Goal: Task Accomplishment & Management: Use online tool/utility

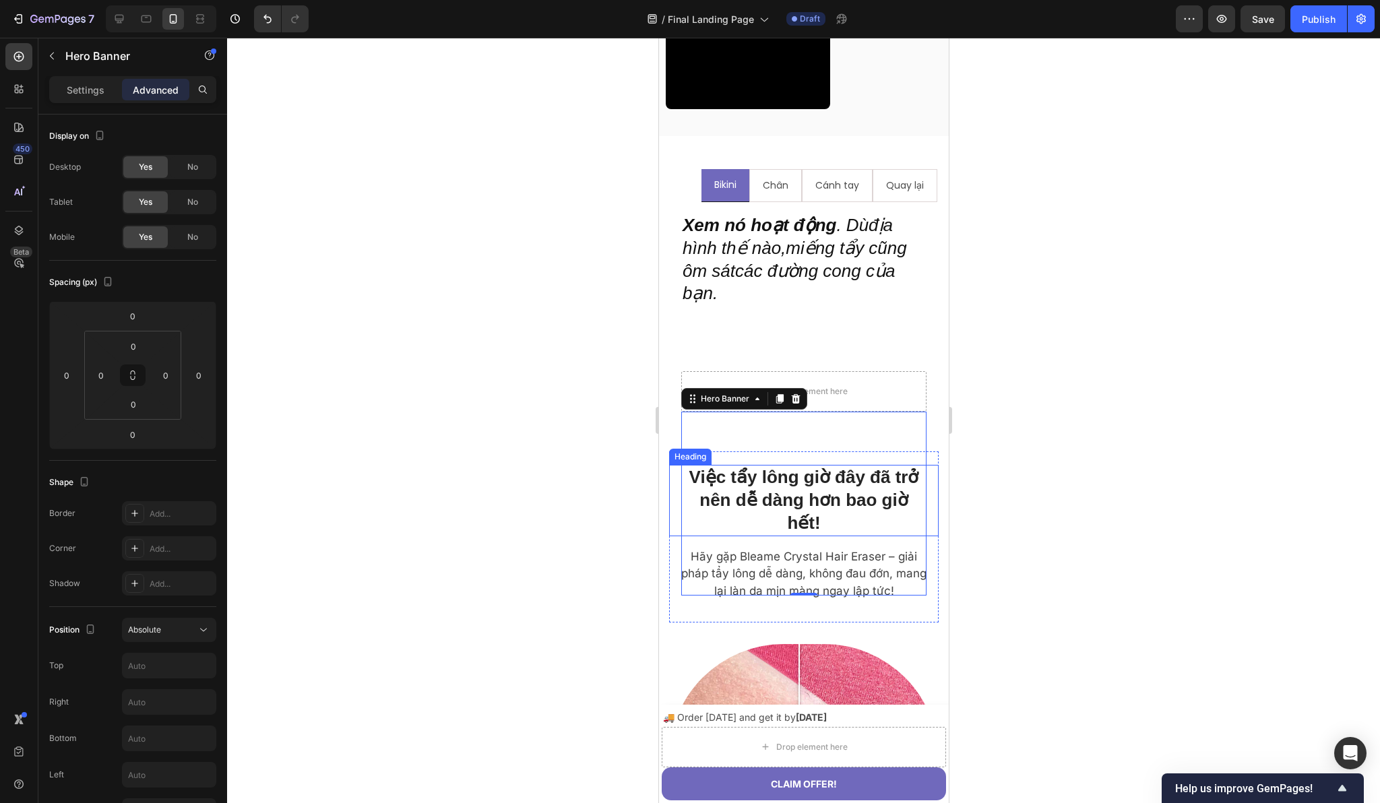
scroll to position [1643, 0]
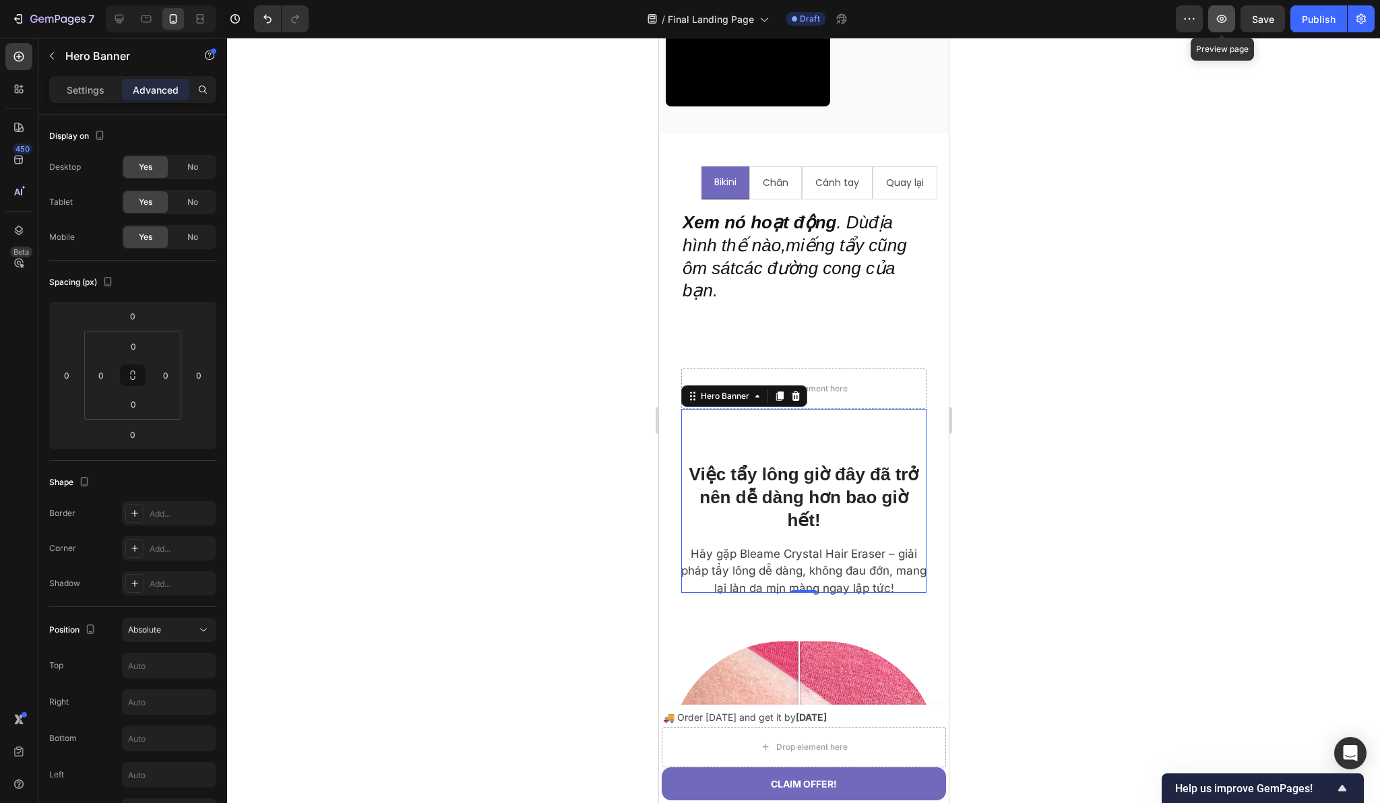
click at [1211, 18] on button "button" at bounding box center [1221, 18] width 27 height 27
click at [265, 22] on icon "Undo/Redo" at bounding box center [267, 18] width 13 height 13
click at [266, 24] on icon "Undo/Redo" at bounding box center [267, 18] width 13 height 13
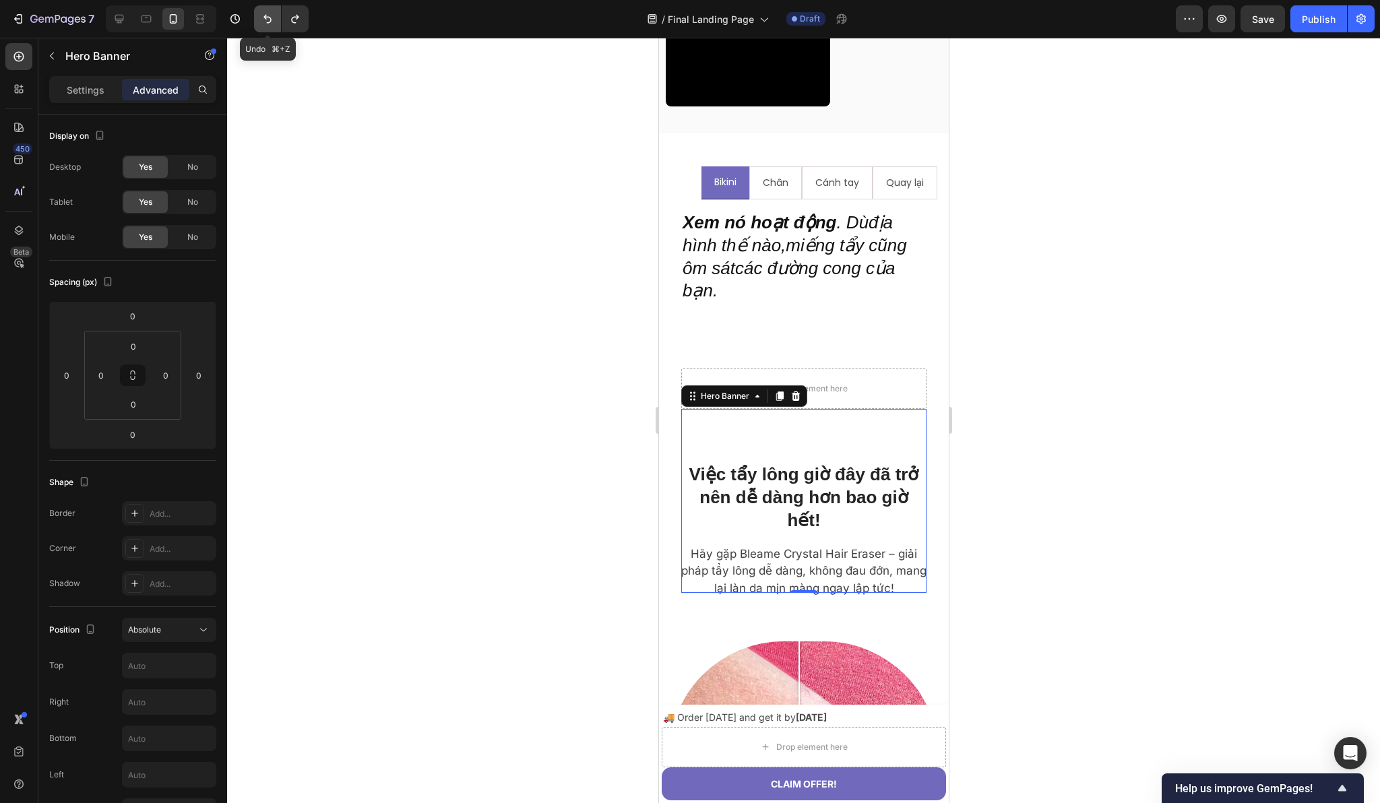
click at [268, 26] on button "Undo/Redo" at bounding box center [267, 18] width 27 height 27
click at [294, 24] on icon "Undo/Redo" at bounding box center [294, 18] width 13 height 13
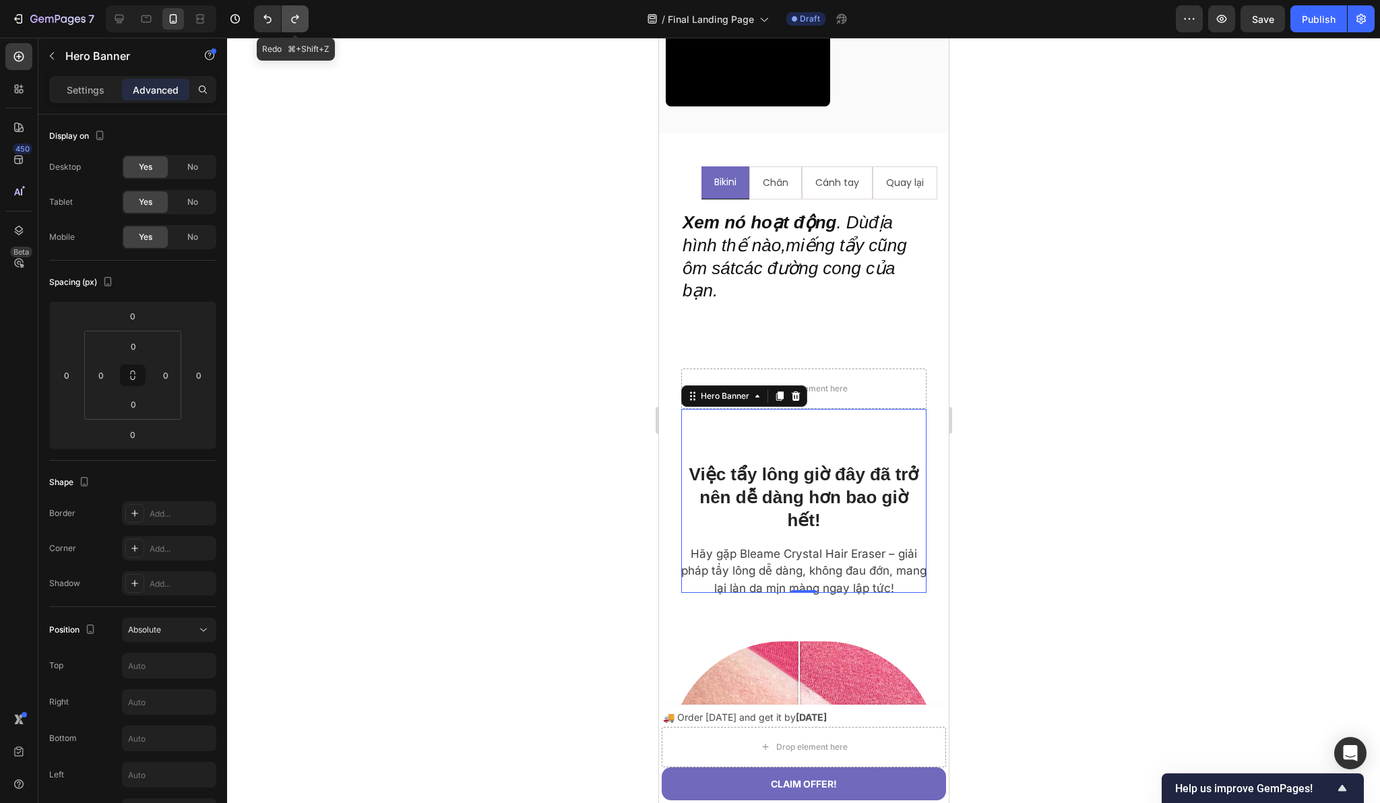
click at [299, 22] on icon "Undo/Redo" at bounding box center [294, 18] width 13 height 13
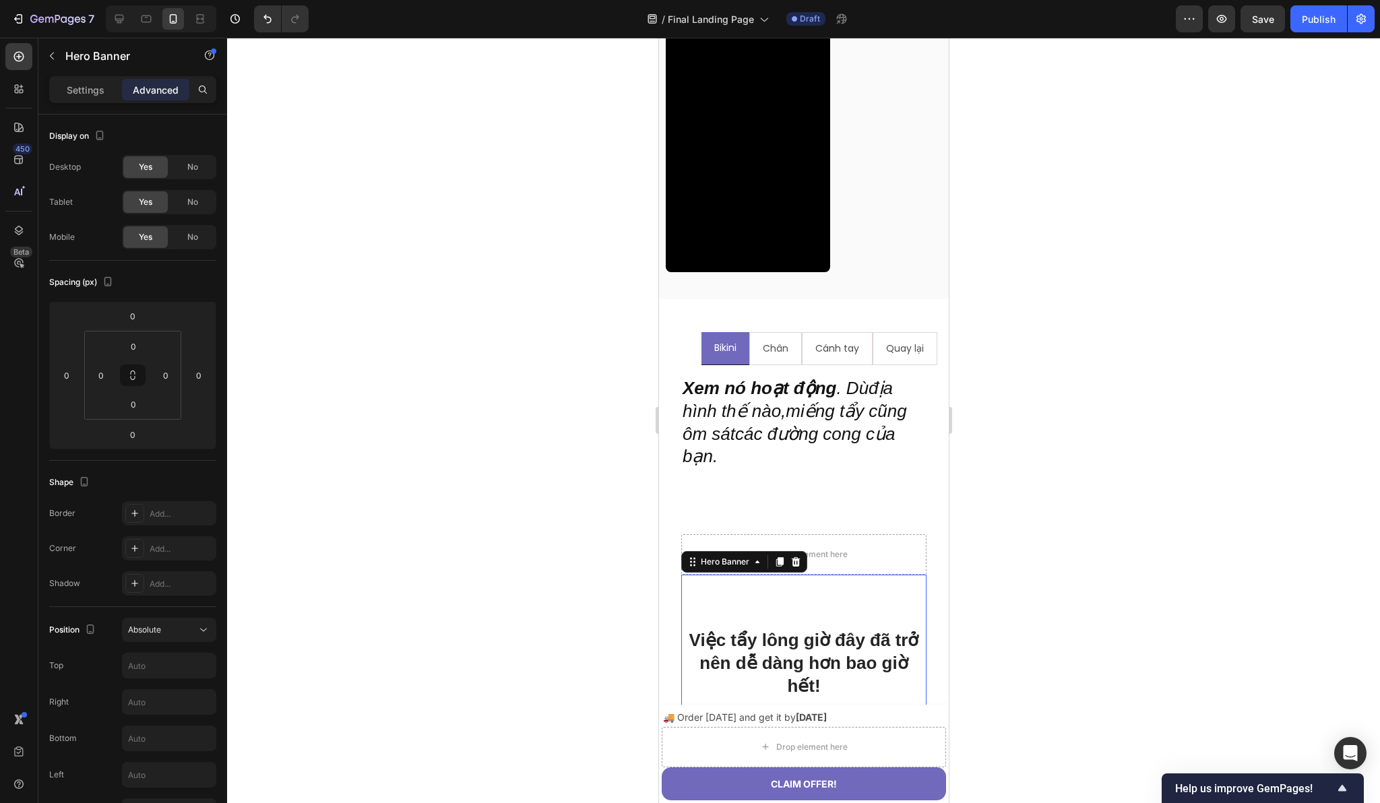
scroll to position [1495, 0]
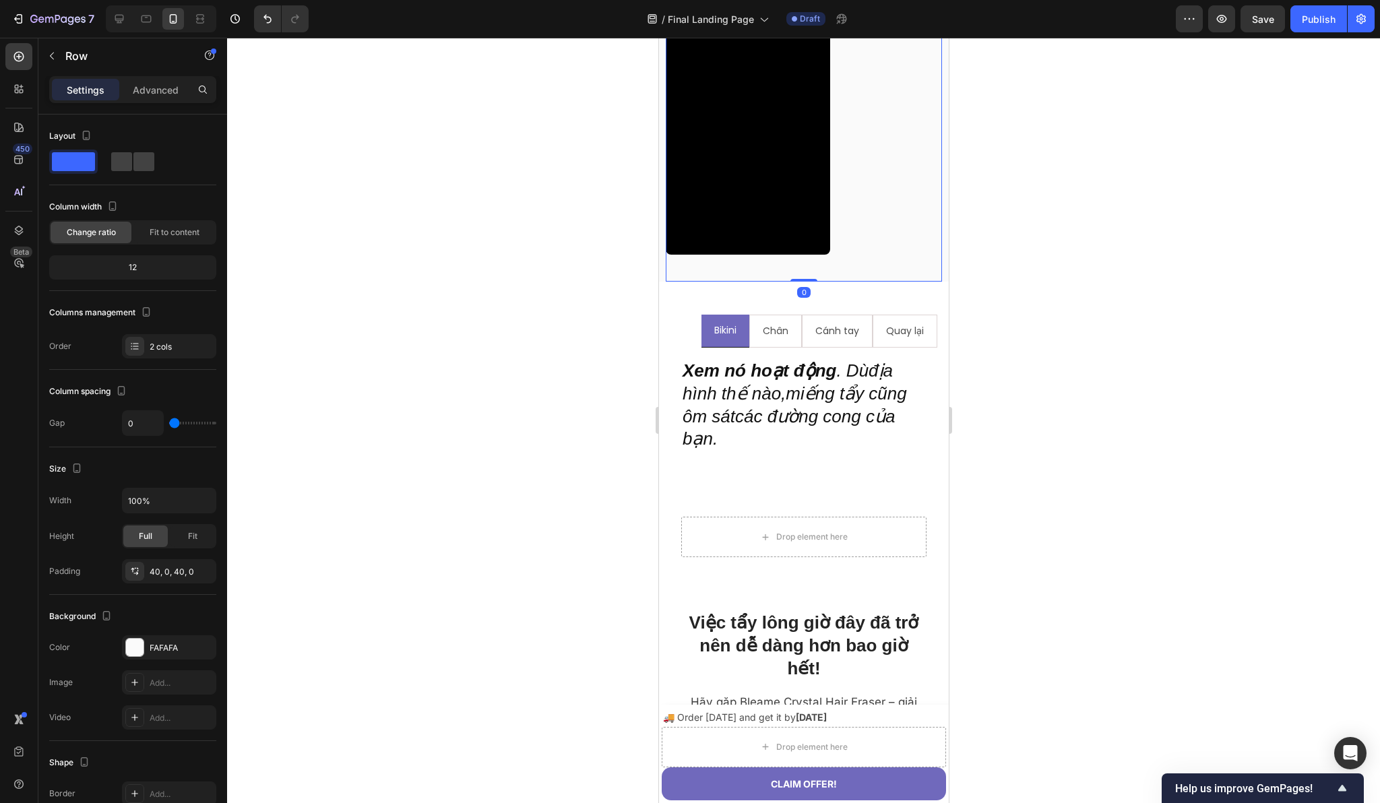
click at [773, 282] on div "Hãy xem cách mọi ngườiyêu thích Bleame của họ Heading Đánh giá thực tế từ những…" at bounding box center [803, 28] width 276 height 505
click at [163, 86] on p "Advanced" at bounding box center [156, 90] width 46 height 14
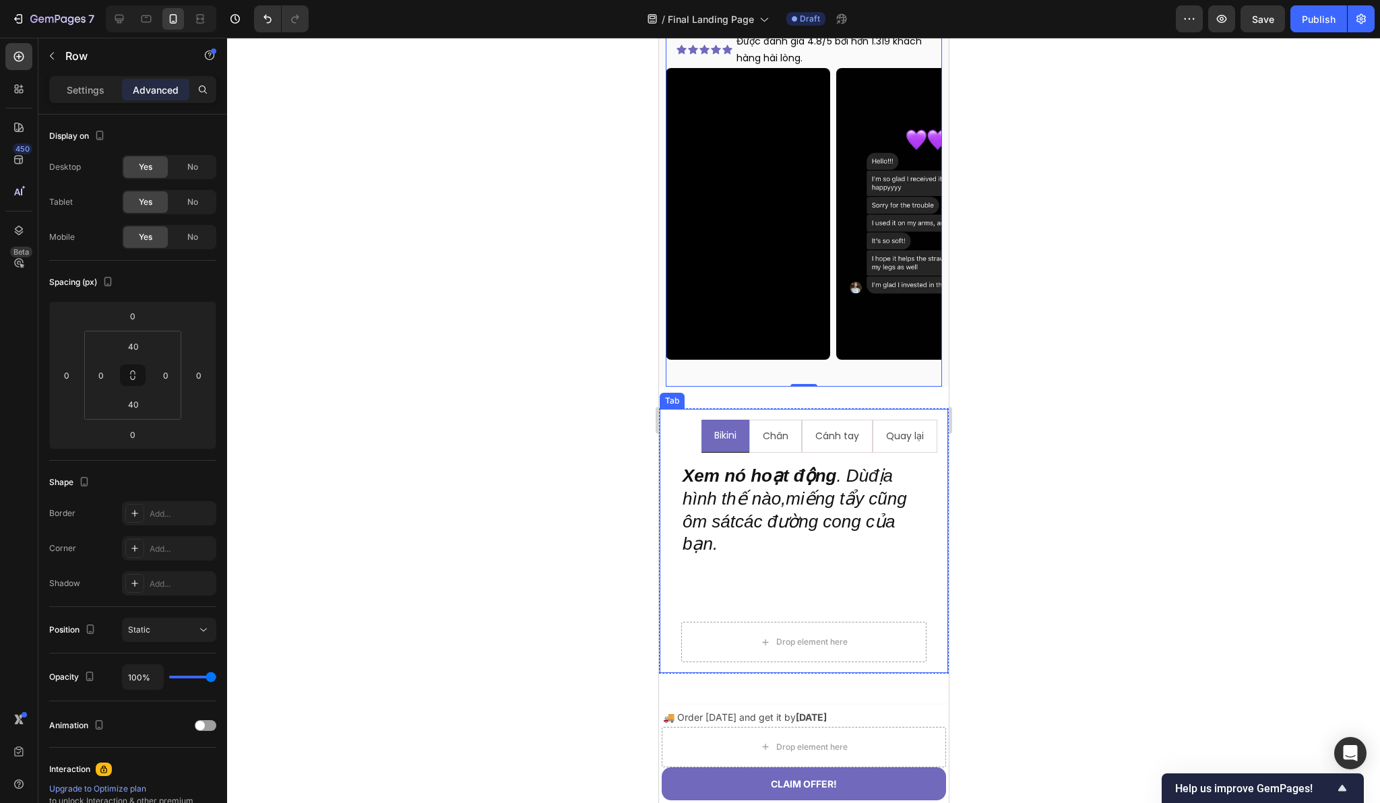
scroll to position [1454, 0]
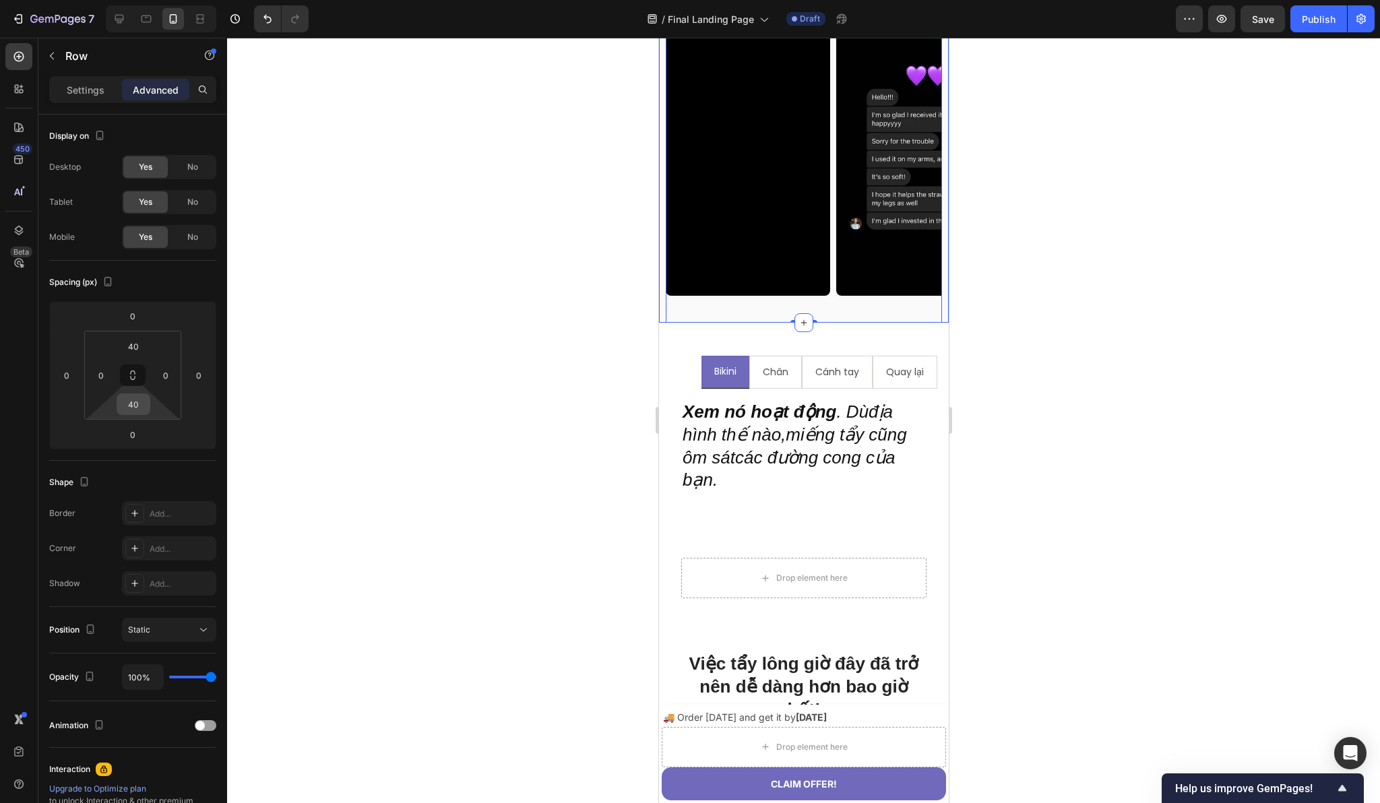
click at [137, 402] on input "40" at bounding box center [133, 404] width 27 height 20
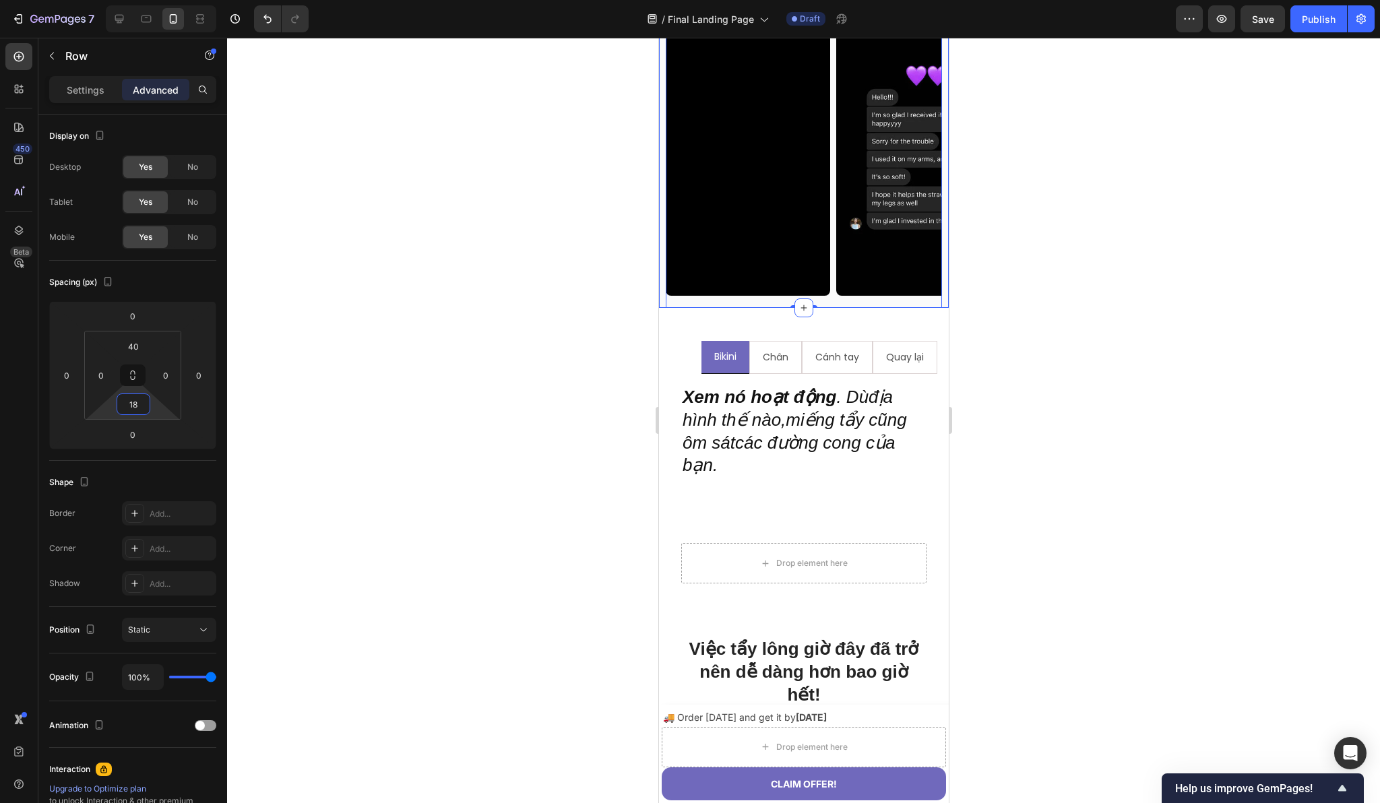
type input "1"
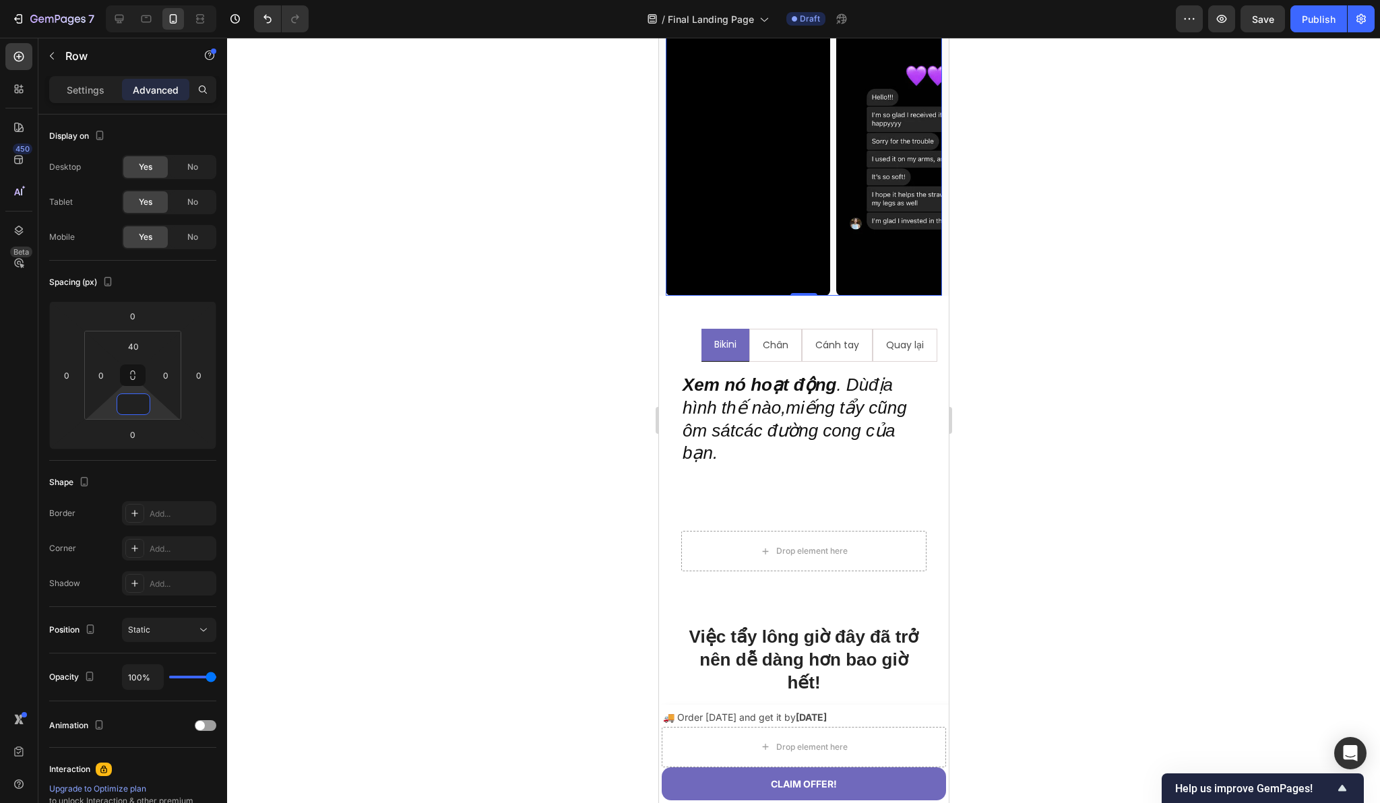
click at [831, 278] on div "Video Image Video Video Image Image Video Đánh giá thực tế từ những người thực …" at bounding box center [803, 150] width 276 height 292
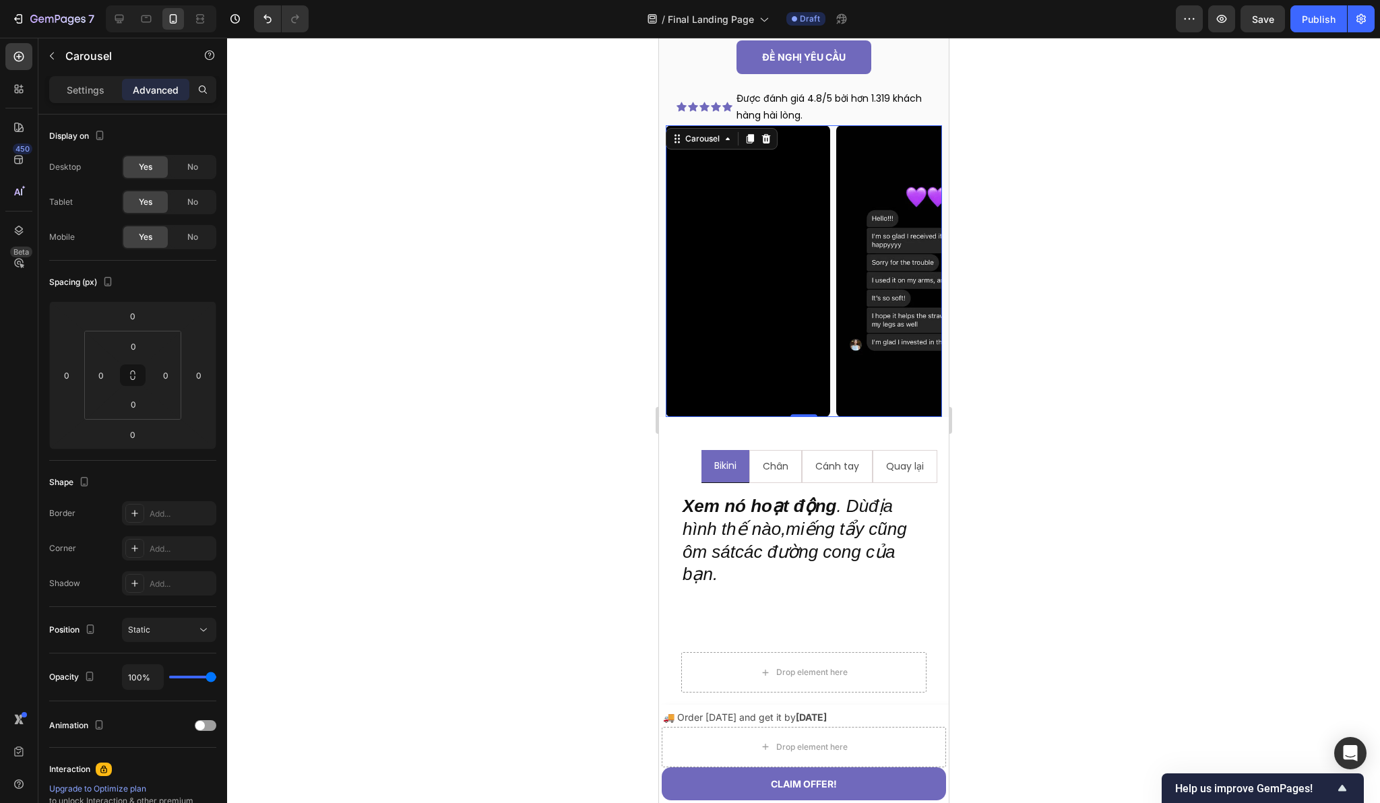
scroll to position [1376, 0]
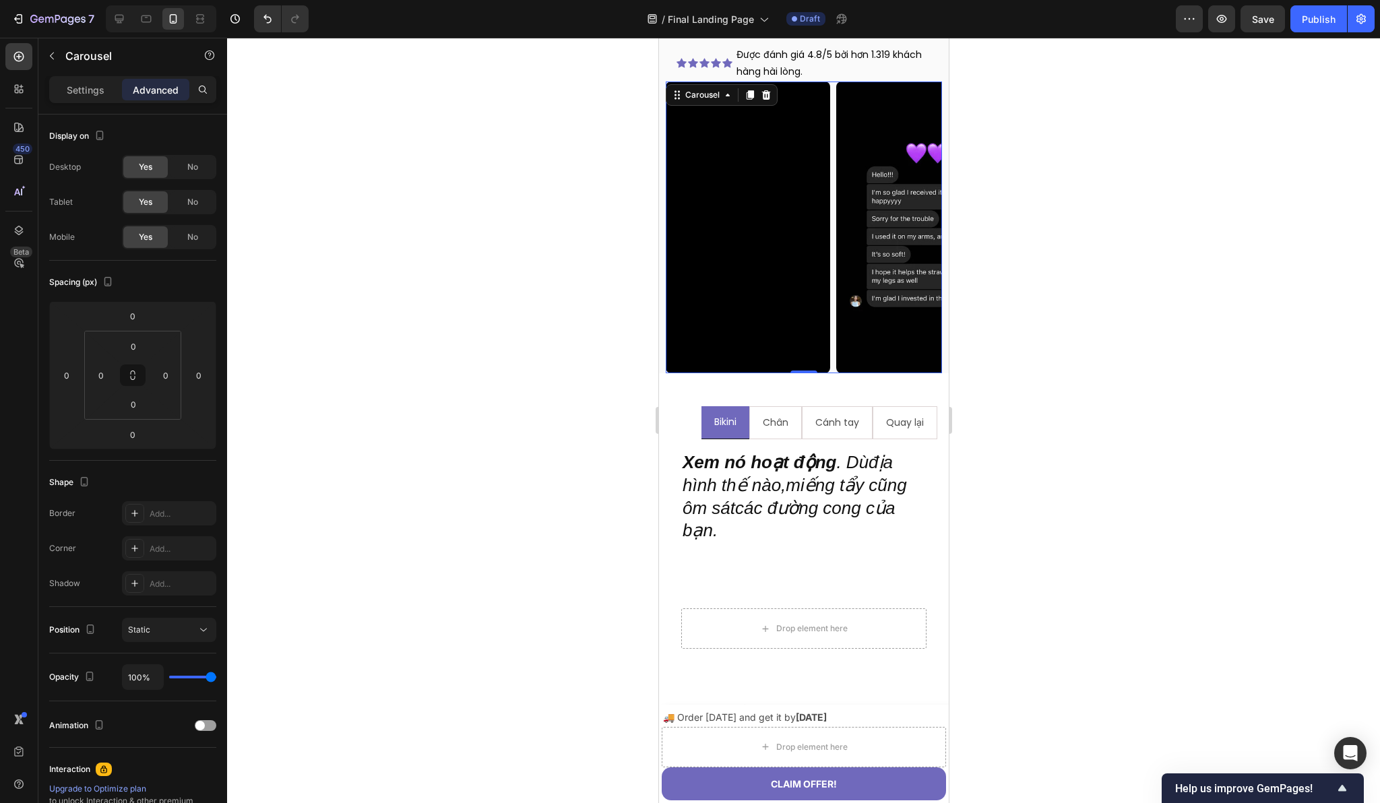
click at [713, 373] on div "Video" at bounding box center [747, 228] width 164 height 292
click at [661, 373] on div "Hãy xem cách mọi ngườiyêu thích Bleame của họ Heading Đánh giá thực tế từ những…" at bounding box center [803, 134] width 290 height 478
click at [19, 229] on icon at bounding box center [18, 230] width 13 height 13
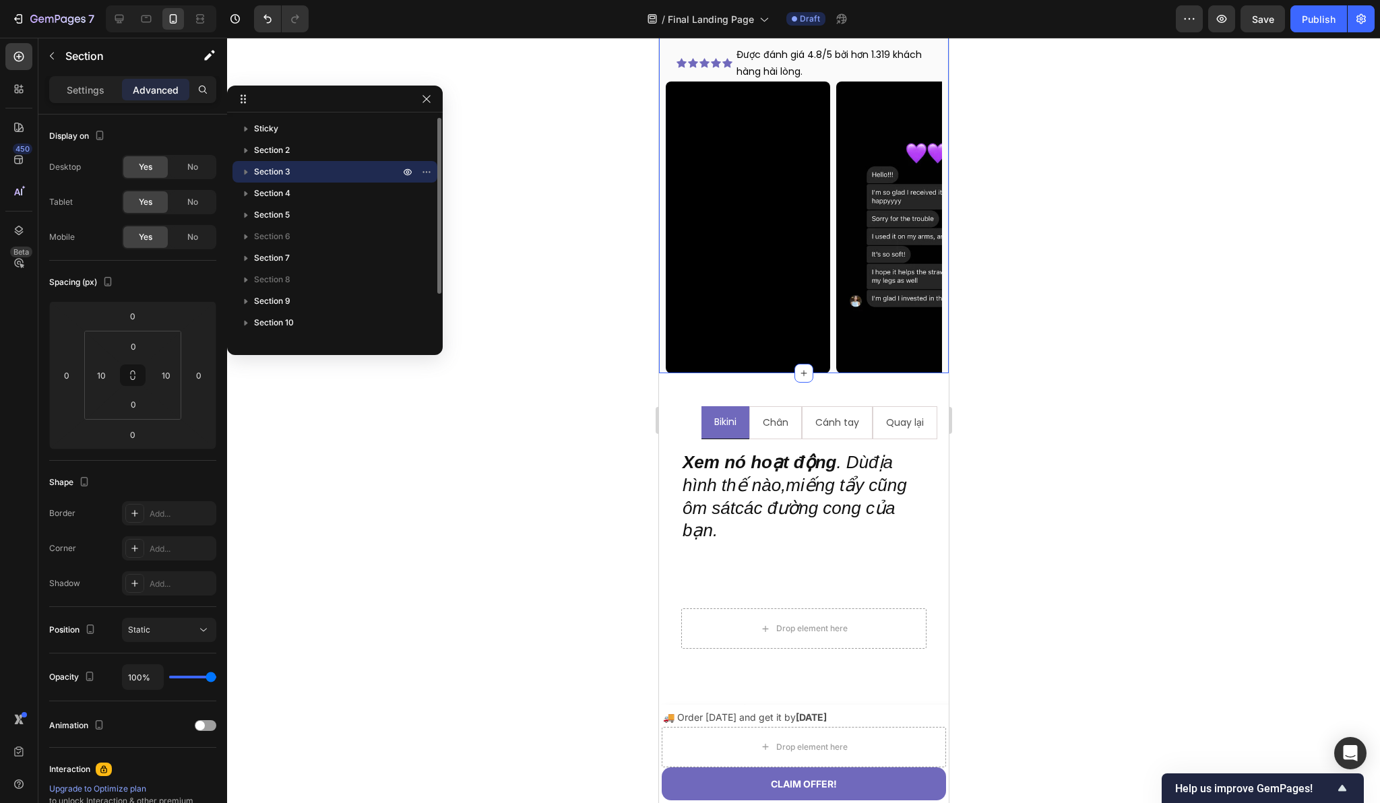
click at [320, 174] on p "Section 3" at bounding box center [328, 171] width 148 height 13
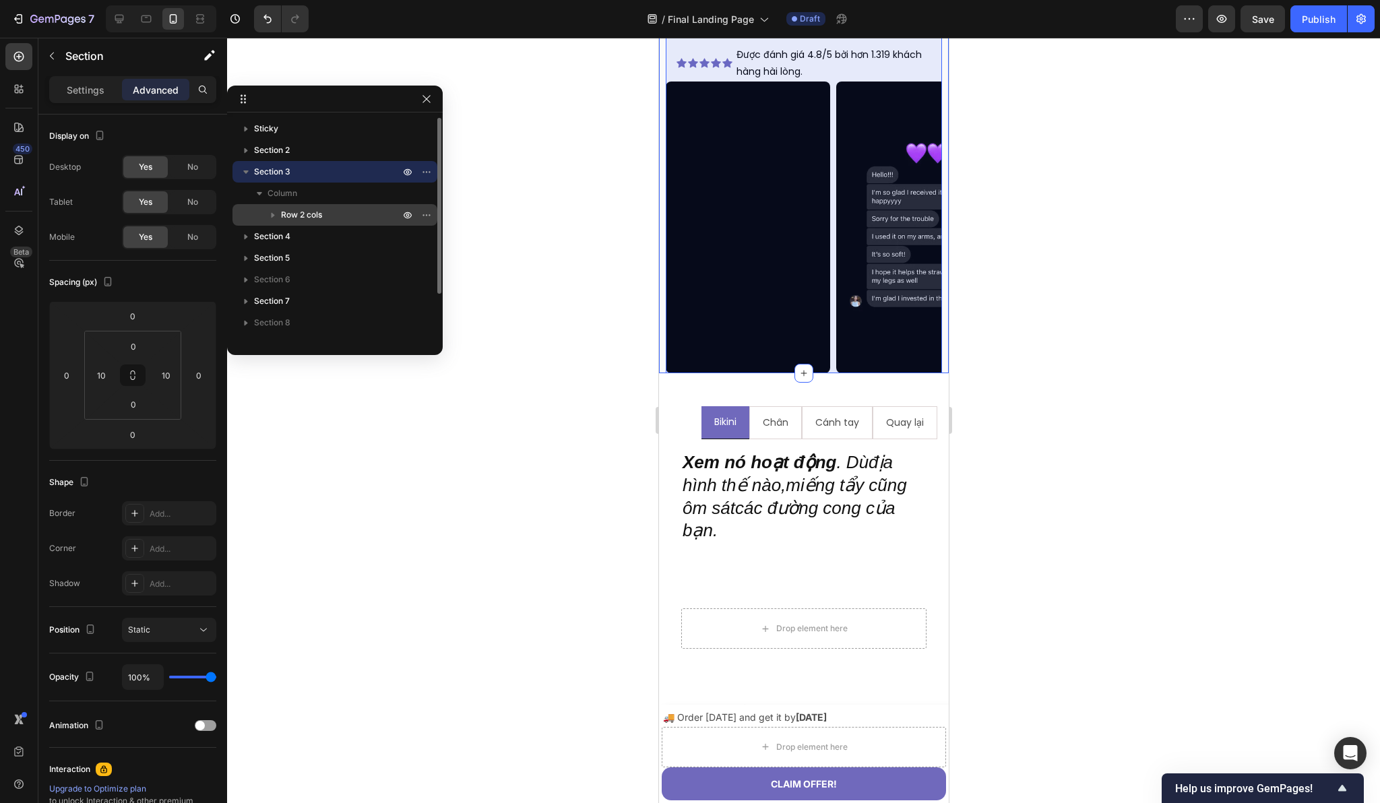
click at [330, 218] on p "Row 2 cols" at bounding box center [341, 214] width 121 height 13
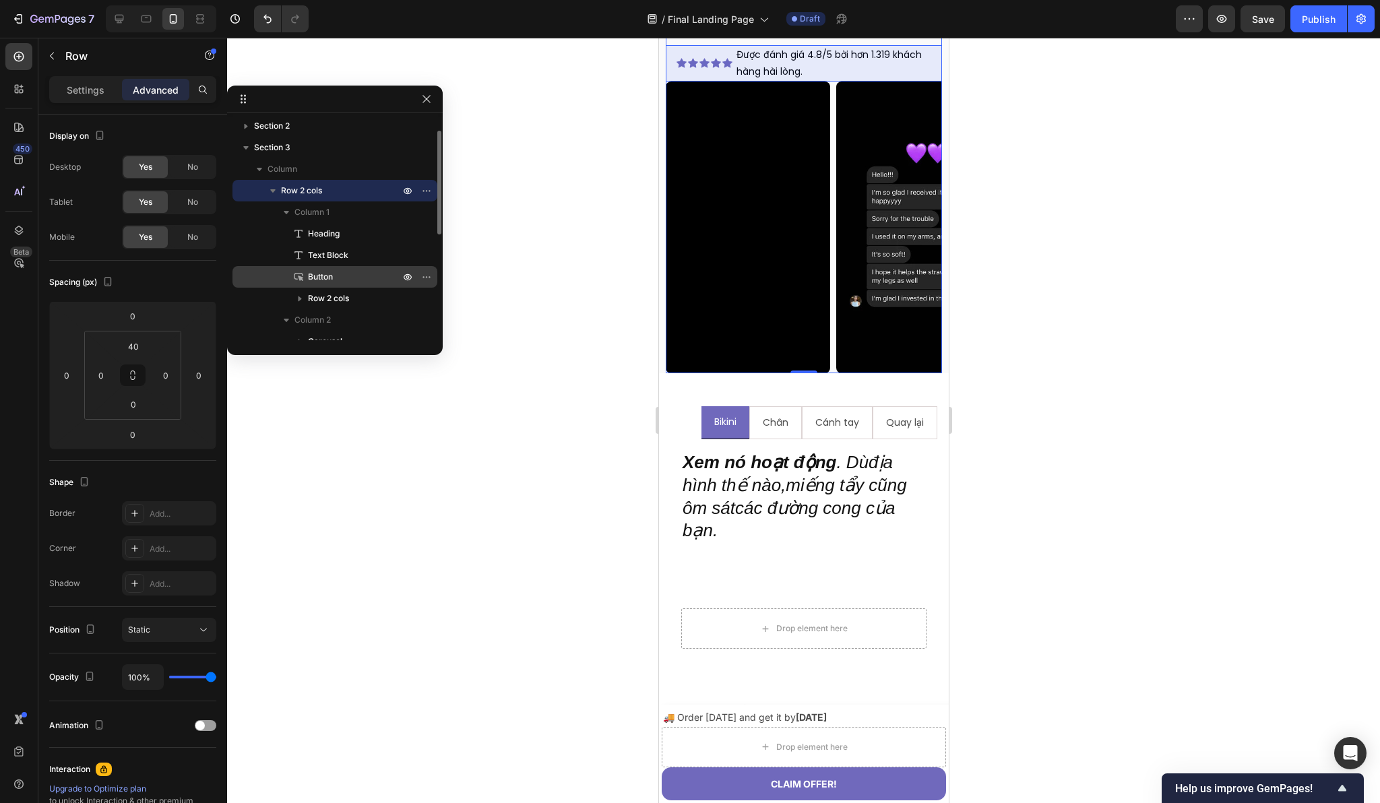
scroll to position [26, 0]
click at [345, 296] on span "Row 2 cols" at bounding box center [328, 296] width 41 height 13
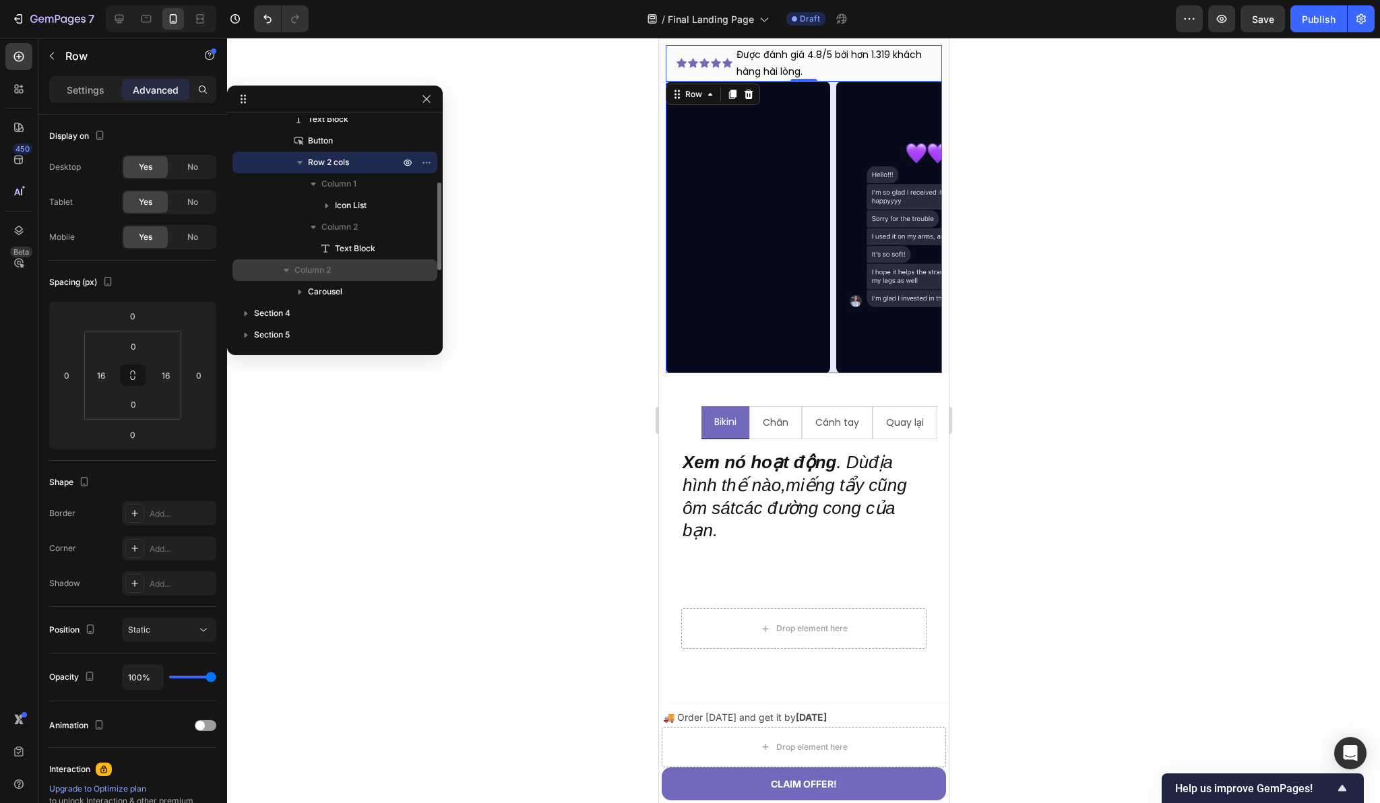
scroll to position [161, 0]
click at [352, 286] on p "Carousel" at bounding box center [355, 290] width 94 height 13
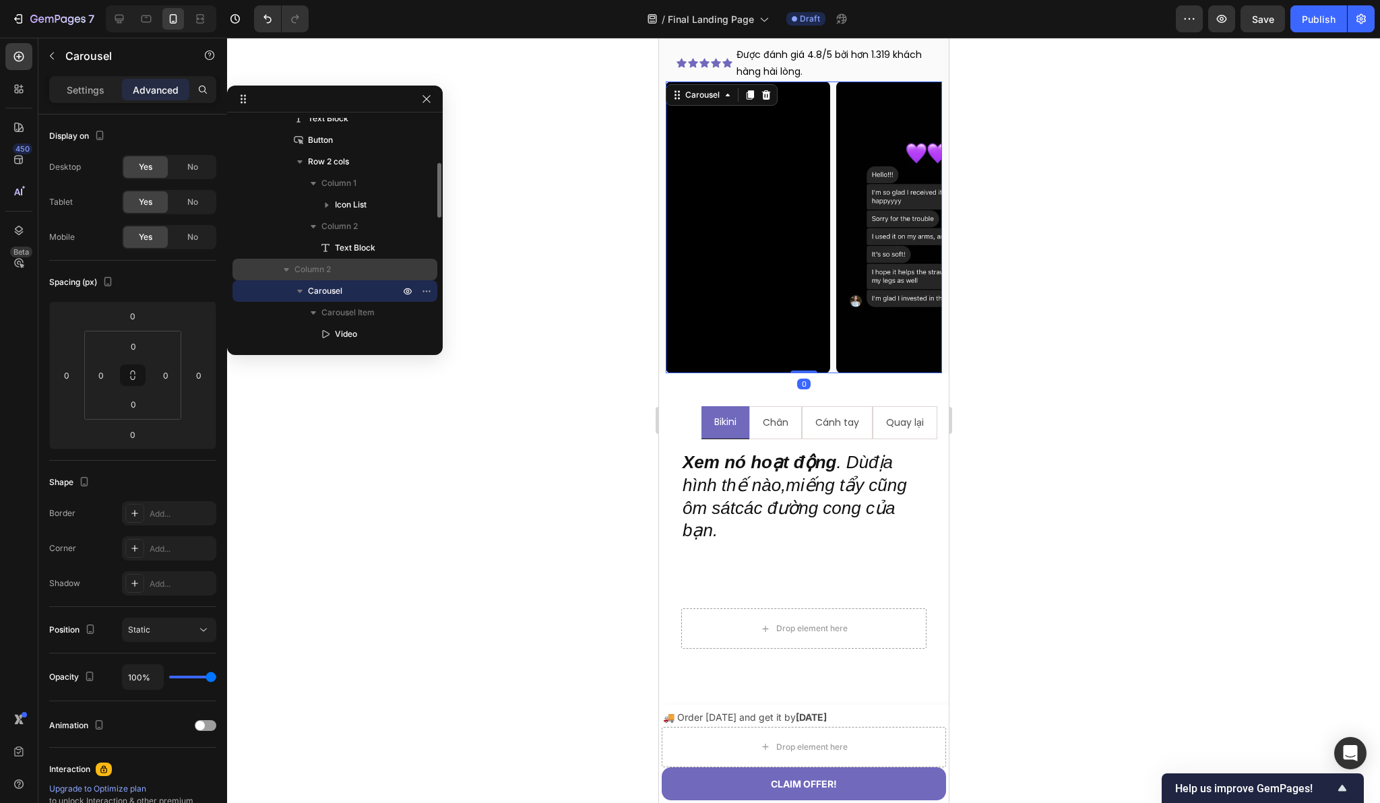
scroll to position [189, 0]
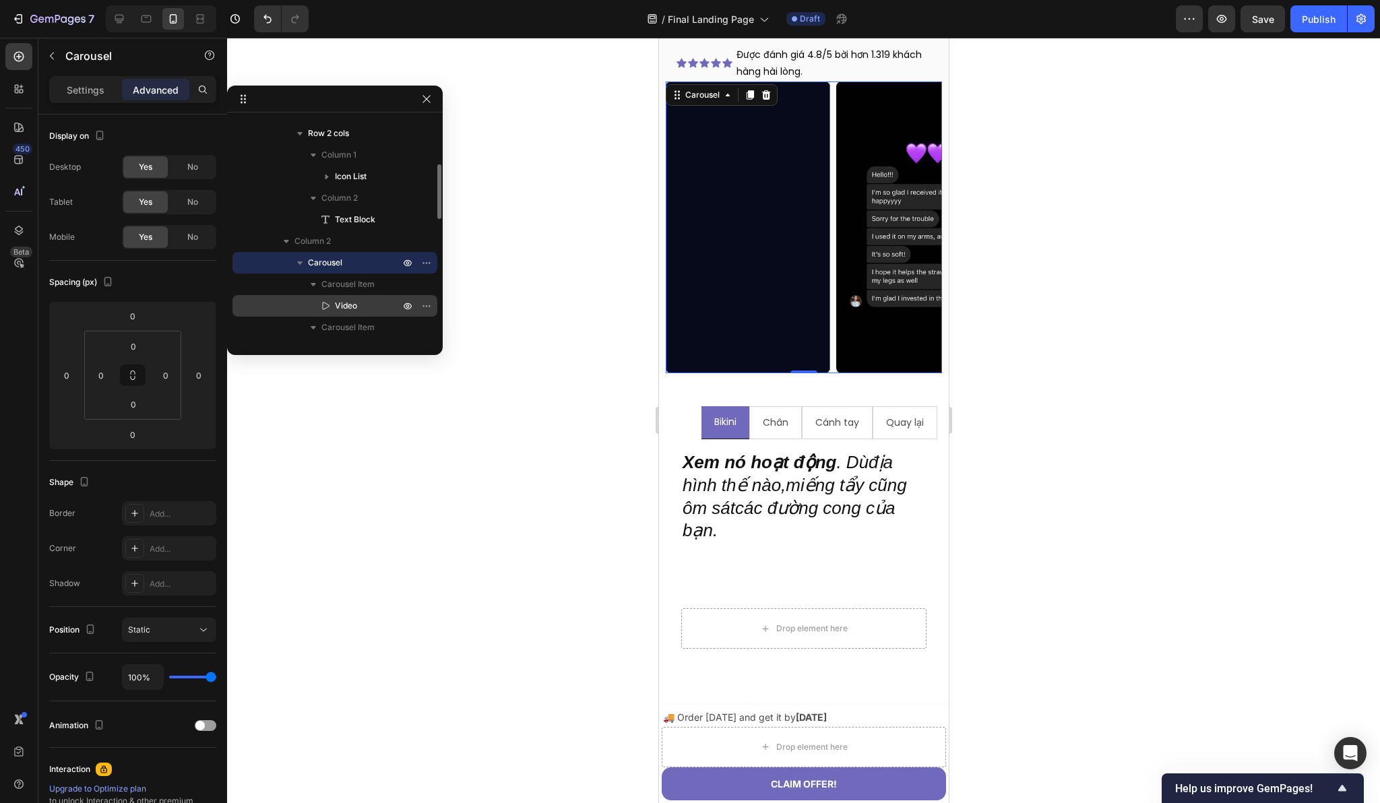
click at [360, 301] on p "Video" at bounding box center [352, 305] width 67 height 13
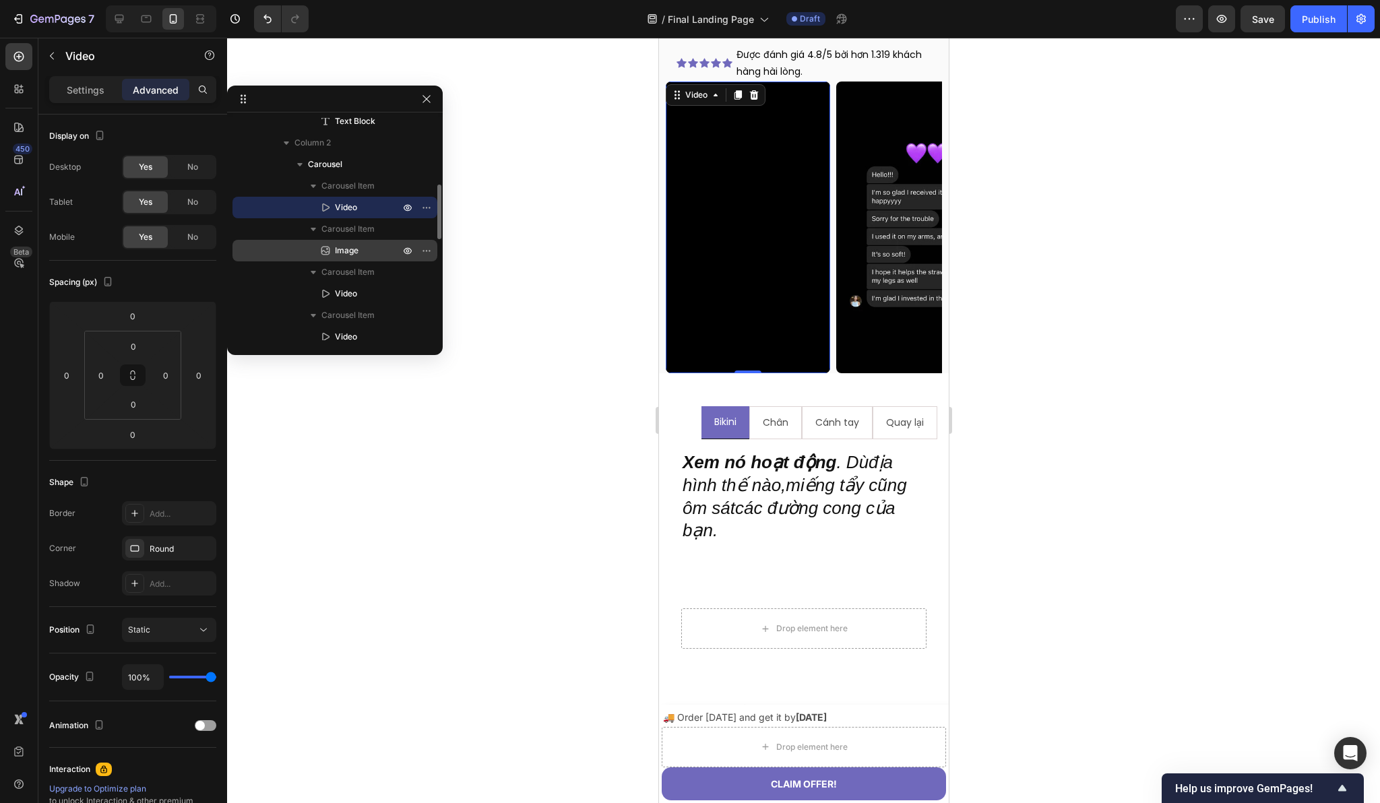
scroll to position [289, 0]
click at [428, 101] on icon "button" at bounding box center [426, 99] width 11 height 11
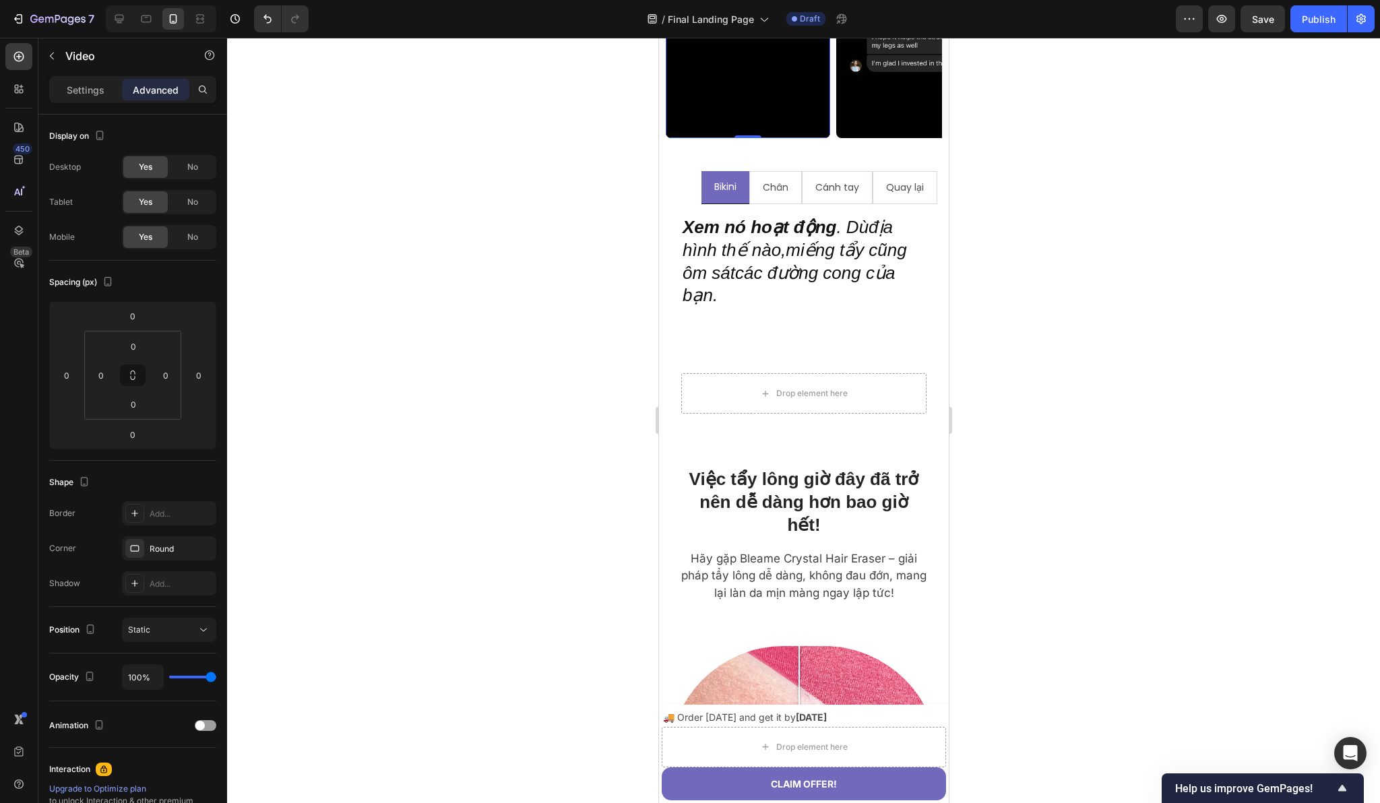
scroll to position [1631, 0]
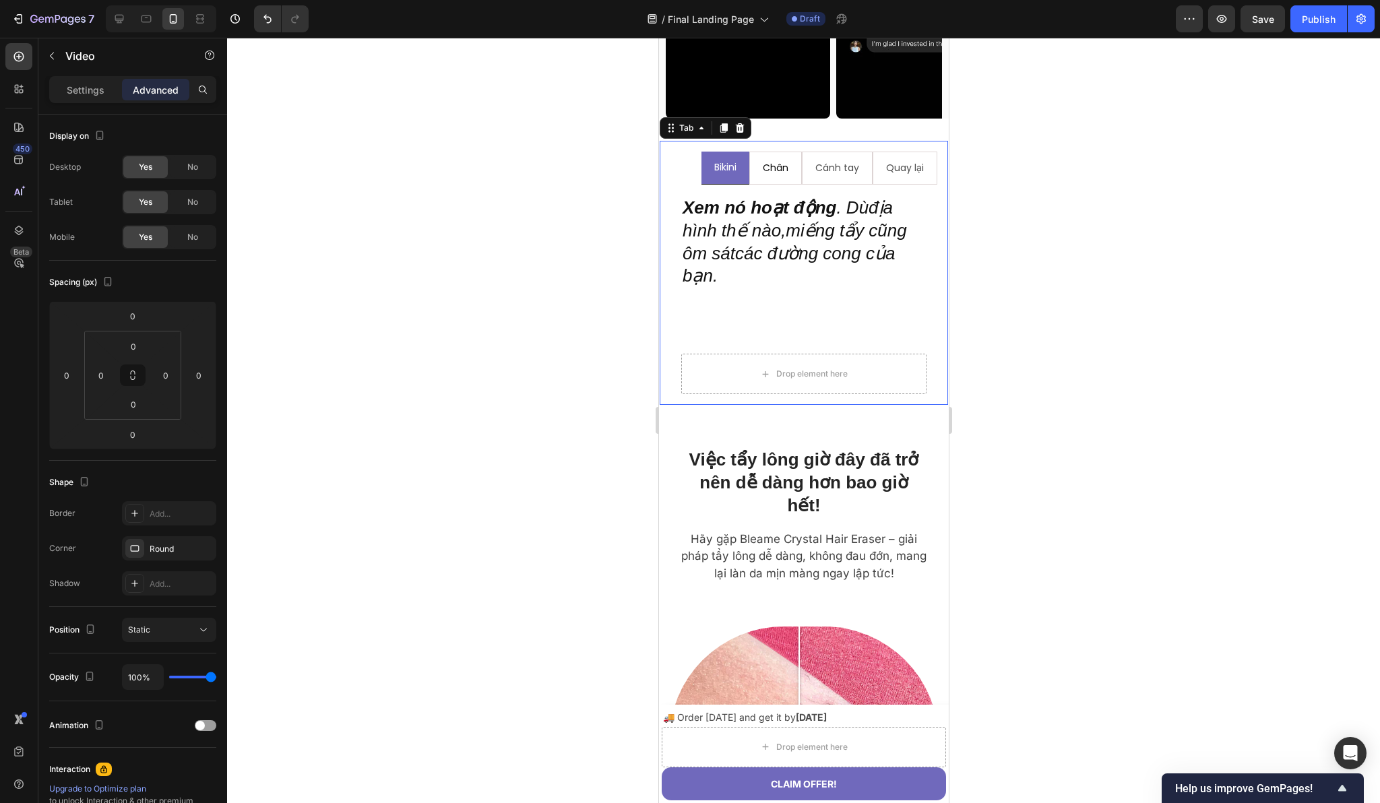
click at [778, 179] on div "Chân" at bounding box center [775, 168] width 30 height 21
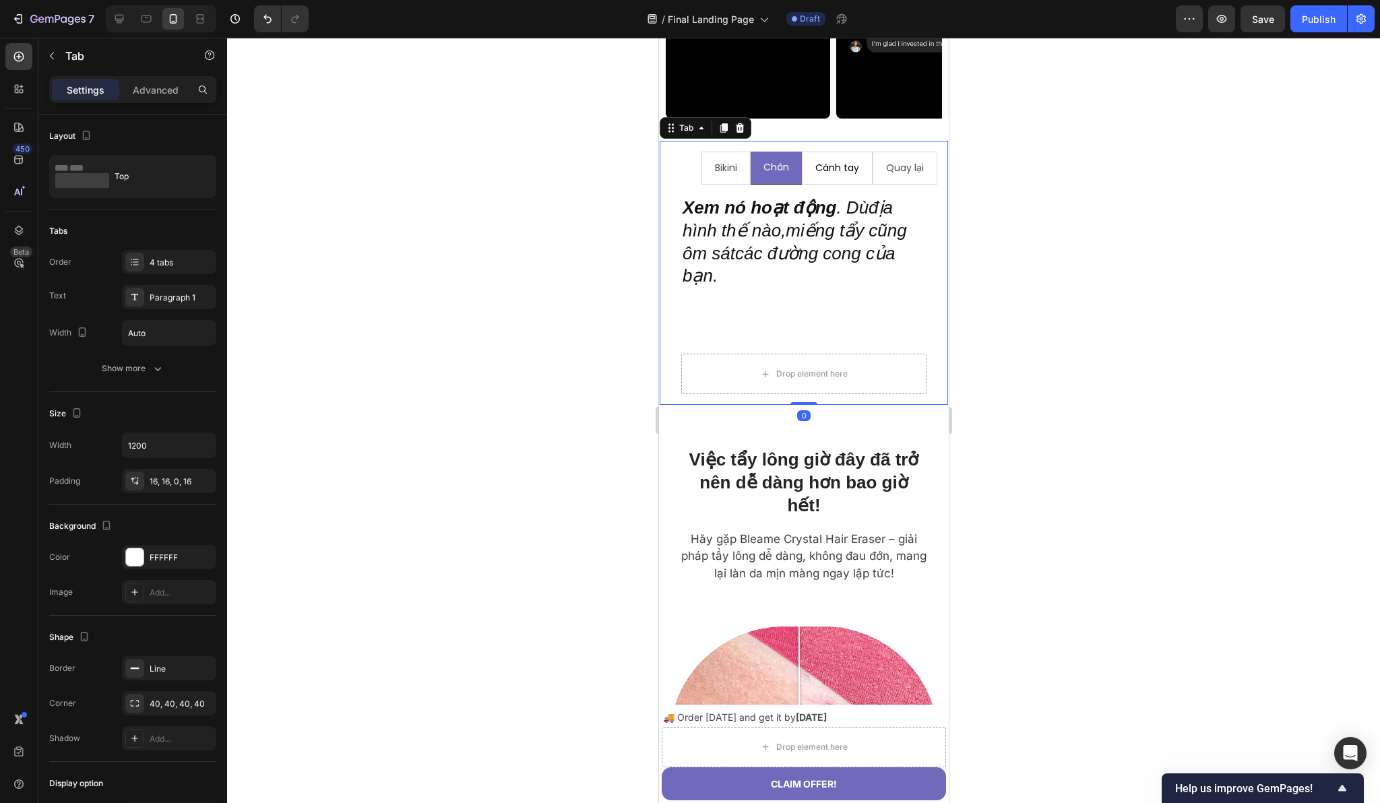
click at [812, 179] on div "Cánh tay" at bounding box center [836, 168] width 48 height 21
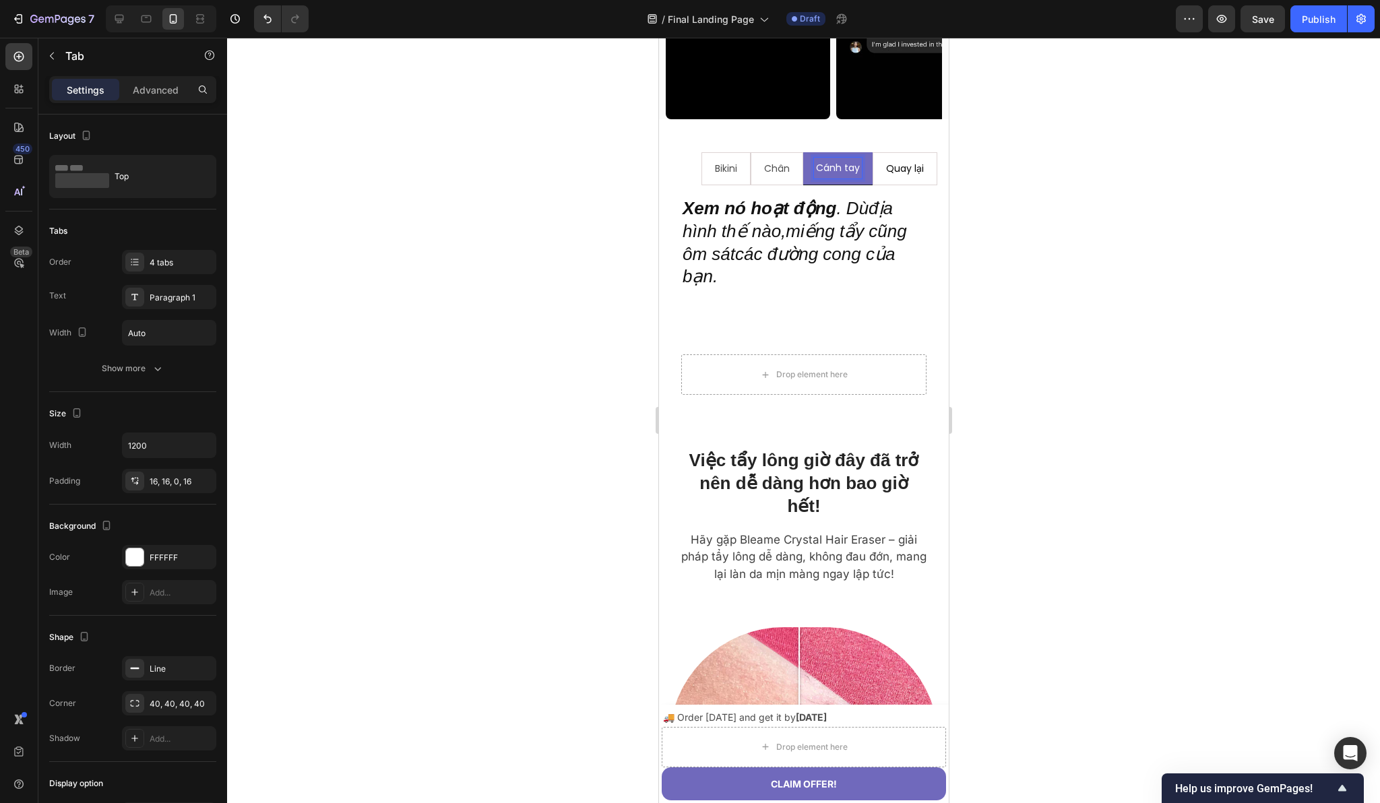
click at [872, 185] on li "Quay lại" at bounding box center [904, 168] width 65 height 33
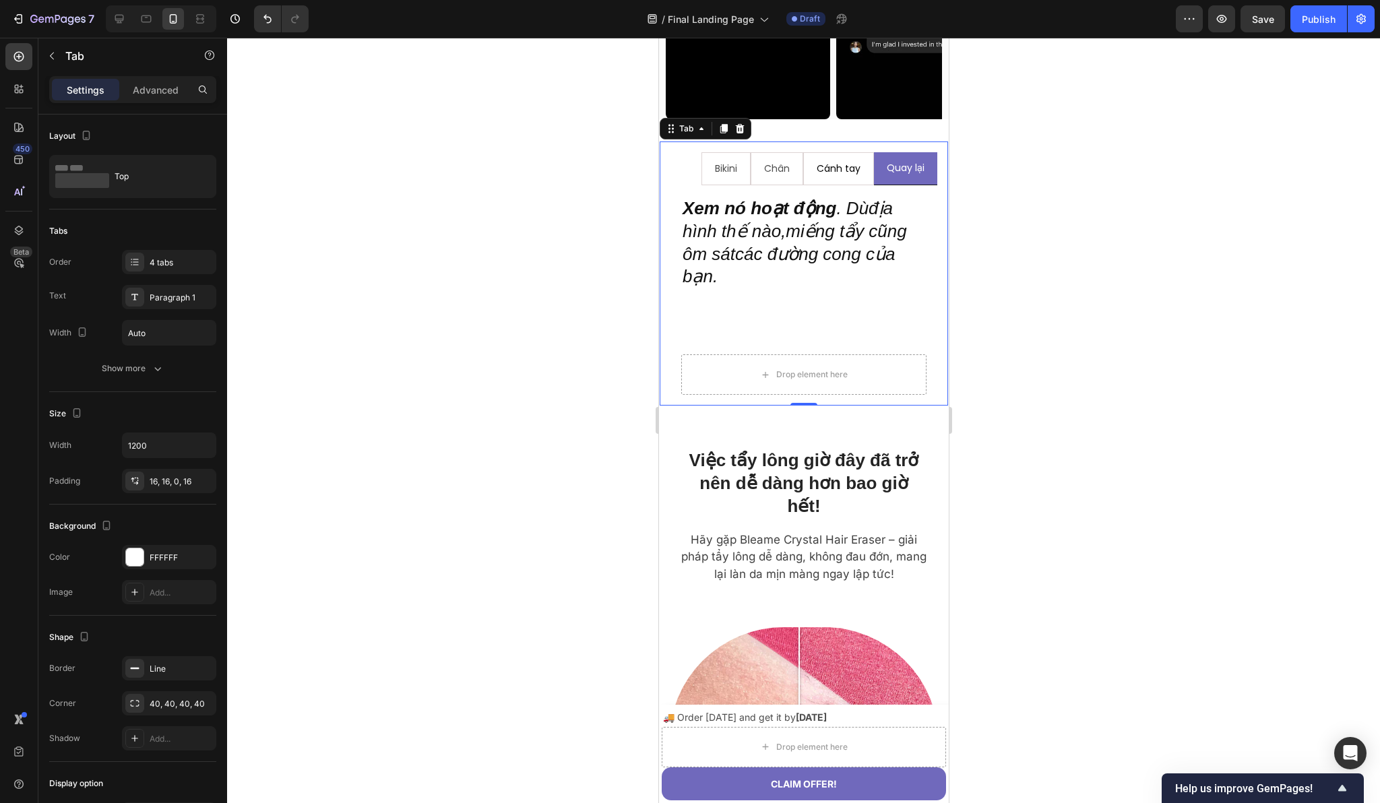
click at [802, 185] on li "Cánh tay" at bounding box center [837, 168] width 71 height 33
click at [750, 185] on li "Chân" at bounding box center [776, 168] width 53 height 33
click at [701, 185] on li "Bikini" at bounding box center [725, 168] width 49 height 33
click at [124, 21] on icon at bounding box center [119, 18] width 13 height 13
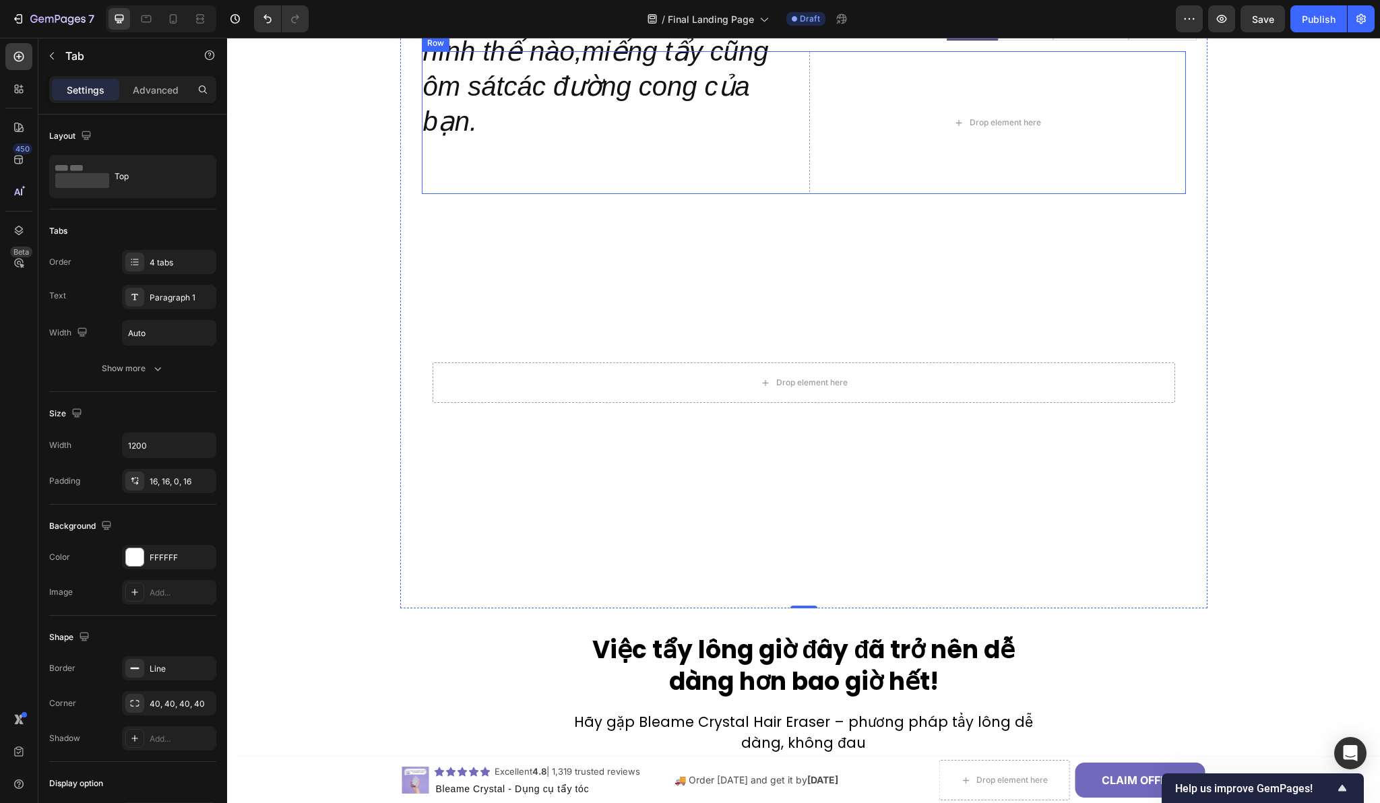
scroll to position [1539, 0]
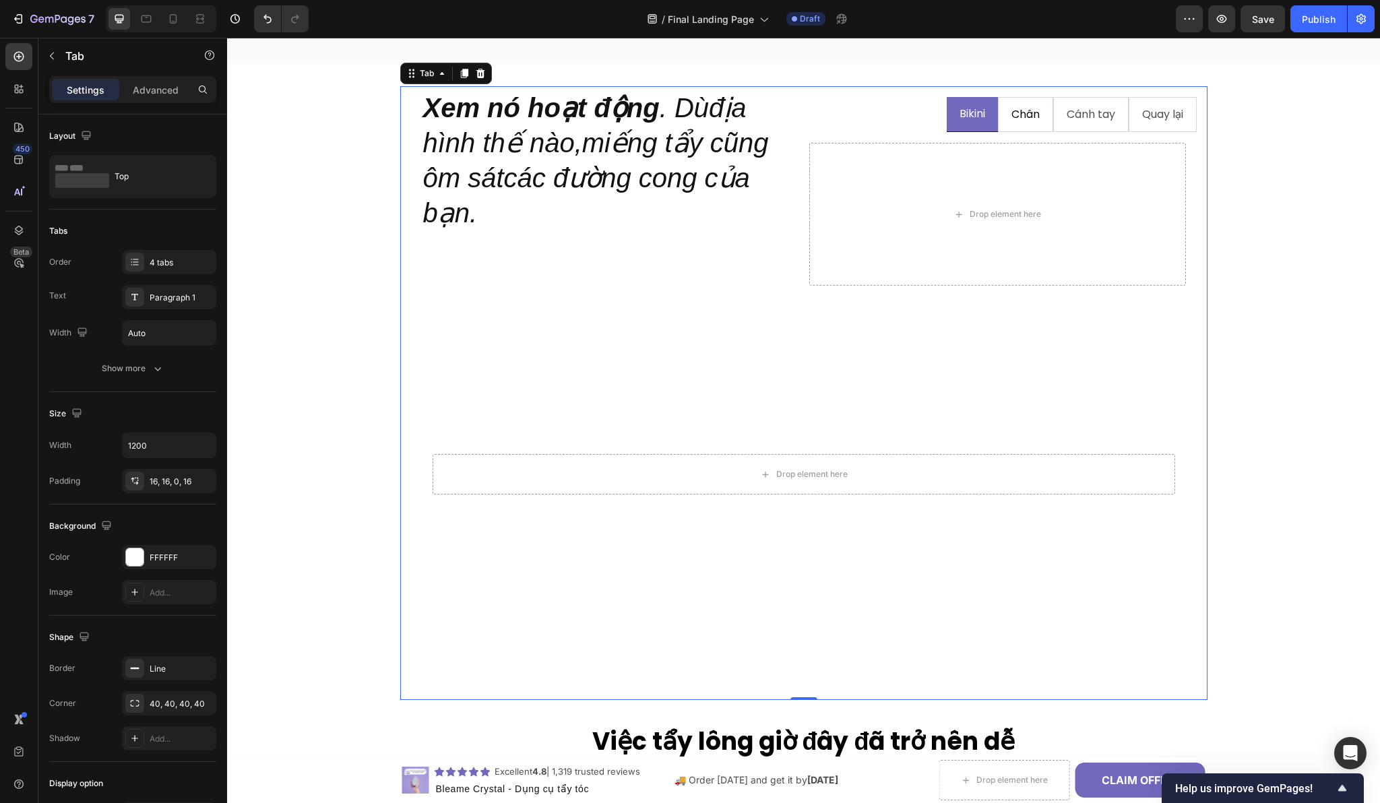
click at [998, 120] on li "Chân" at bounding box center [1025, 115] width 55 height 36
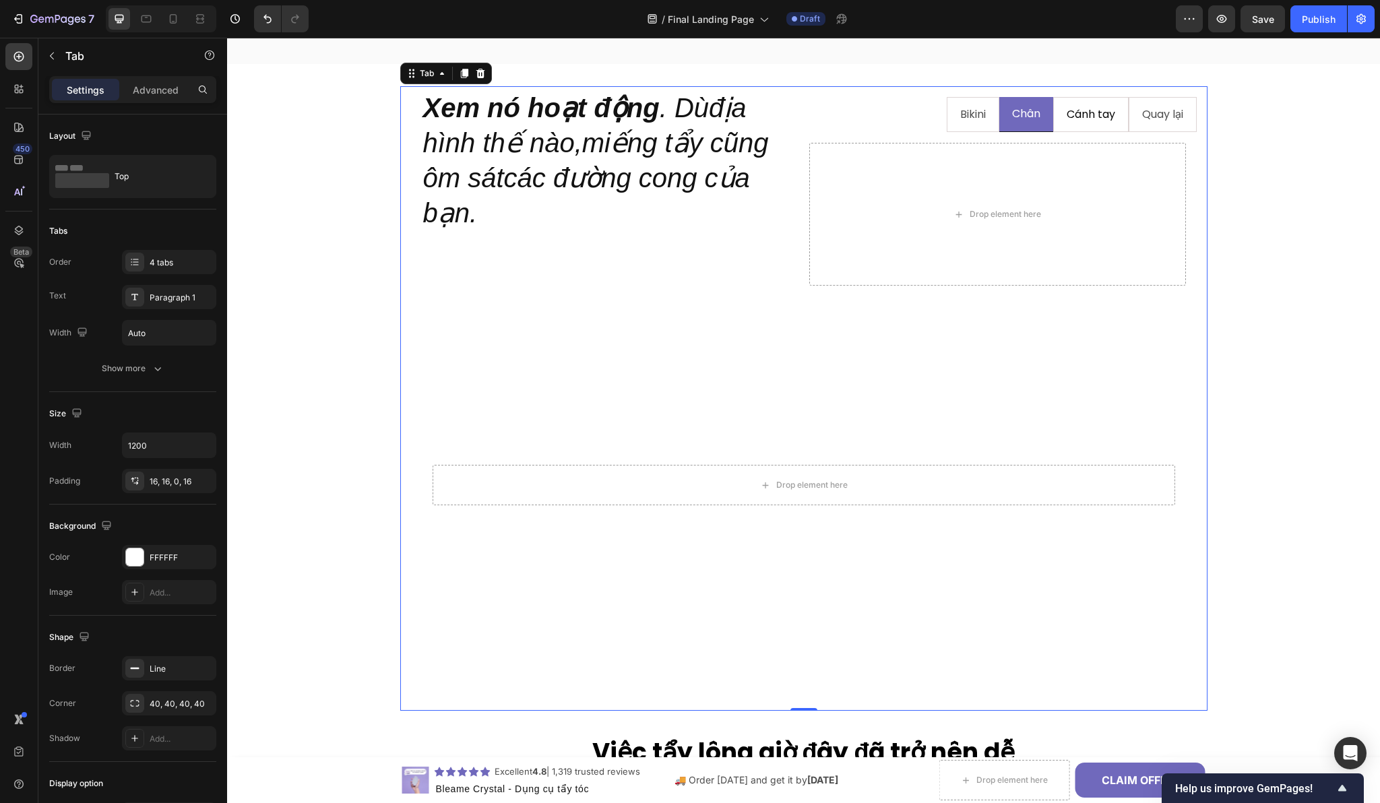
click at [1053, 119] on li "Cánh tay" at bounding box center [1090, 115] width 75 height 36
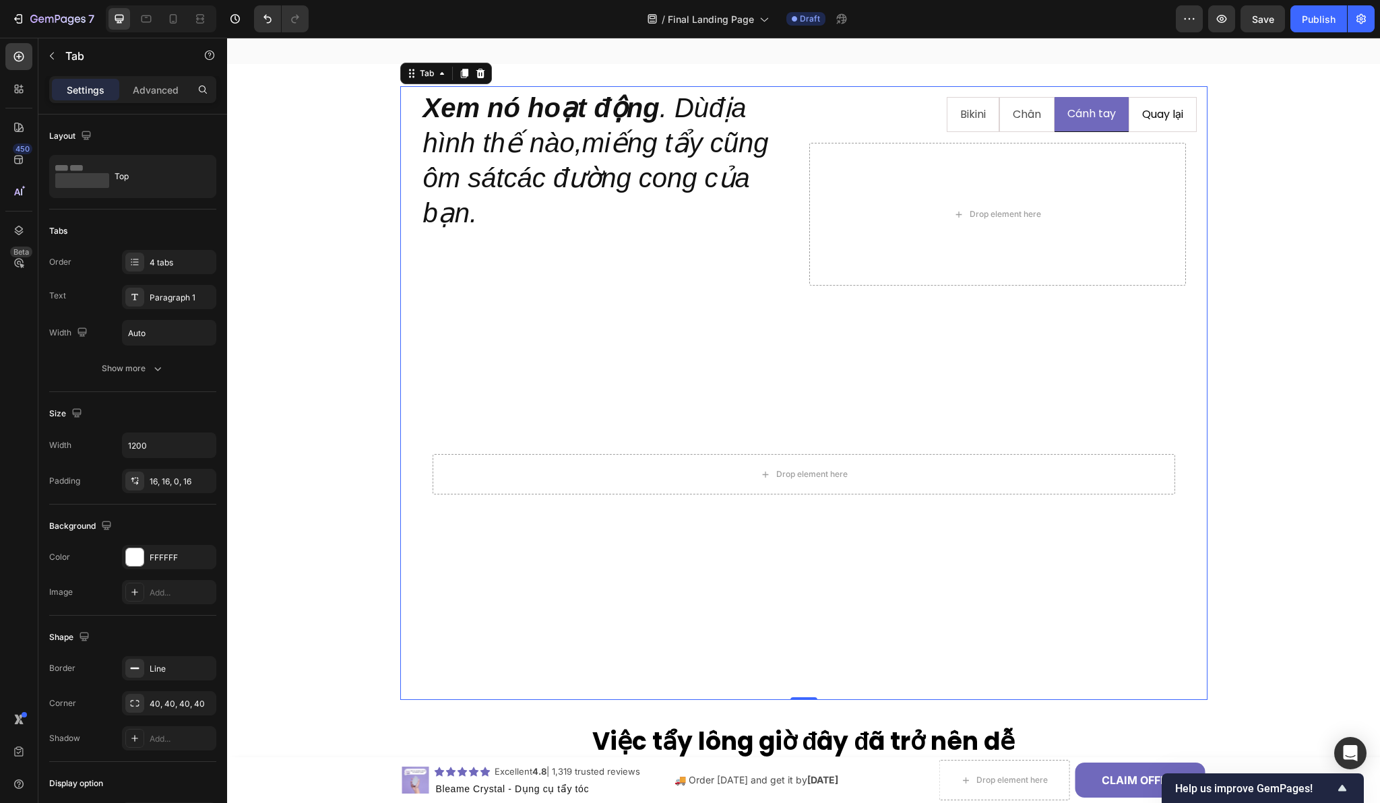
click at [1130, 118] on li "Quay lại" at bounding box center [1162, 115] width 68 height 36
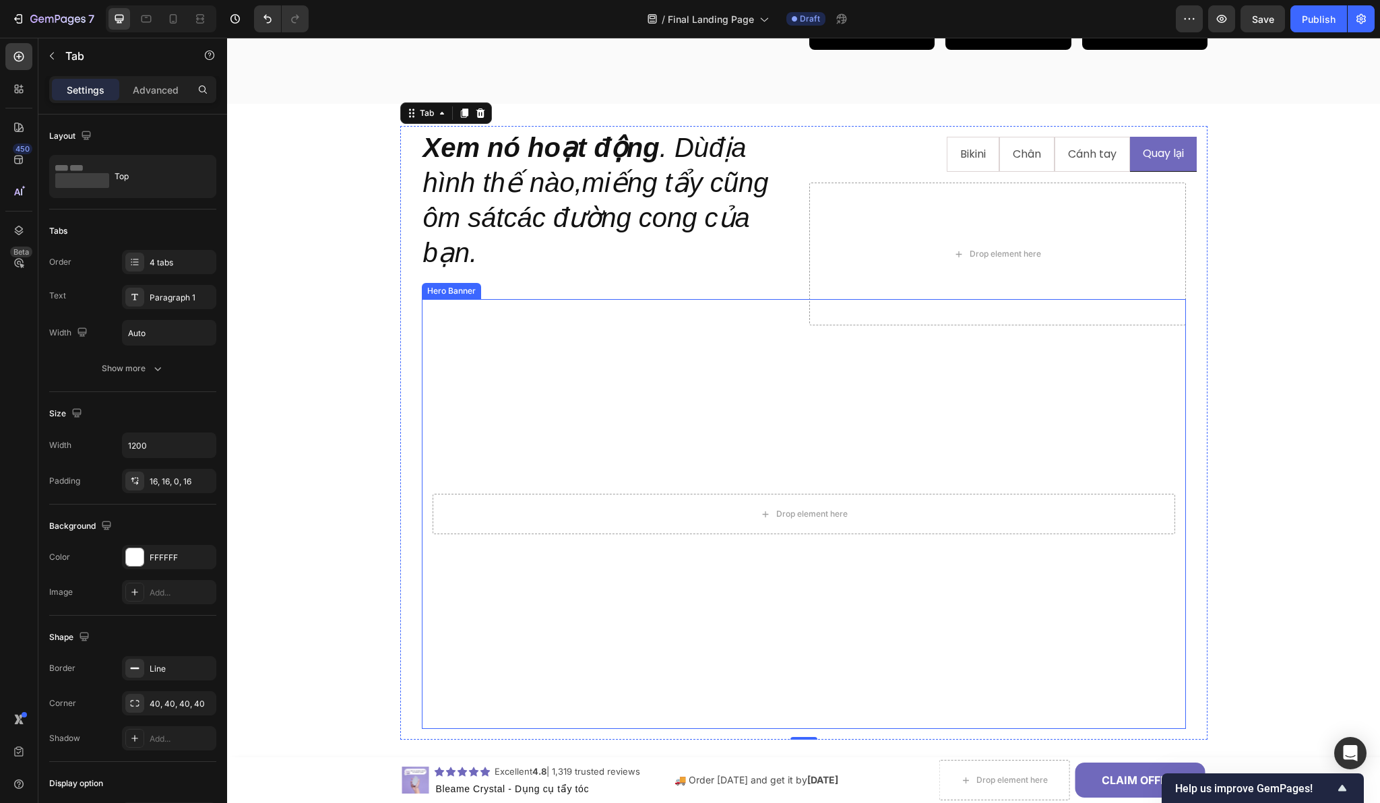
scroll to position [1492, 0]
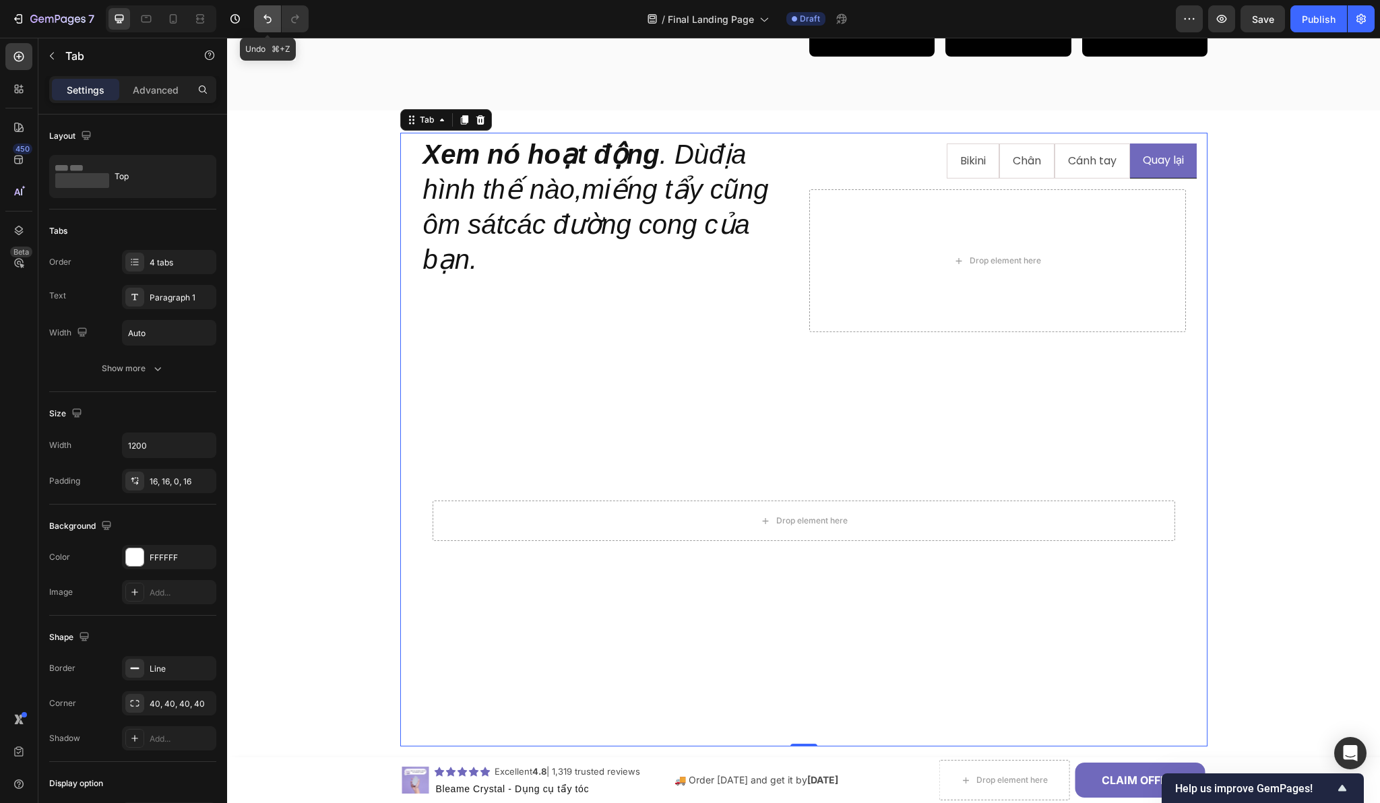
click at [268, 28] on button "Undo/Redo" at bounding box center [267, 18] width 27 height 27
click at [313, 18] on div "7 Version history" at bounding box center [159, 18] width 319 height 27
click at [305, 18] on button "Undo/Redo" at bounding box center [295, 18] width 27 height 27
click at [236, 26] on button "button" at bounding box center [235, 18] width 27 height 27
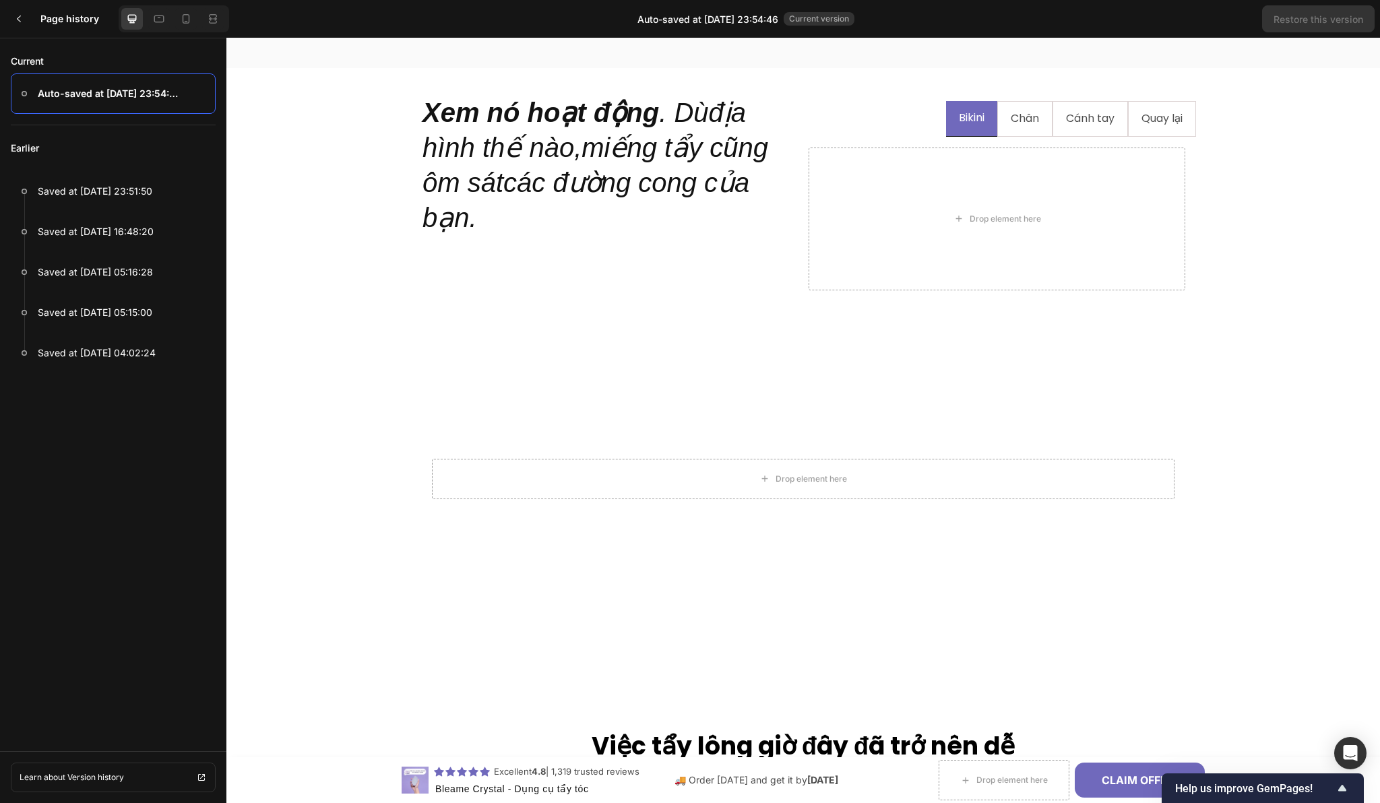
scroll to position [1209, 0]
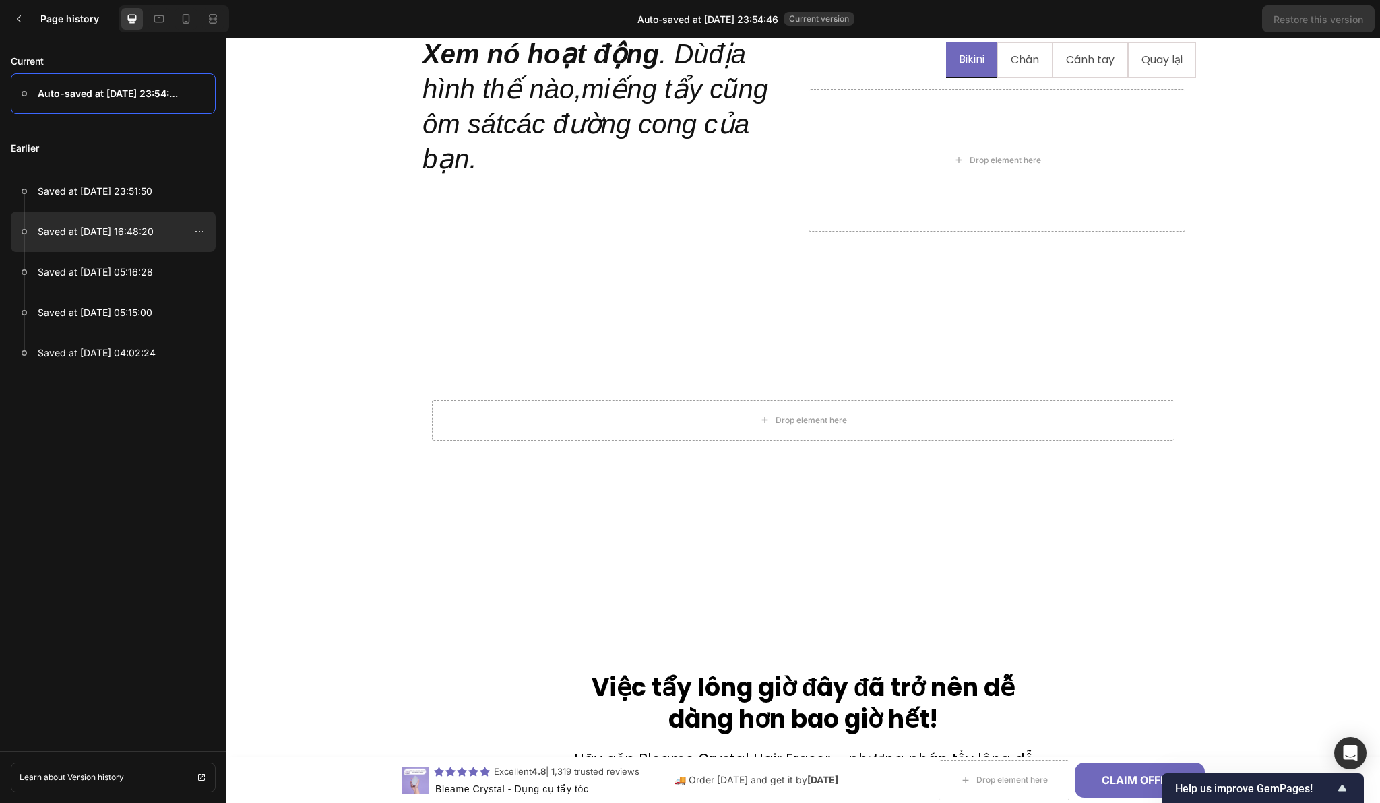
click at [106, 228] on p "Saved at [DATE] 16:48:20" at bounding box center [96, 232] width 116 height 16
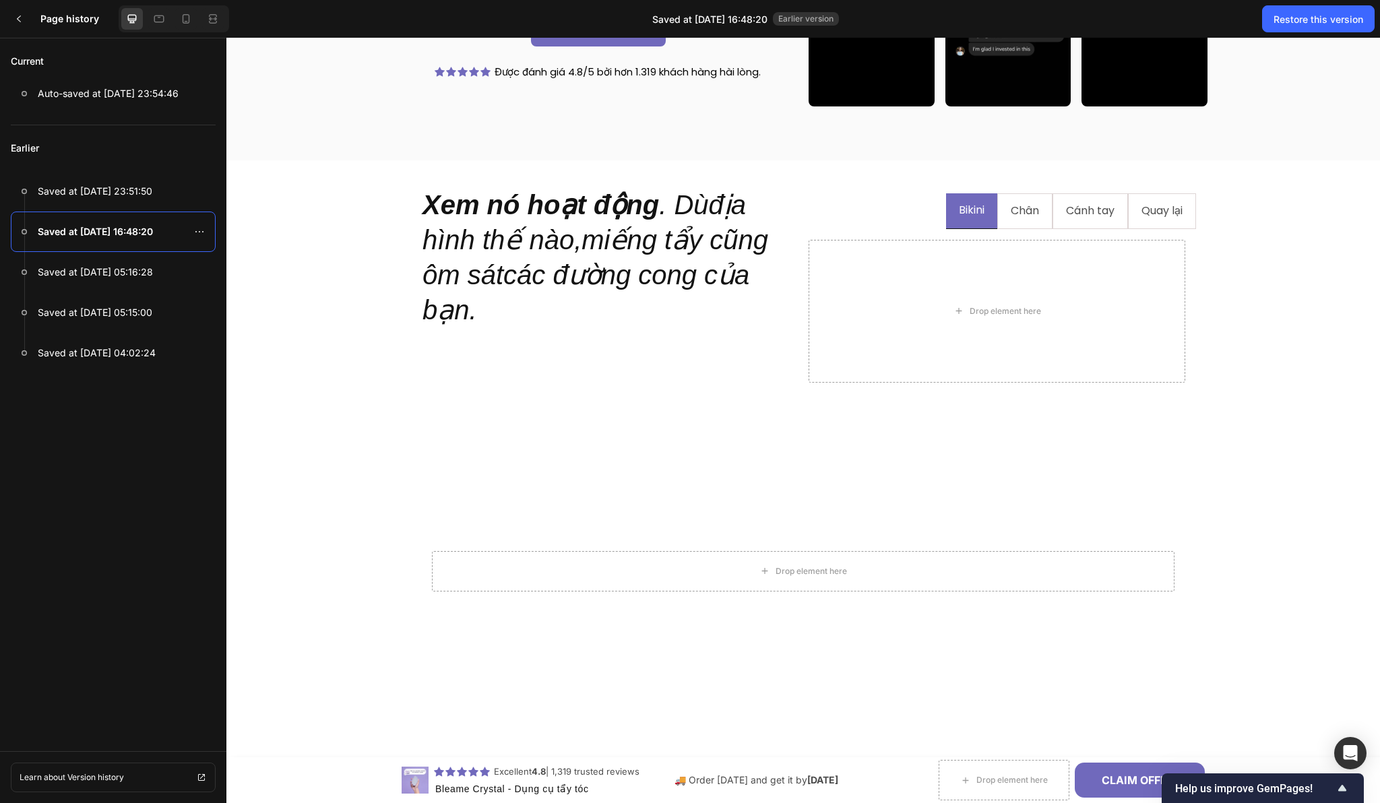
scroll to position [1064, 0]
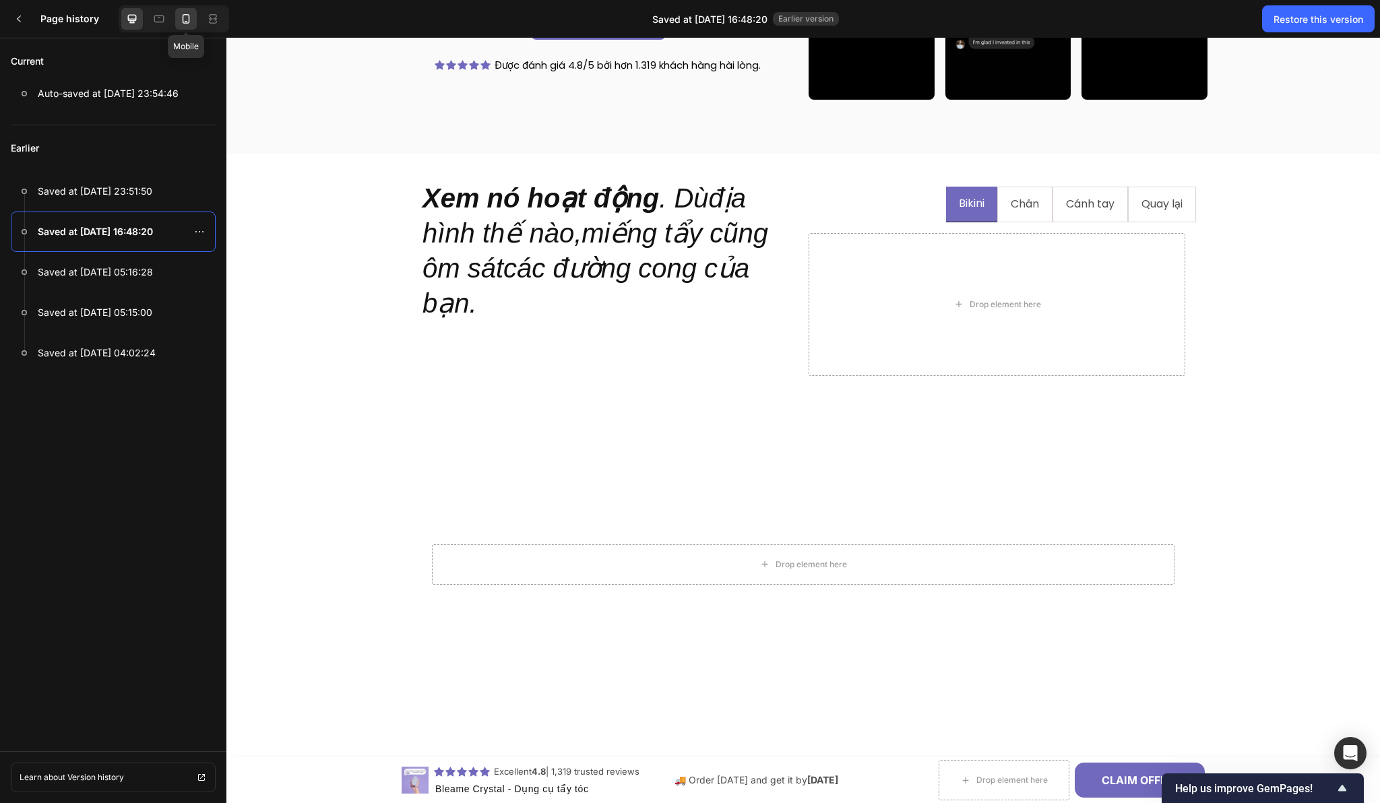
click at [183, 24] on icon at bounding box center [185, 18] width 13 height 13
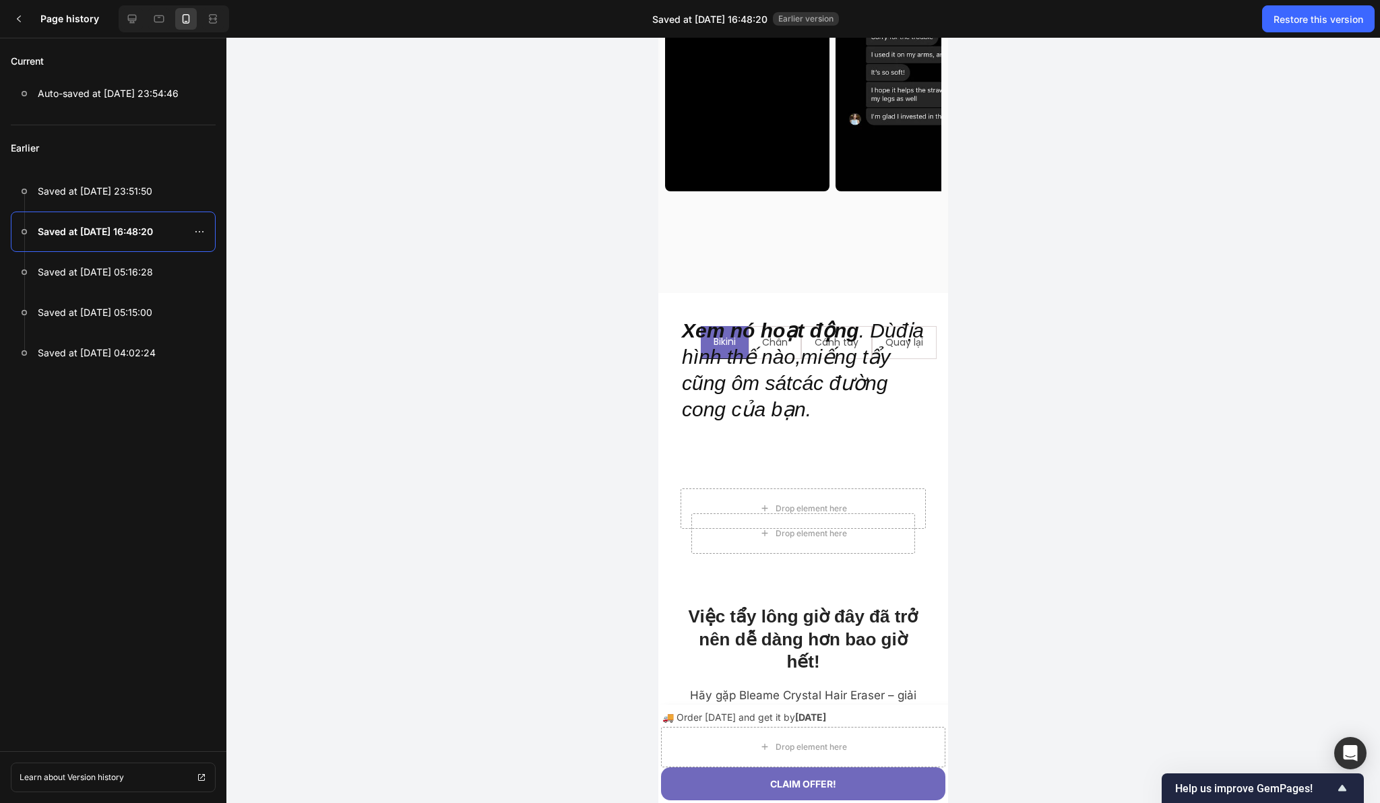
scroll to position [1213, 0]
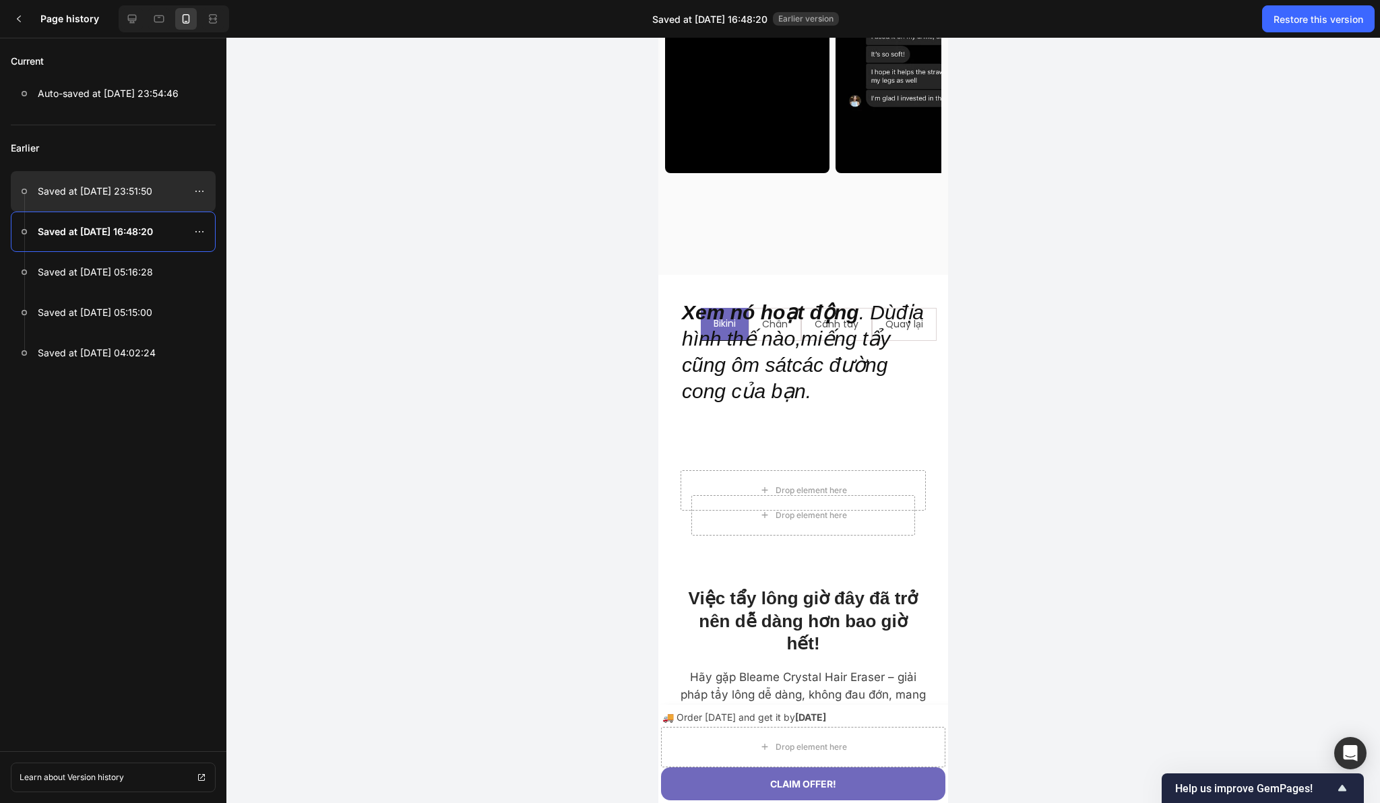
click at [119, 189] on p "Saved at [DATE] 23:51:50" at bounding box center [95, 191] width 115 height 16
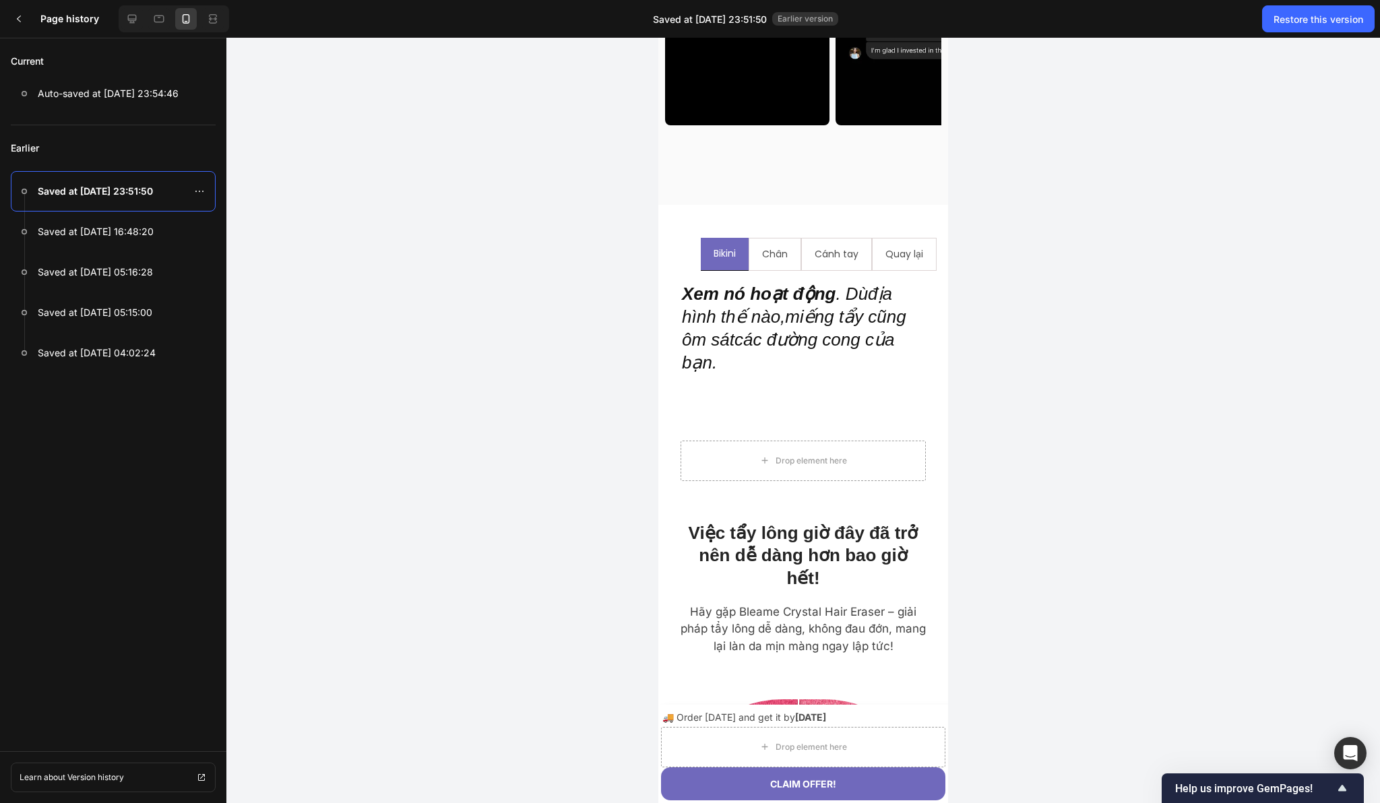
scroll to position [1600, 0]
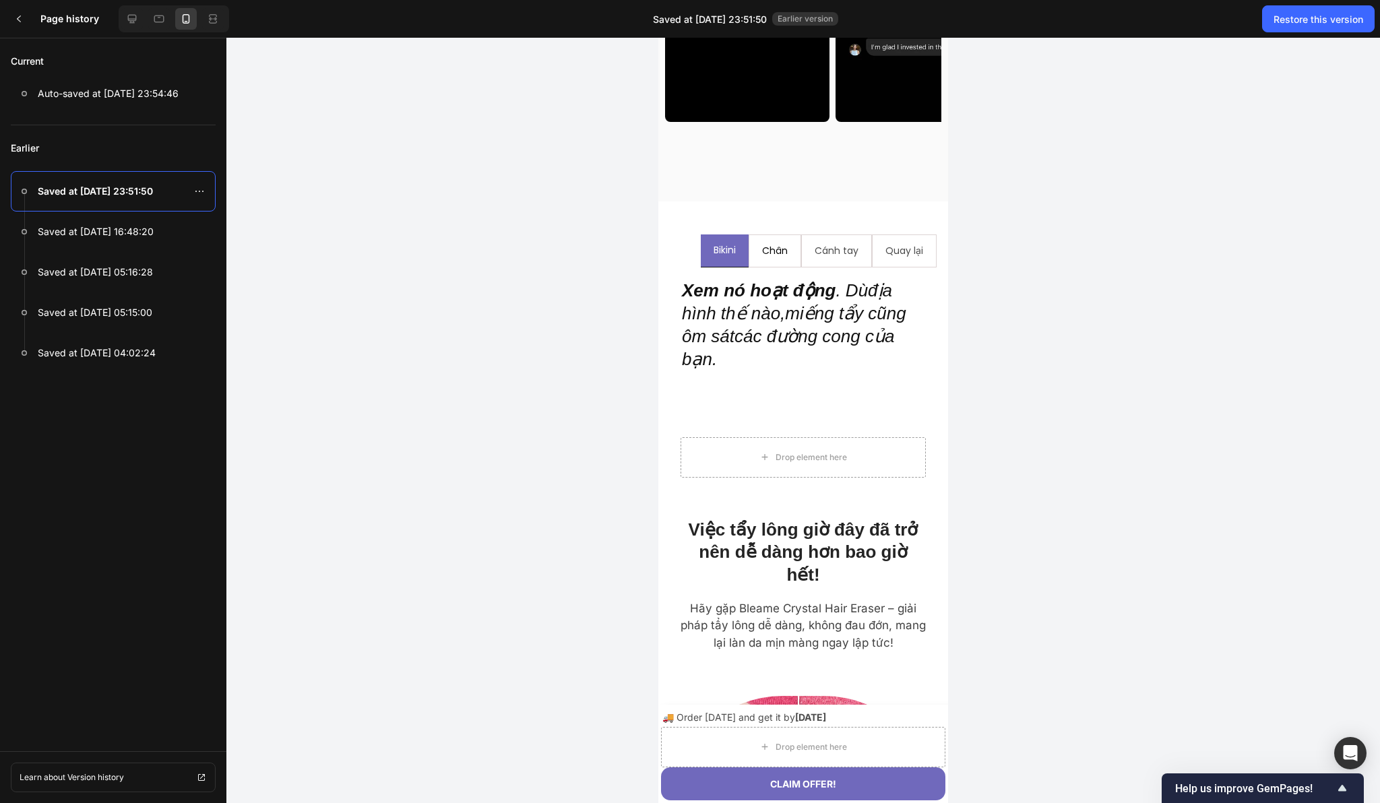
click at [782, 259] on li "Chân" at bounding box center [774, 250] width 53 height 33
click at [802, 259] on li "Cánh tay" at bounding box center [836, 250] width 71 height 33
click at [872, 259] on li "Quay lại" at bounding box center [904, 250] width 65 height 33
click at [134, 22] on icon at bounding box center [131, 18] width 13 height 13
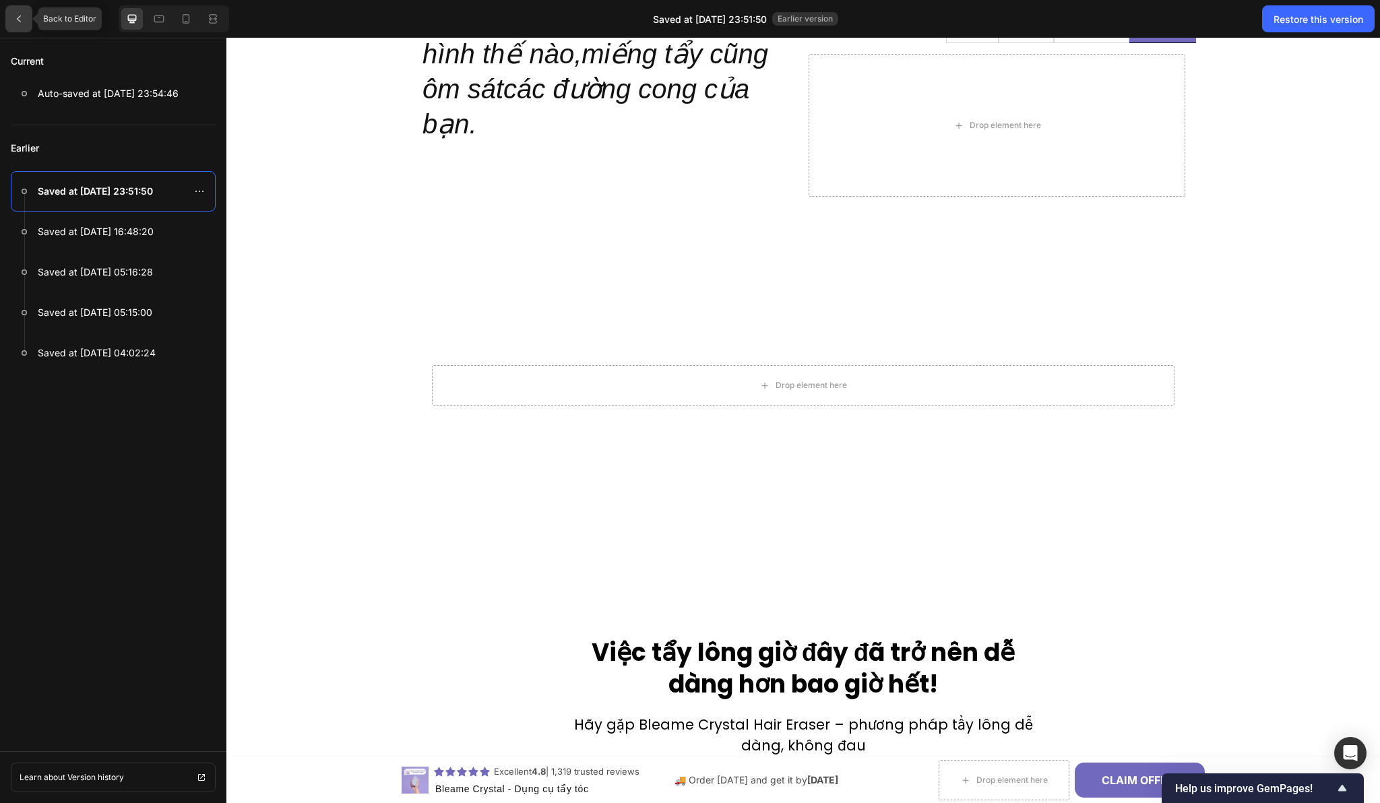
click at [24, 22] on div at bounding box center [18, 18] width 27 height 27
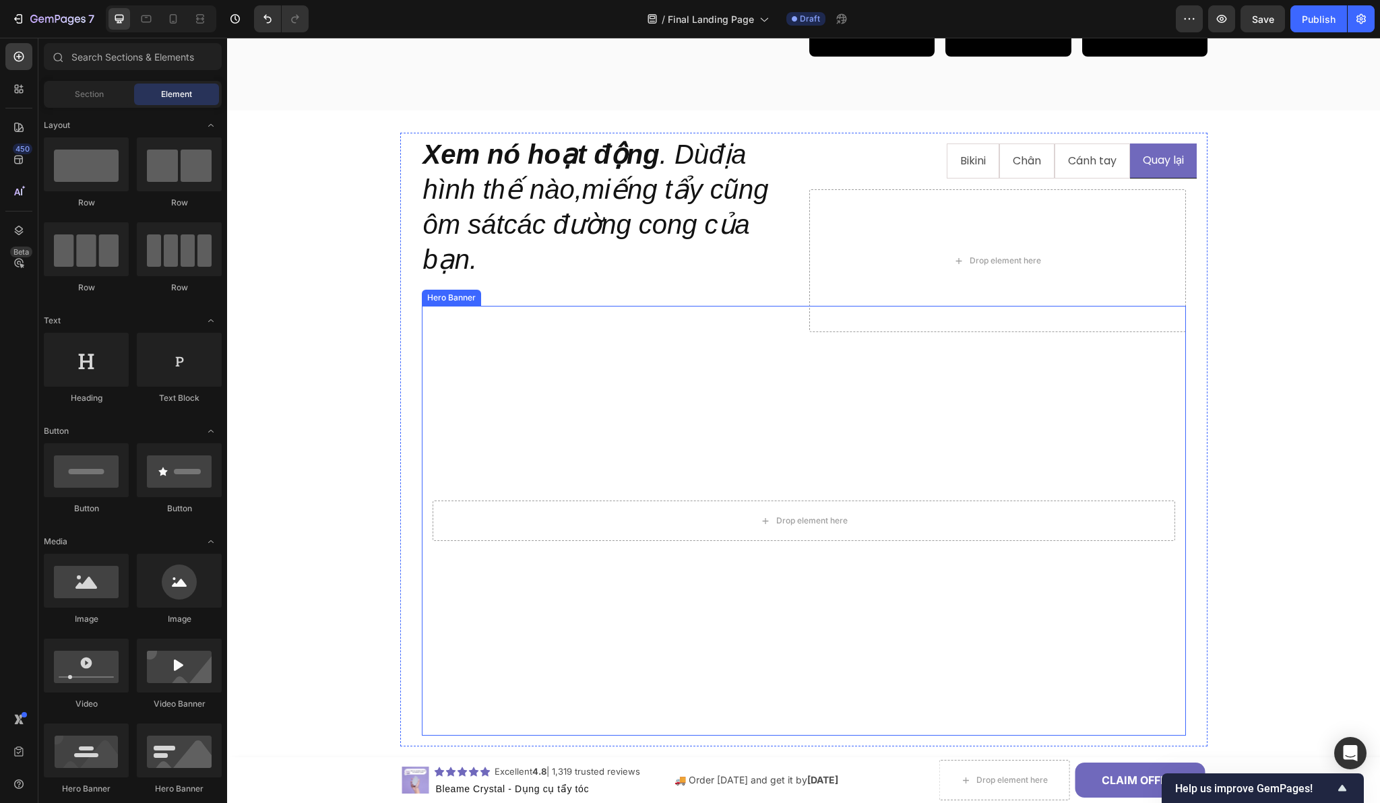
click at [511, 354] on video "Background Image" at bounding box center [804, 521] width 764 height 430
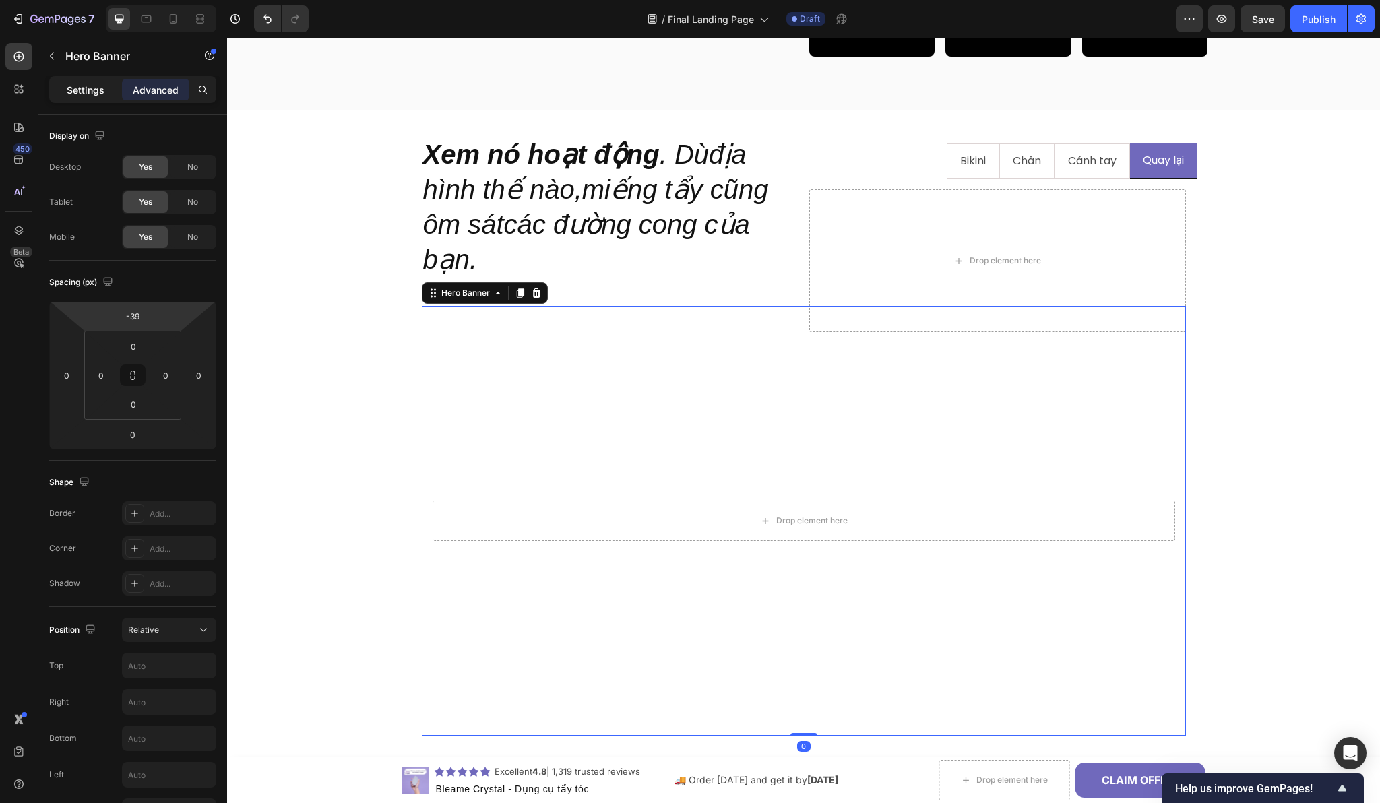
click at [98, 97] on div "Settings" at bounding box center [85, 90] width 67 height 22
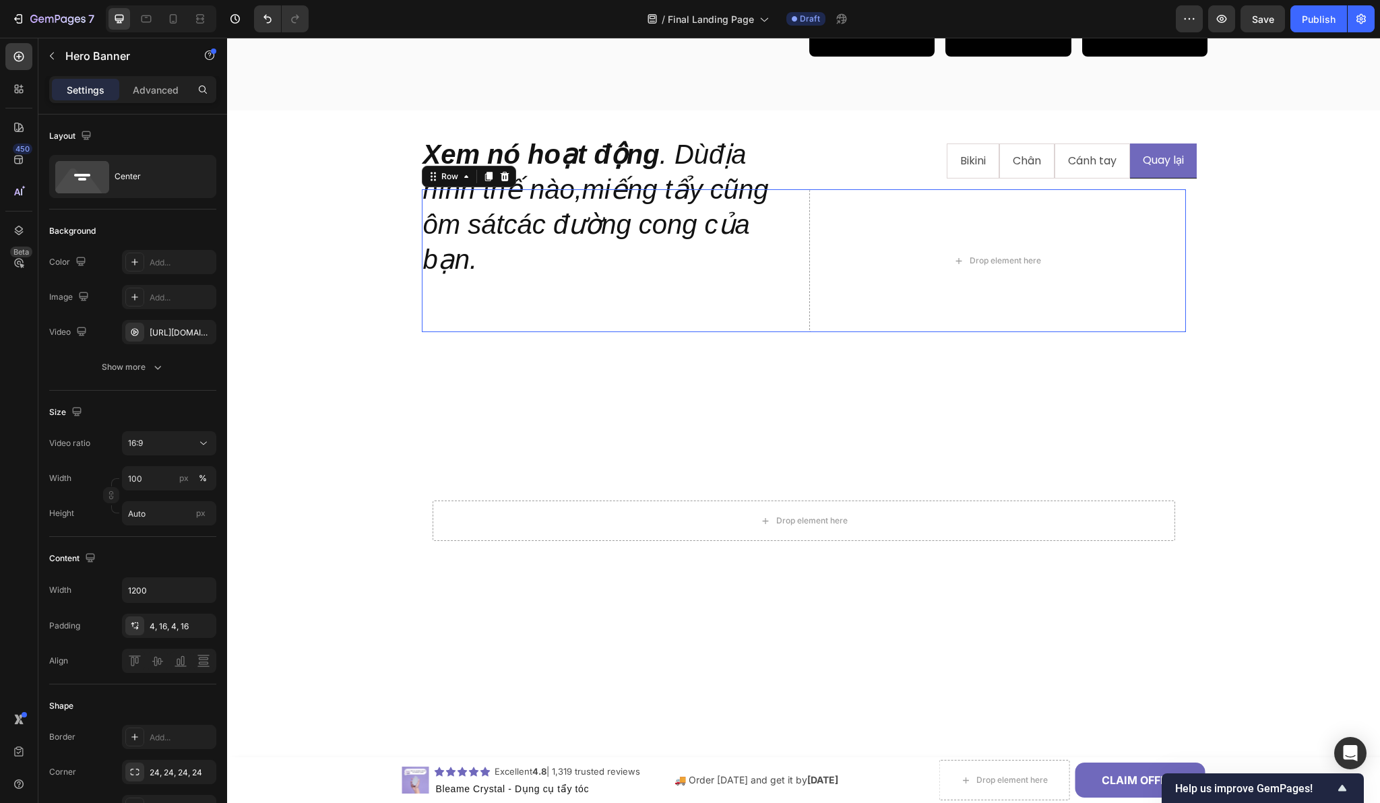
click at [586, 286] on div "Xem nó hoạt động . Dùđịa hình thế nào,miếng tẩy cũng ôm sátcác đường cong của b…" at bounding box center [610, 260] width 377 height 143
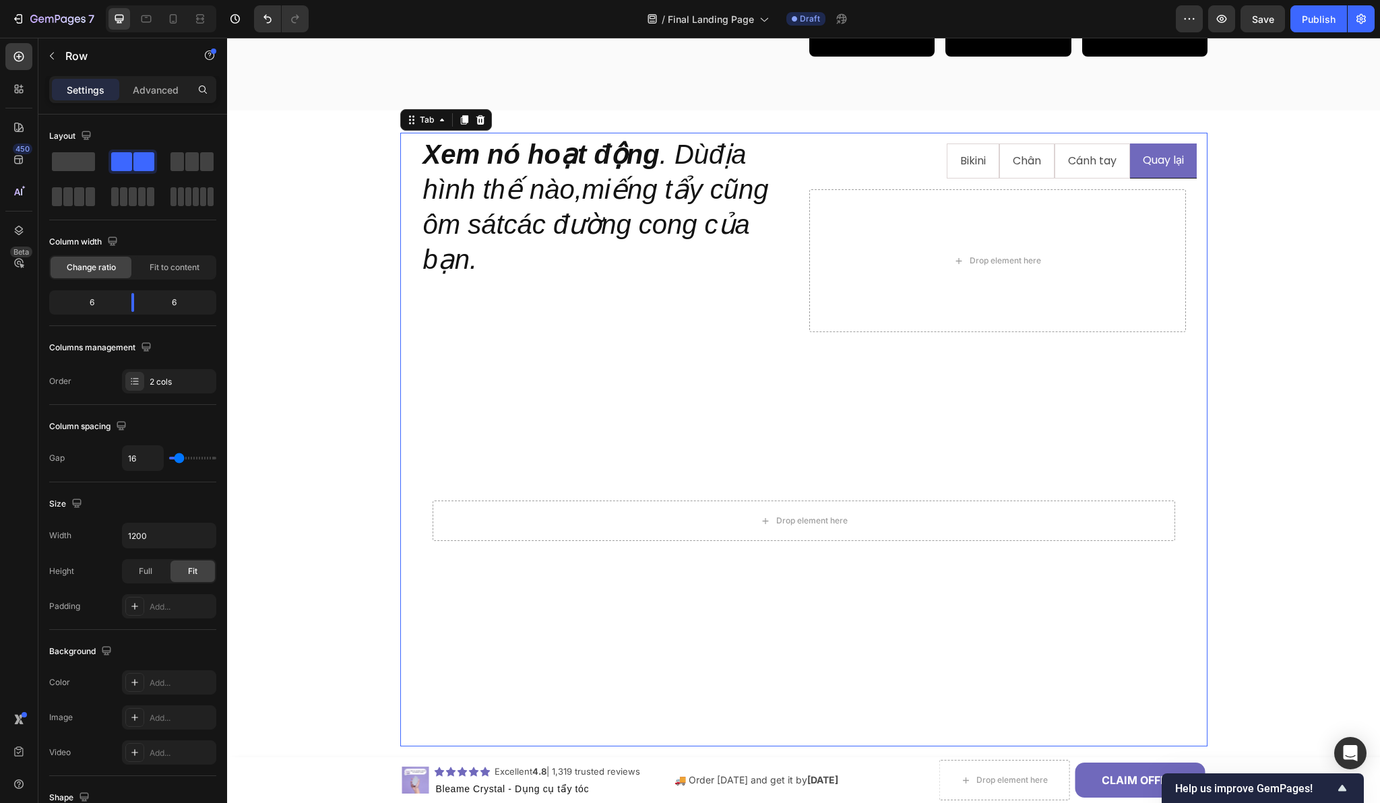
click at [819, 141] on div "Bikini Chân Cánh tay Quay lại Xem nó hoạt động . Dùđịa hình thế nào,miếng tẩy c…" at bounding box center [804, 440] width 808 height 616
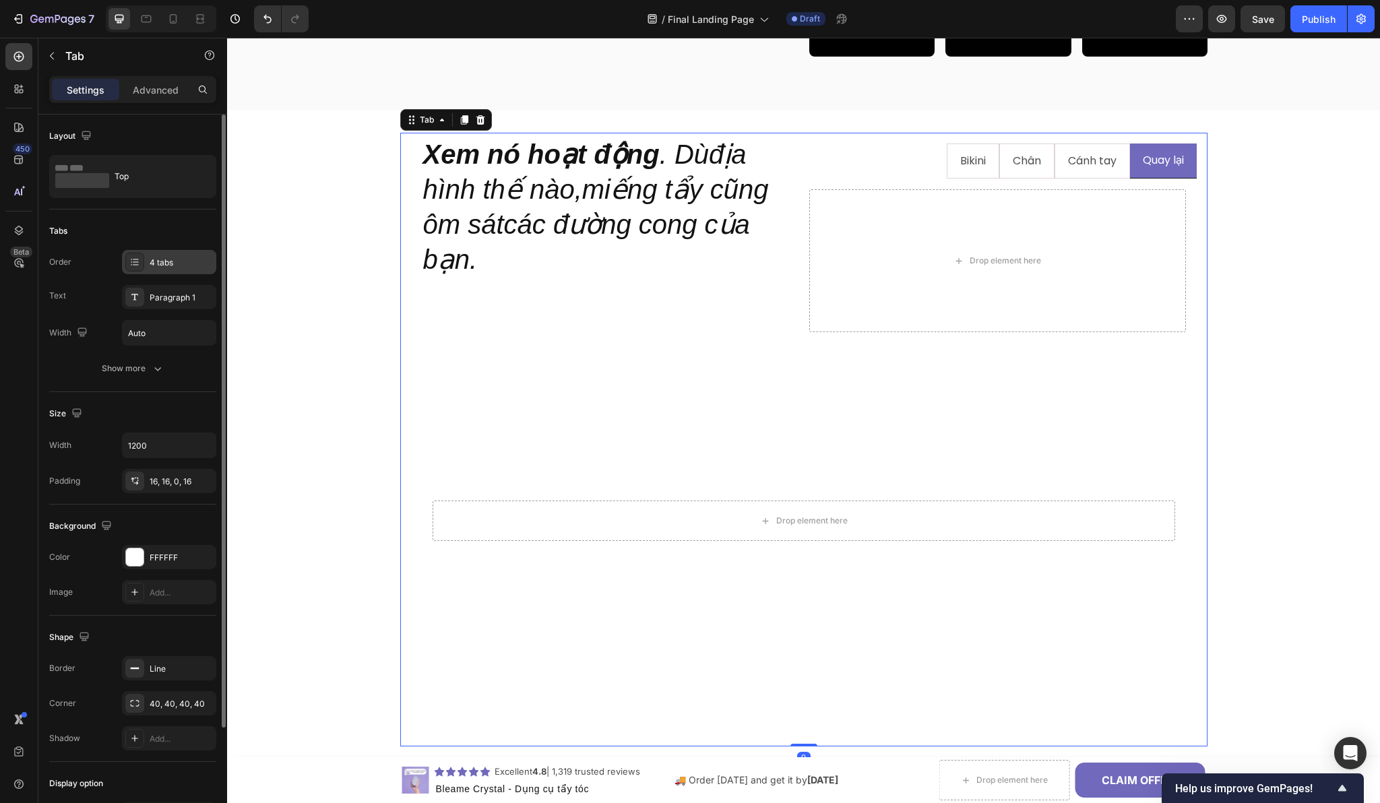
click at [142, 268] on div at bounding box center [134, 262] width 19 height 19
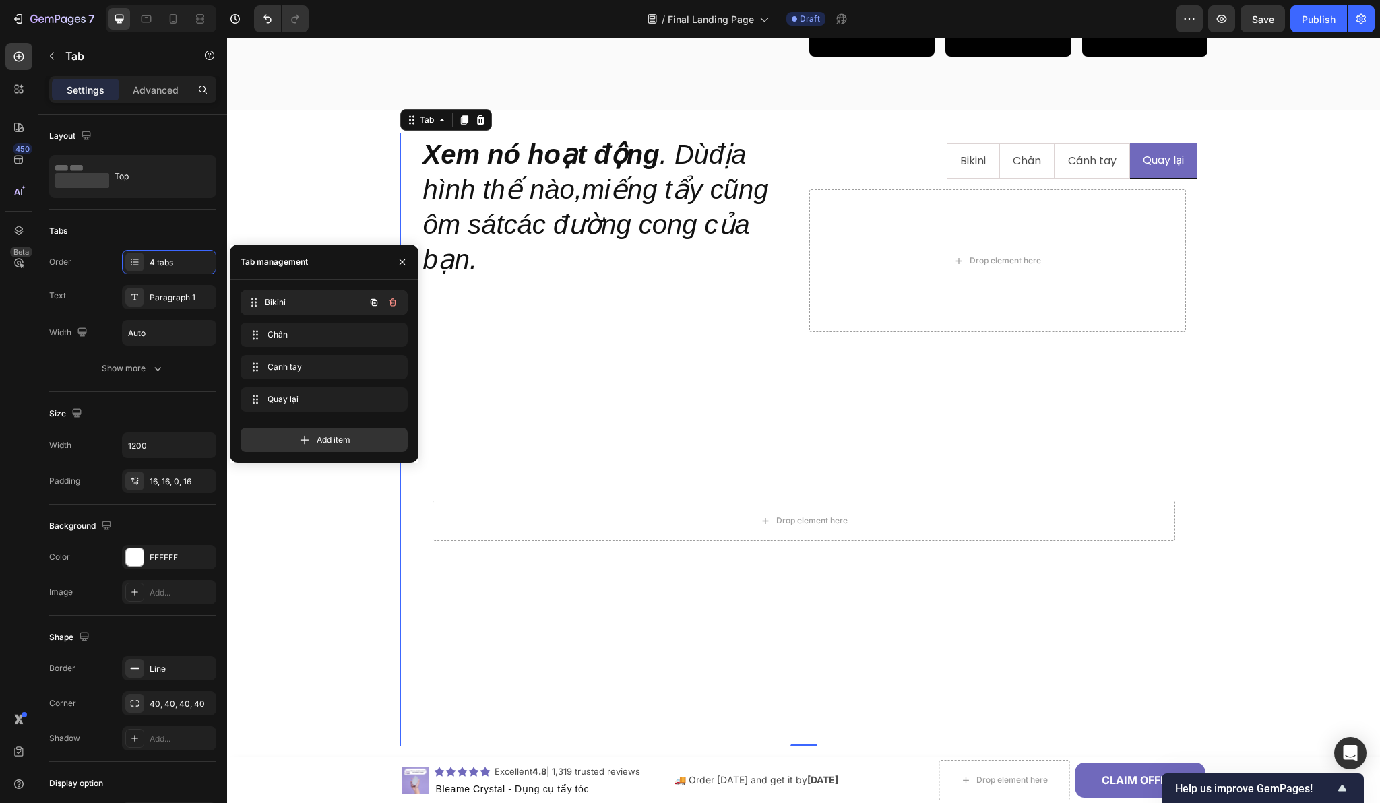
click at [296, 305] on span "Bikini" at bounding box center [315, 302] width 100 height 12
click at [301, 333] on span "Chân" at bounding box center [315, 335] width 100 height 12
click at [303, 363] on span "Cánh tay" at bounding box center [315, 367] width 100 height 12
click at [401, 259] on icon "button" at bounding box center [402, 262] width 11 height 11
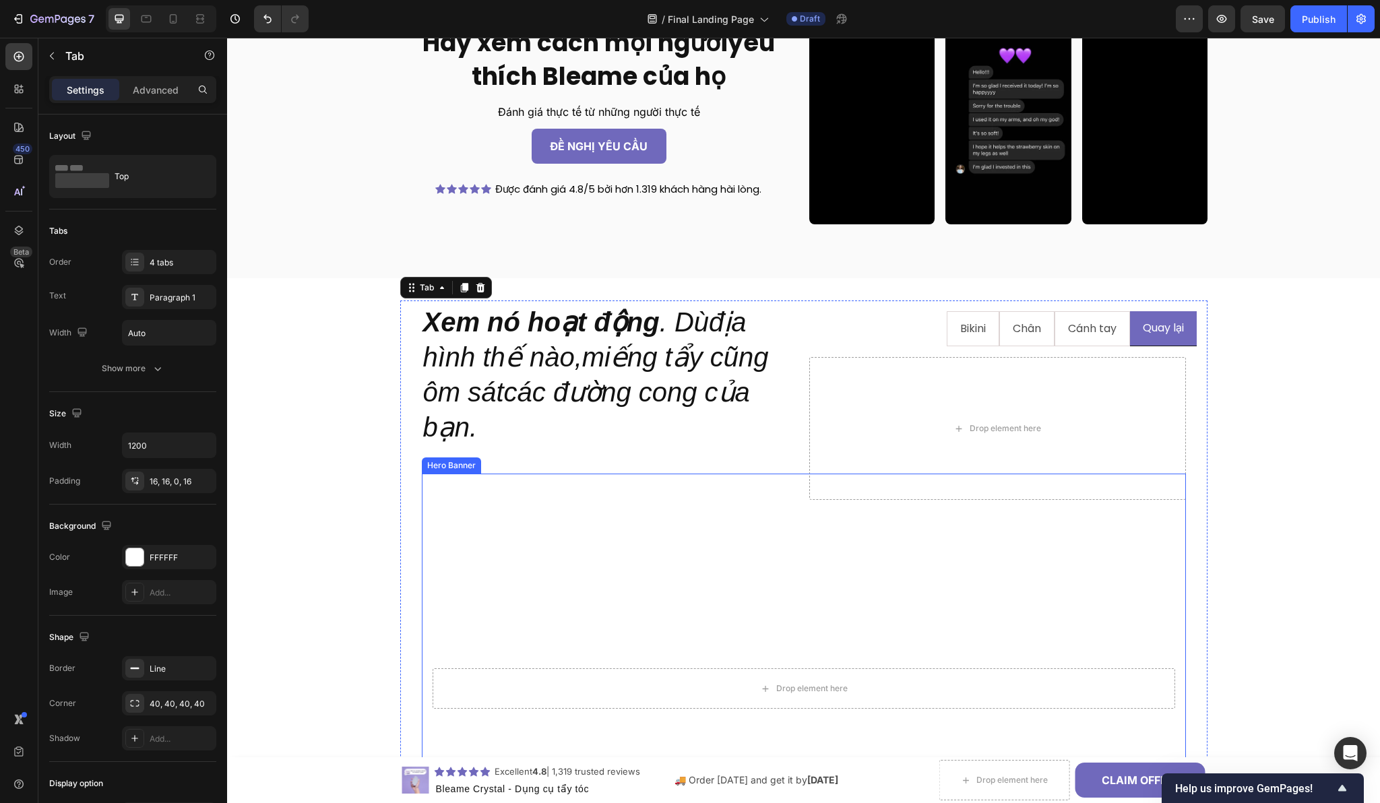
scroll to position [1325, 0]
click at [431, 521] on video "Background Image" at bounding box center [804, 688] width 764 height 430
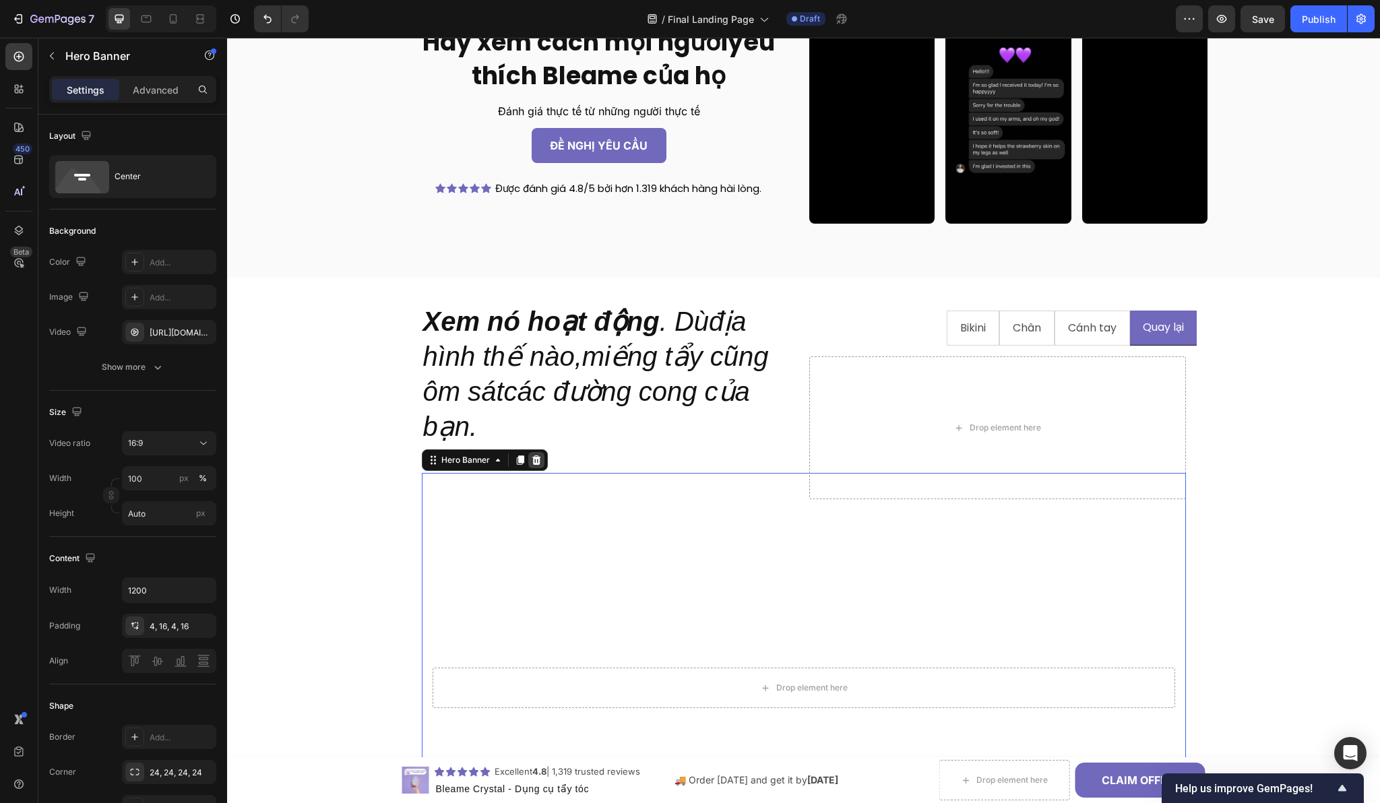
click at [536, 457] on div at bounding box center [536, 460] width 16 height 16
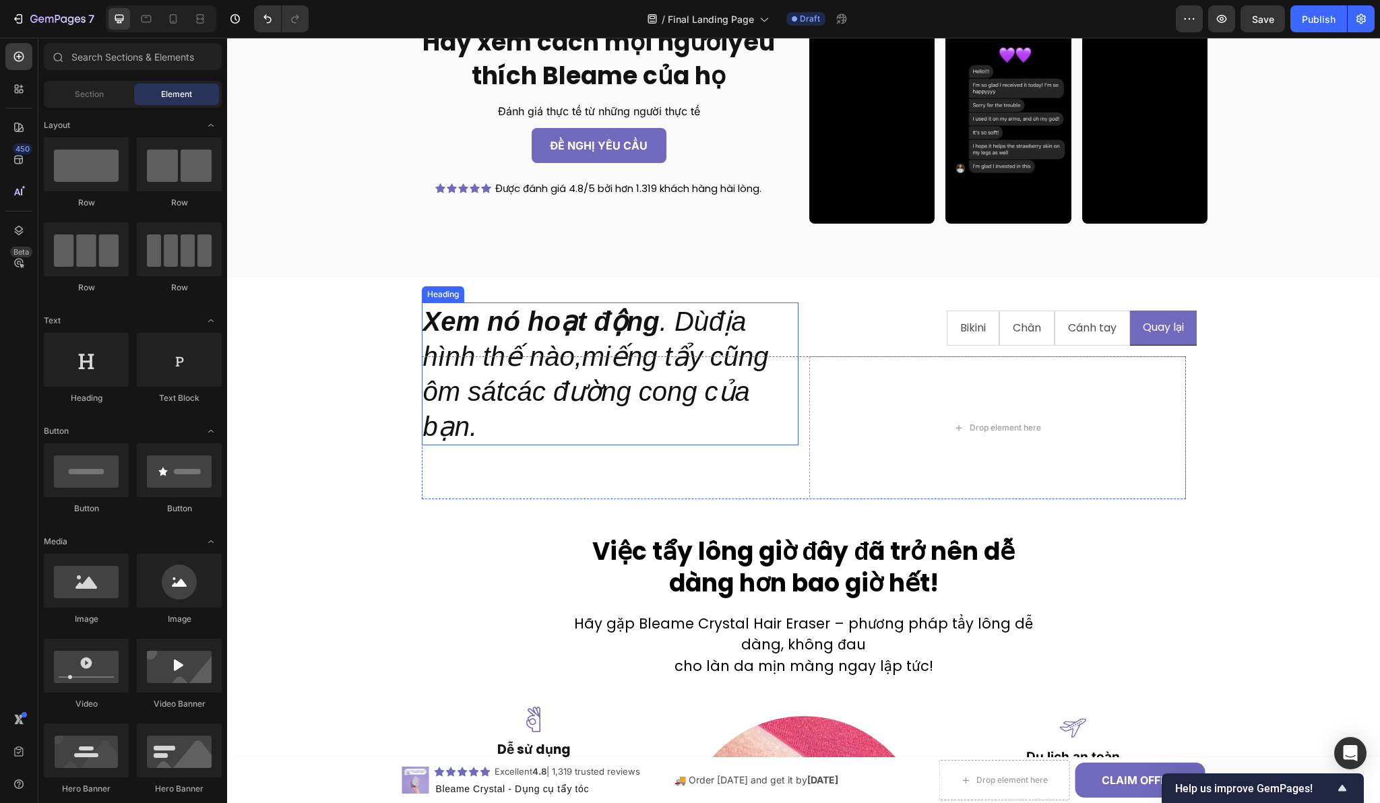
scroll to position [1422, 0]
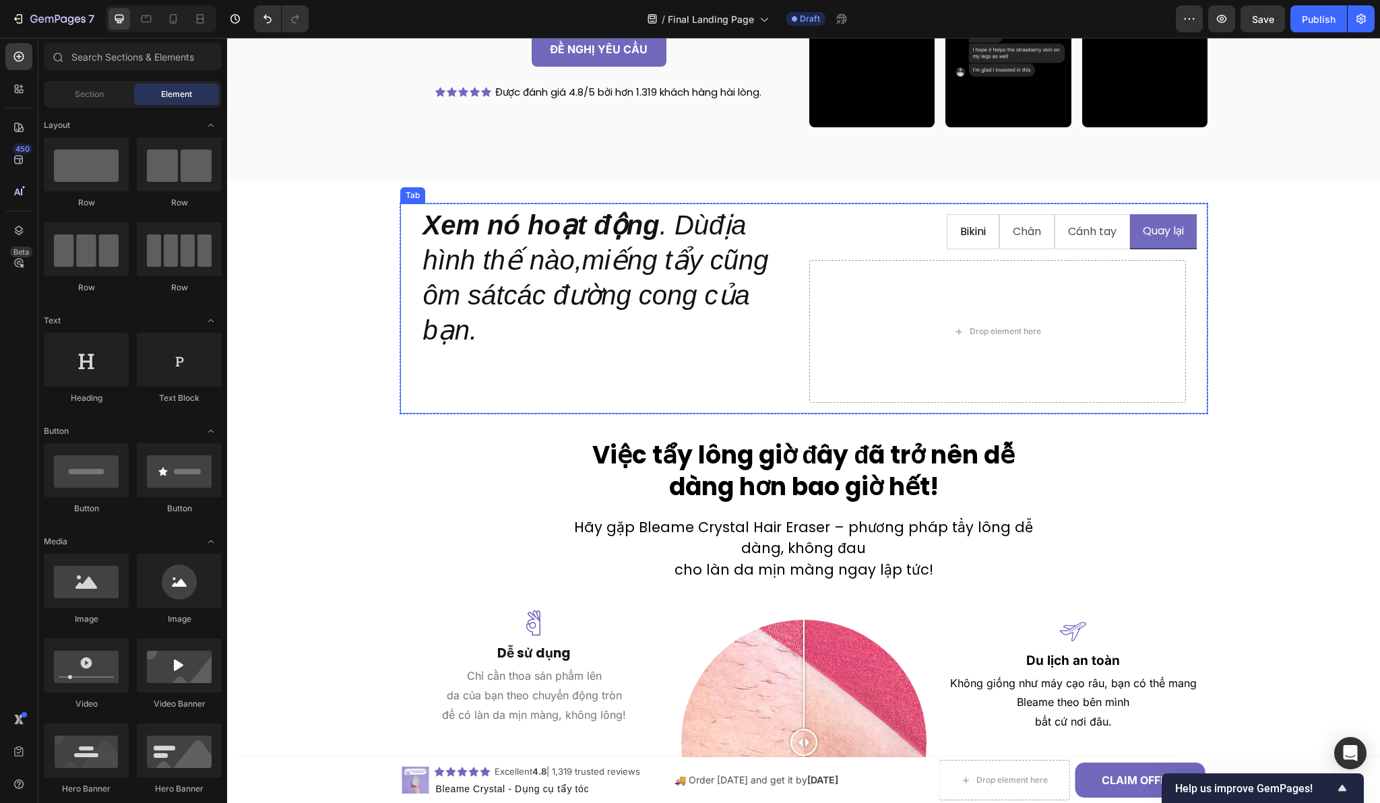
click at [947, 232] on li "Bikini" at bounding box center [973, 232] width 53 height 36
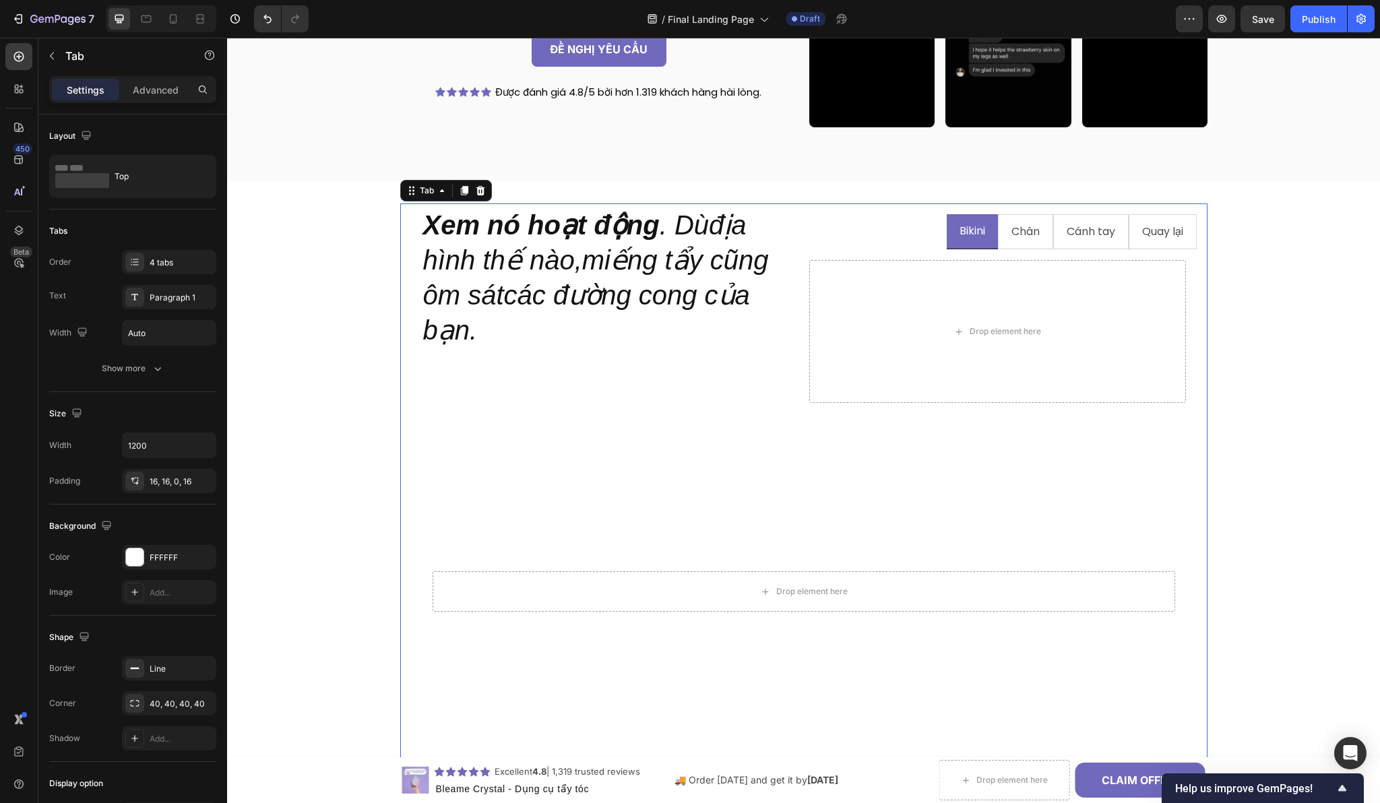
click at [414, 503] on div "Xem nó hoạt động . Dùđịa hình thế nào,miếng tẩy cũng ôm sátcác đường cong của b…" at bounding box center [804, 533] width 786 height 568
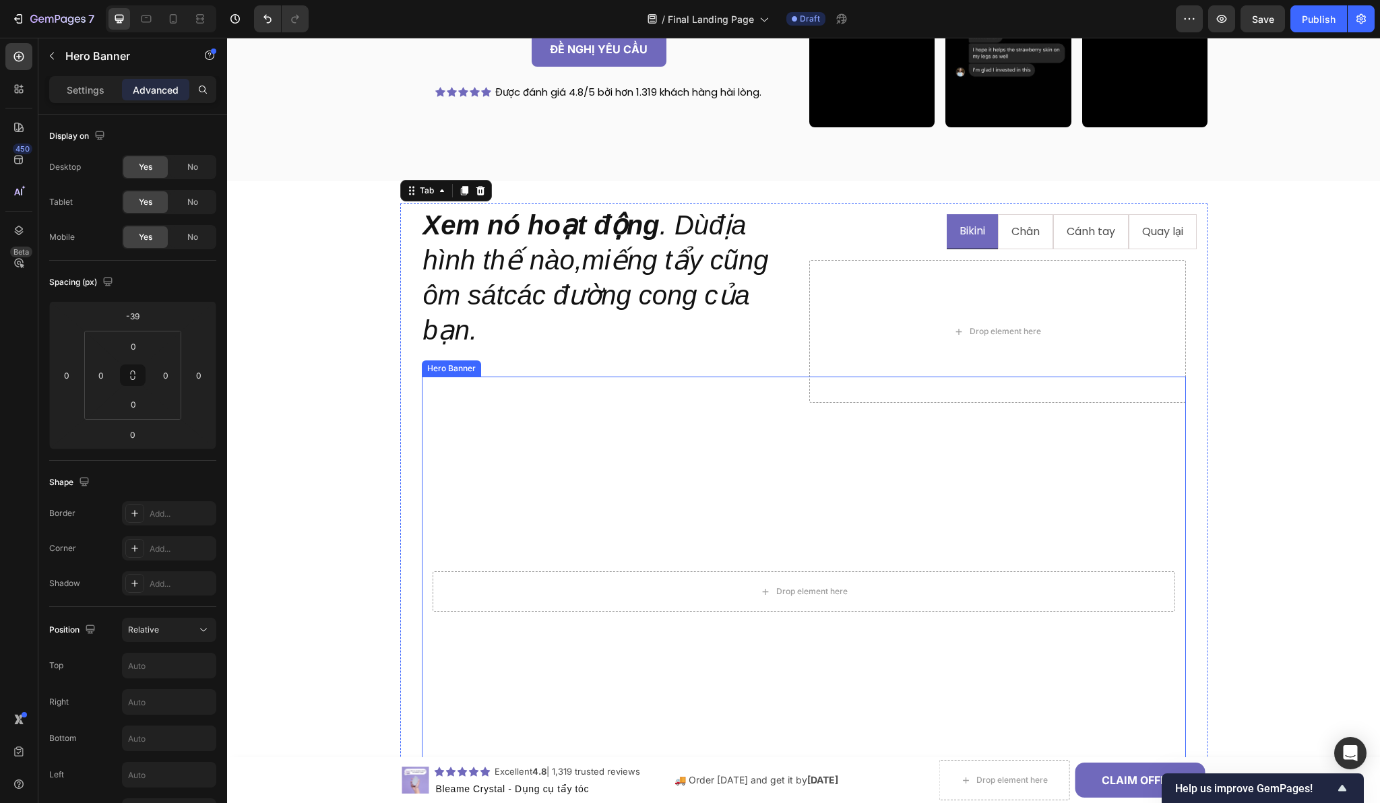
click at [493, 466] on video "Background Image" at bounding box center [804, 592] width 764 height 430
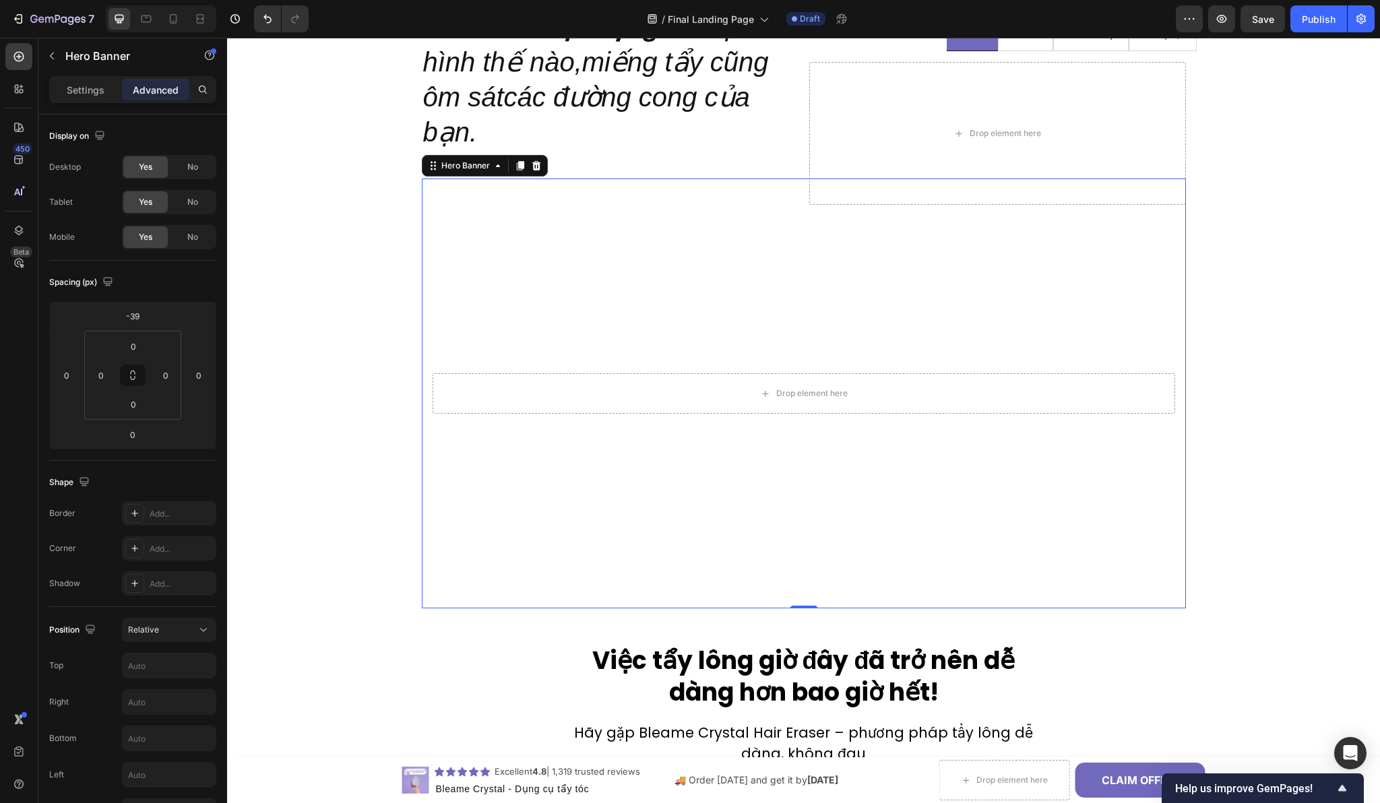
scroll to position [1622, 0]
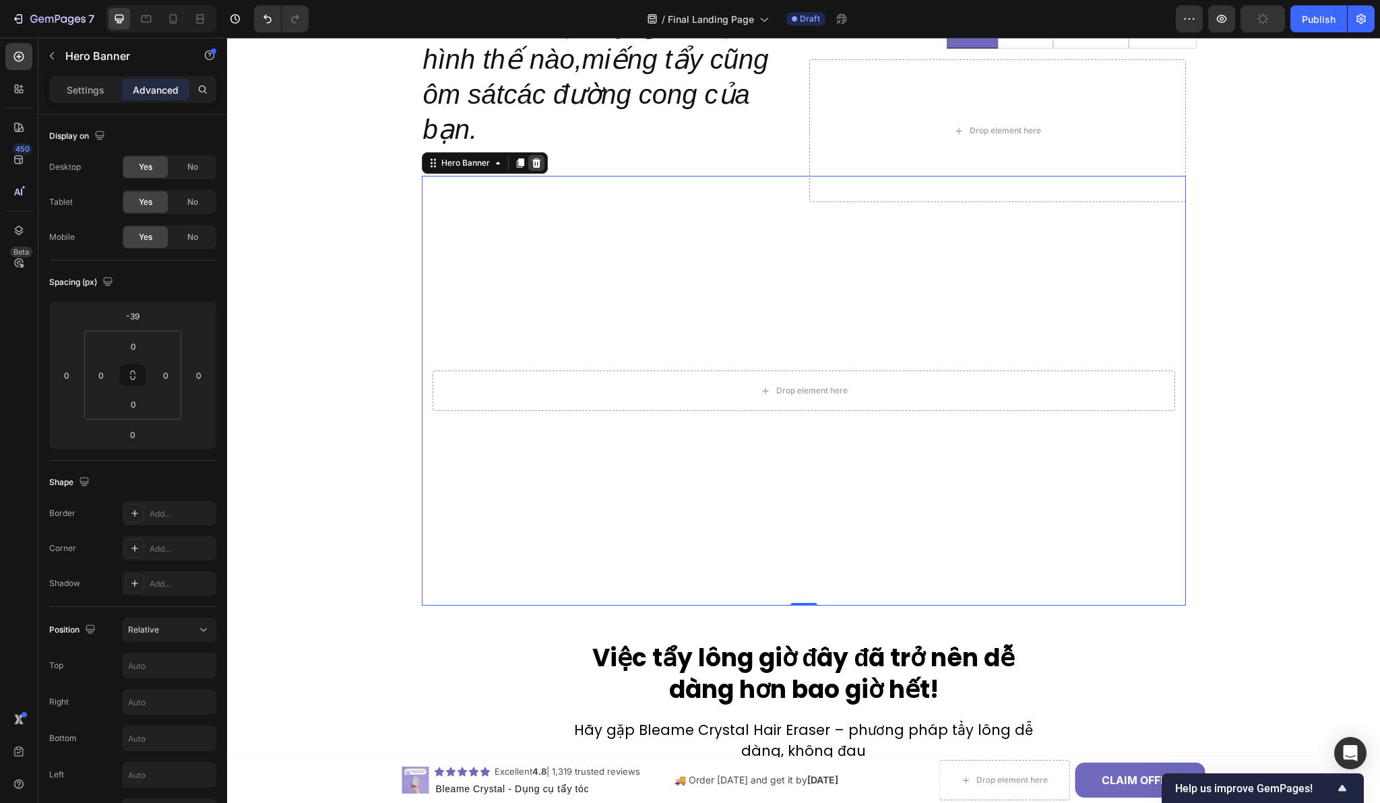
click at [535, 168] on icon at bounding box center [536, 163] width 11 height 11
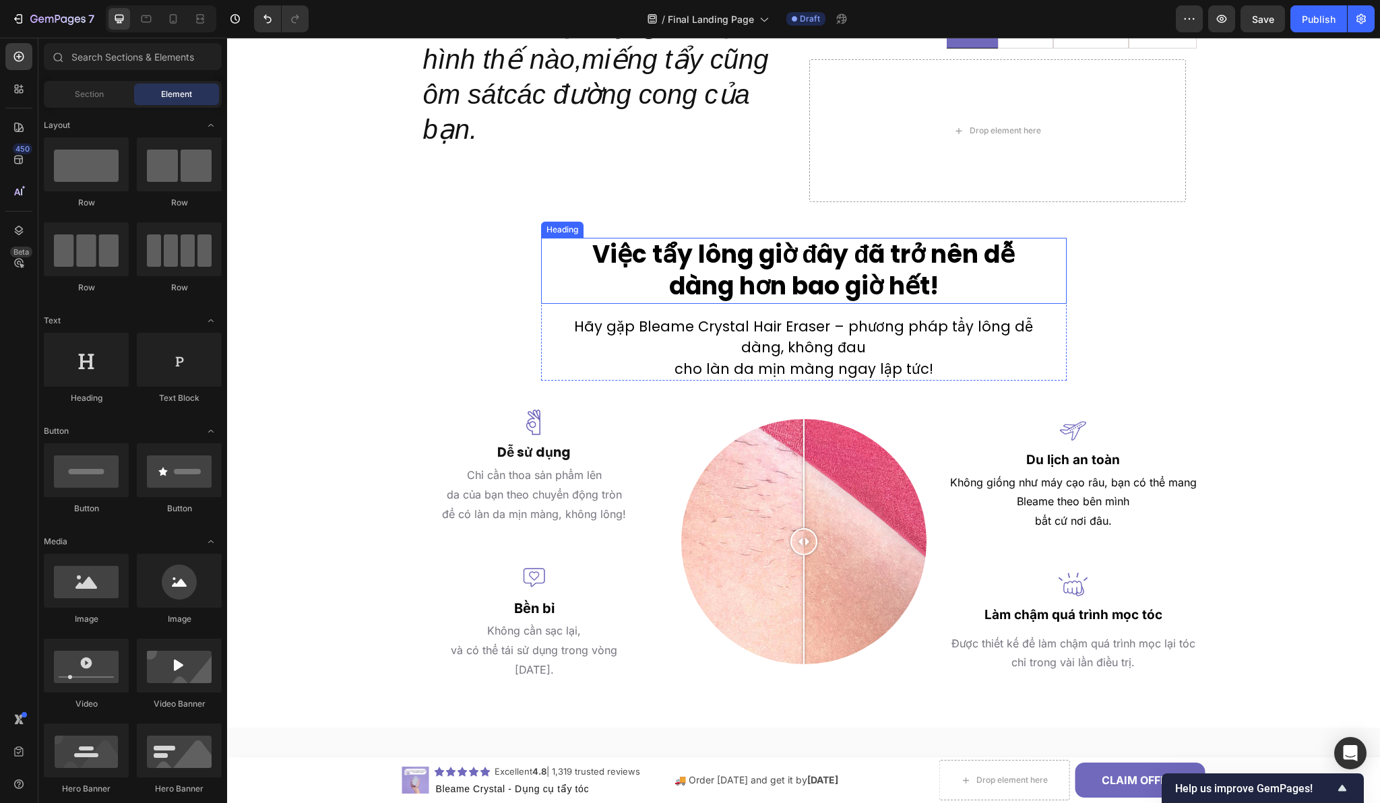
scroll to position [1435, 0]
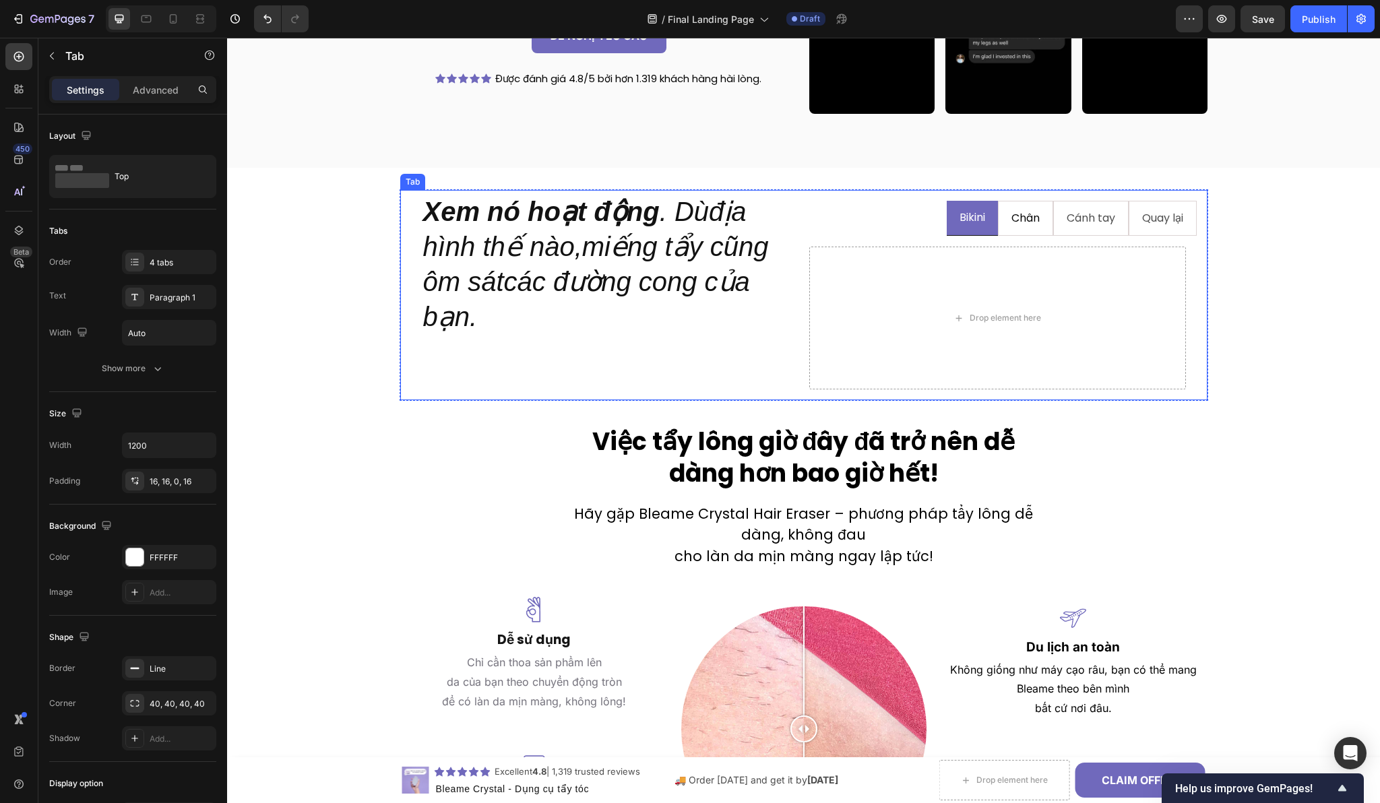
click at [998, 224] on li "Chân" at bounding box center [1025, 219] width 55 height 36
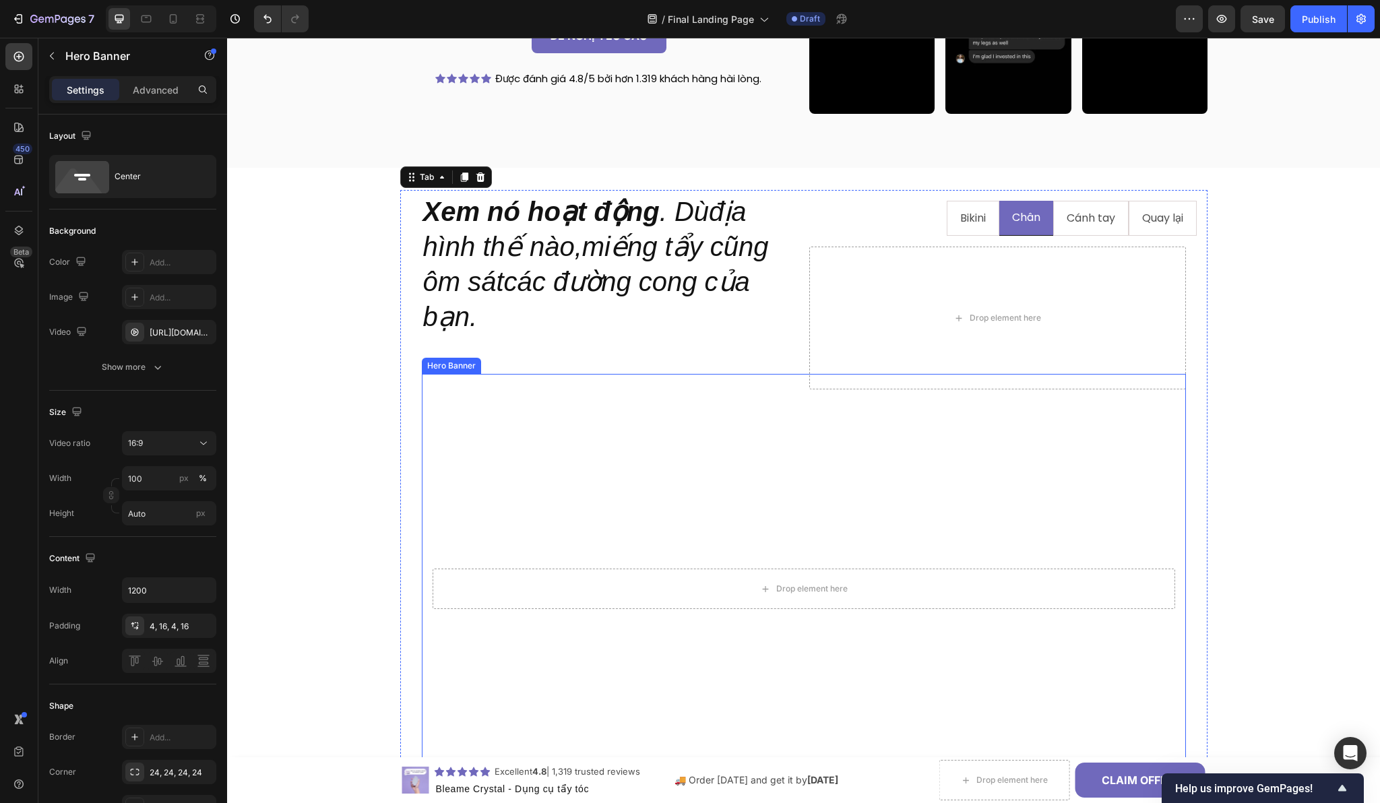
click at [486, 465] on video "Background Image" at bounding box center [804, 589] width 764 height 430
click at [532, 361] on icon at bounding box center [536, 360] width 9 height 9
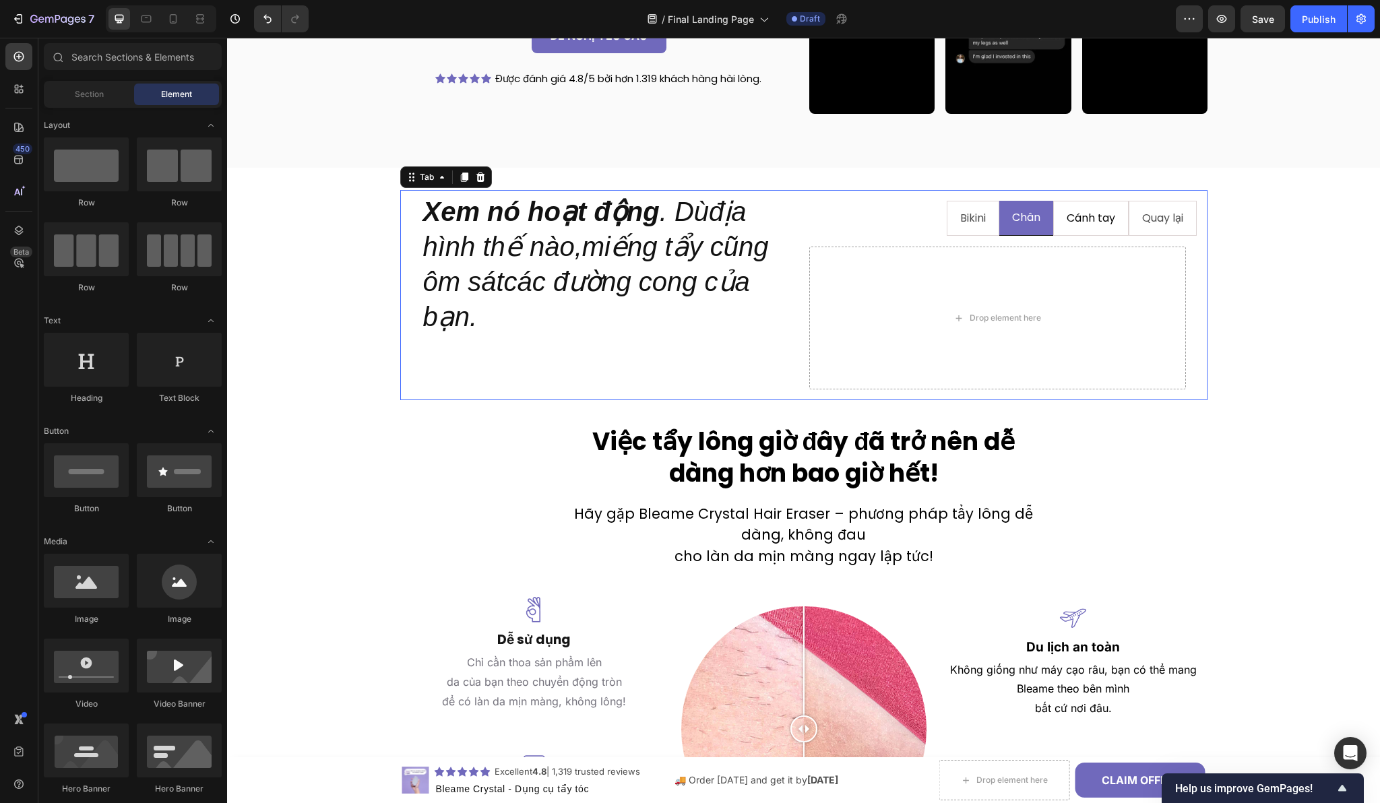
click at [1053, 216] on li "Cánh tay" at bounding box center [1090, 219] width 75 height 36
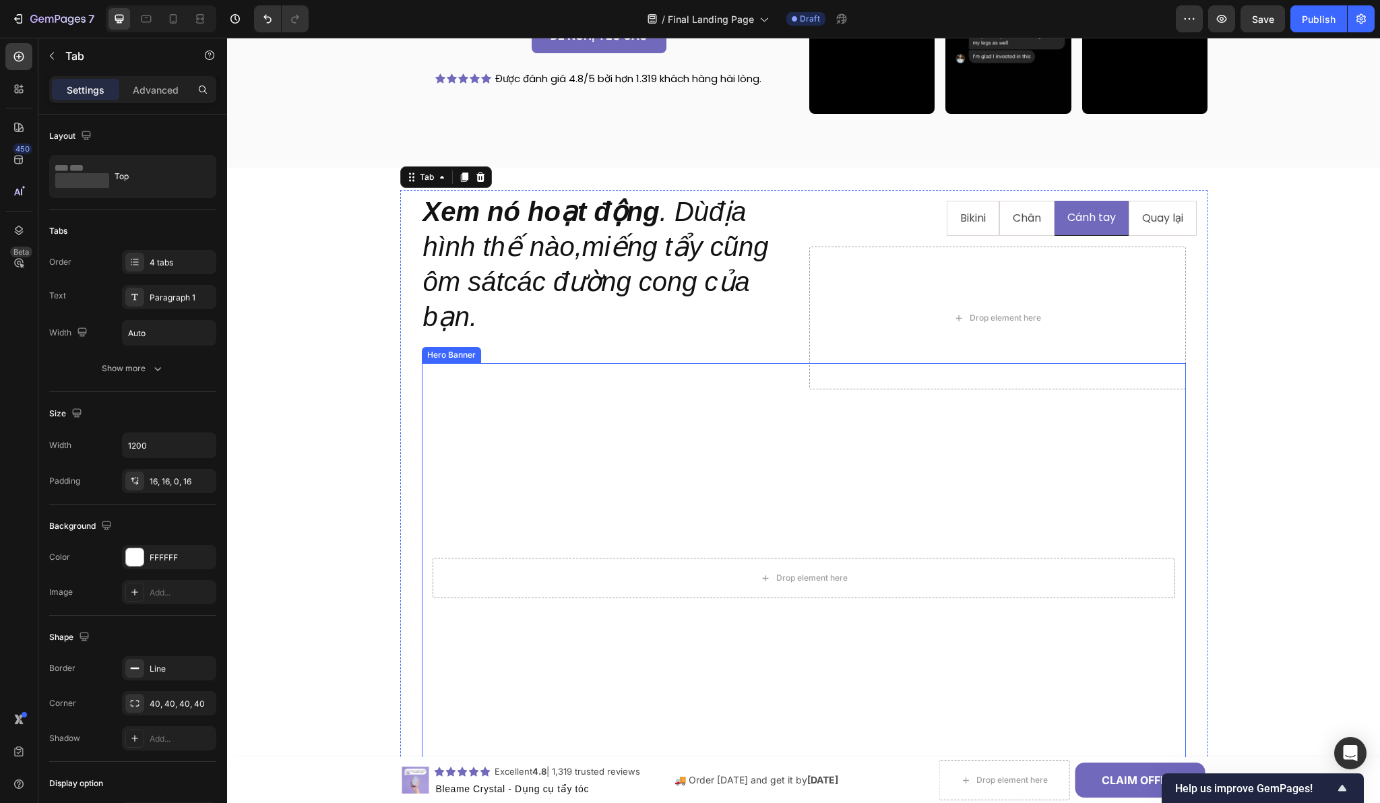
click at [476, 446] on video "Background Image" at bounding box center [804, 578] width 764 height 430
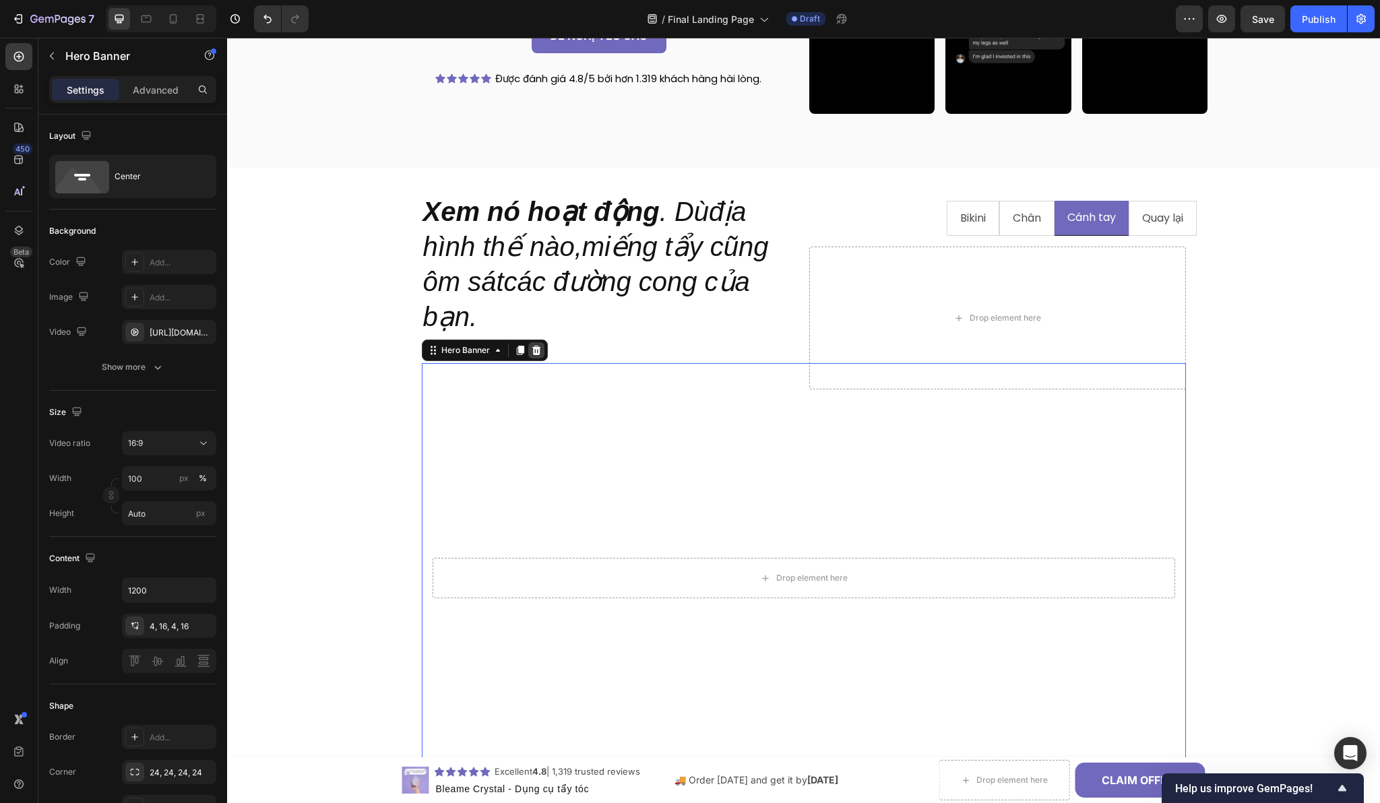
click at [533, 346] on icon at bounding box center [536, 350] width 11 height 11
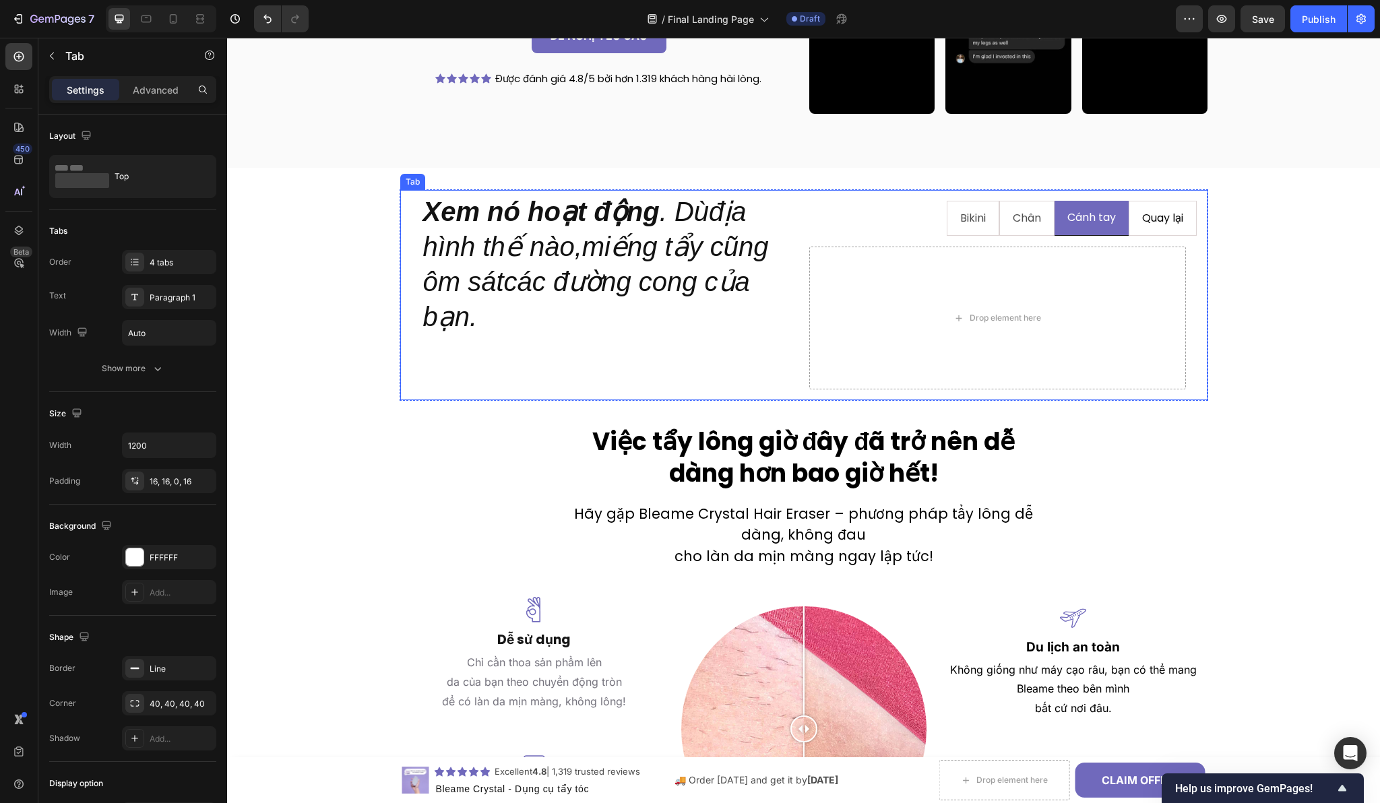
click at [1130, 223] on li "Quay lại" at bounding box center [1162, 219] width 68 height 36
click at [947, 223] on li "Bikini" at bounding box center [973, 219] width 53 height 36
click at [561, 236] on h2 "Xem nó hoạt động . Dùđịa hình thế nào,miếng tẩy cũng ôm sátcác đường cong của b…" at bounding box center [610, 264] width 377 height 143
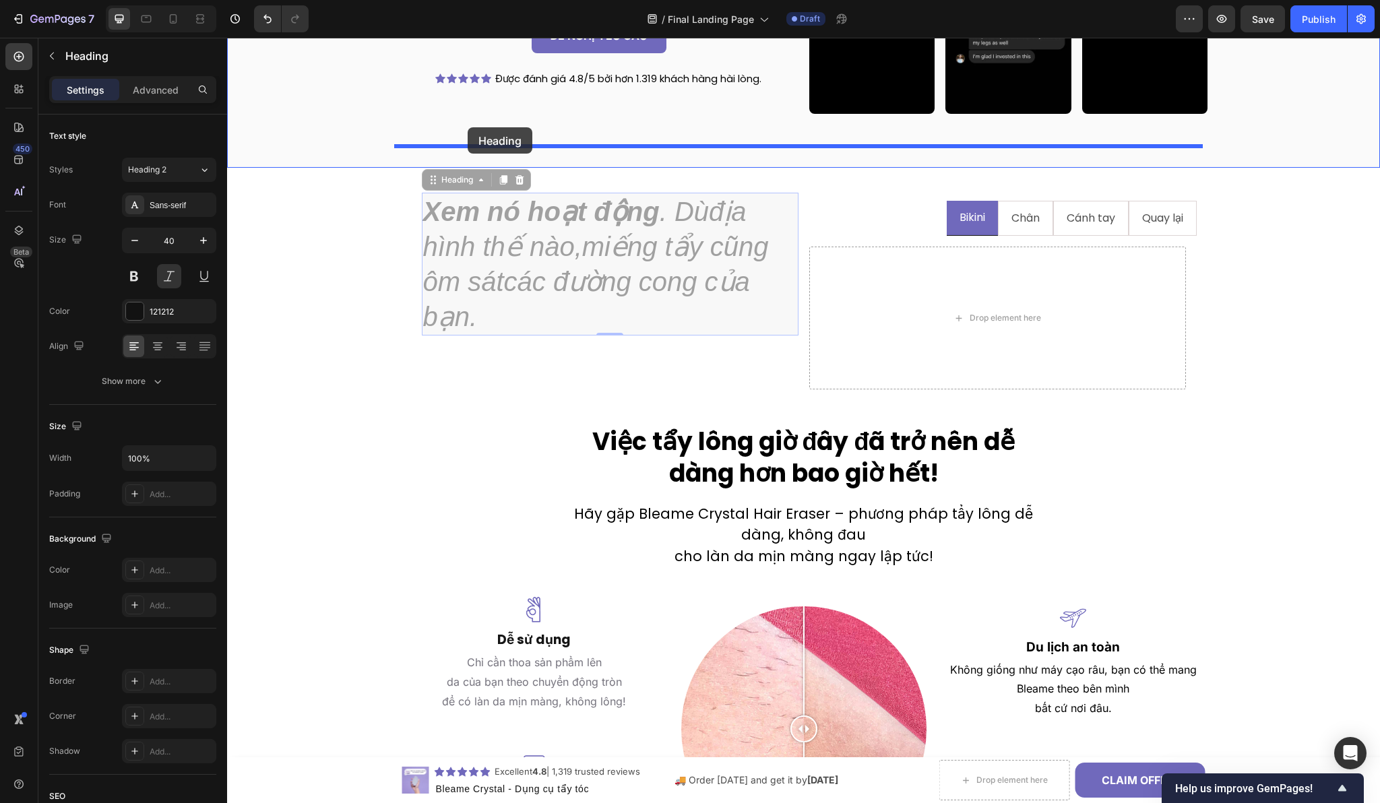
drag, startPoint x: 430, startPoint y: 181, endPoint x: 468, endPoint y: 129, distance: 63.6
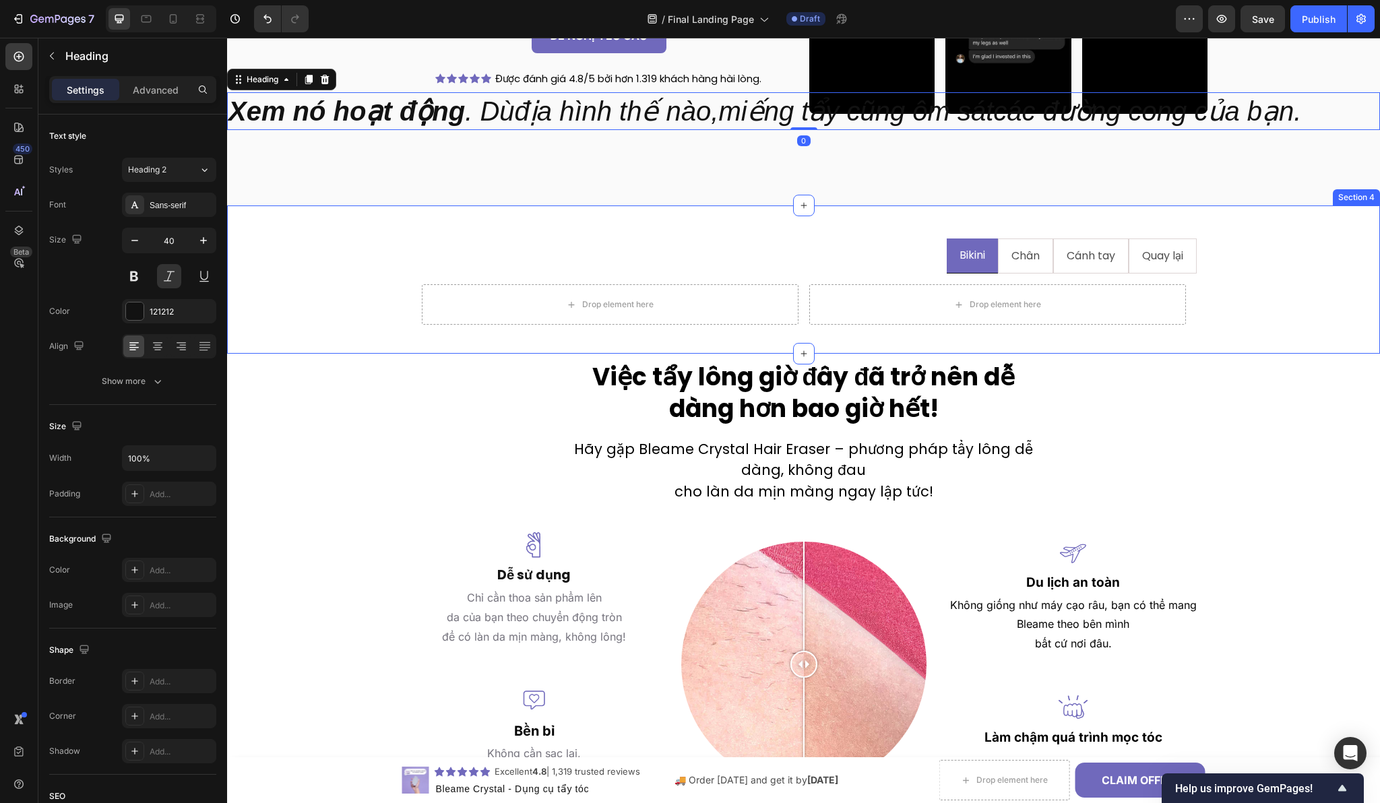
scroll to position [1460, 0]
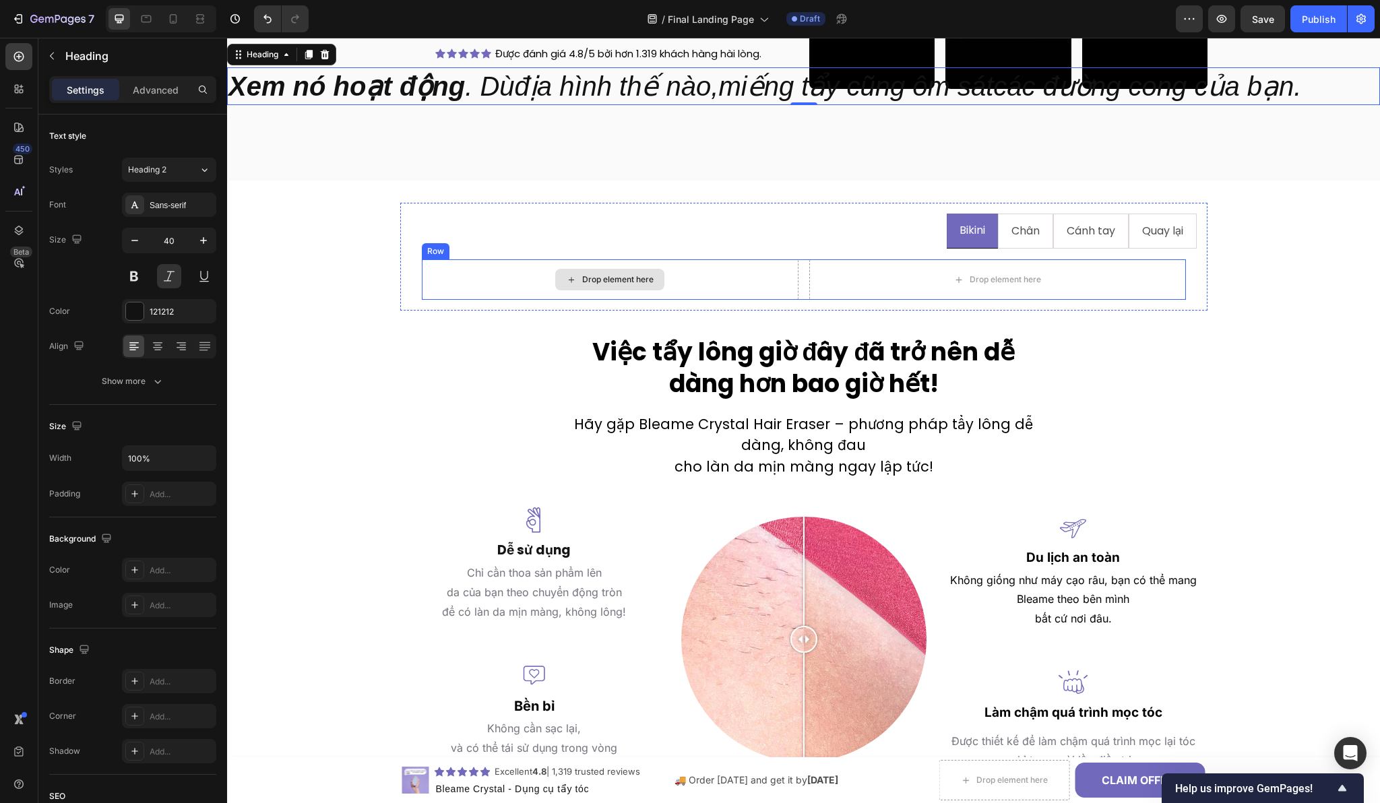
click at [695, 295] on div "Drop element here" at bounding box center [610, 279] width 377 height 40
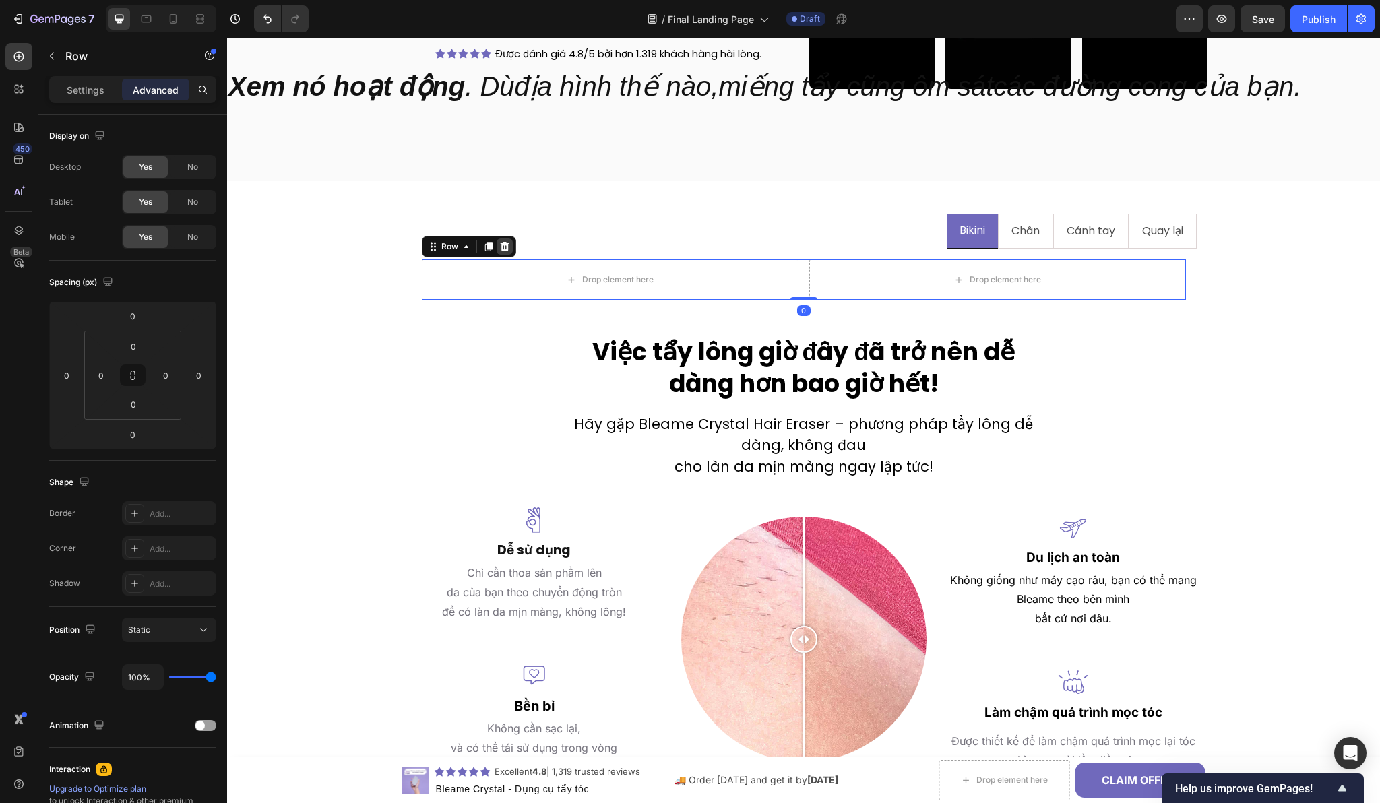
click at [501, 247] on icon at bounding box center [504, 246] width 9 height 9
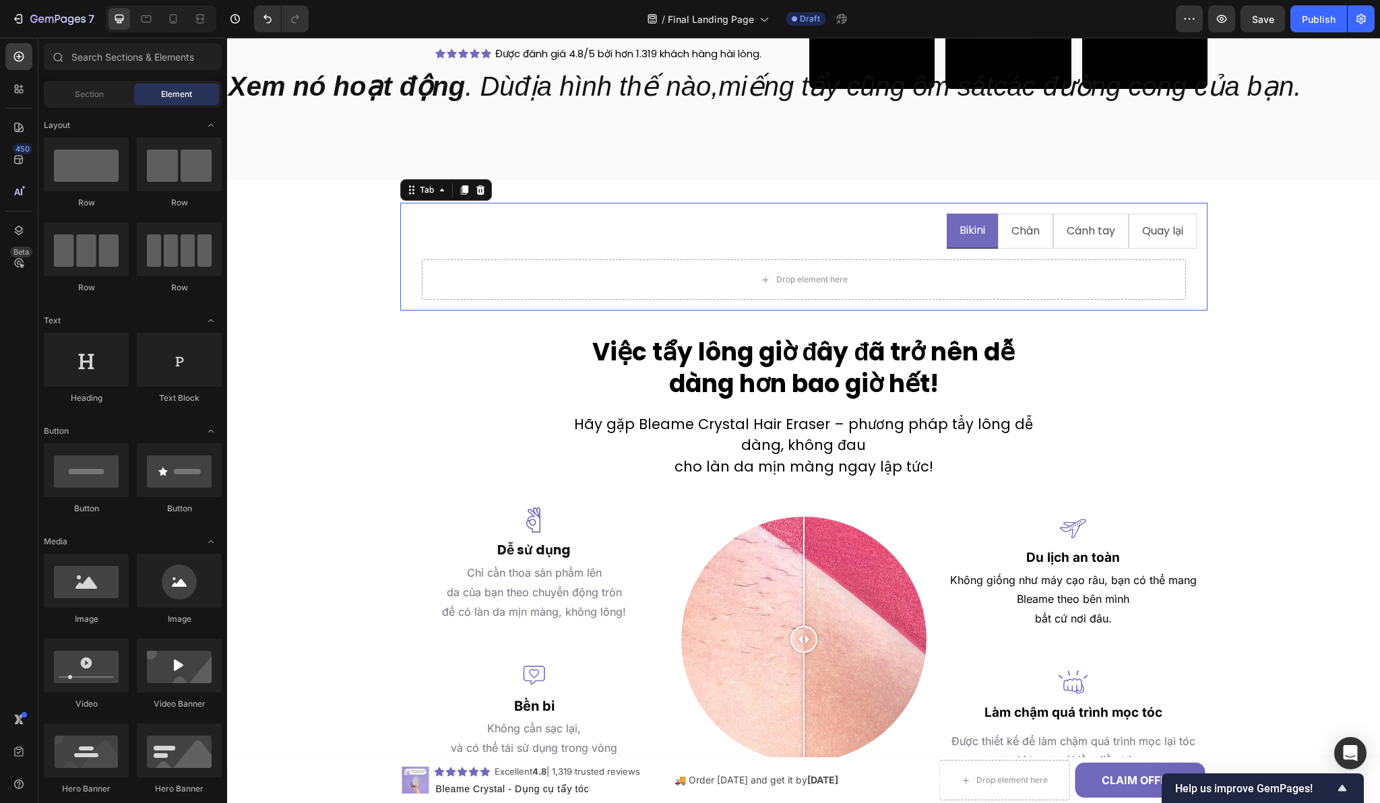
click at [477, 230] on ul "Bikini Chân Cánh tay Quay lại" at bounding box center [804, 232] width 786 height 36
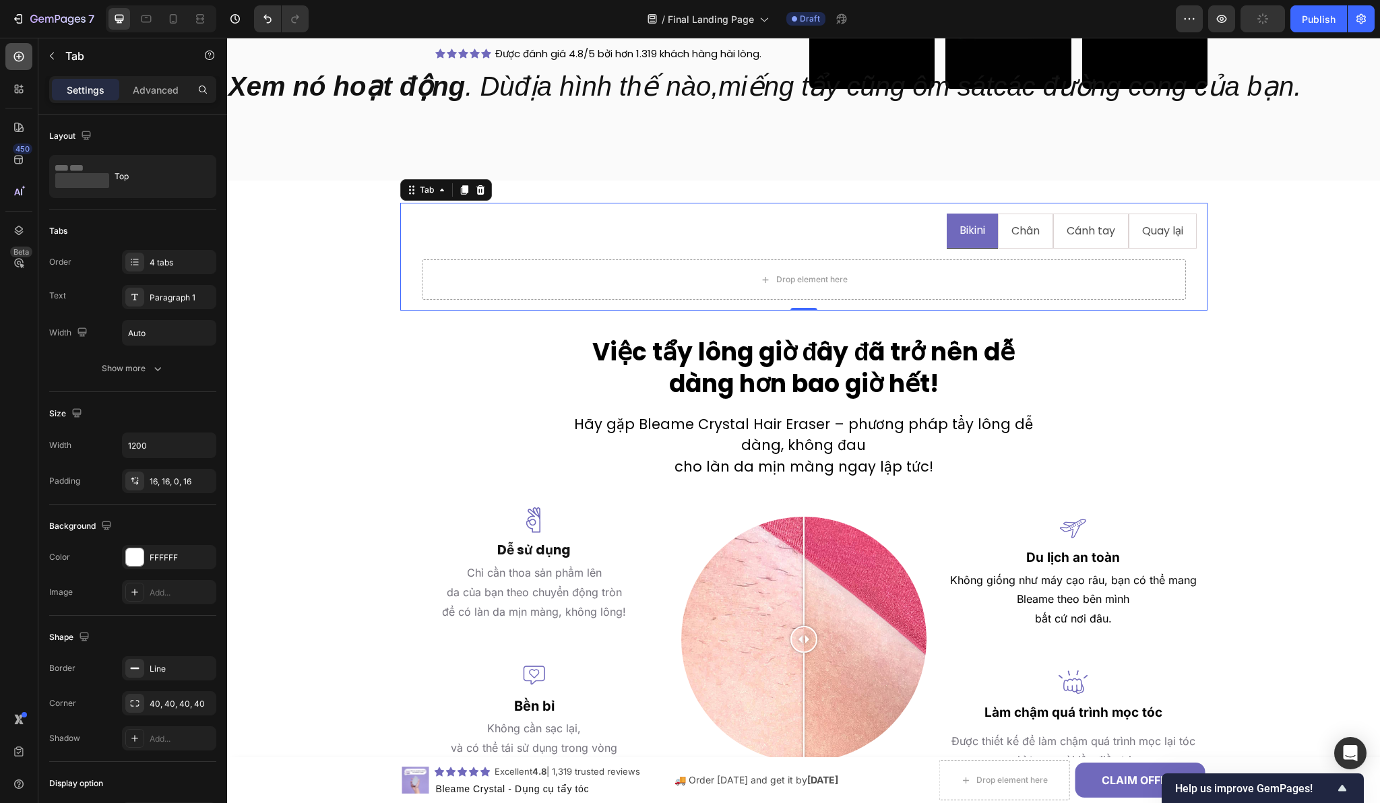
click at [20, 63] on div at bounding box center [18, 56] width 27 height 27
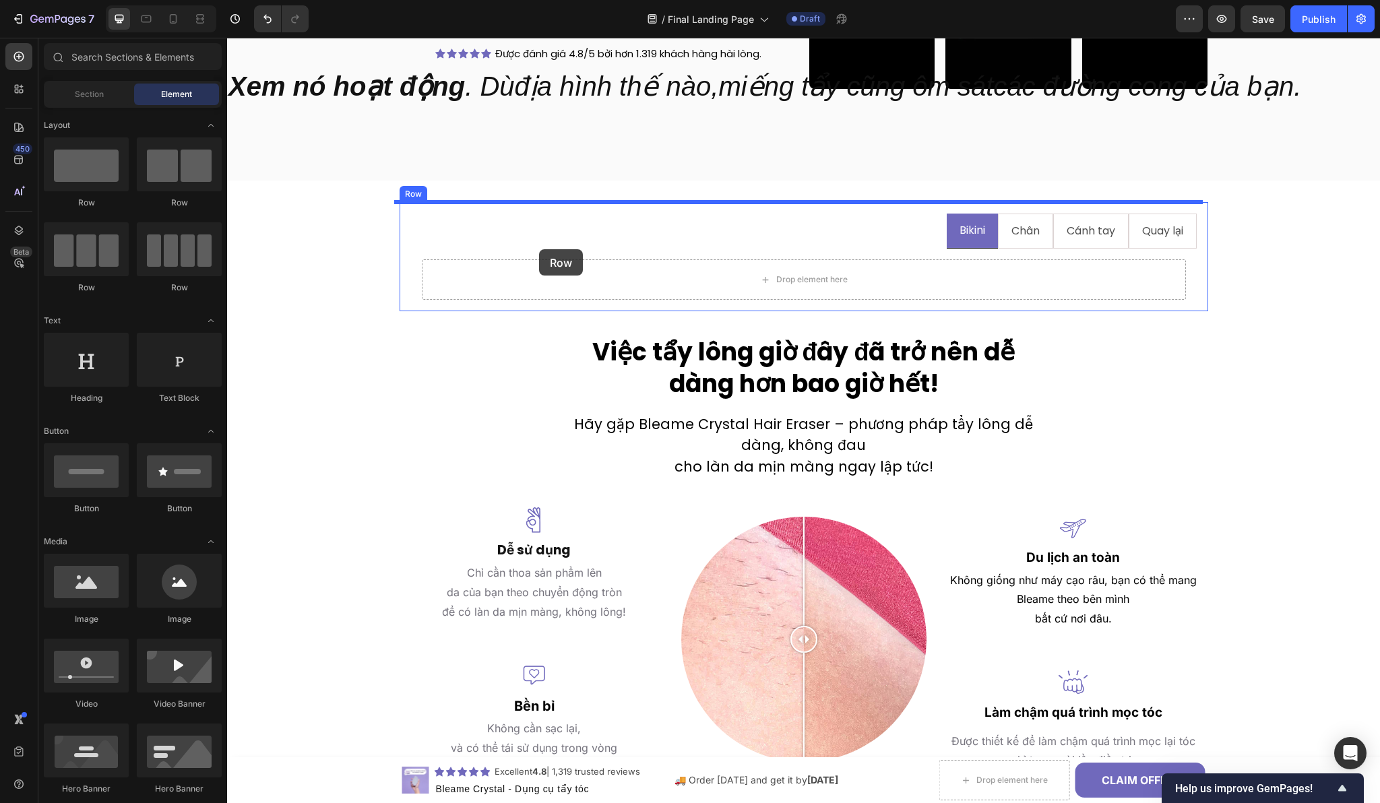
drag, startPoint x: 326, startPoint y: 210, endPoint x: 539, endPoint y: 249, distance: 216.6
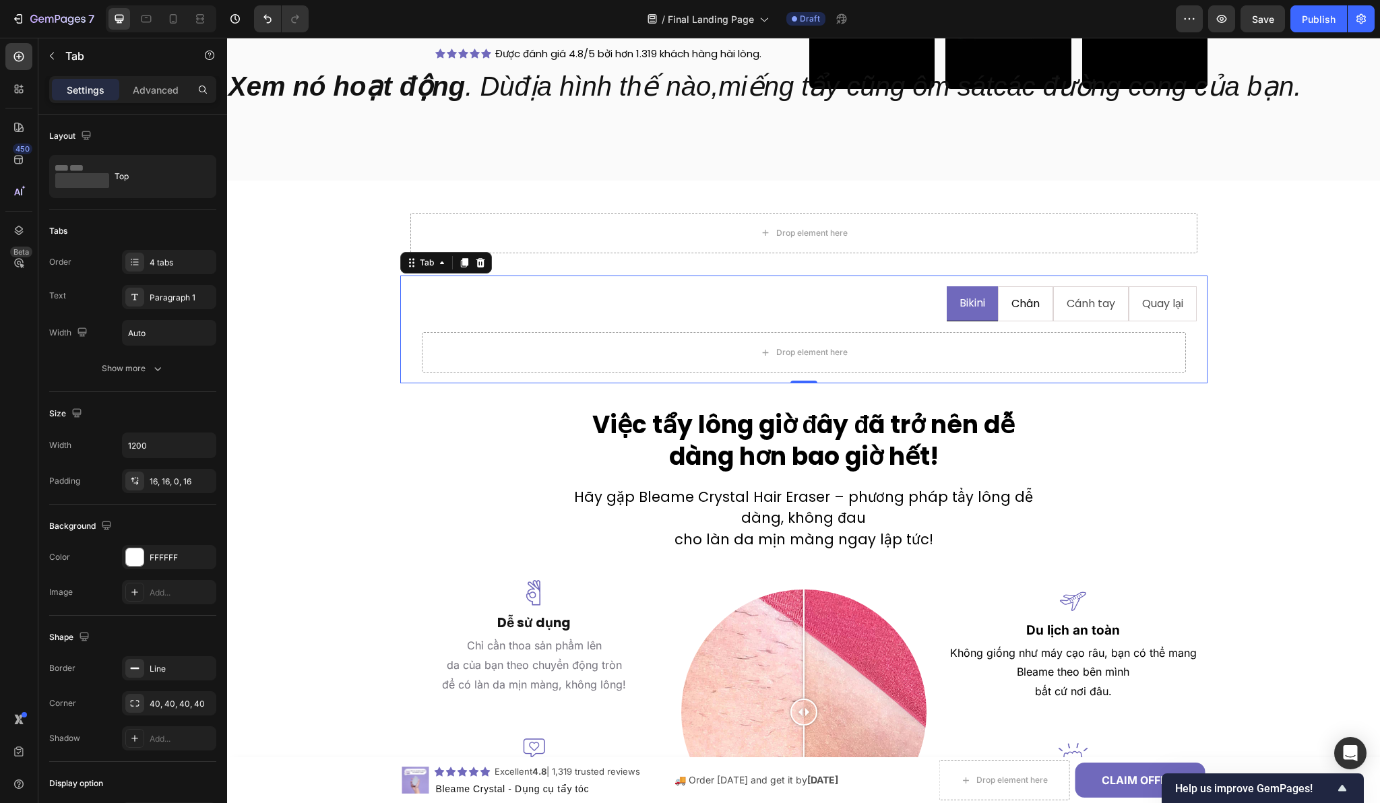
click at [998, 310] on li "Chân" at bounding box center [1025, 304] width 55 height 36
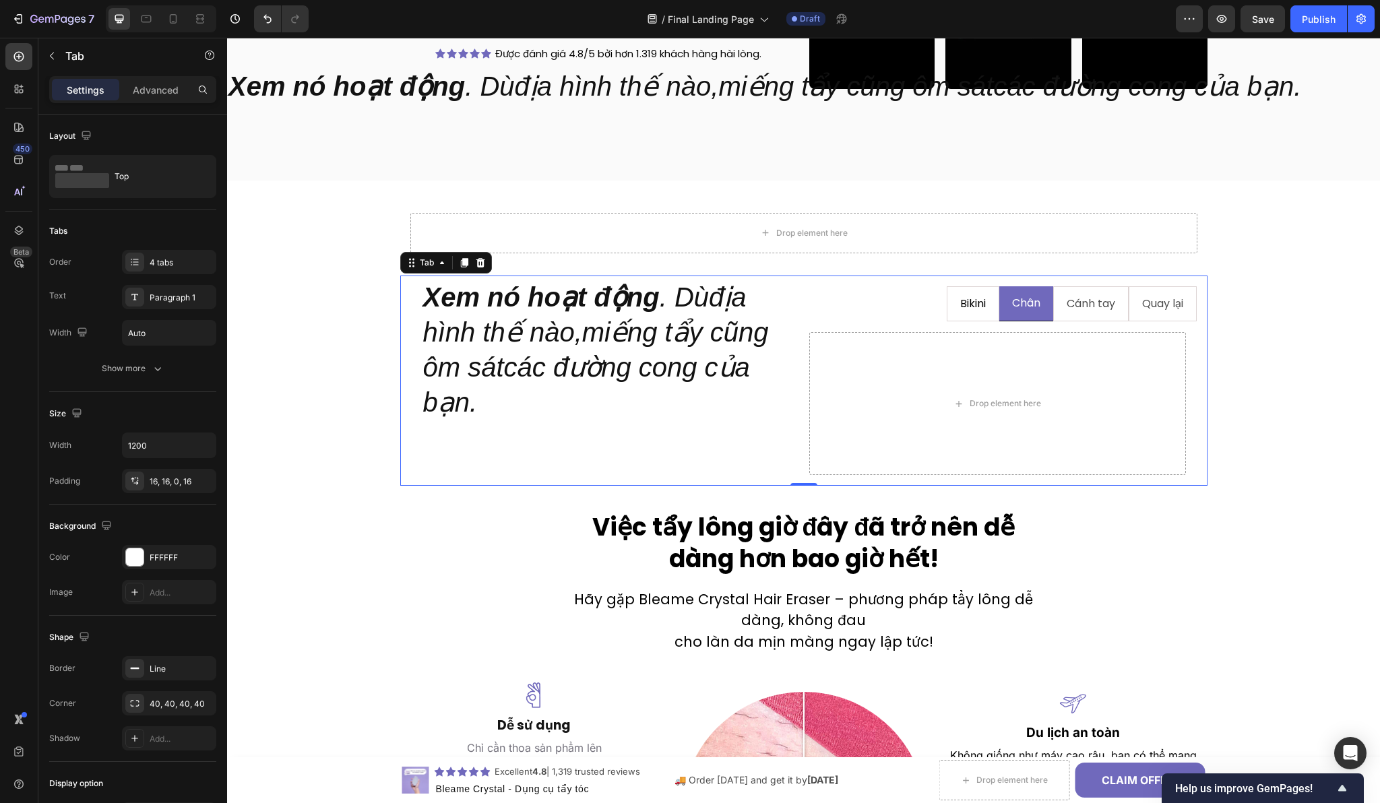
click at [947, 307] on li "Bikini" at bounding box center [973, 304] width 53 height 36
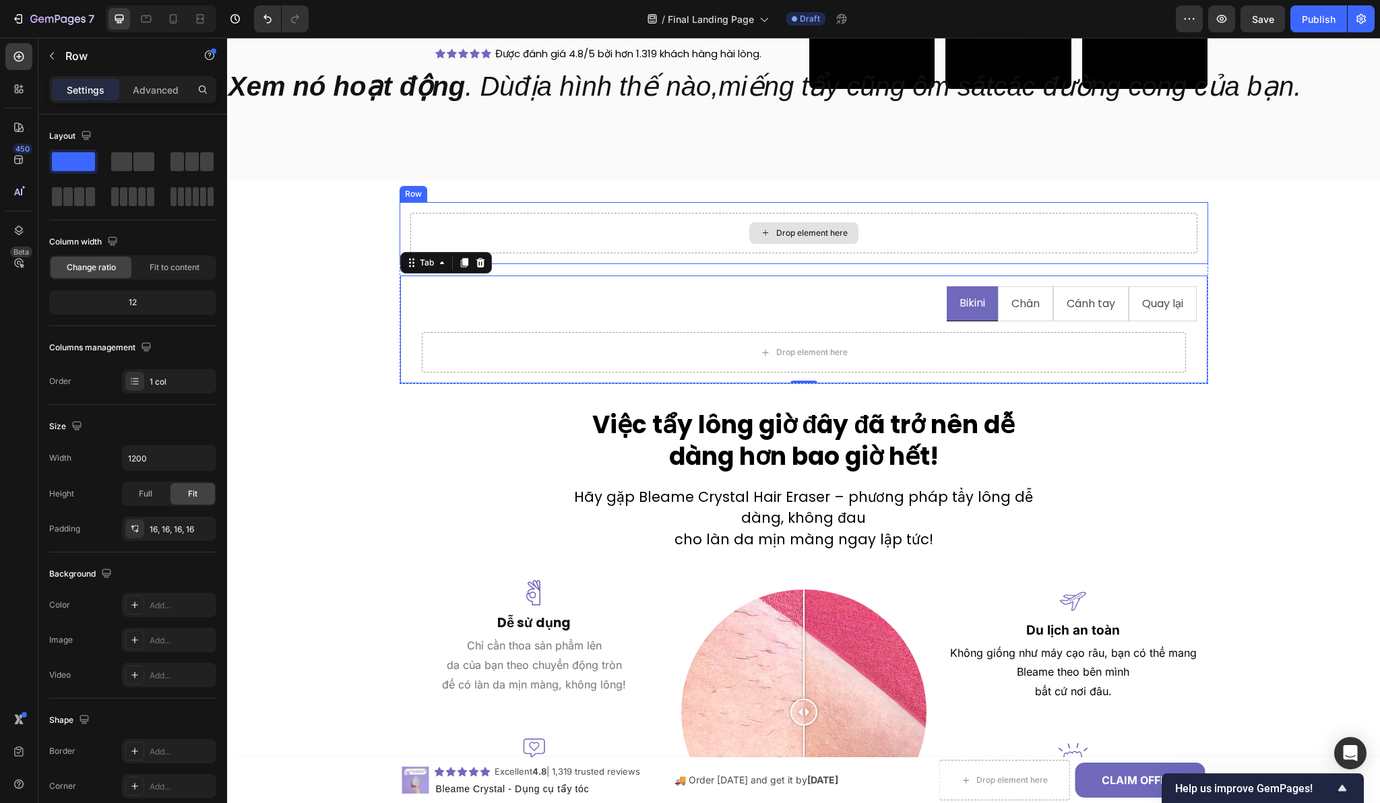
click at [427, 224] on div "Drop element here" at bounding box center [803, 233] width 787 height 40
drag, startPoint x: 405, startPoint y: 193, endPoint x: 474, endPoint y: 327, distance: 151.3
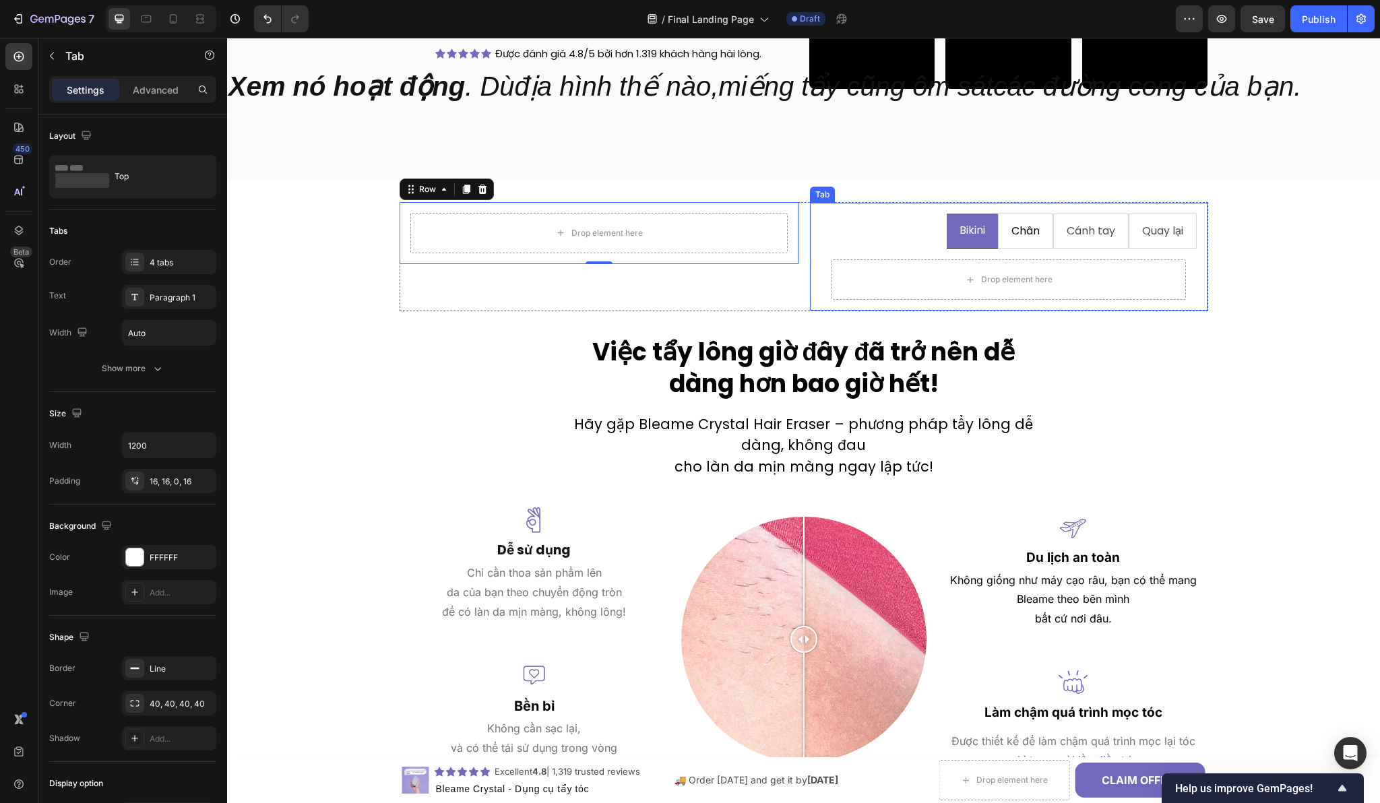
click at [998, 238] on li "Chân" at bounding box center [1025, 232] width 55 height 36
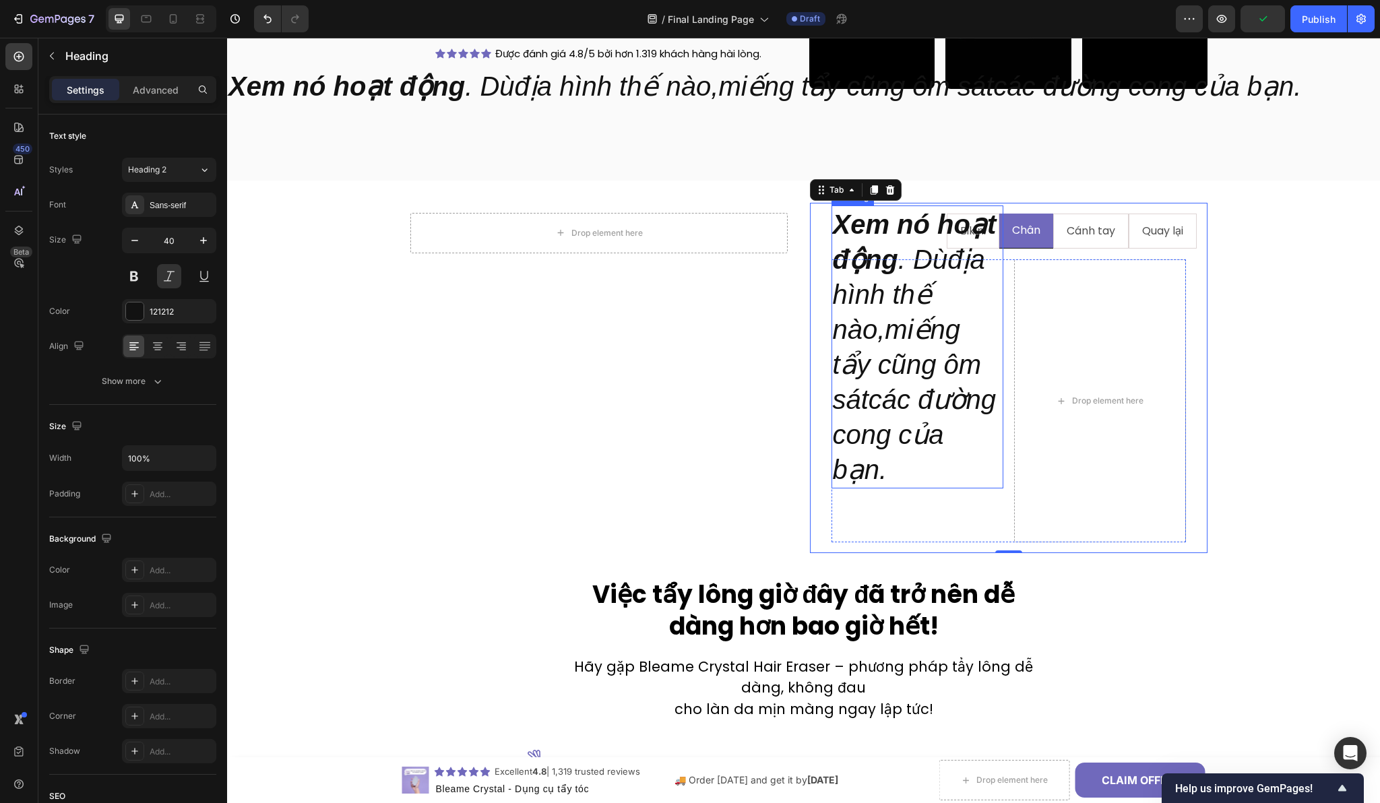
click at [942, 239] on strong "Xem nó hoạt động" at bounding box center [915, 242] width 164 height 65
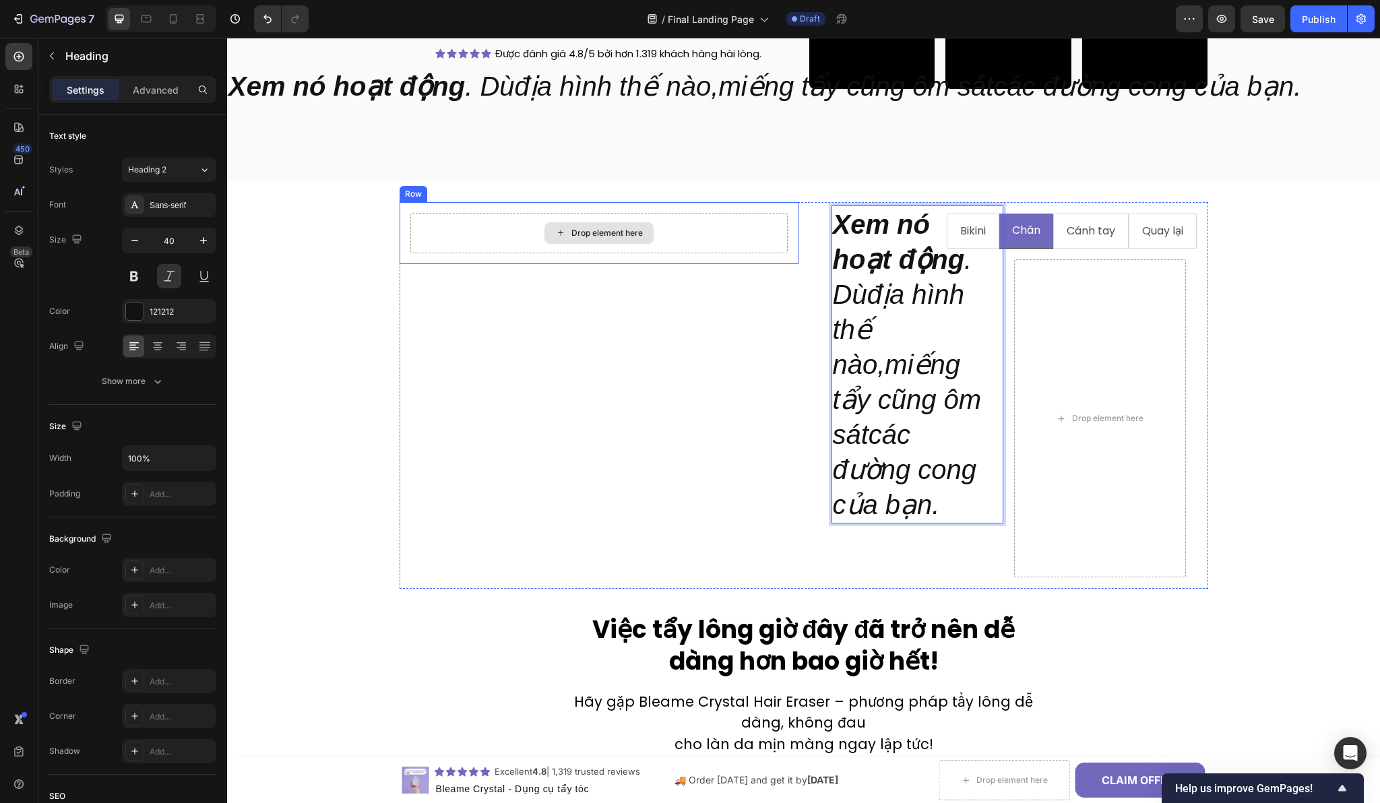
click at [765, 247] on div "Drop element here" at bounding box center [598, 233] width 377 height 40
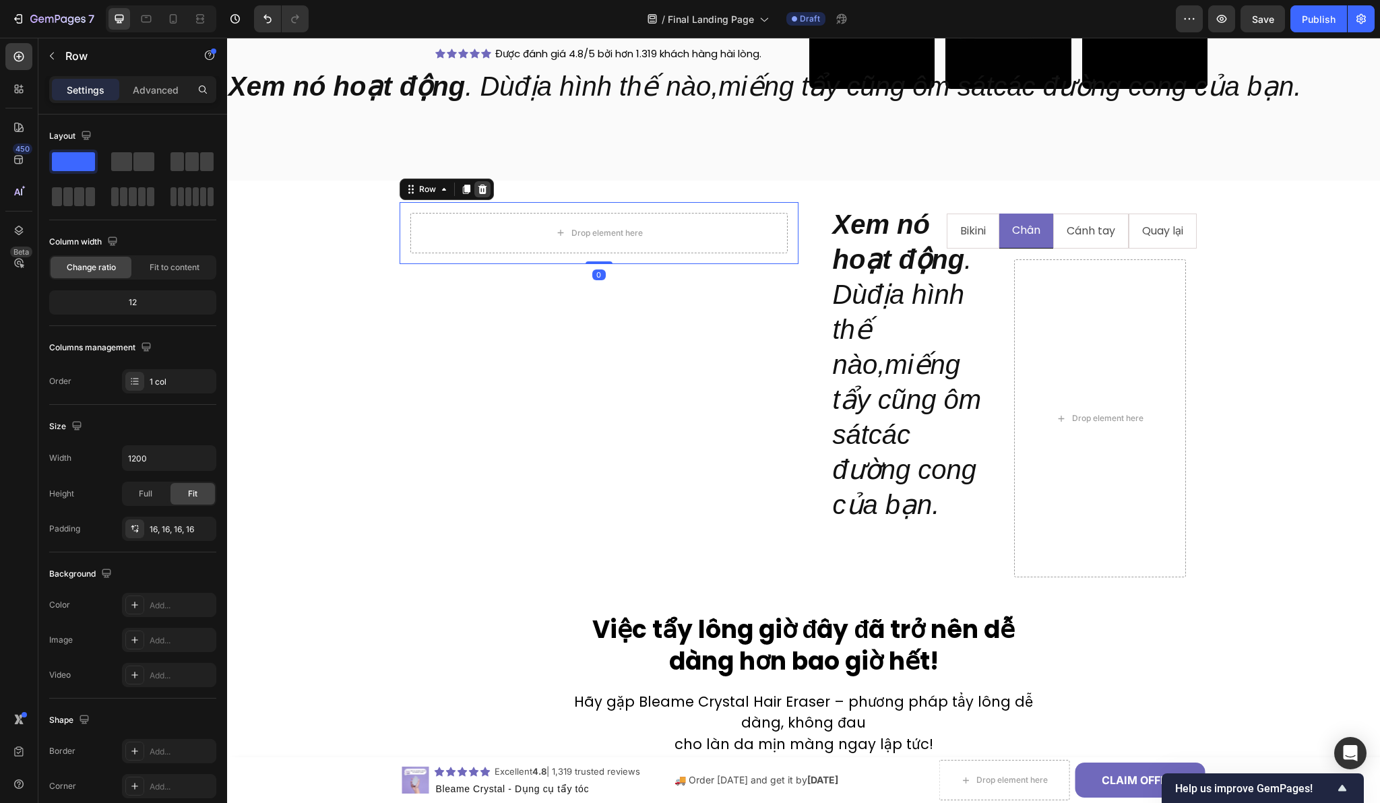
click at [479, 193] on icon at bounding box center [482, 189] width 11 height 11
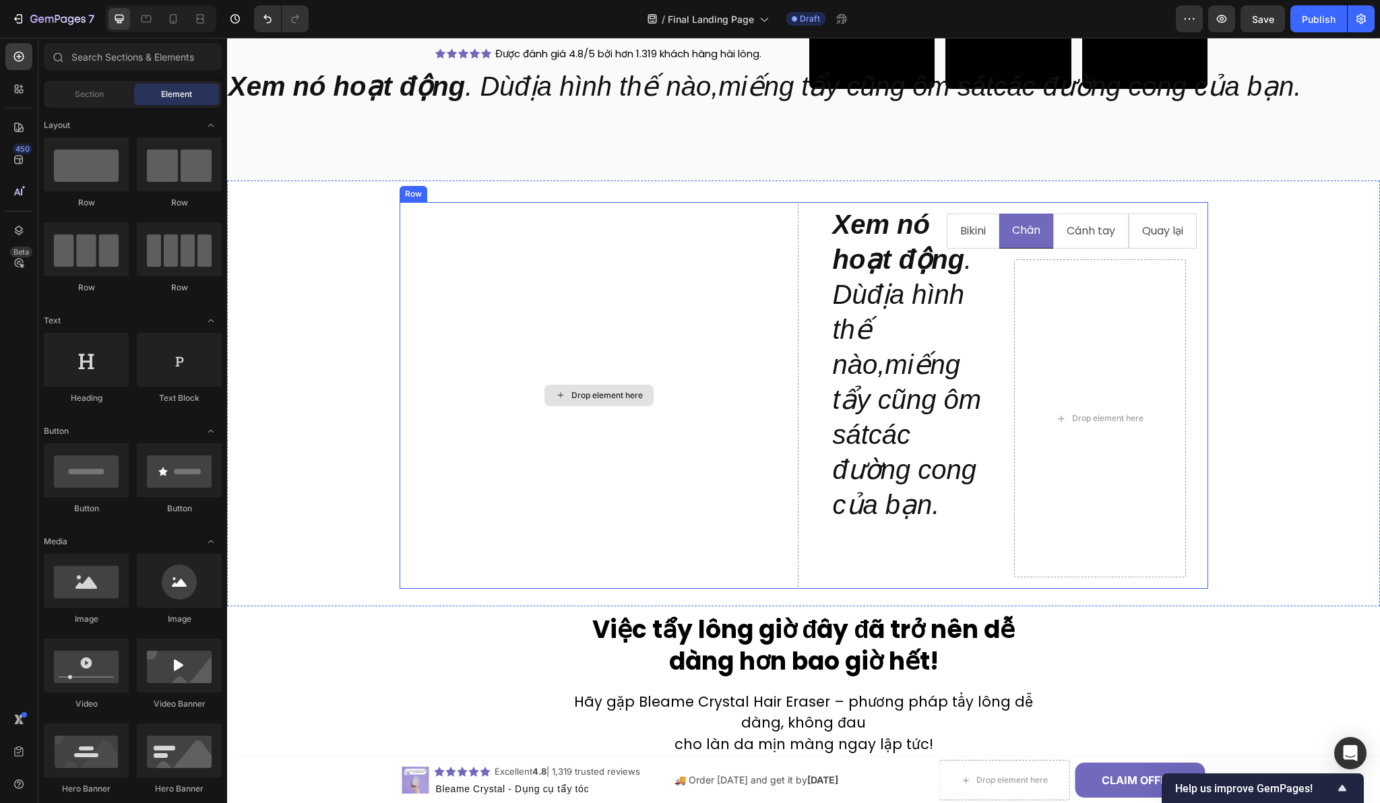
click at [773, 268] on div "Drop element here" at bounding box center [599, 395] width 399 height 387
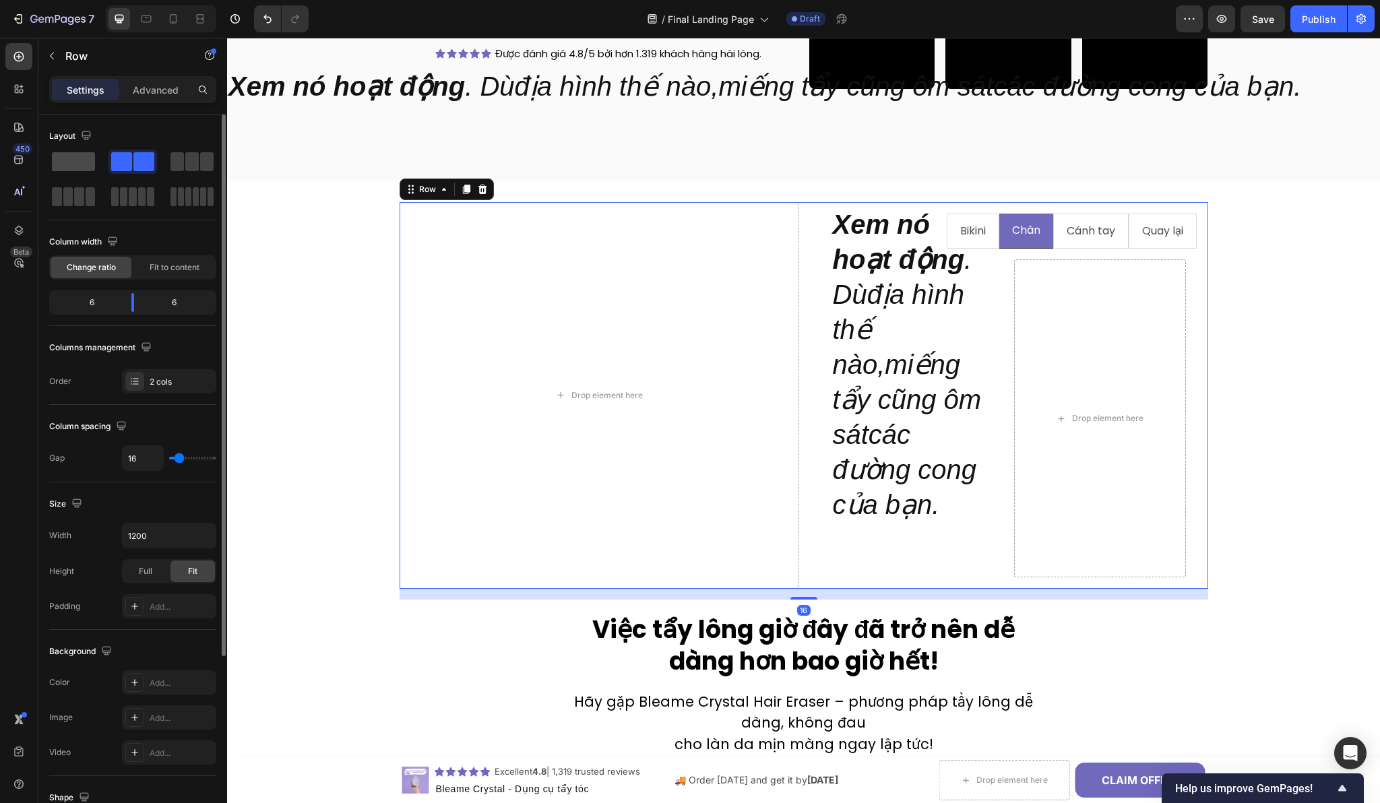
click at [71, 168] on span at bounding box center [73, 161] width 43 height 19
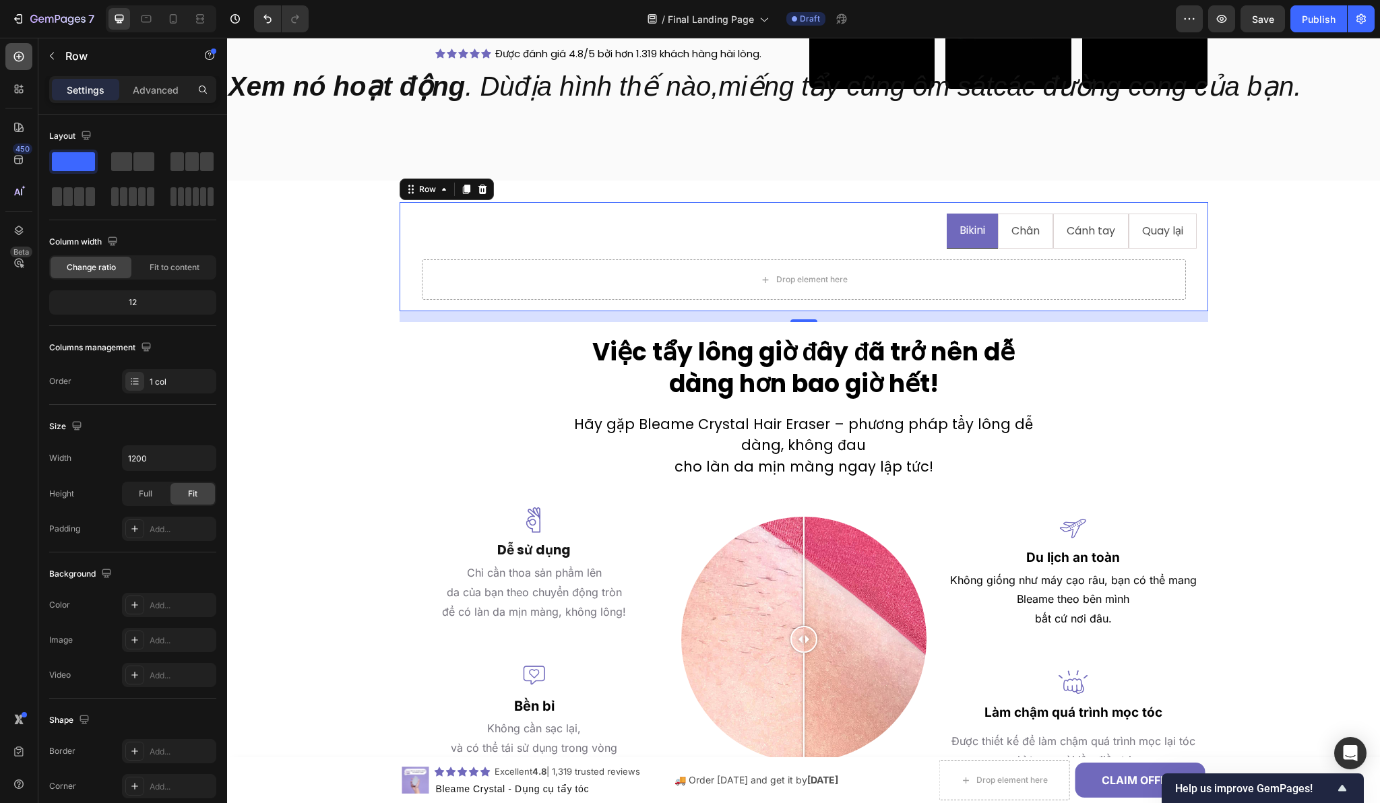
click at [26, 51] on div at bounding box center [18, 56] width 27 height 27
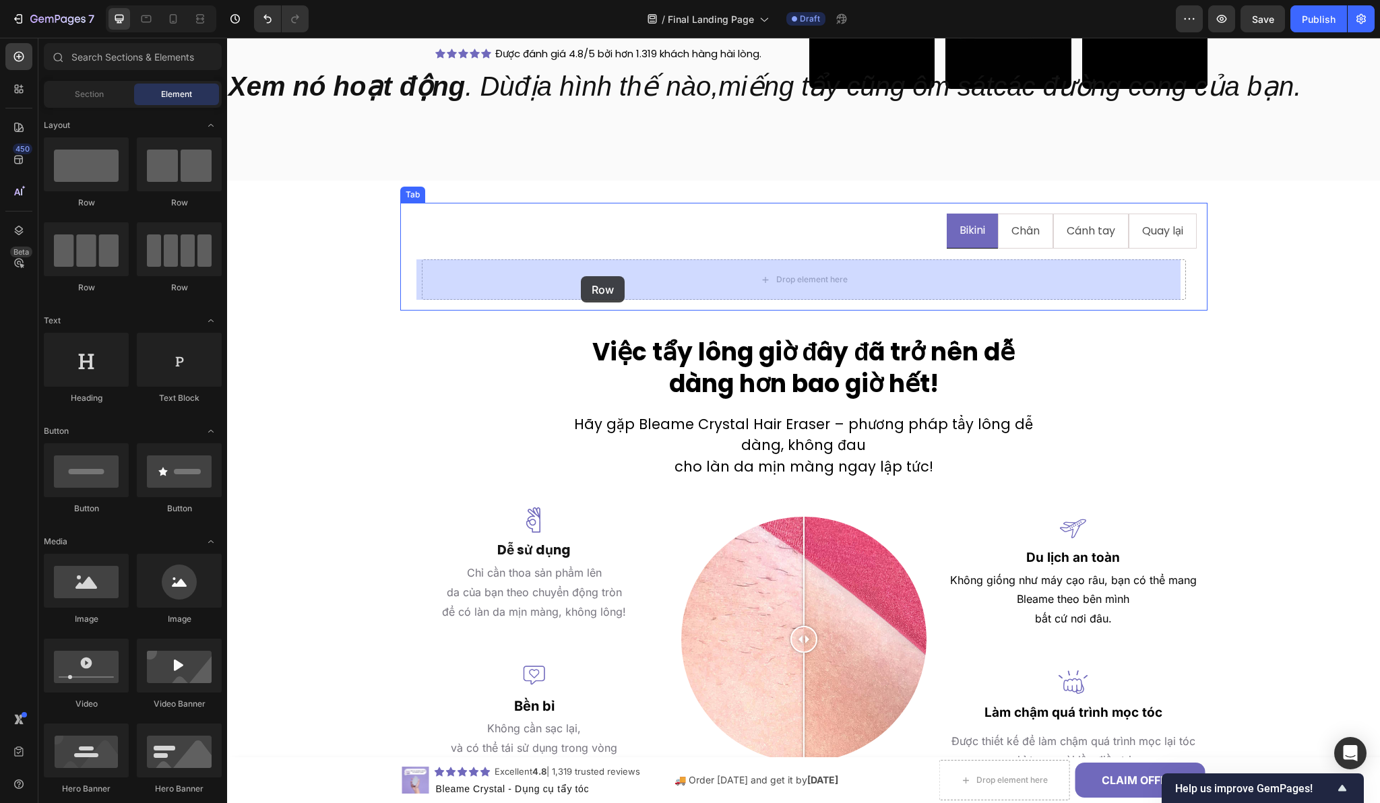
drag, startPoint x: 307, startPoint y: 221, endPoint x: 581, endPoint y: 276, distance: 279.1
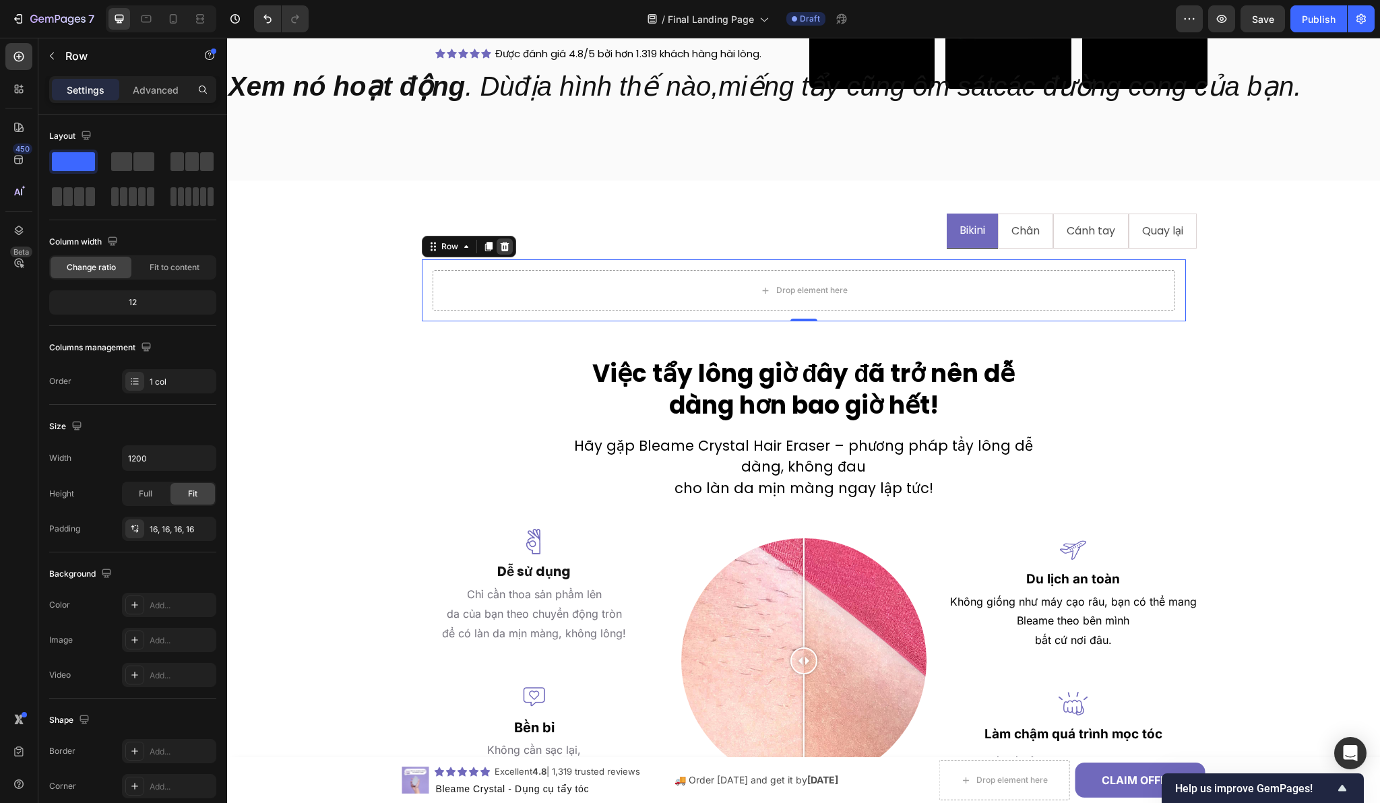
click at [503, 243] on icon at bounding box center [504, 246] width 11 height 11
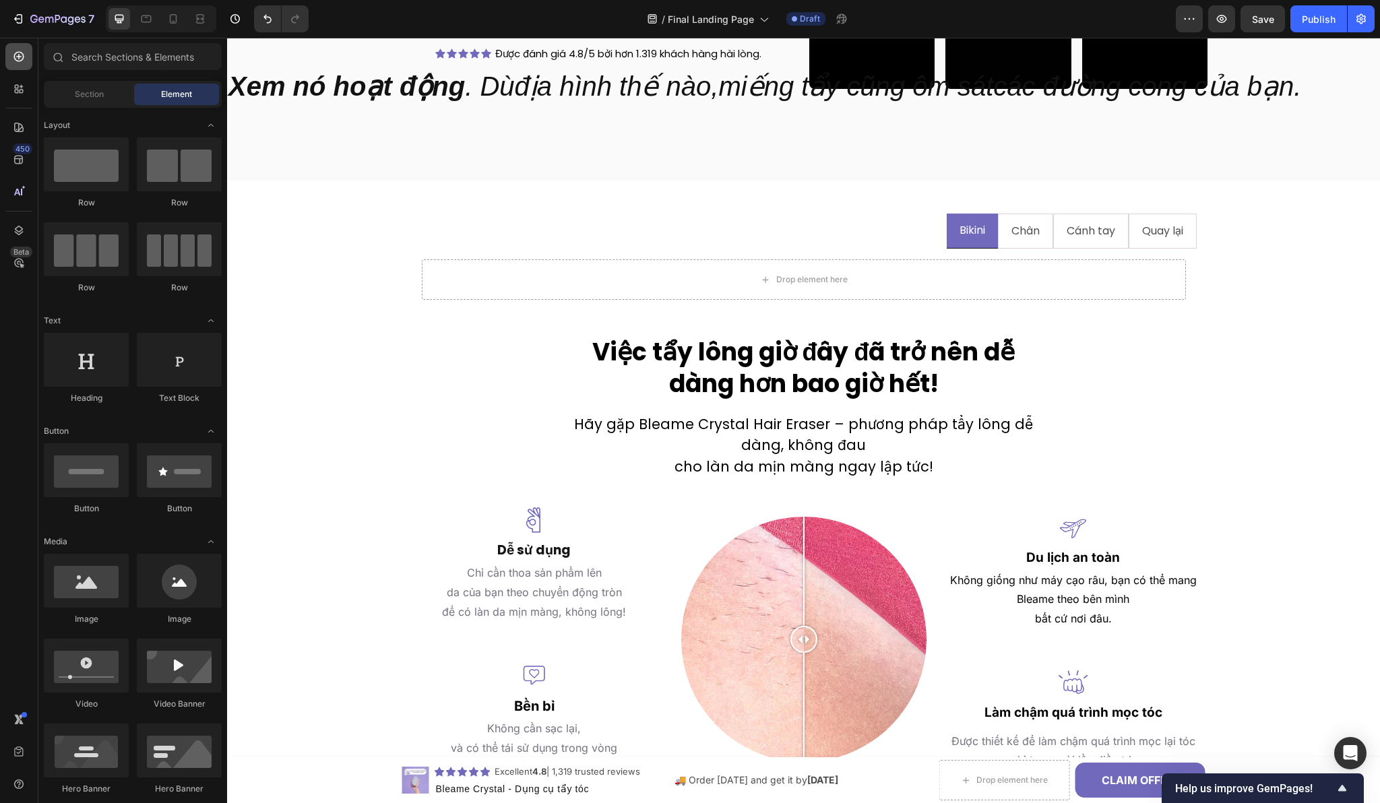
click at [16, 62] on icon at bounding box center [18, 56] width 13 height 13
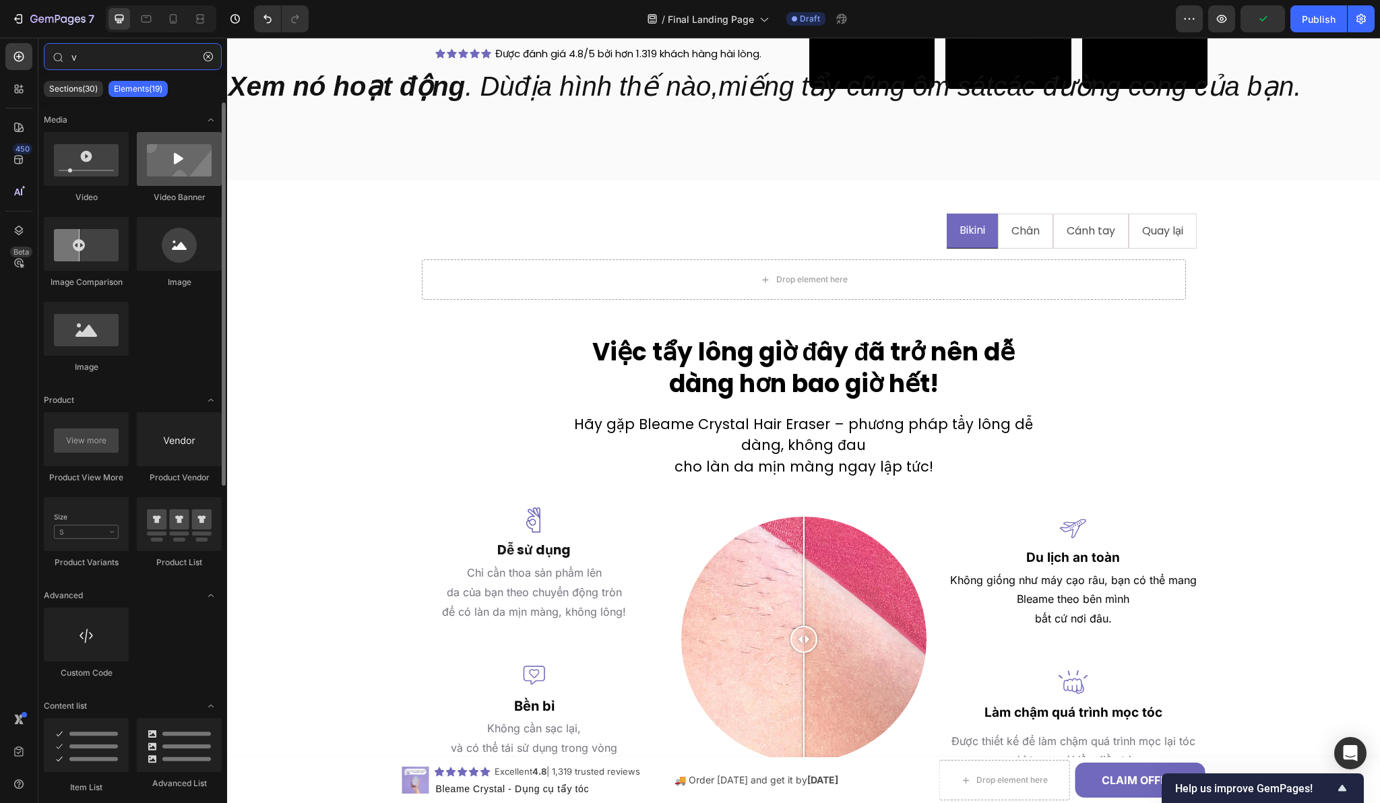
type input "v"
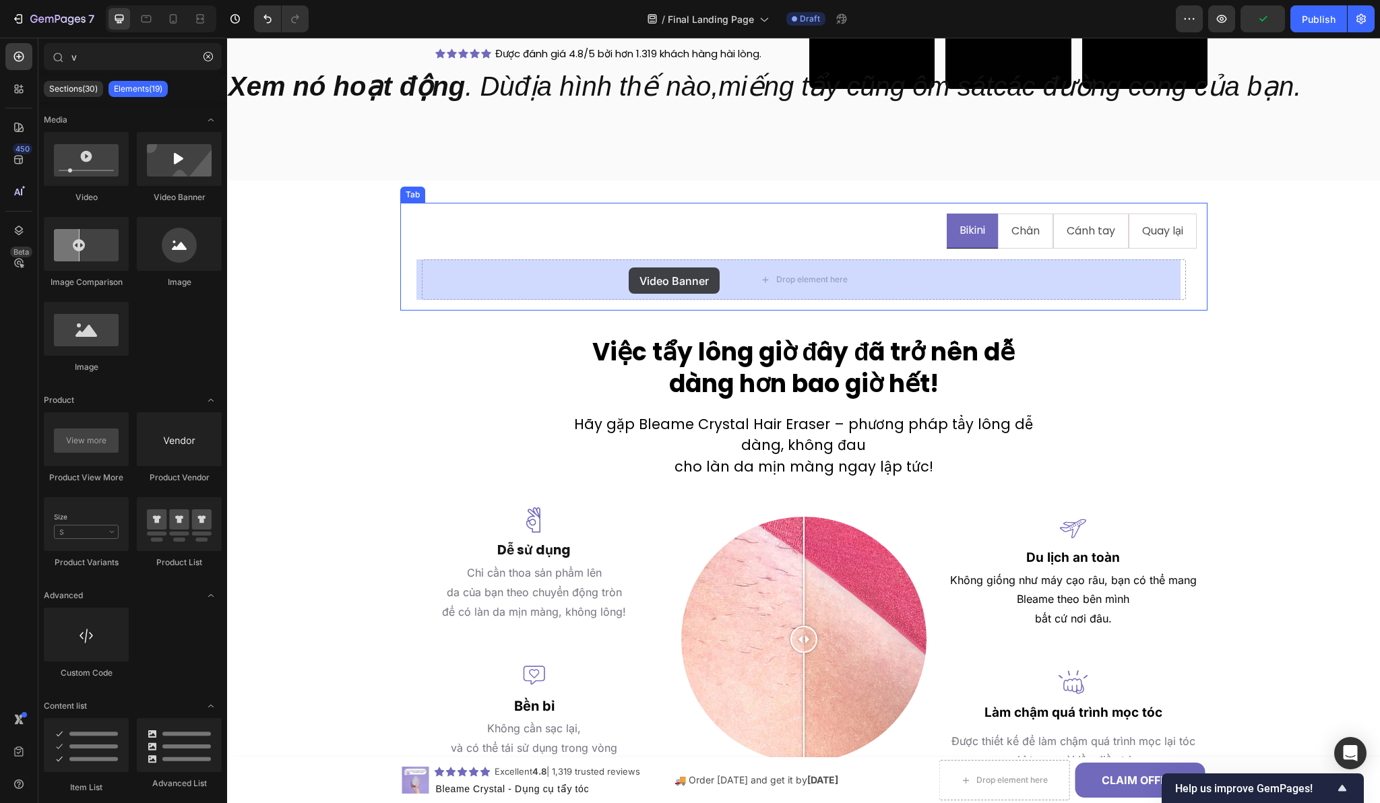
drag, startPoint x: 400, startPoint y: 199, endPoint x: 629, endPoint y: 268, distance: 238.7
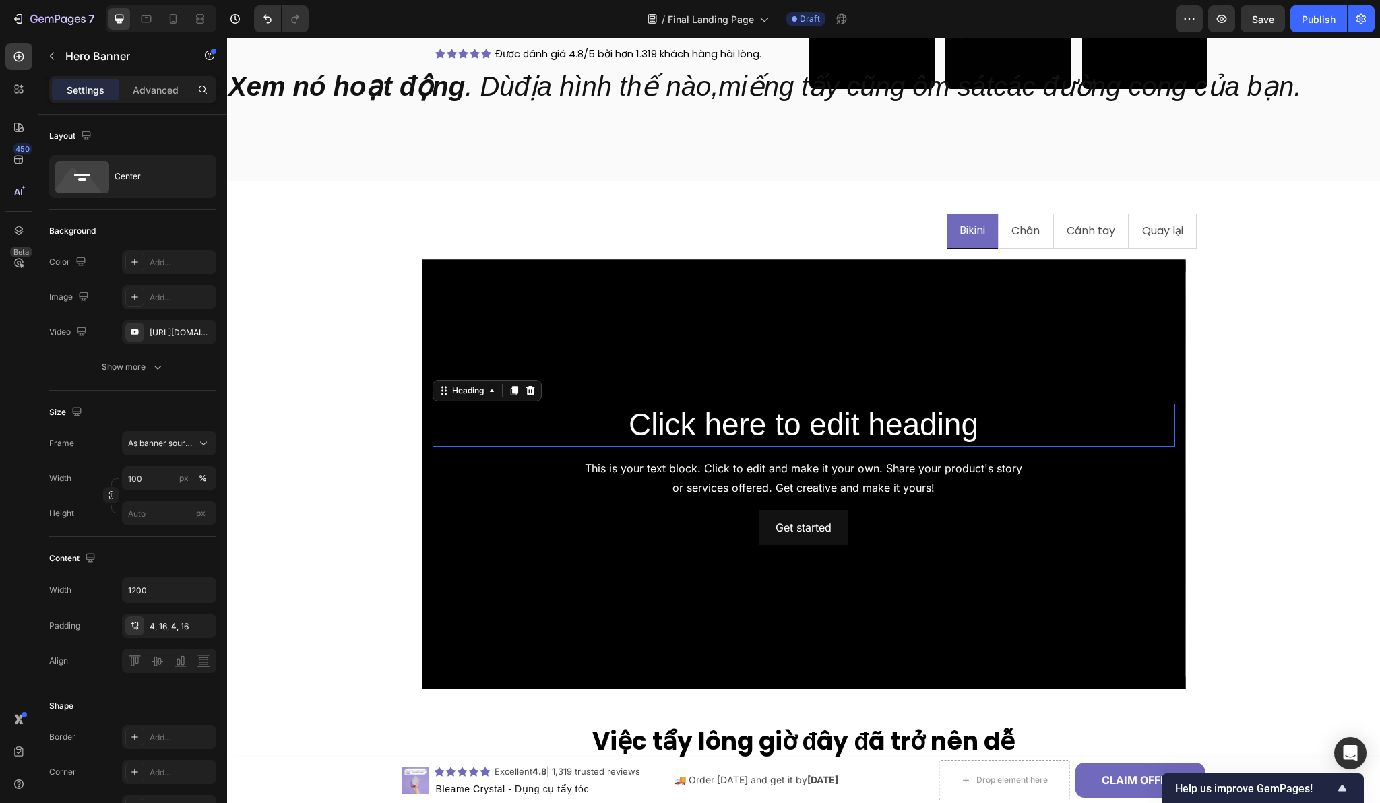
click at [569, 420] on h2 "Click here to edit heading" at bounding box center [804, 425] width 742 height 43
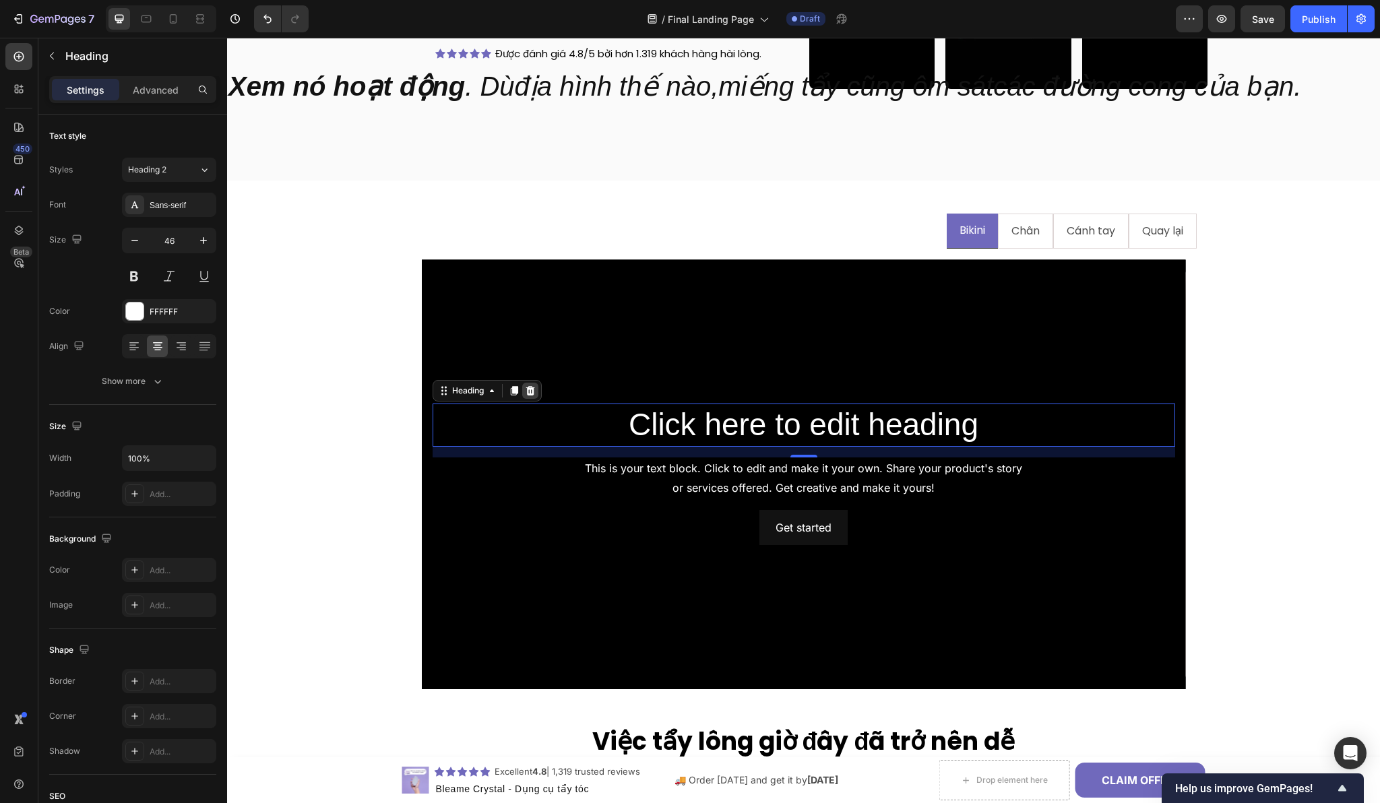
click at [528, 391] on icon at bounding box center [529, 390] width 9 height 9
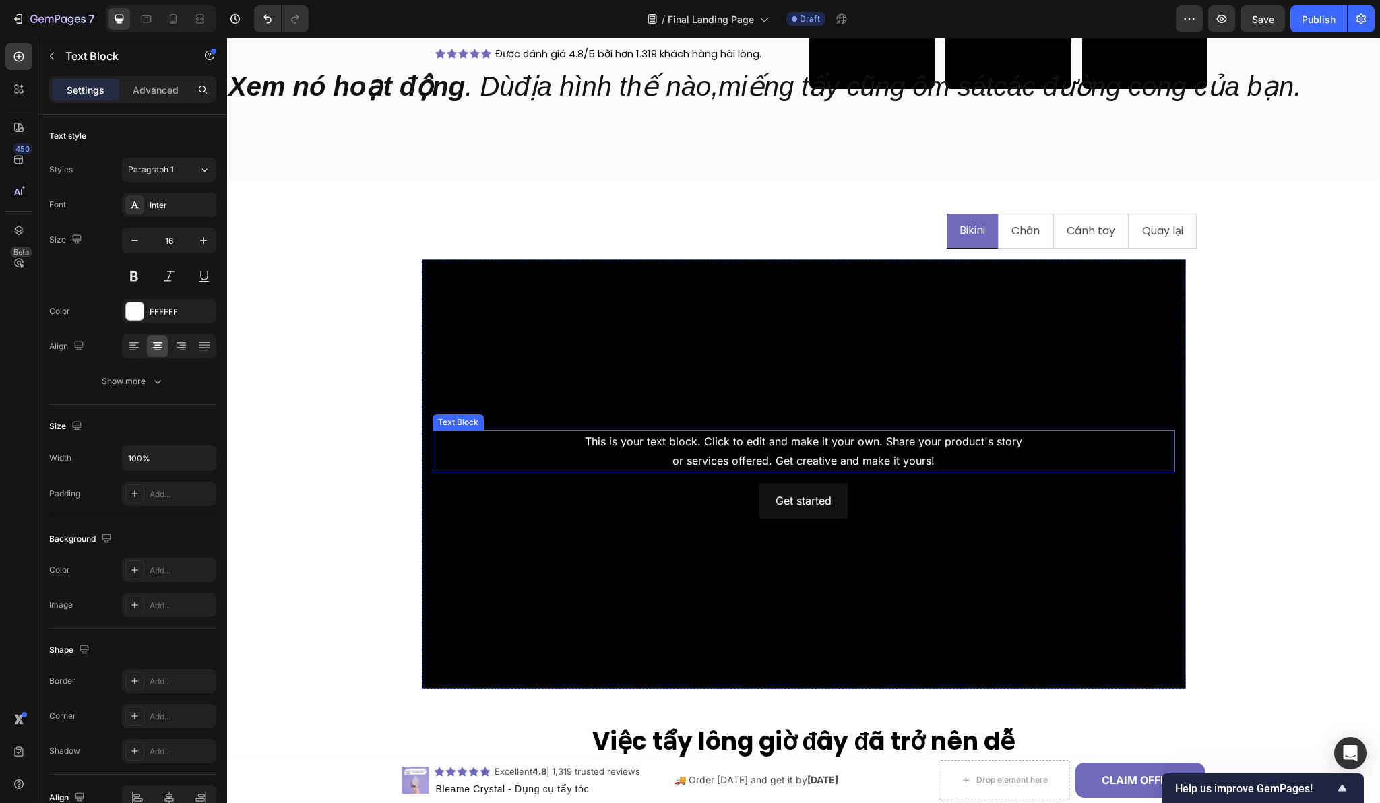
click at [689, 448] on div "This is your text block. Click to edit and make it your own. Share your product…" at bounding box center [804, 452] width 742 height 42
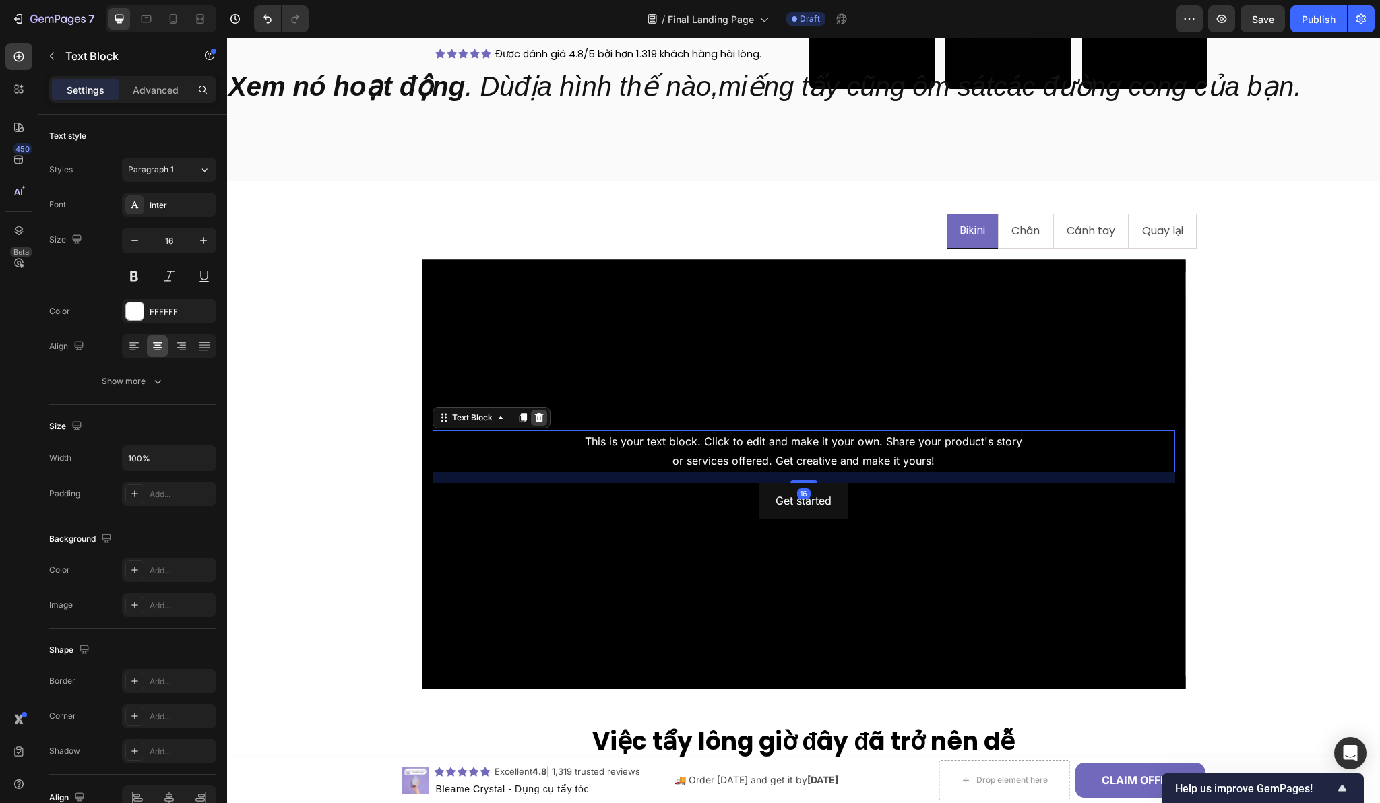
click at [540, 417] on div at bounding box center [539, 418] width 16 height 16
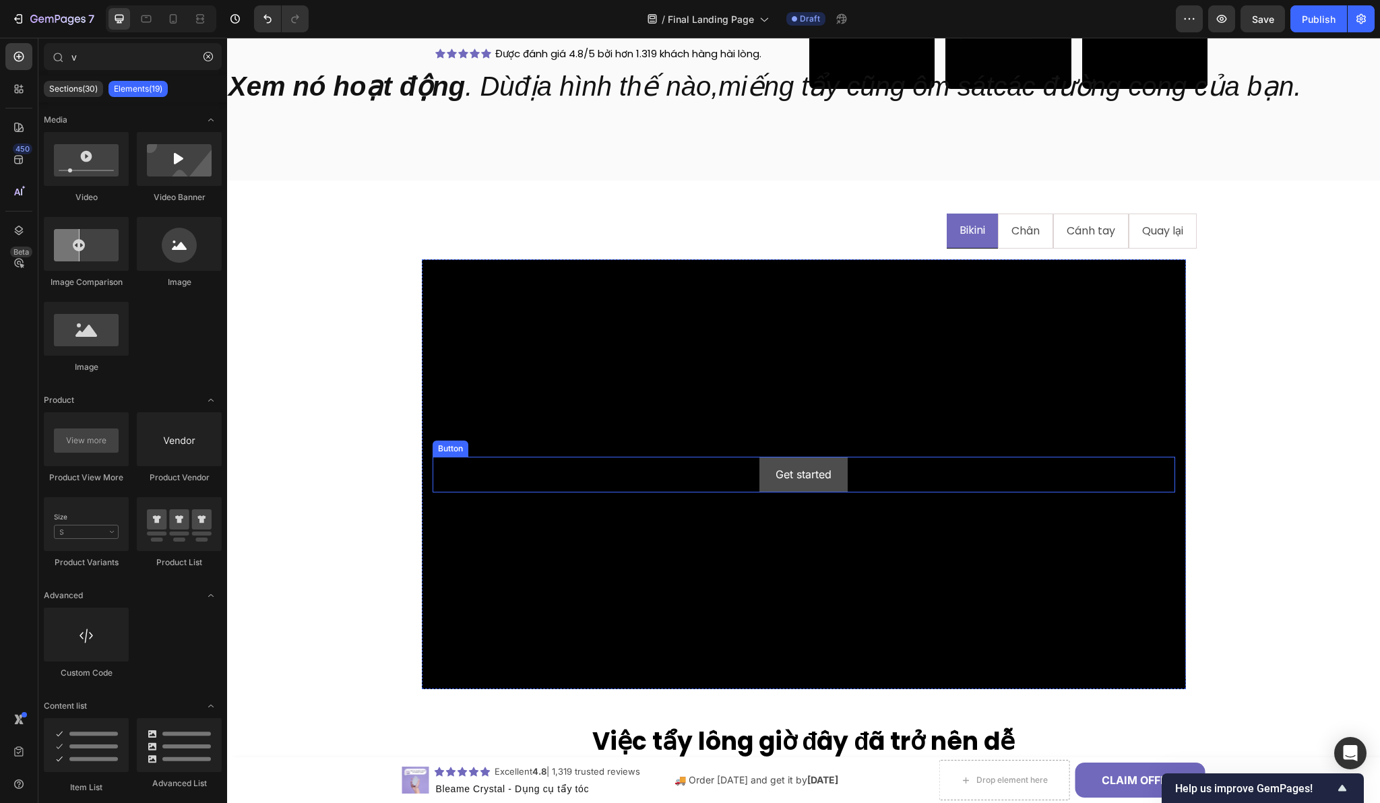
click at [759, 475] on button "Get started" at bounding box center [803, 475] width 88 height 36
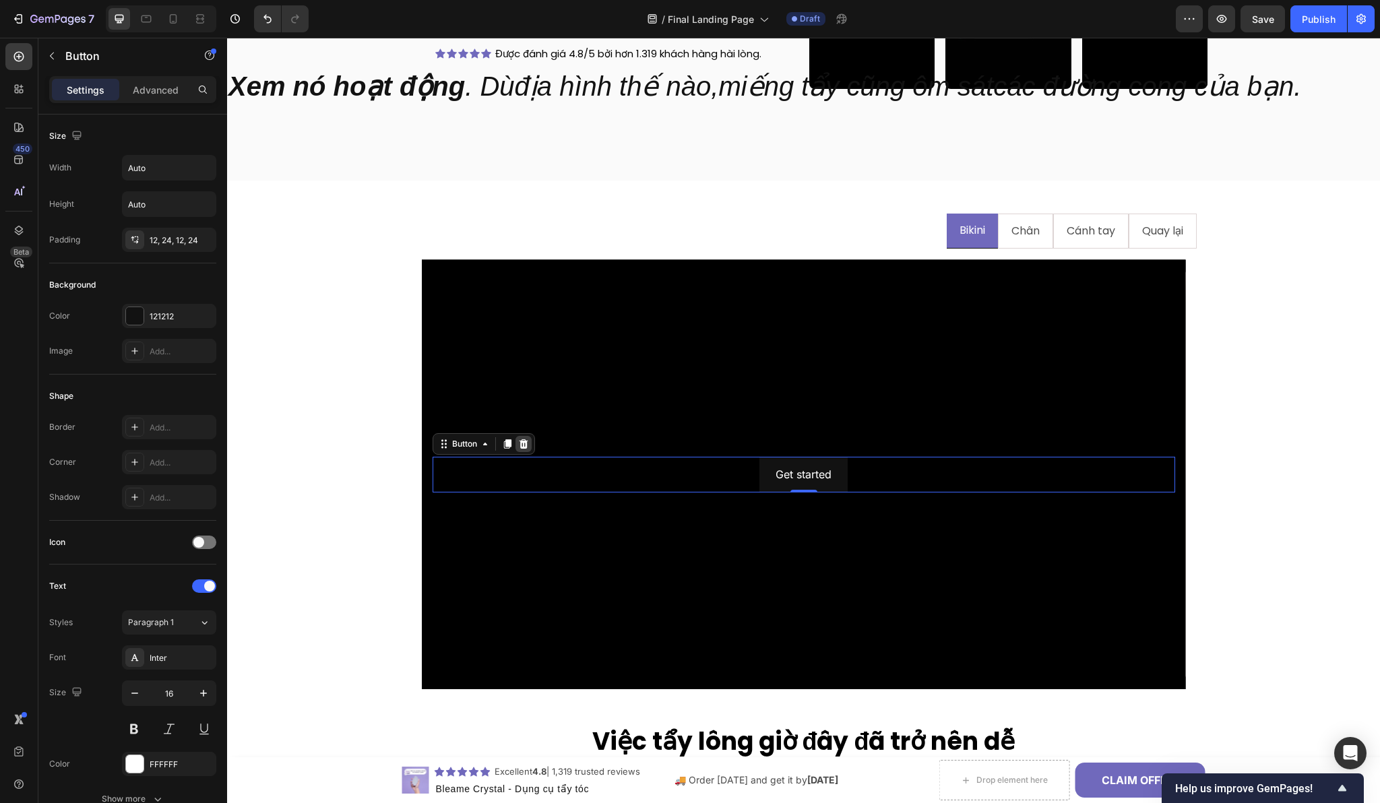
click at [521, 443] on icon at bounding box center [523, 443] width 9 height 9
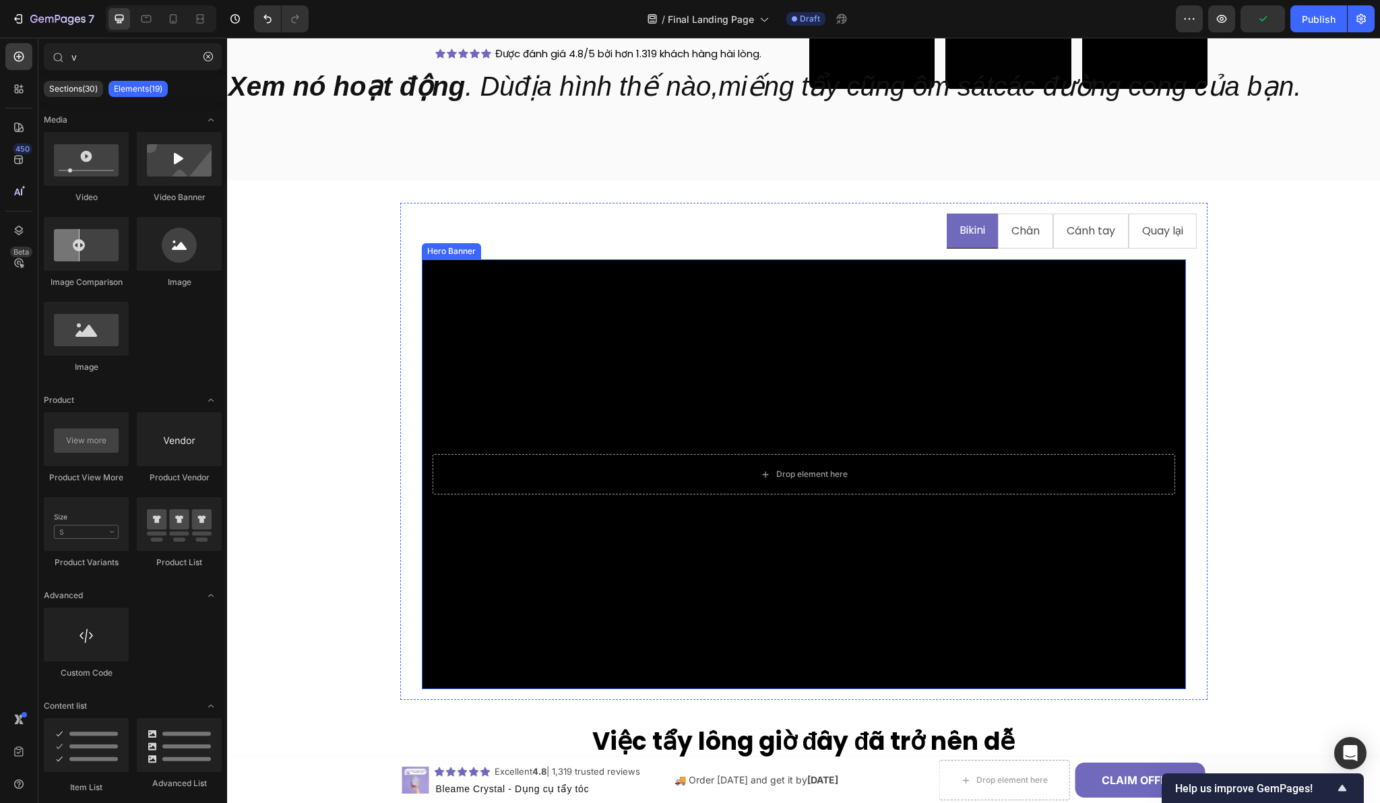
click at [601, 399] on div "Background Image" at bounding box center [804, 474] width 764 height 430
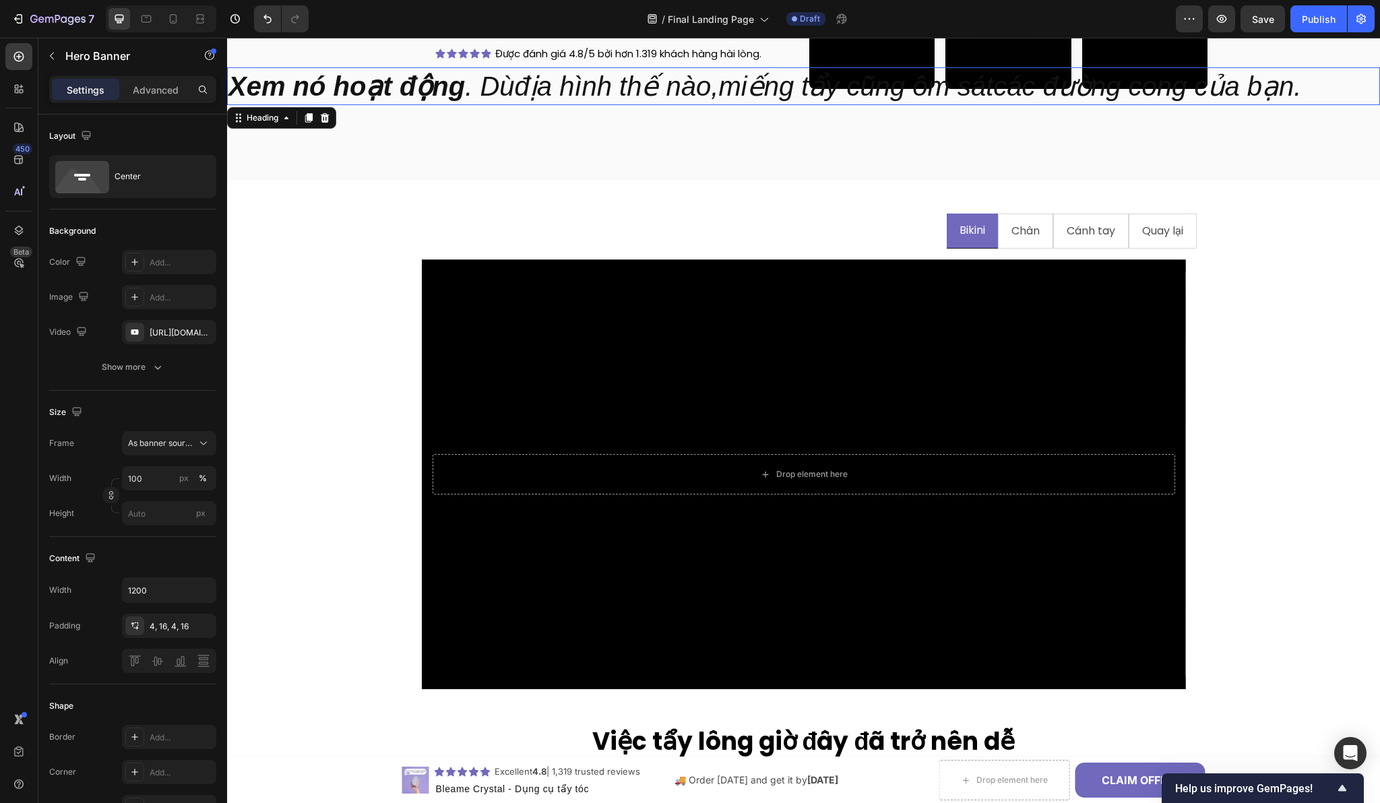
click at [251, 81] on strong "Xem nó hoạt động" at bounding box center [346, 86] width 236 height 30
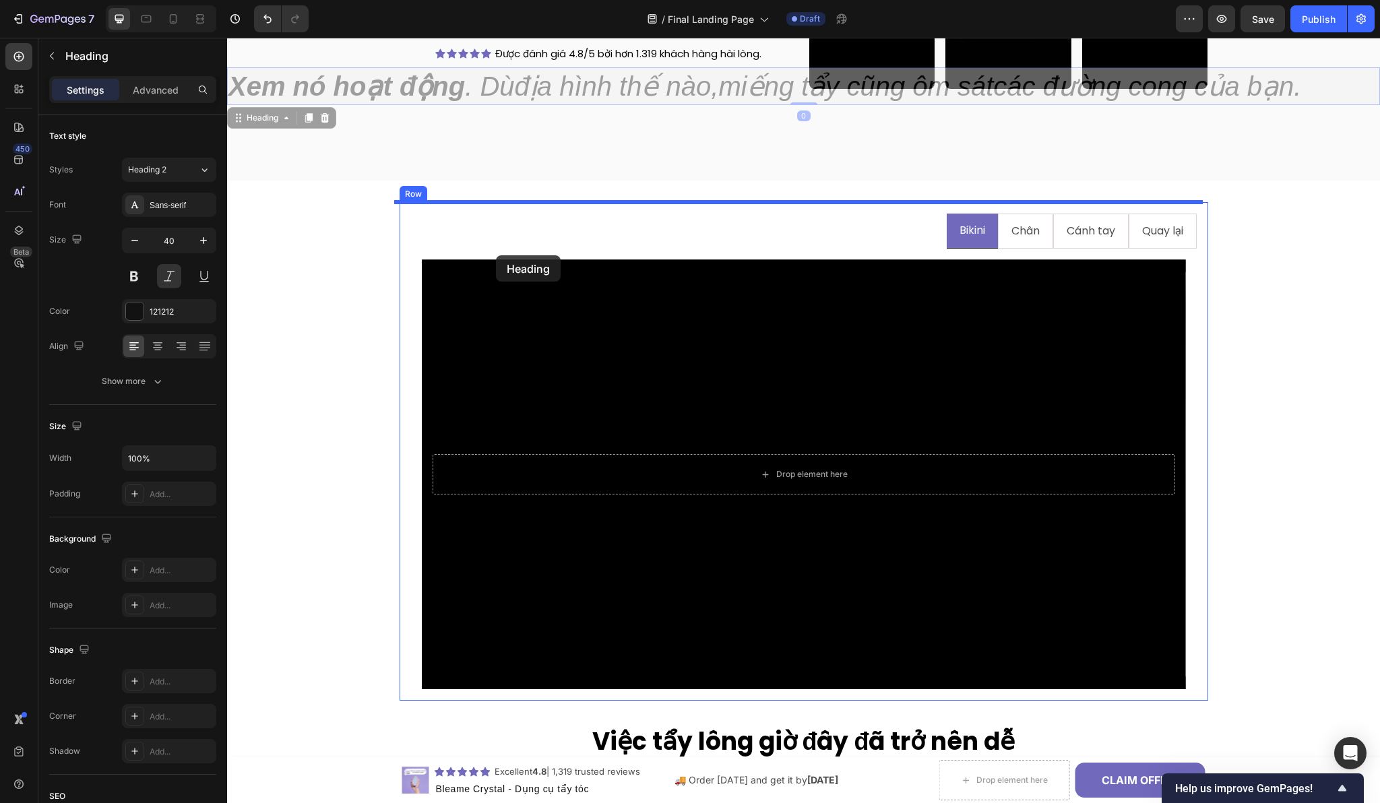
drag, startPoint x: 238, startPoint y: 118, endPoint x: 496, endPoint y: 255, distance: 292.4
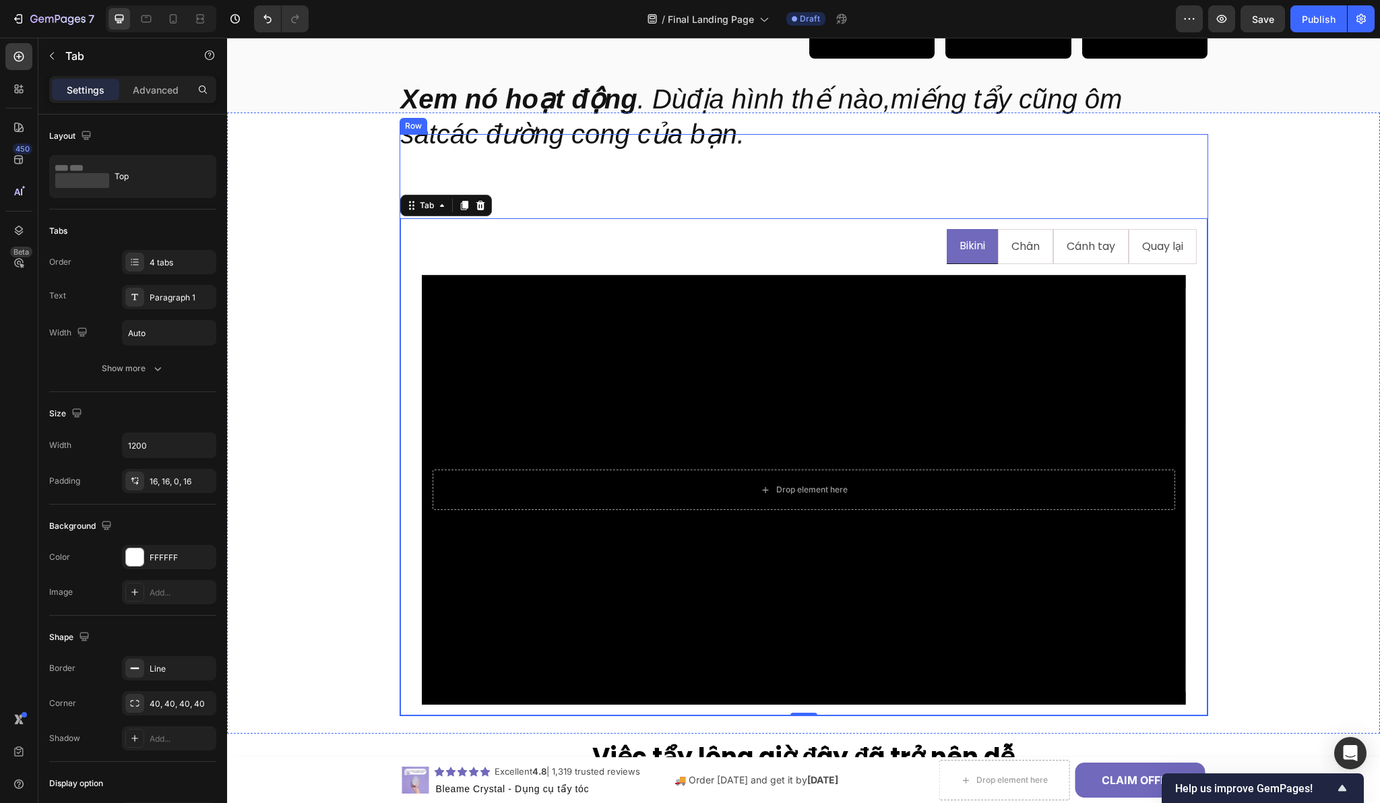
scroll to position [1488, 0]
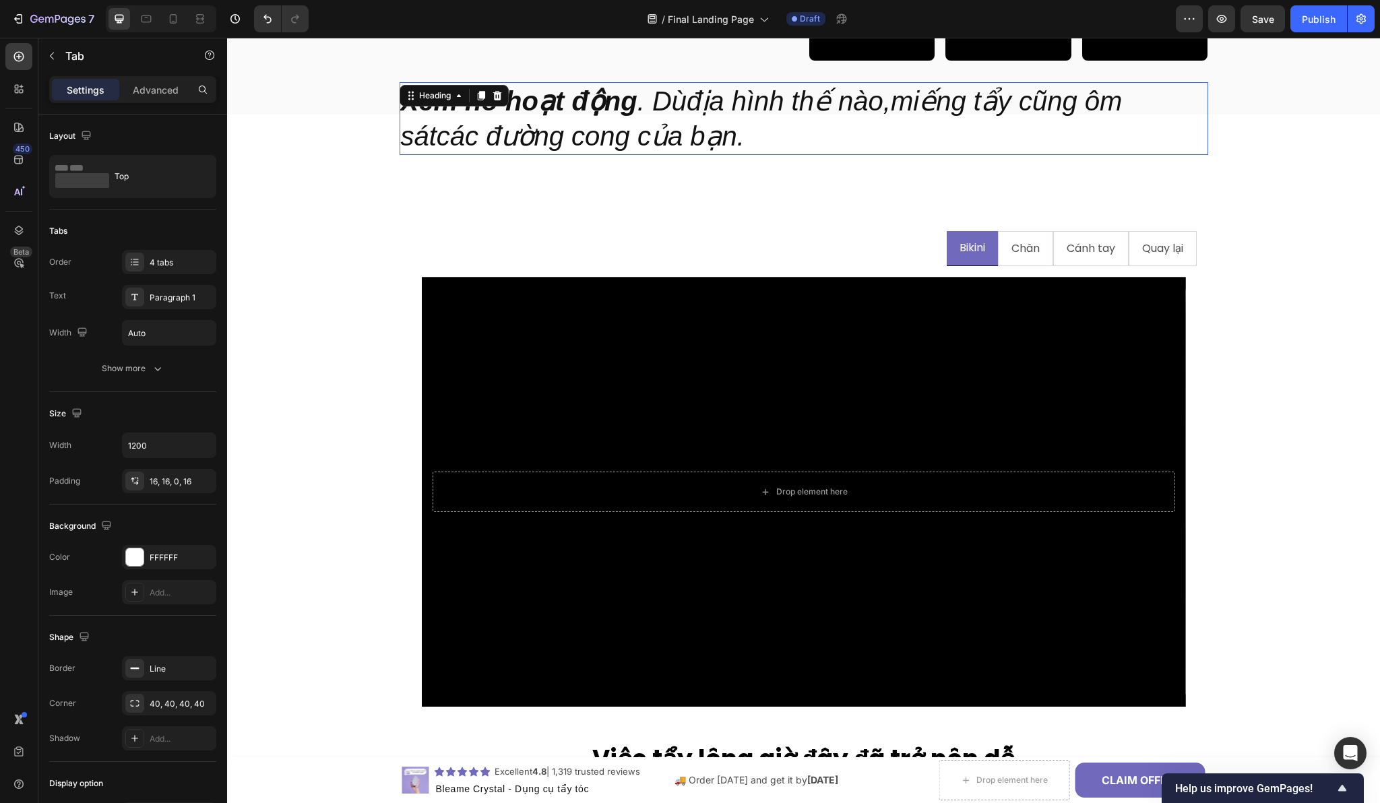
click at [468, 114] on strong "Xem nó hoạt động" at bounding box center [519, 101] width 236 height 30
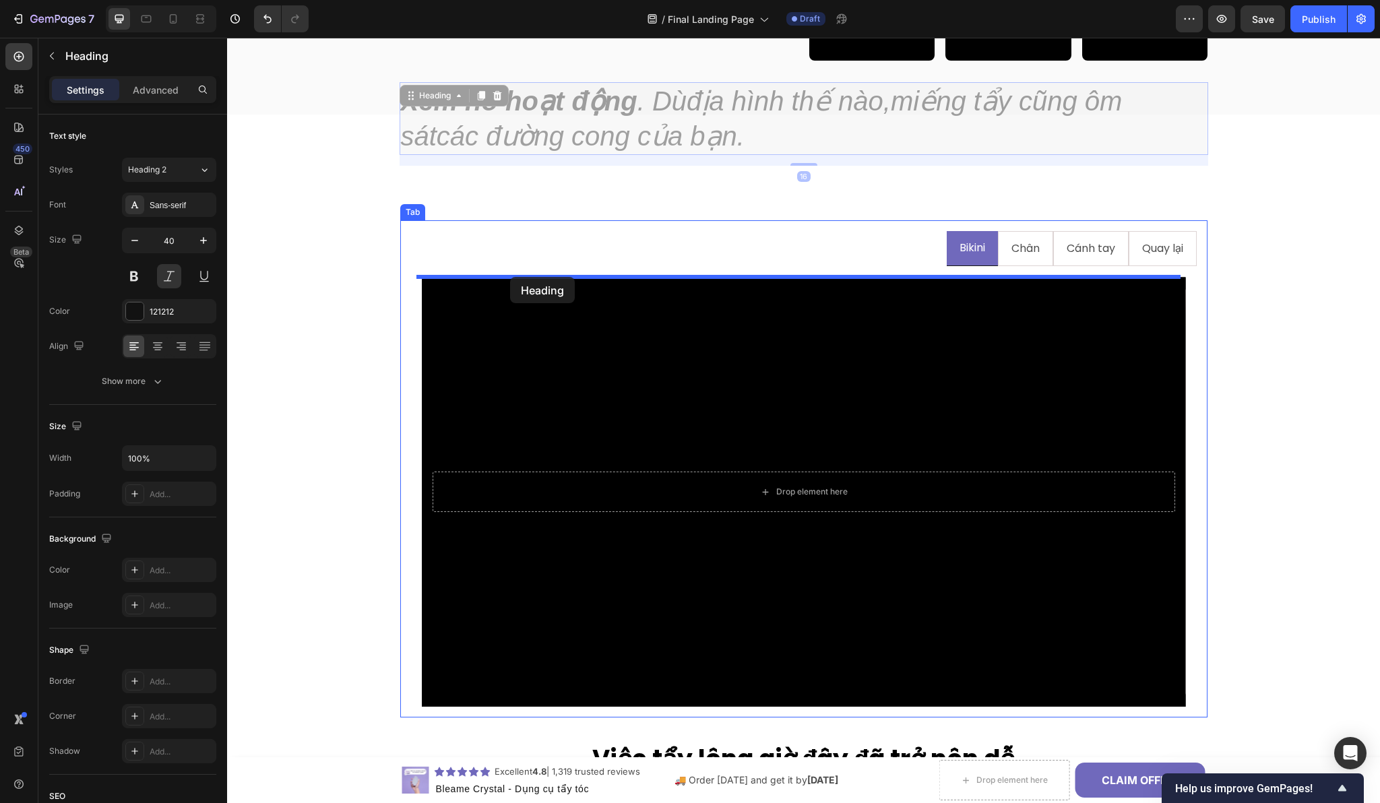
drag, startPoint x: 404, startPoint y: 98, endPoint x: 510, endPoint y: 276, distance: 207.5
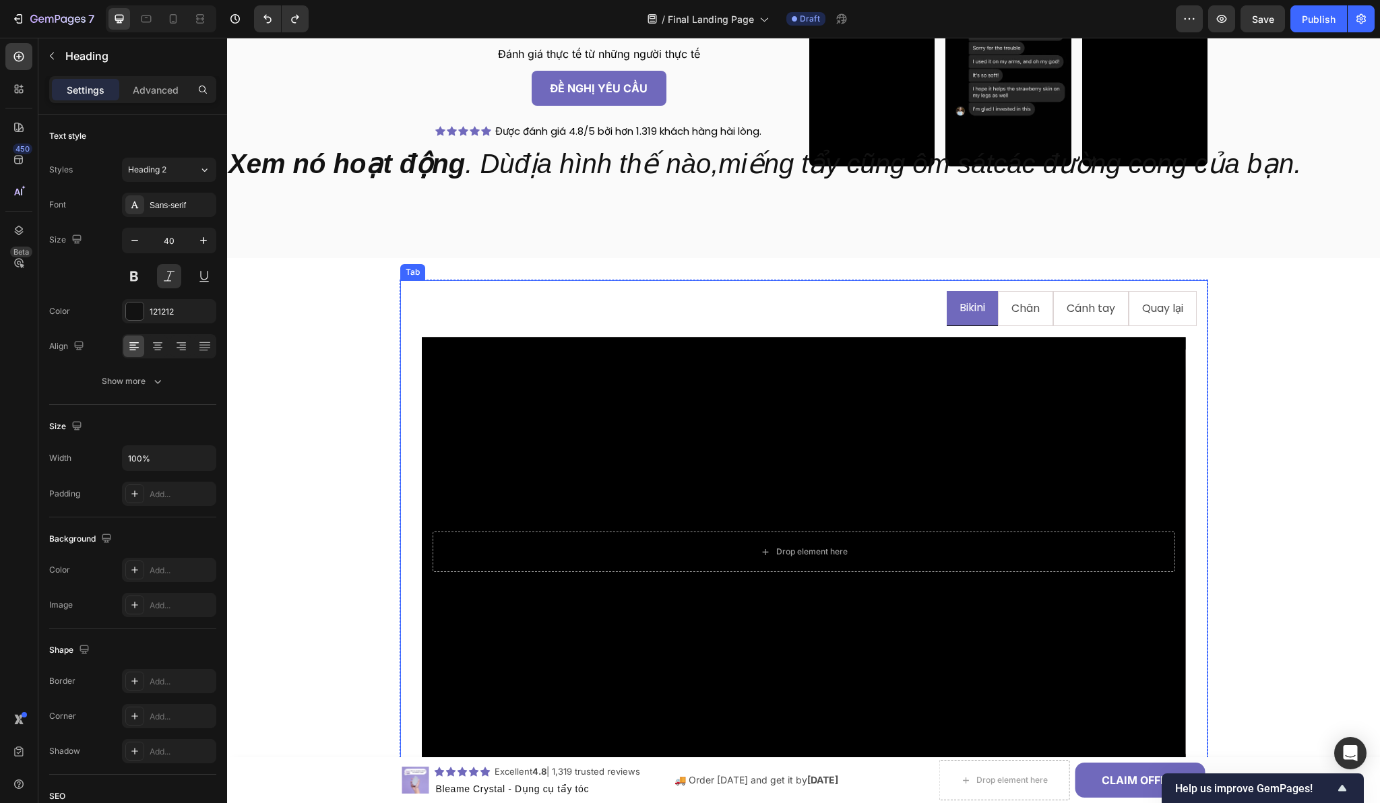
scroll to position [1333, 0]
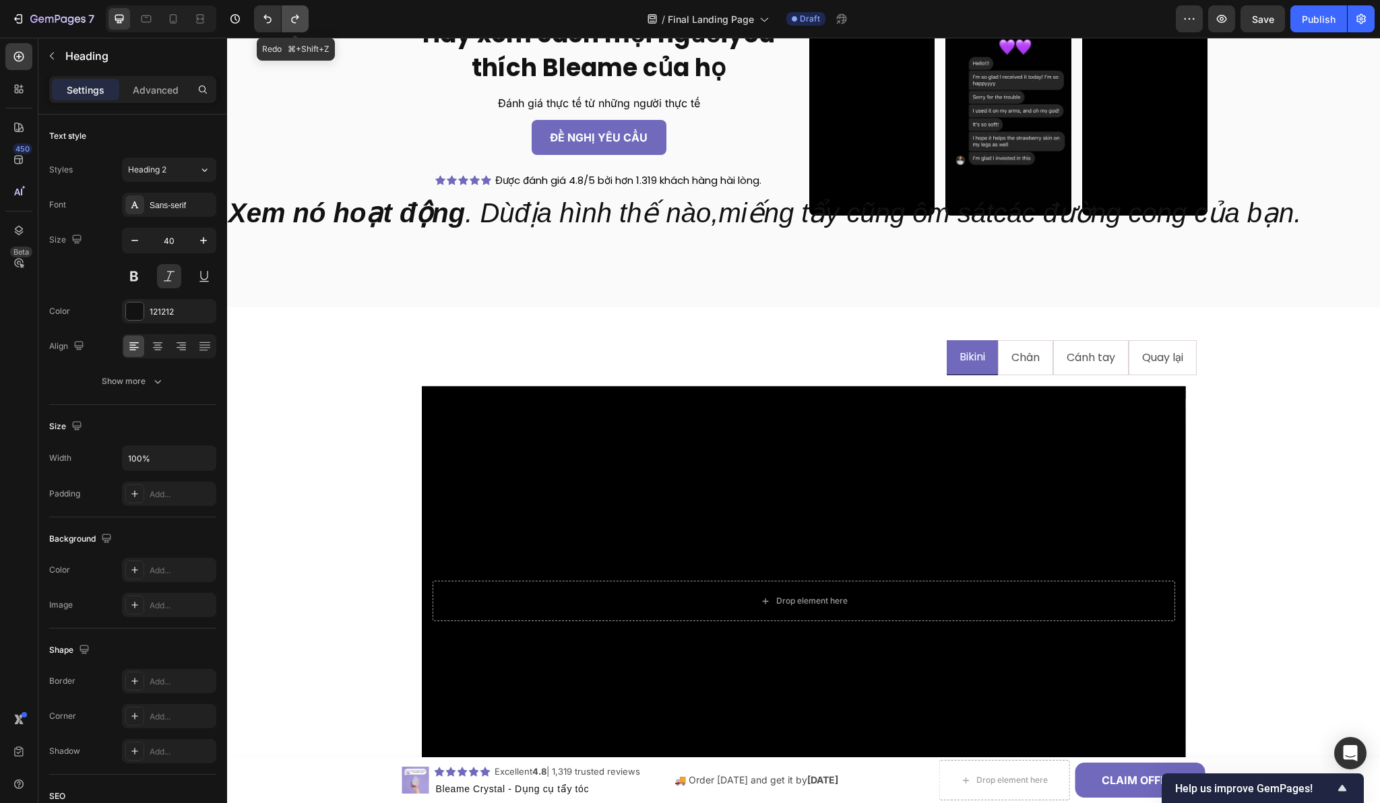
click at [296, 11] on button "Undo/Redo" at bounding box center [295, 18] width 27 height 27
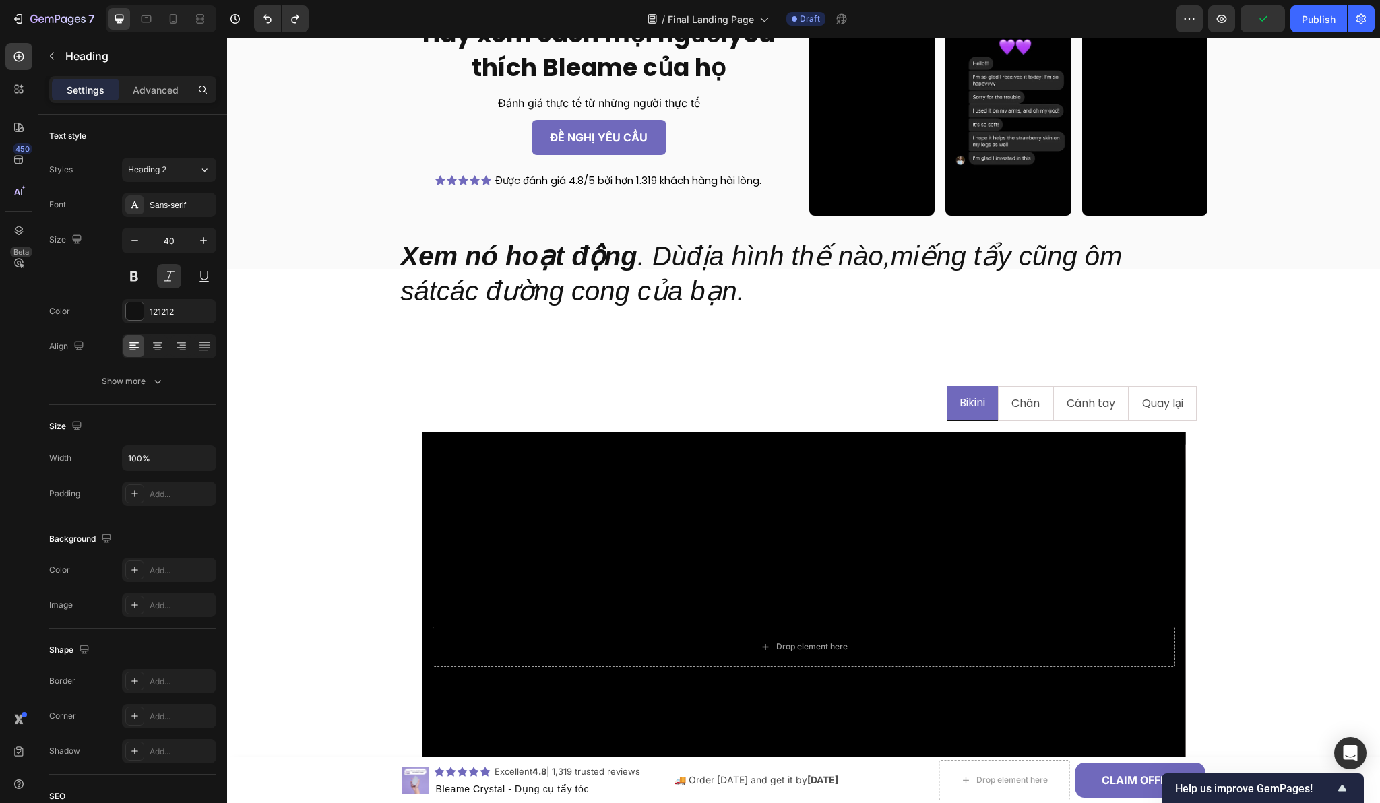
click at [643, 294] on p "Xem nó hoạt động . Dùđịa hình thế nào,miếng tẩy cũng ôm sátcác đường cong của b…" at bounding box center [804, 273] width 806 height 70
click at [705, 297] on p "Xem nó hoạt động . Dùđịa hình thế nào,miếng tẩy cũng ôm sátcác đường cong của b…" at bounding box center [804, 273] width 806 height 70
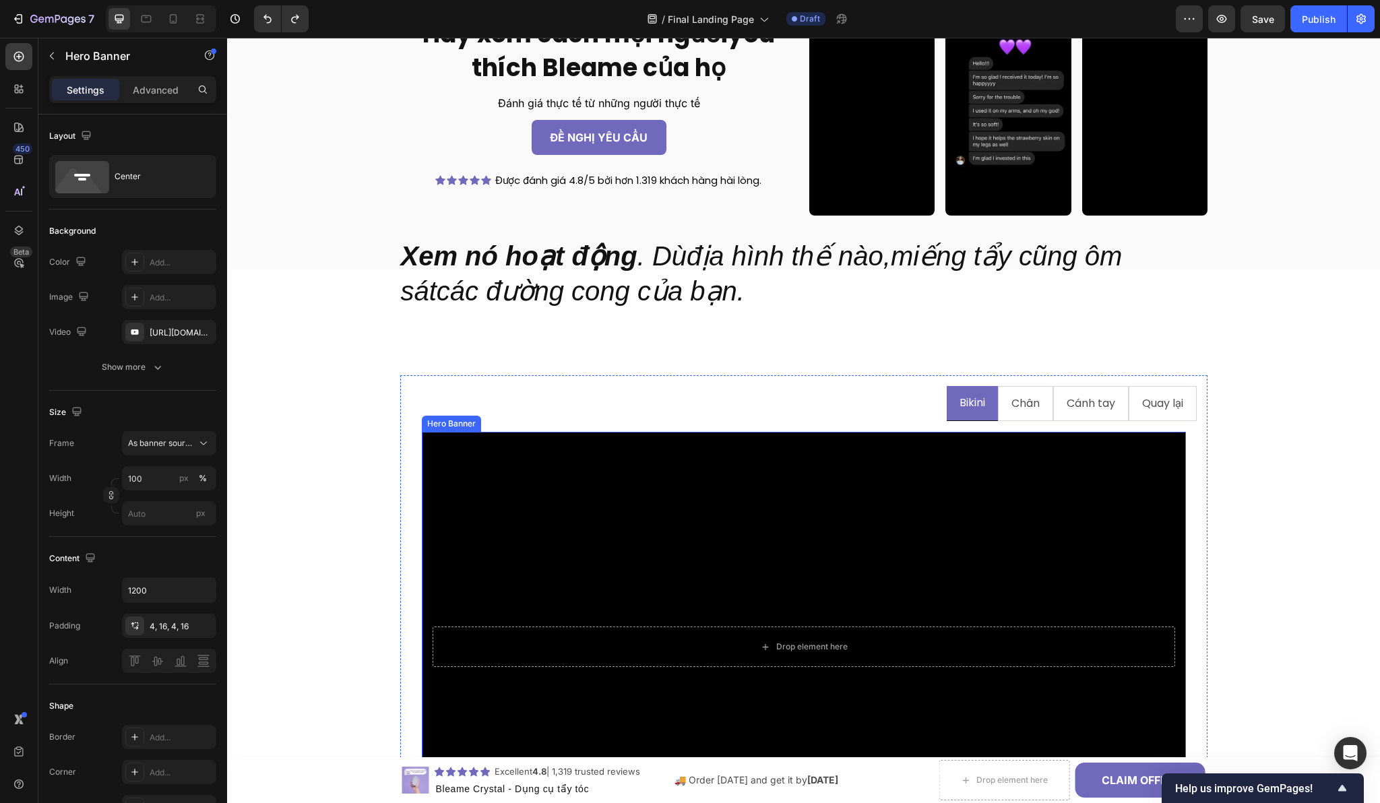
click at [469, 444] on div "Background Image" at bounding box center [804, 647] width 764 height 430
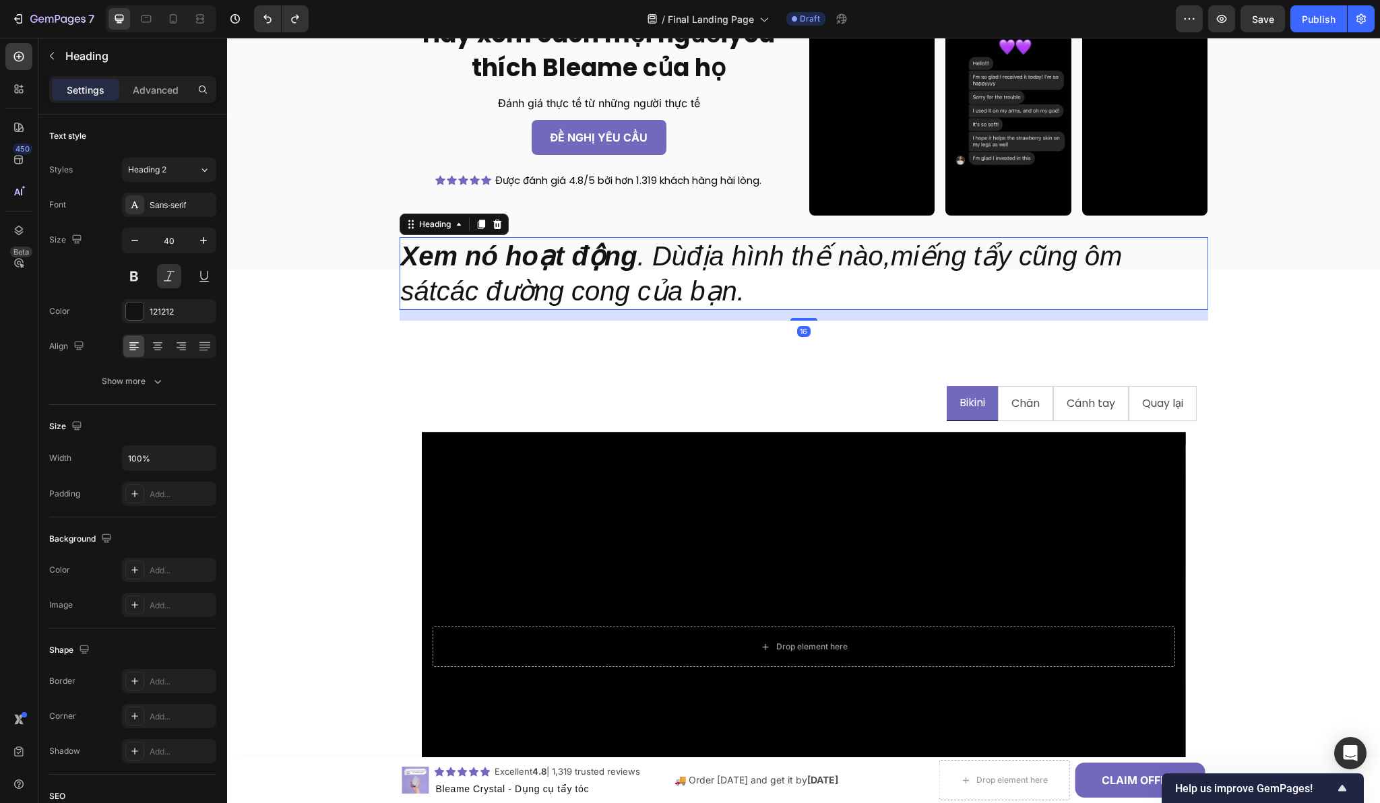
click at [498, 256] on strong "Xem nó hoạt động" at bounding box center [519, 256] width 236 height 30
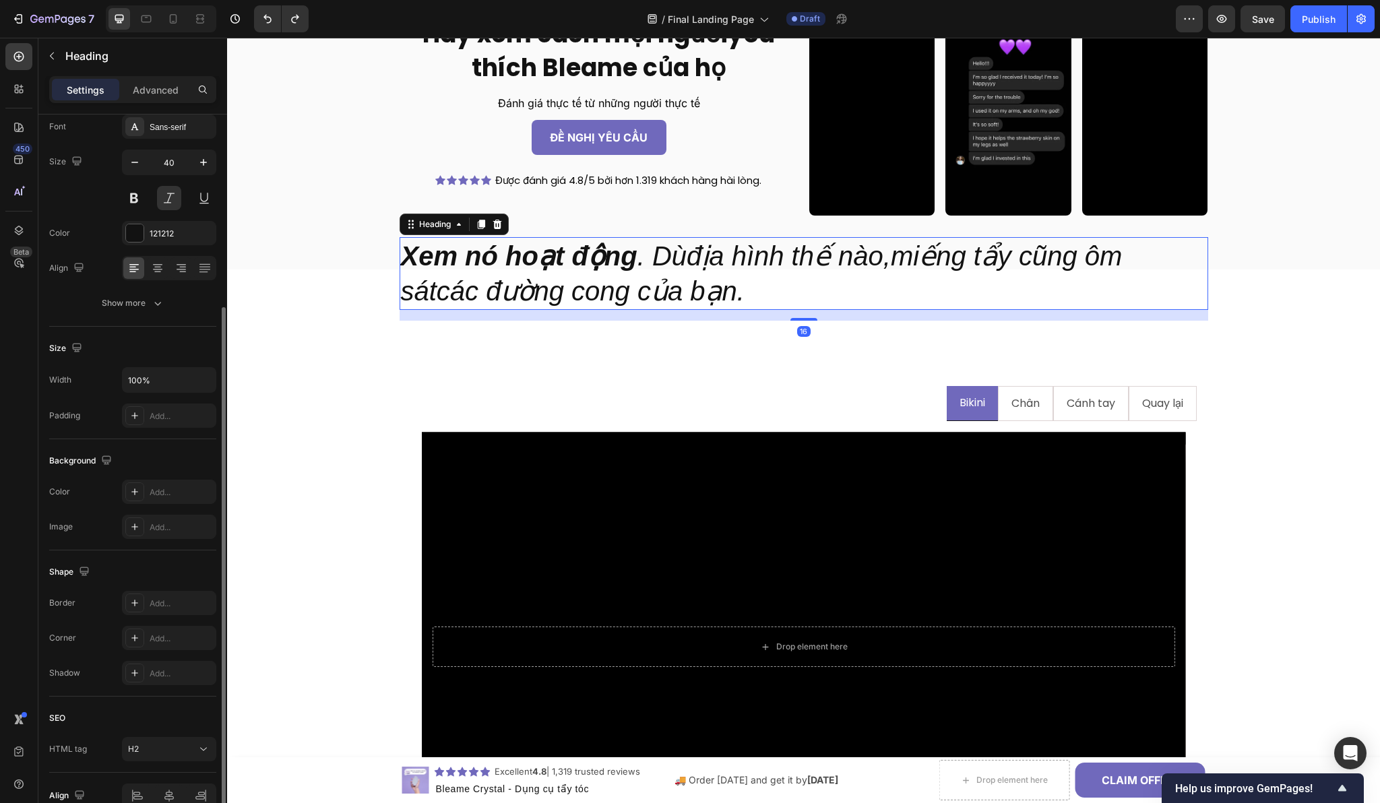
scroll to position [148, 0]
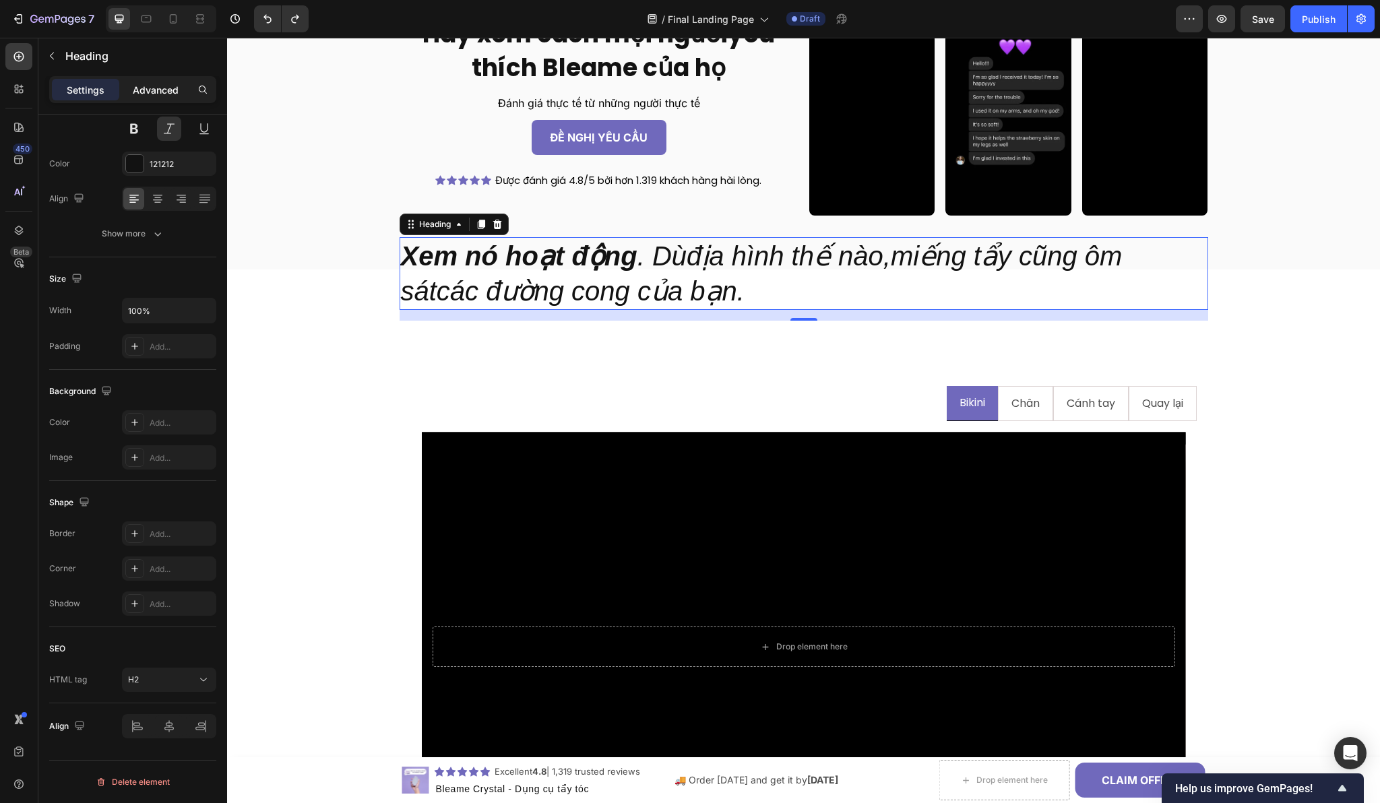
click at [164, 96] on div "Advanced" at bounding box center [155, 90] width 67 height 22
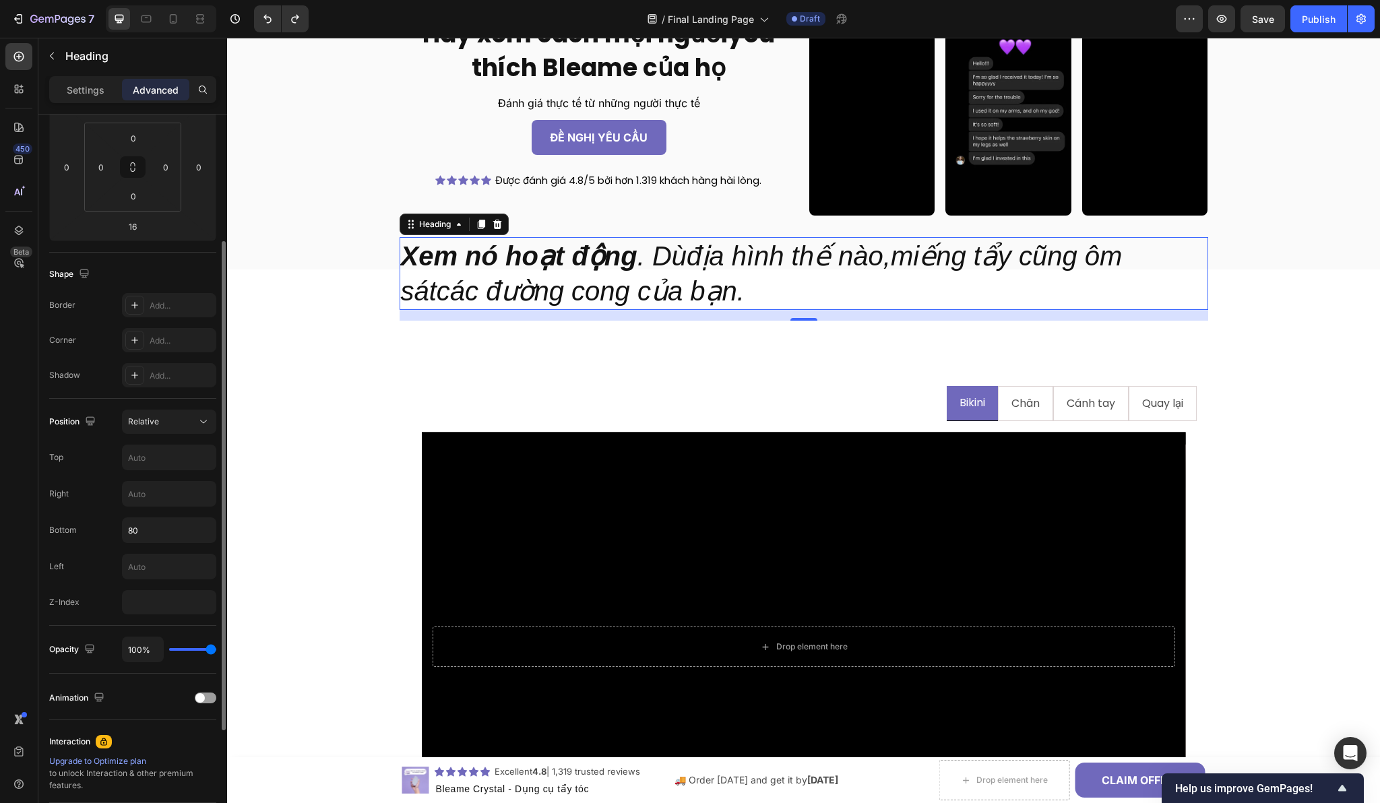
scroll to position [216, 0]
click at [172, 417] on div "Relative" at bounding box center [162, 414] width 69 height 12
click at [82, 469] on div "Position Relative Top Right Bottom 80 Left Z-Index" at bounding box center [132, 504] width 167 height 205
click at [145, 528] on input "80" at bounding box center [169, 522] width 93 height 24
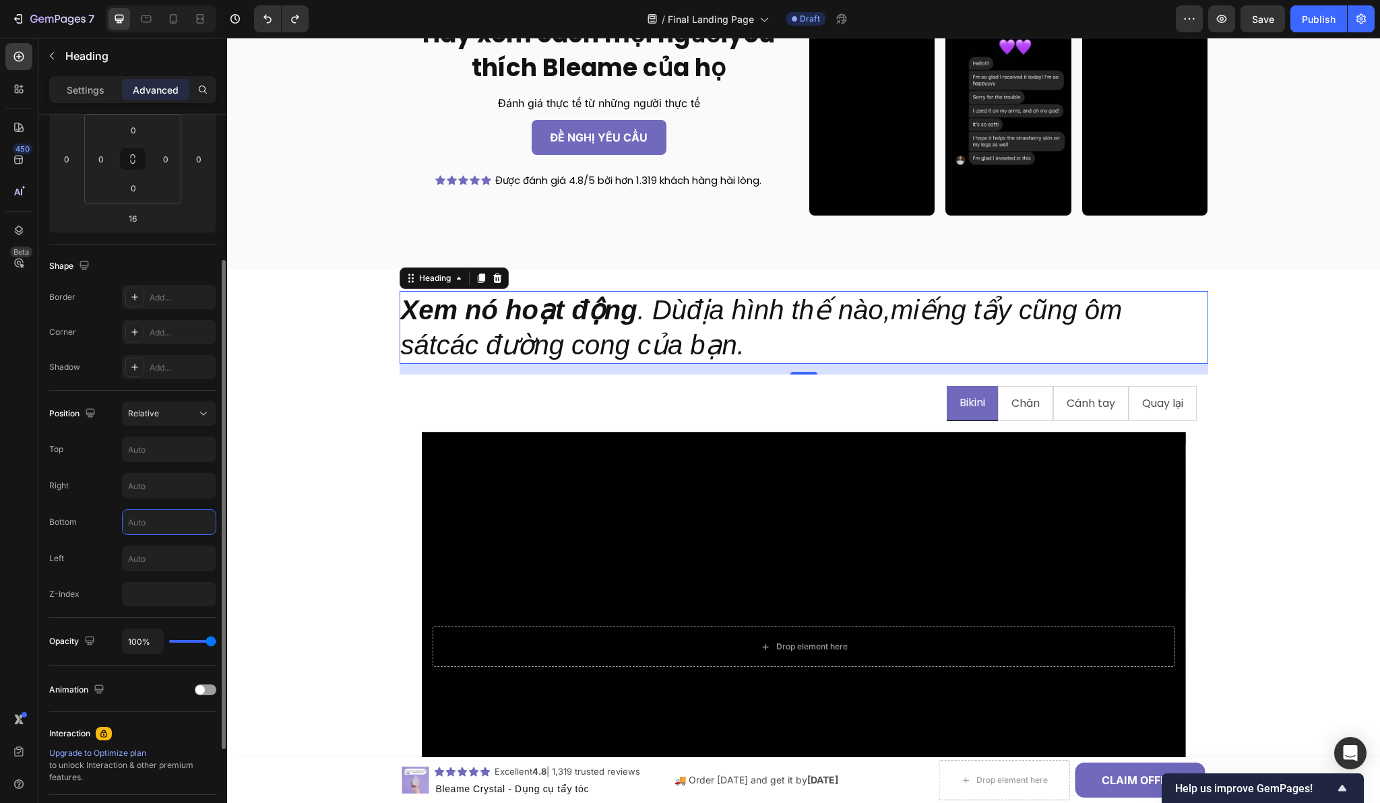
click at [102, 447] on div "Top" at bounding box center [132, 450] width 167 height 26
click at [152, 415] on span "Relative" at bounding box center [143, 413] width 31 height 10
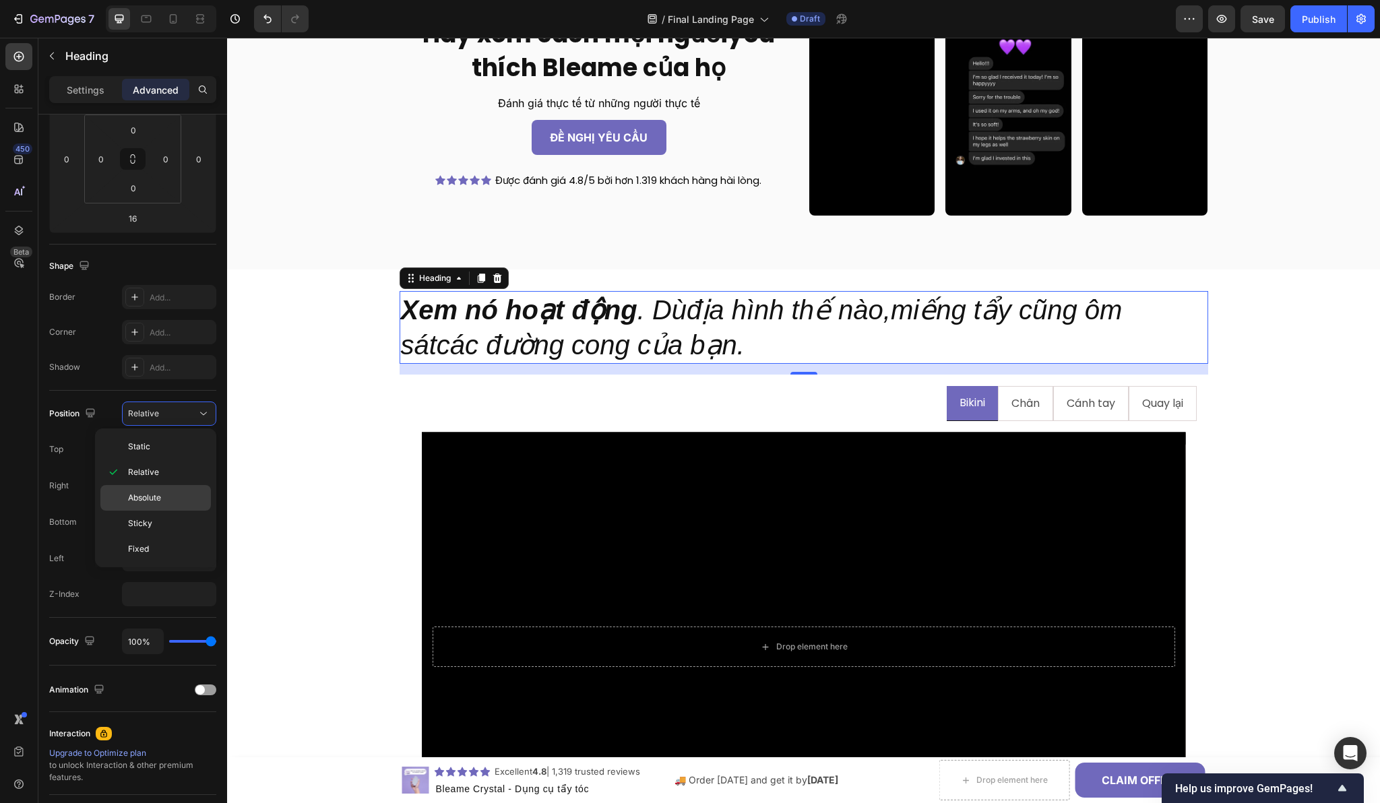
click at [155, 498] on span "Absolute" at bounding box center [144, 498] width 33 height 12
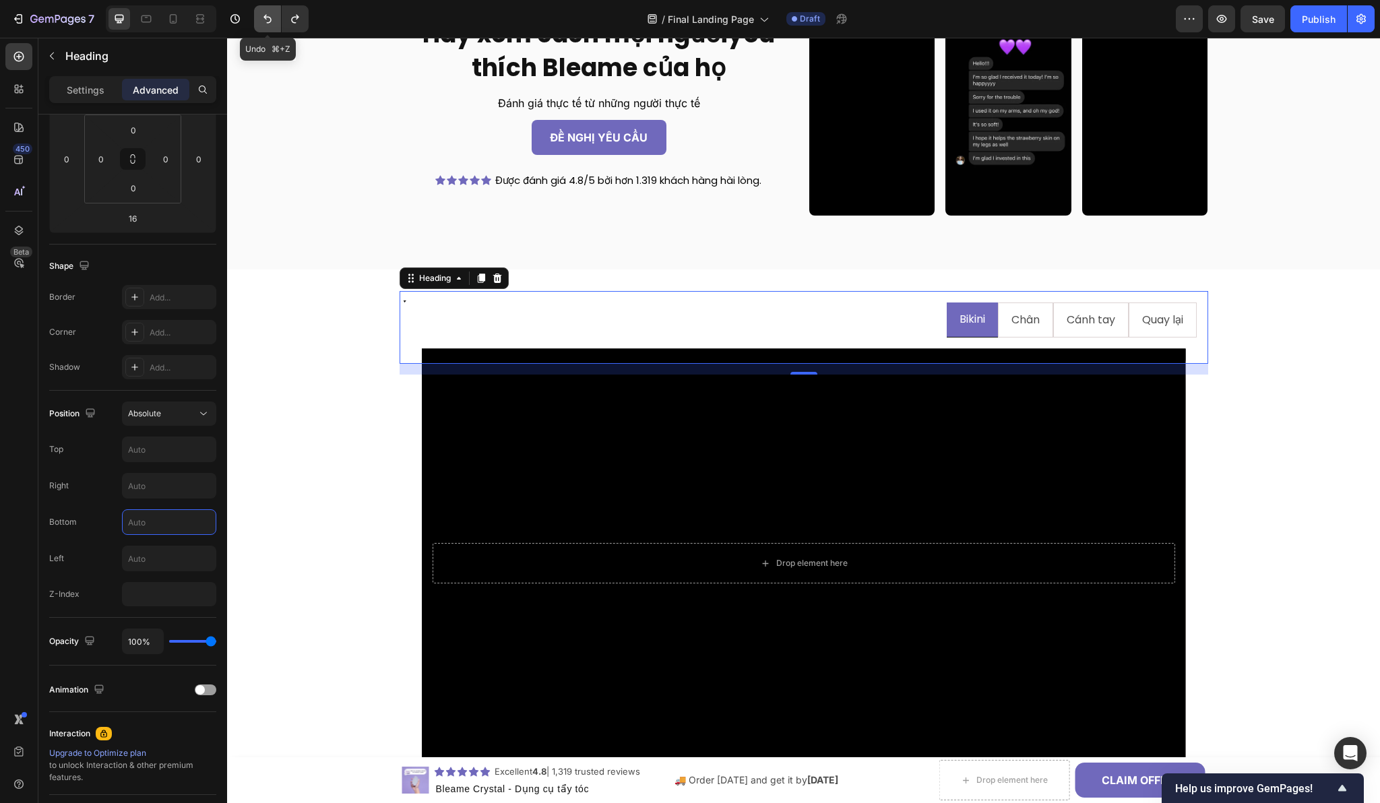
click at [265, 24] on icon "Undo/Redo" at bounding box center [267, 18] width 13 height 13
click at [266, 22] on icon "Undo/Redo" at bounding box center [267, 18] width 13 height 13
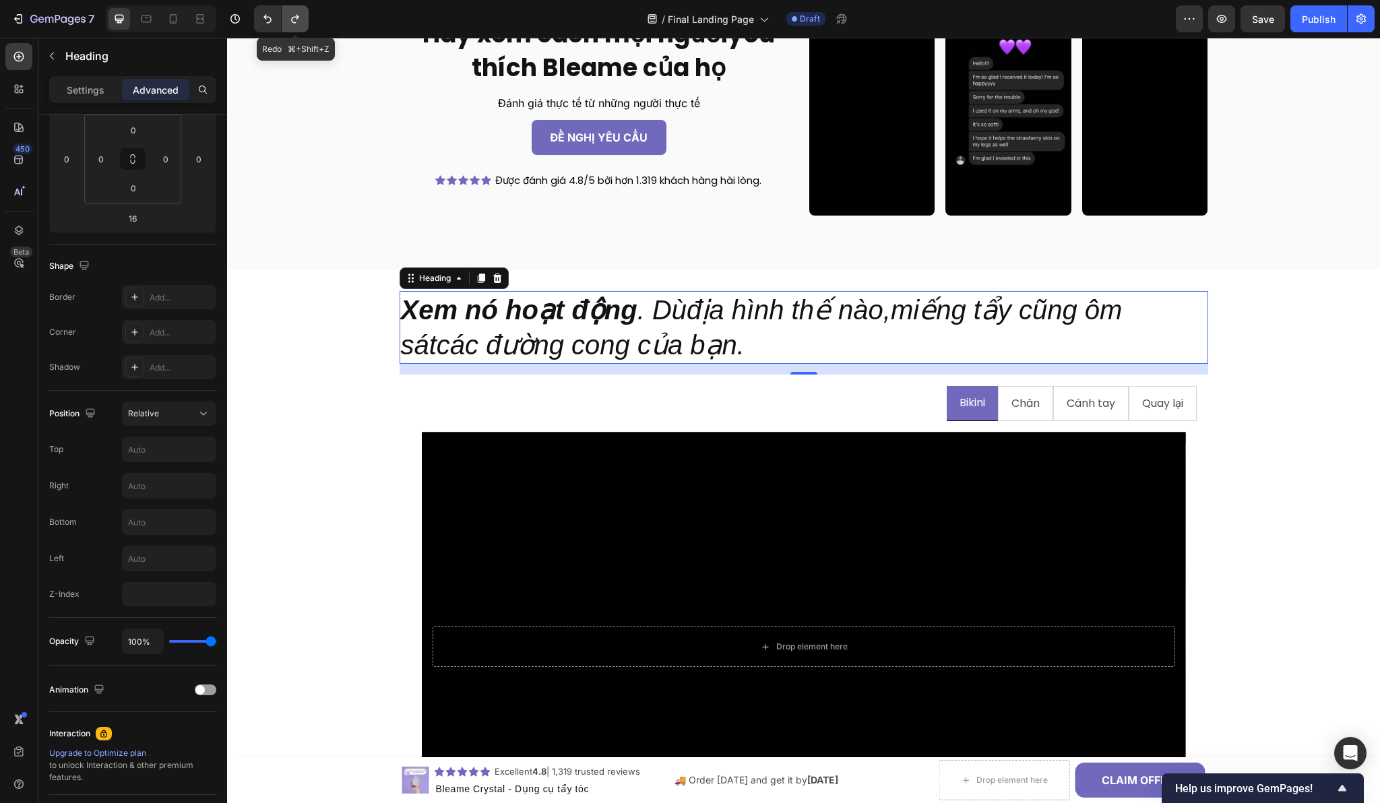
click at [290, 22] on icon "Undo/Redo" at bounding box center [294, 18] width 13 height 13
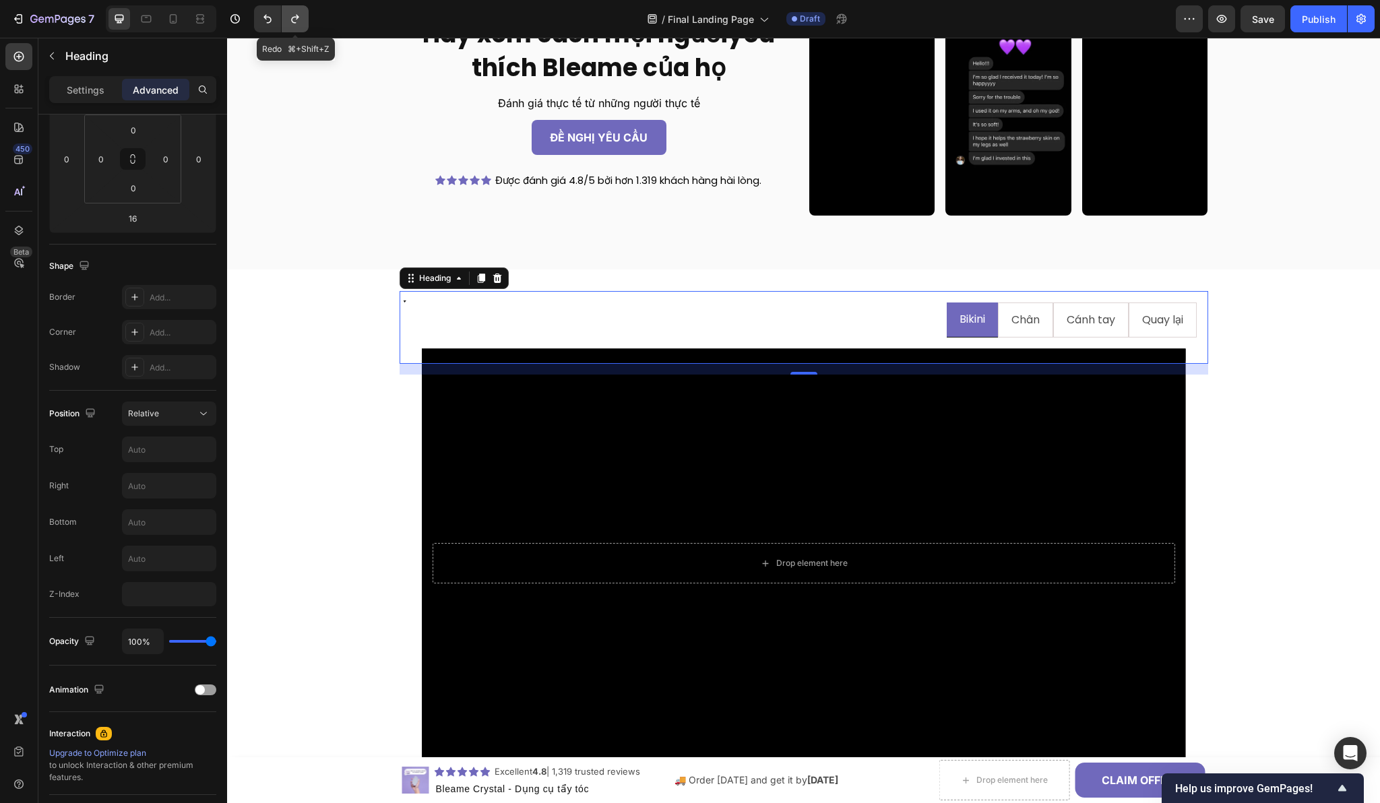
click at [290, 22] on icon "Undo/Redo" at bounding box center [294, 18] width 13 height 13
click at [170, 402] on button "Absolute" at bounding box center [169, 414] width 94 height 24
click at [143, 478] on span "Relative" at bounding box center [143, 472] width 31 height 12
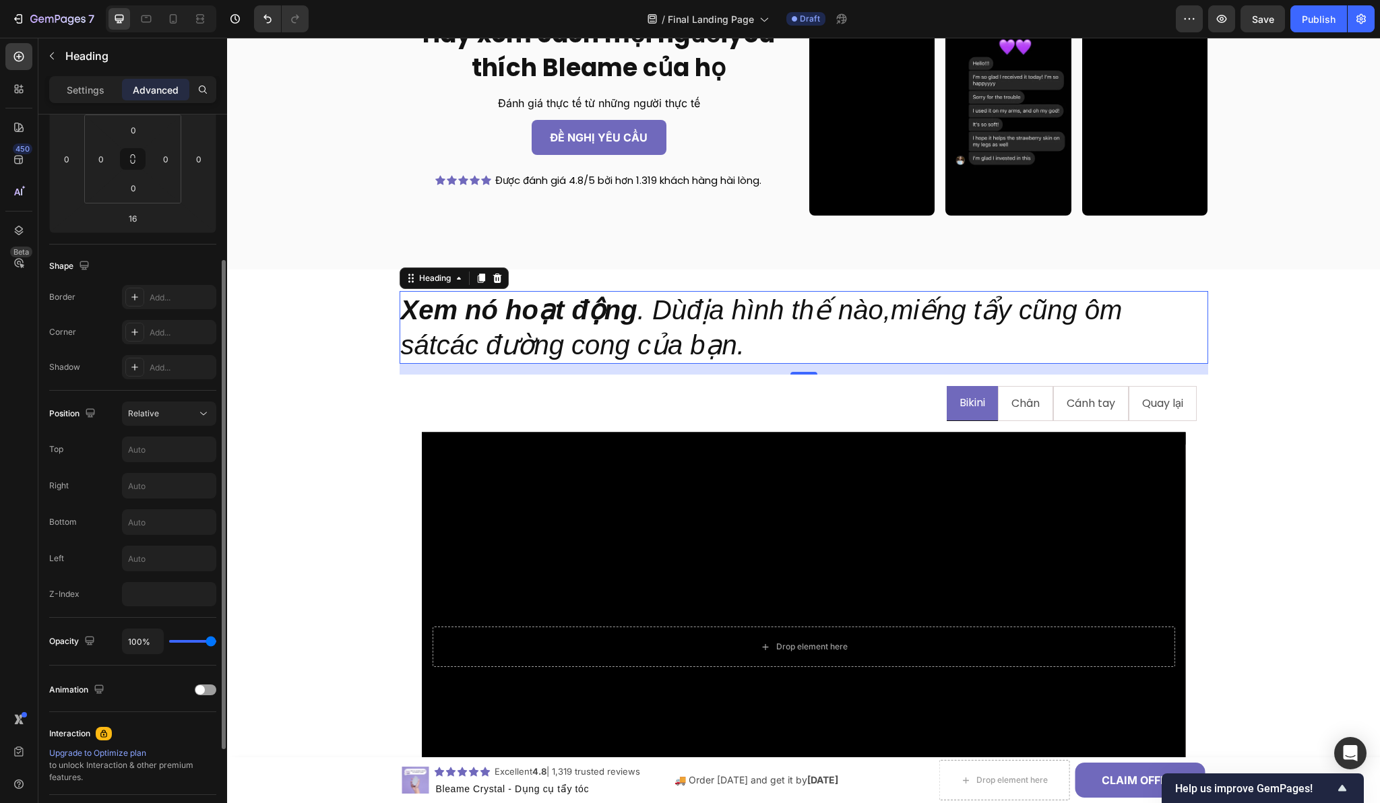
click at [105, 340] on div "Corner Add..." at bounding box center [132, 332] width 167 height 24
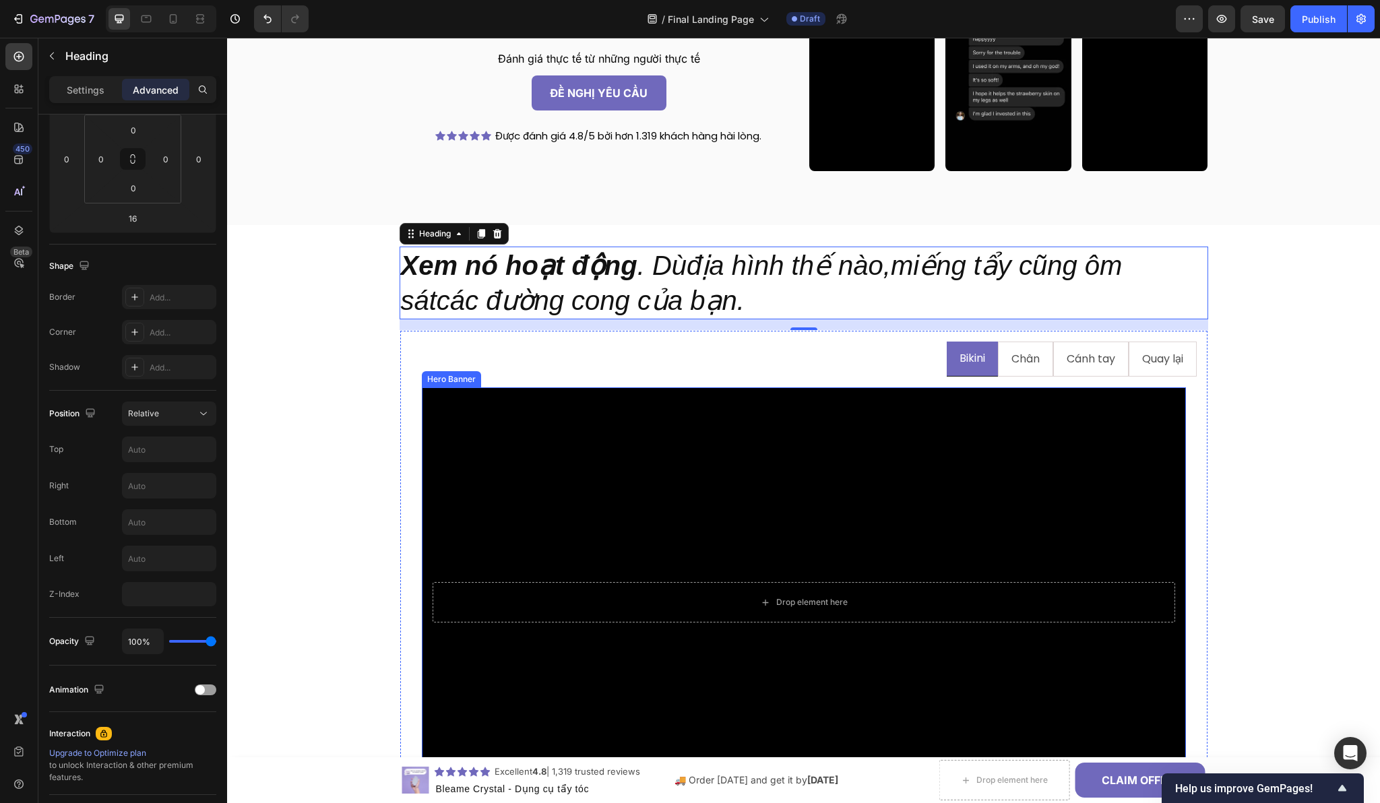
scroll to position [1378, 0]
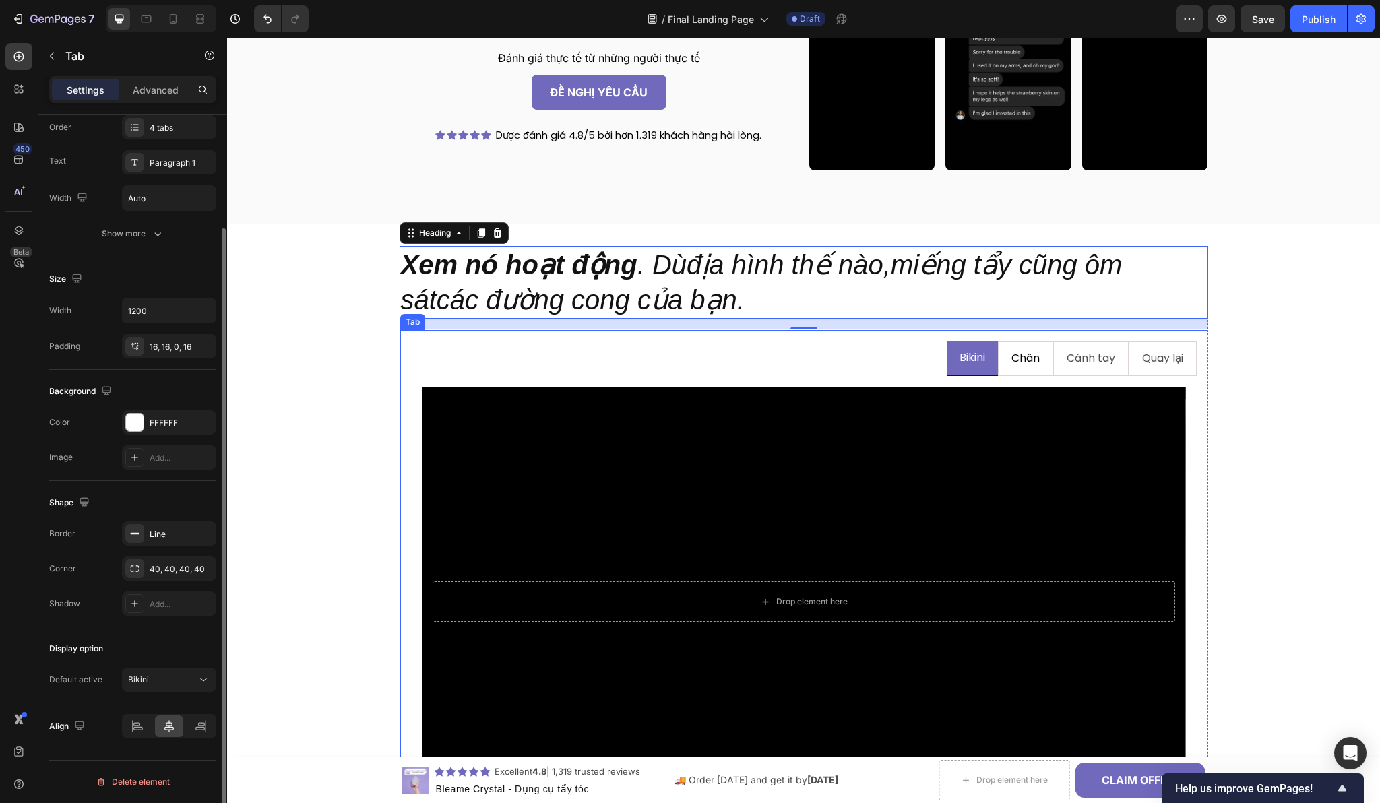
click at [998, 366] on li "Chân" at bounding box center [1025, 359] width 55 height 36
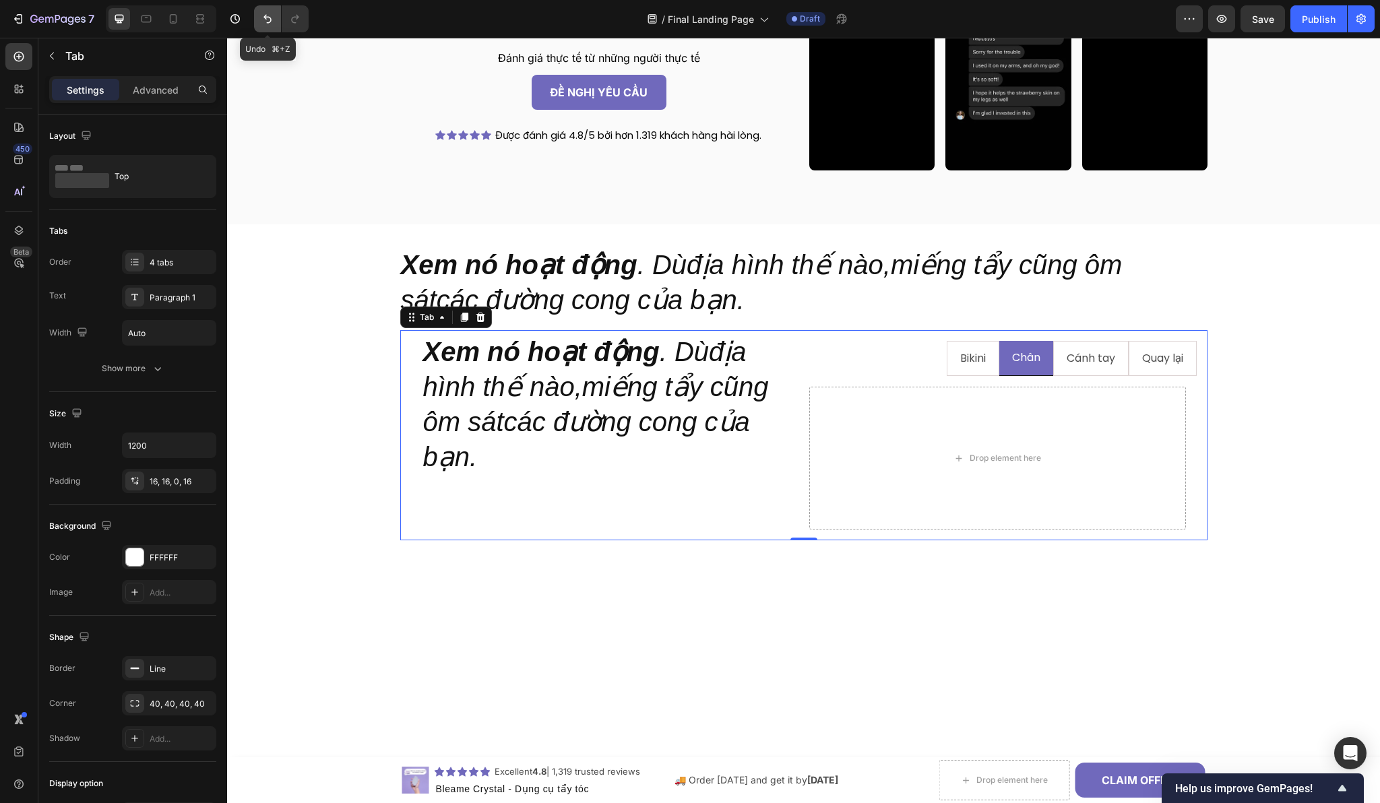
click at [268, 17] on icon "Undo/Redo" at bounding box center [267, 19] width 8 height 9
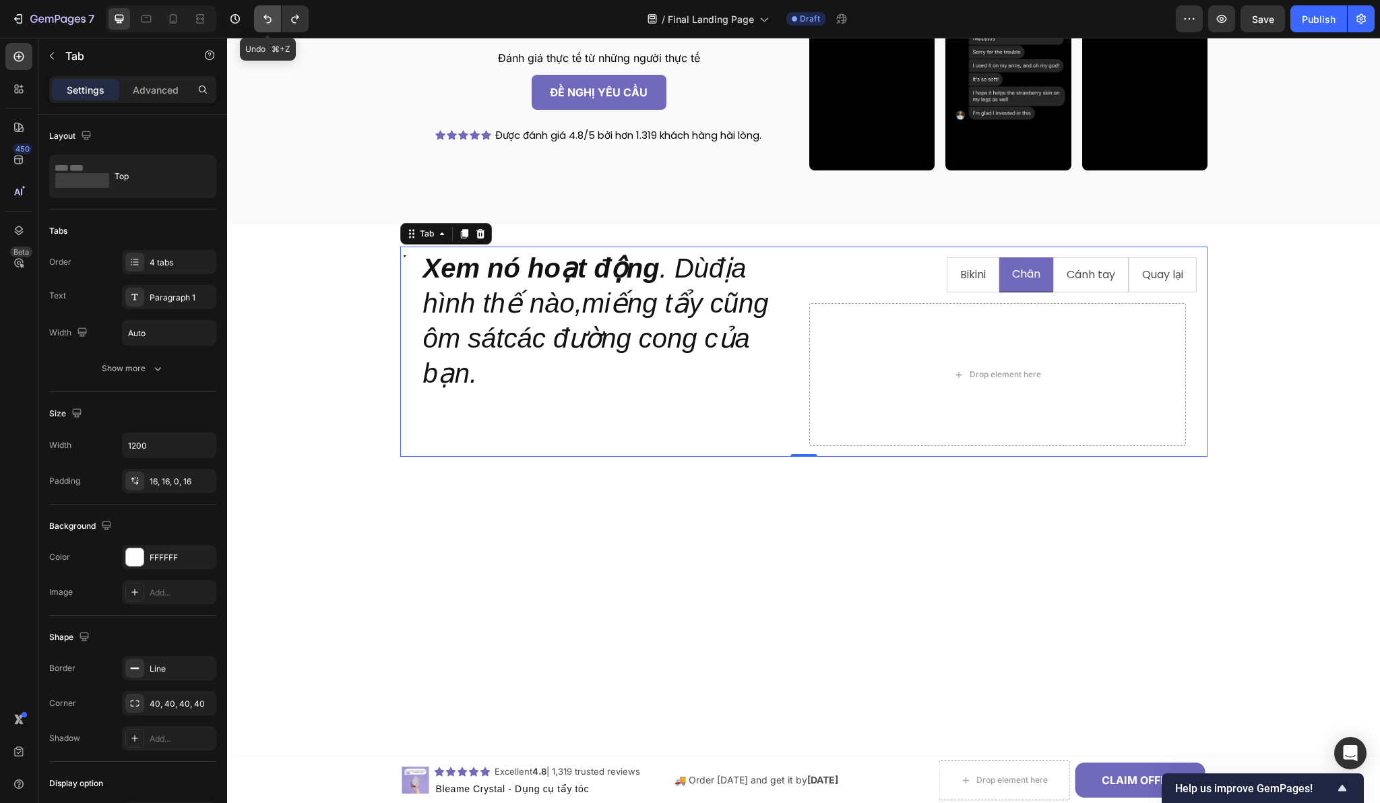
click at [268, 17] on icon "Undo/Redo" at bounding box center [267, 19] width 8 height 9
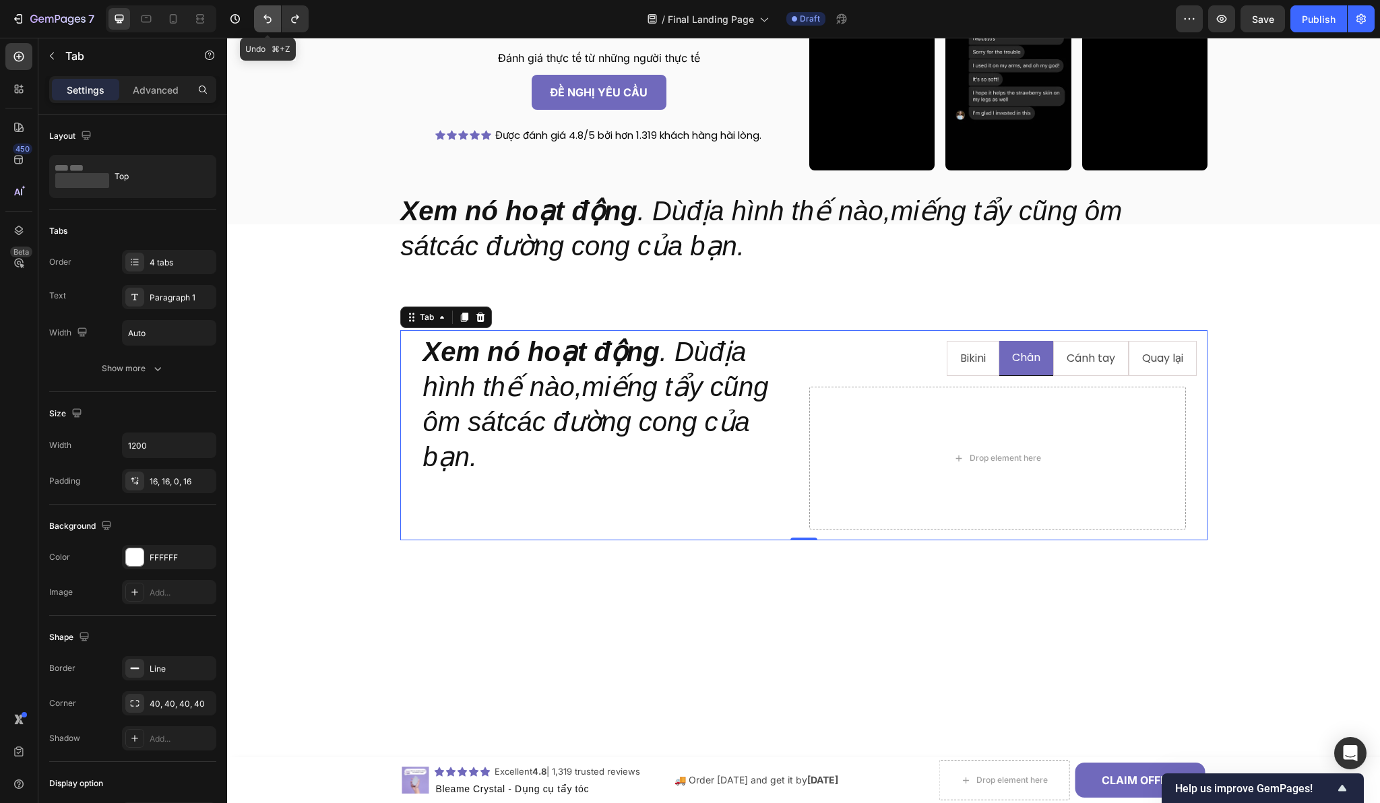
click at [268, 17] on icon "Undo/Redo" at bounding box center [267, 19] width 8 height 9
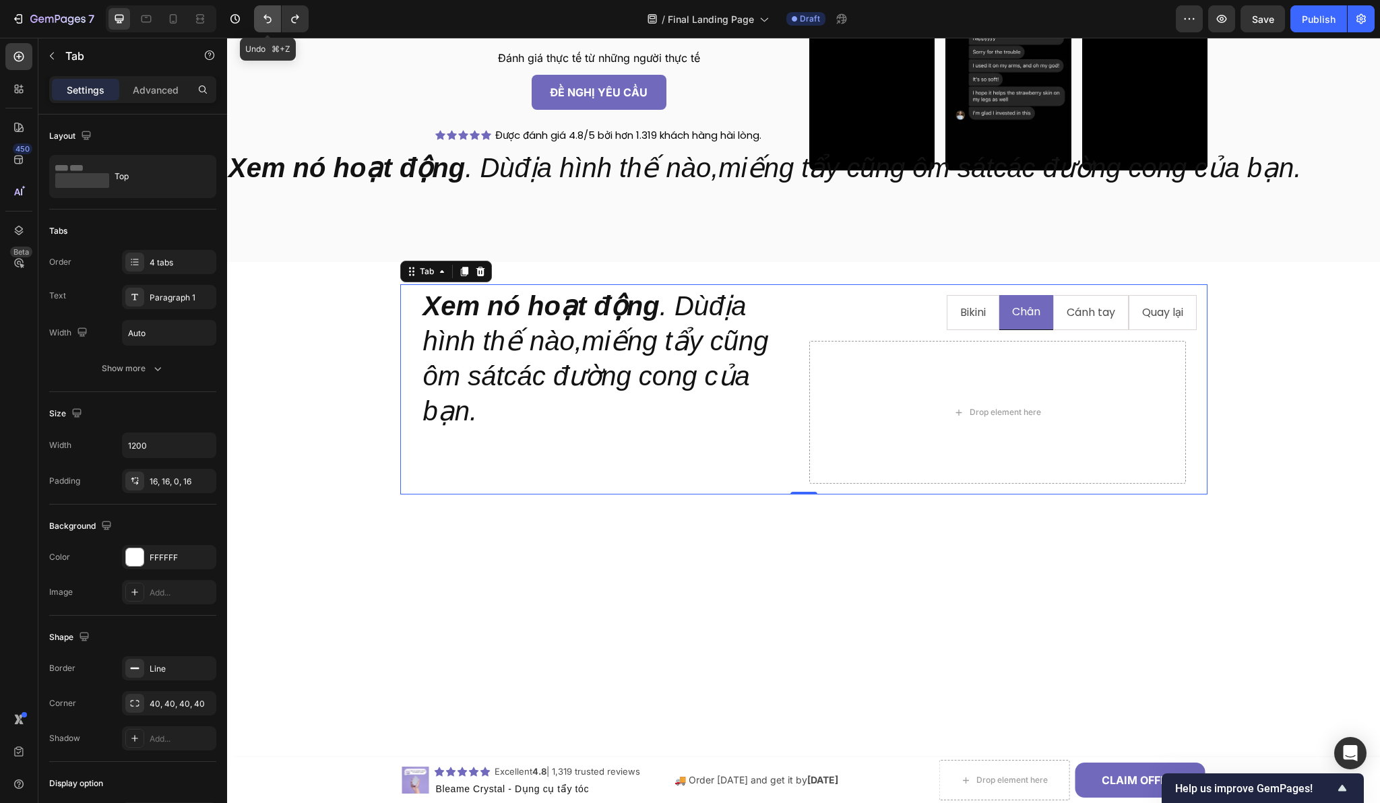
click at [268, 17] on icon "Undo/Redo" at bounding box center [267, 19] width 8 height 9
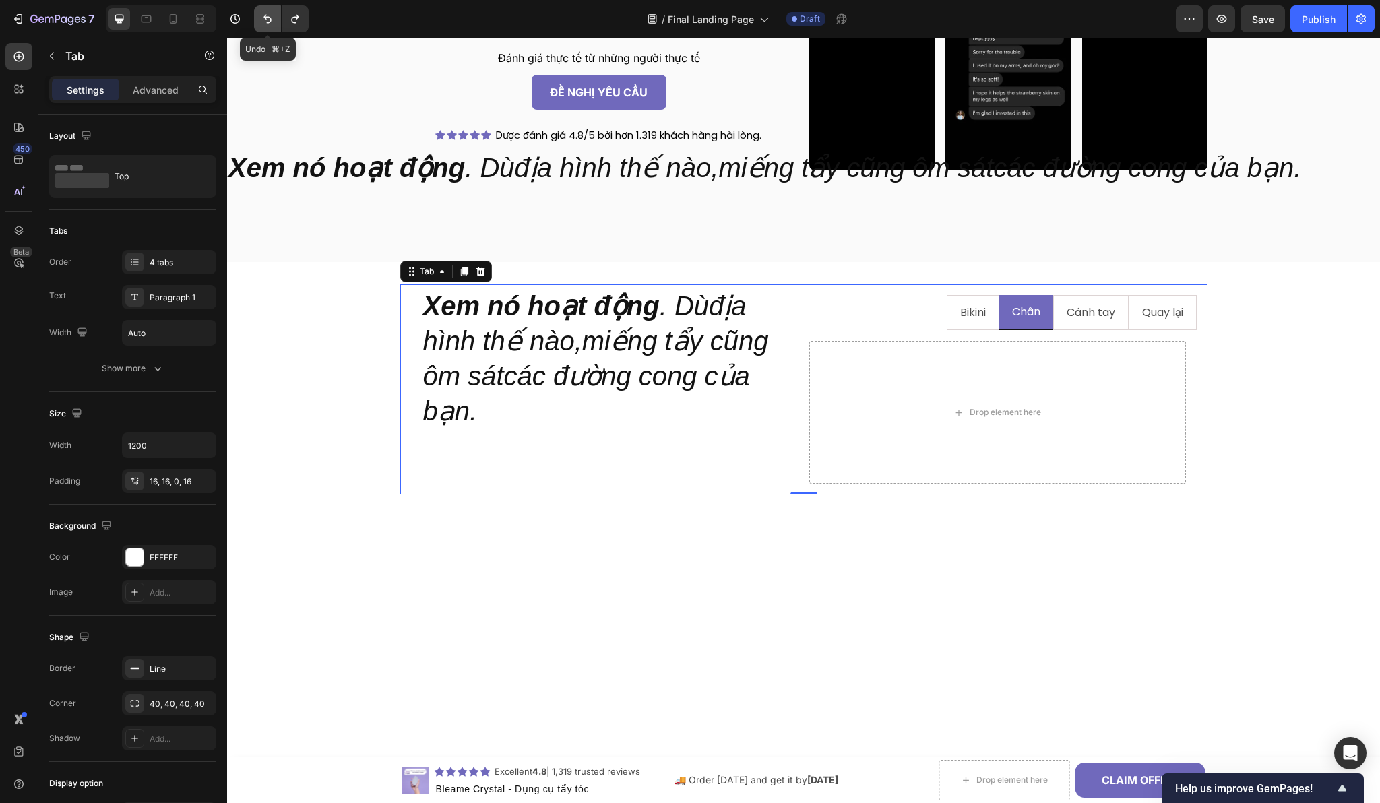
click at [268, 17] on icon "Undo/Redo" at bounding box center [267, 19] width 8 height 9
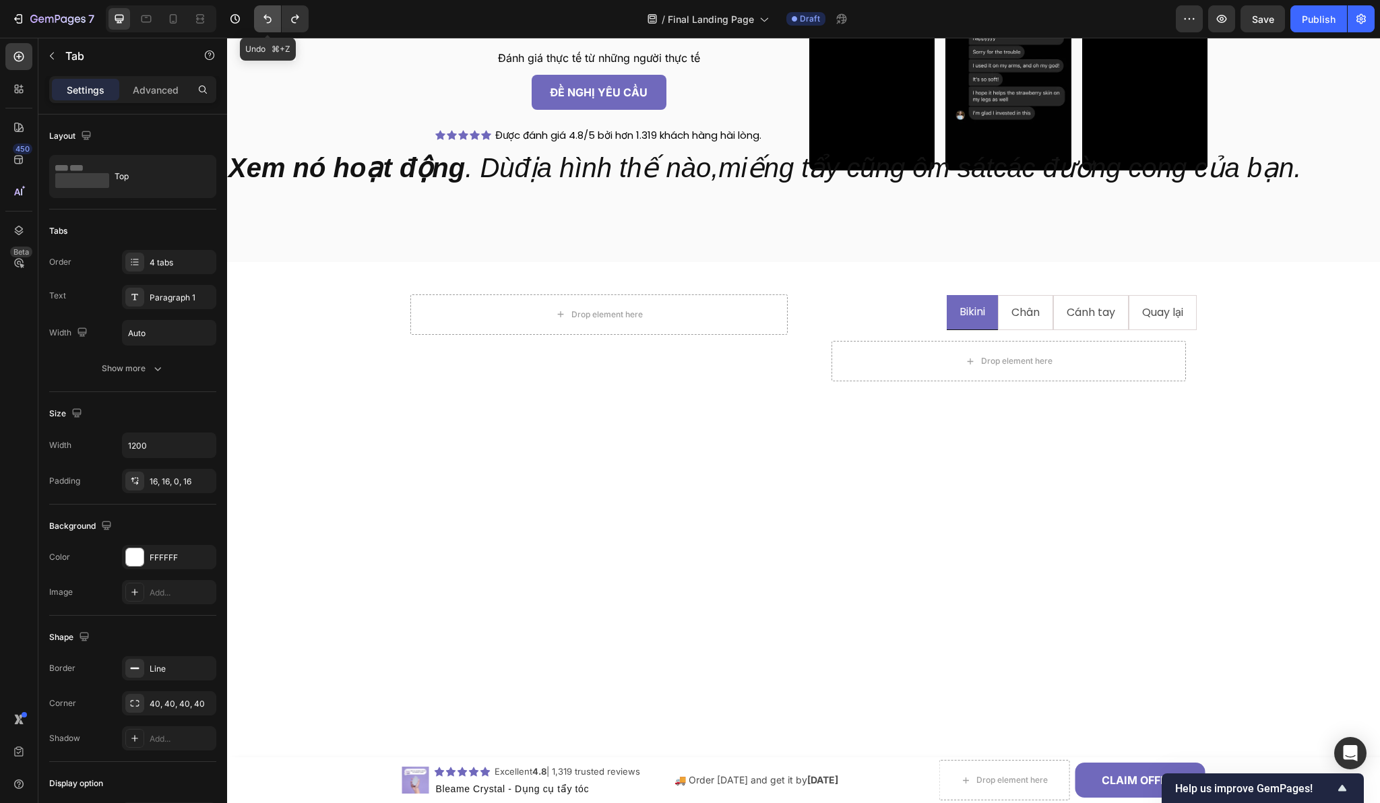
click at [268, 17] on icon "Undo/Redo" at bounding box center [267, 19] width 8 height 9
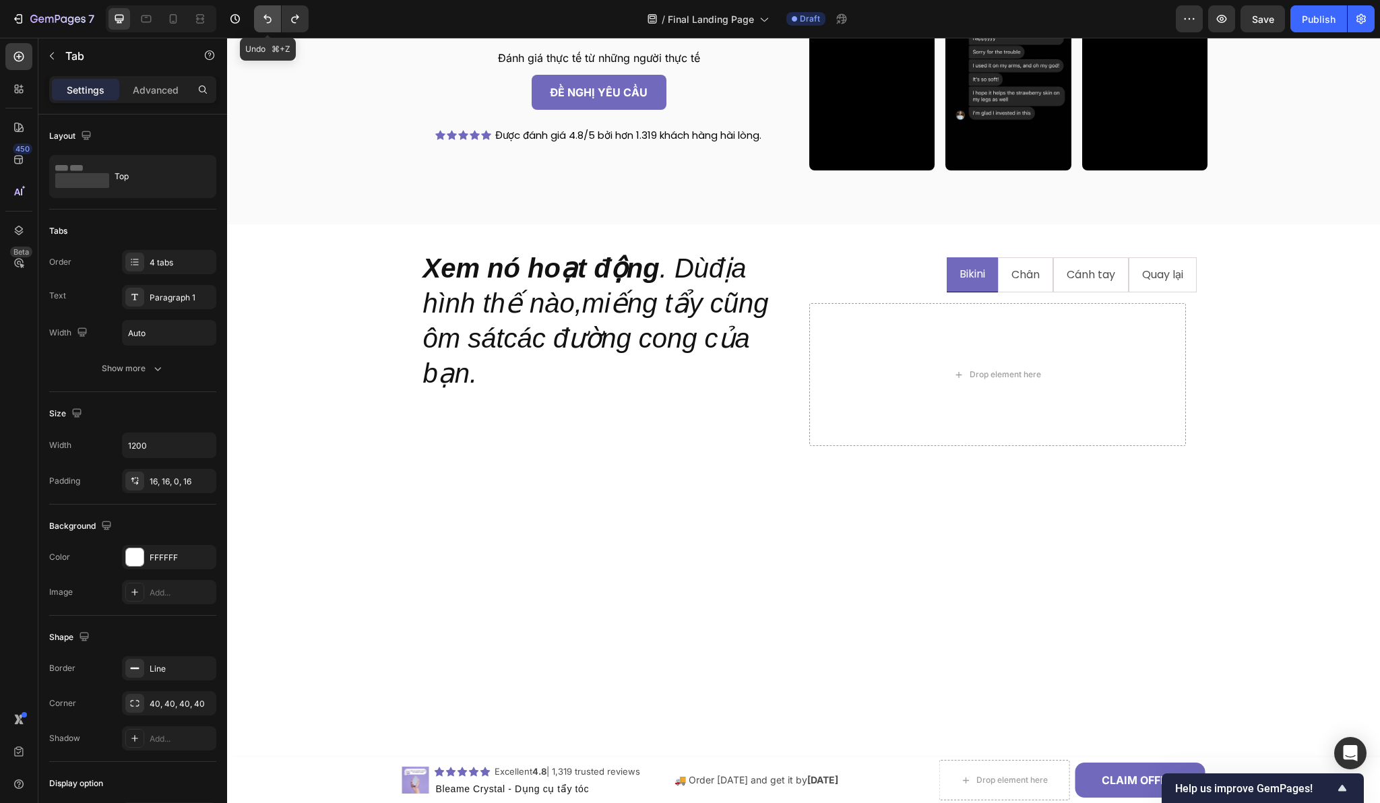
click at [268, 17] on icon "Undo/Redo" at bounding box center [267, 19] width 8 height 9
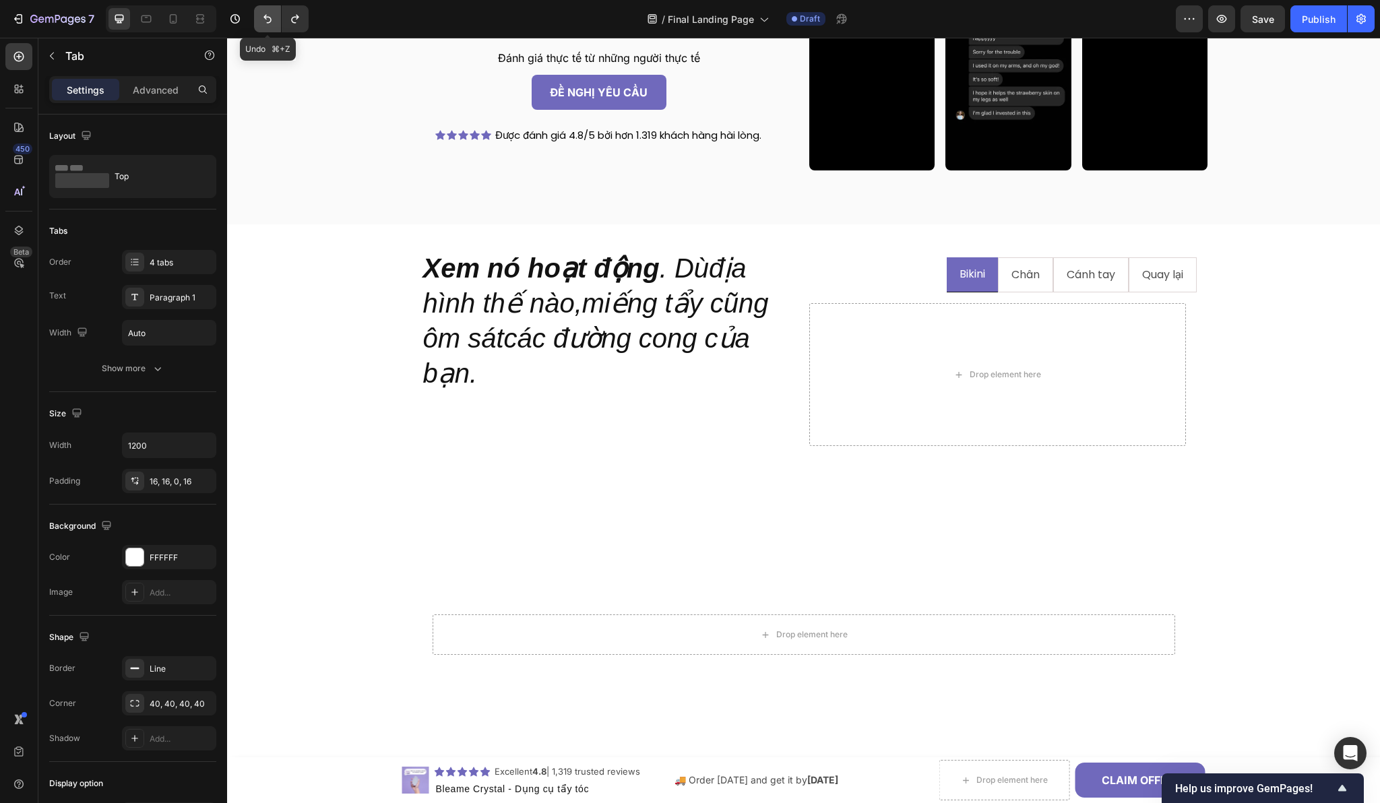
click at [268, 17] on icon "Undo/Redo" at bounding box center [267, 19] width 8 height 9
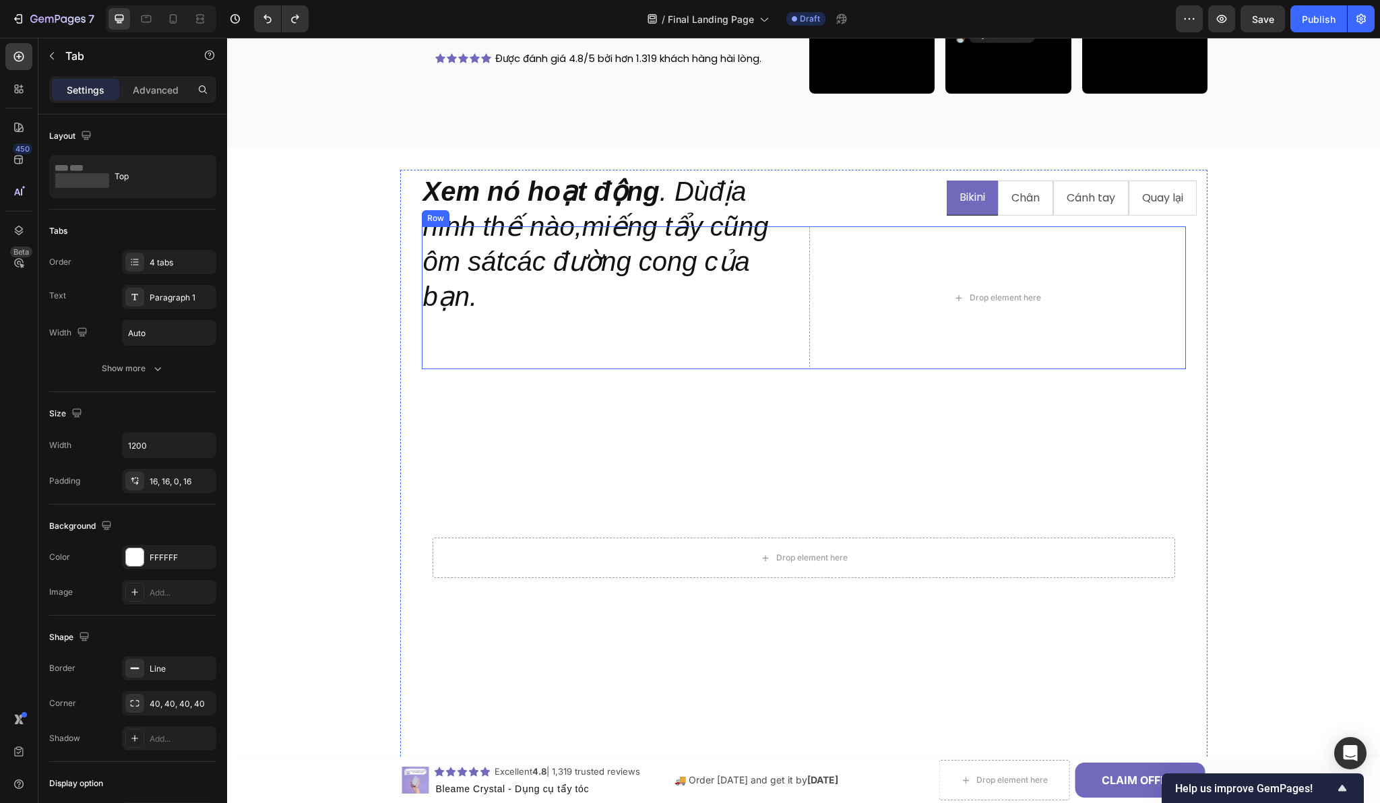
scroll to position [1467, 0]
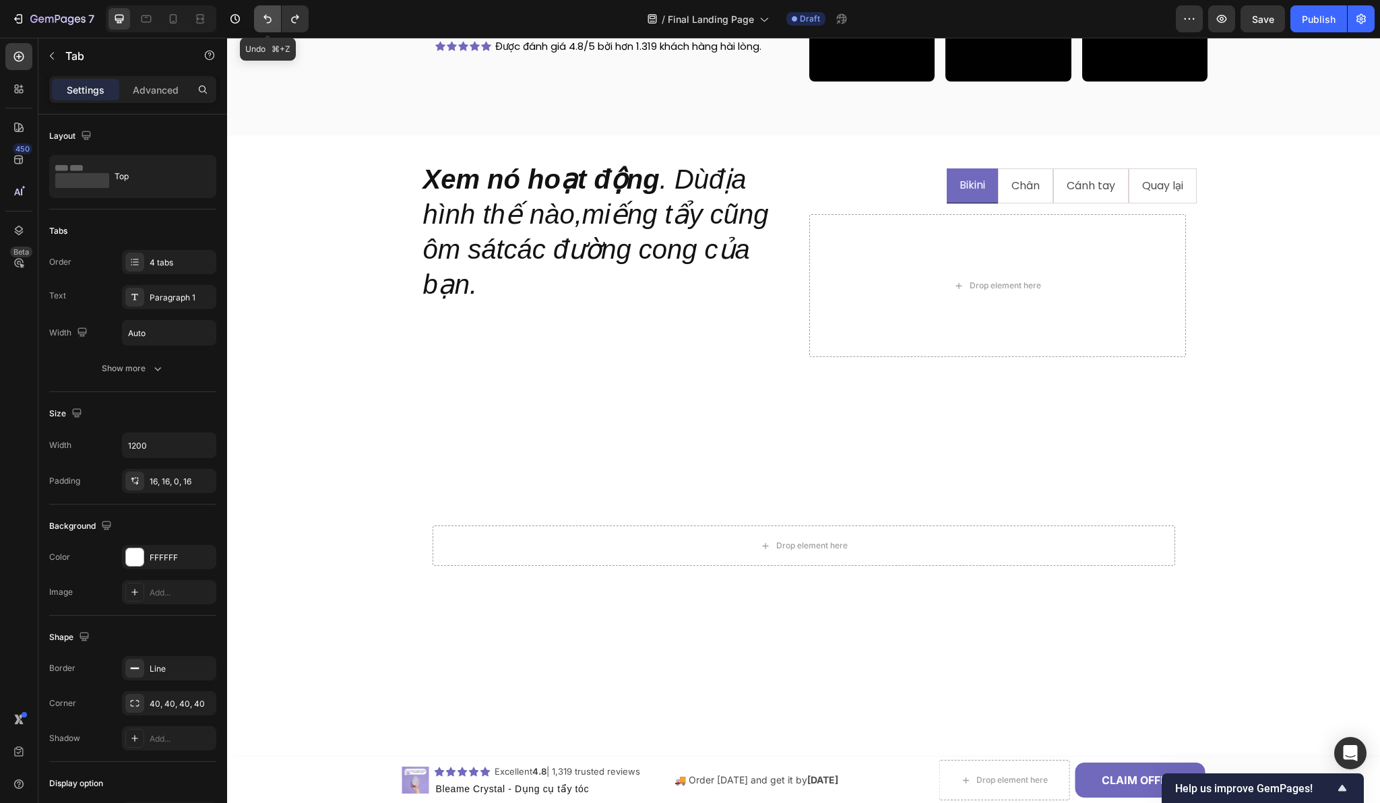
click at [272, 19] on icon "Undo/Redo" at bounding box center [267, 18] width 13 height 13
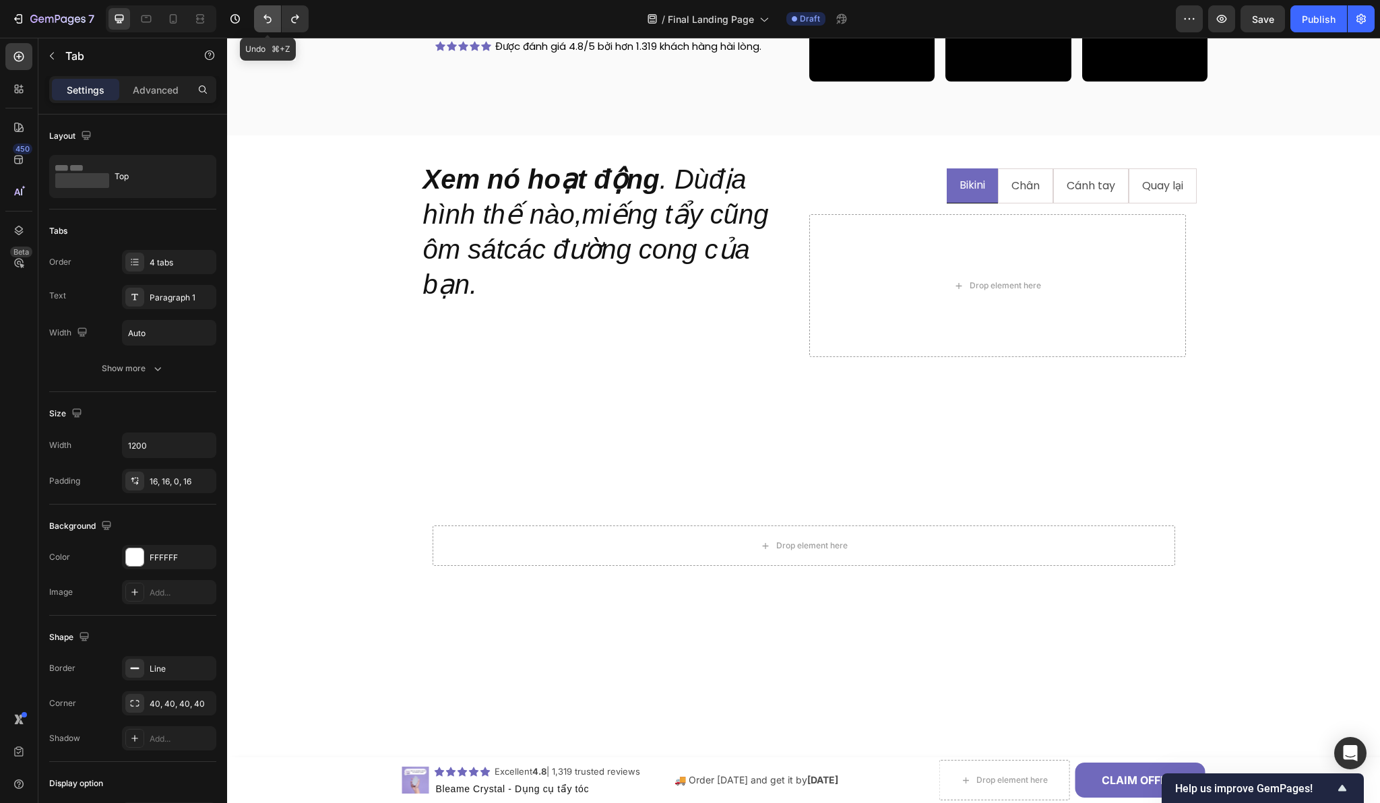
click at [272, 19] on icon "Undo/Redo" at bounding box center [267, 18] width 13 height 13
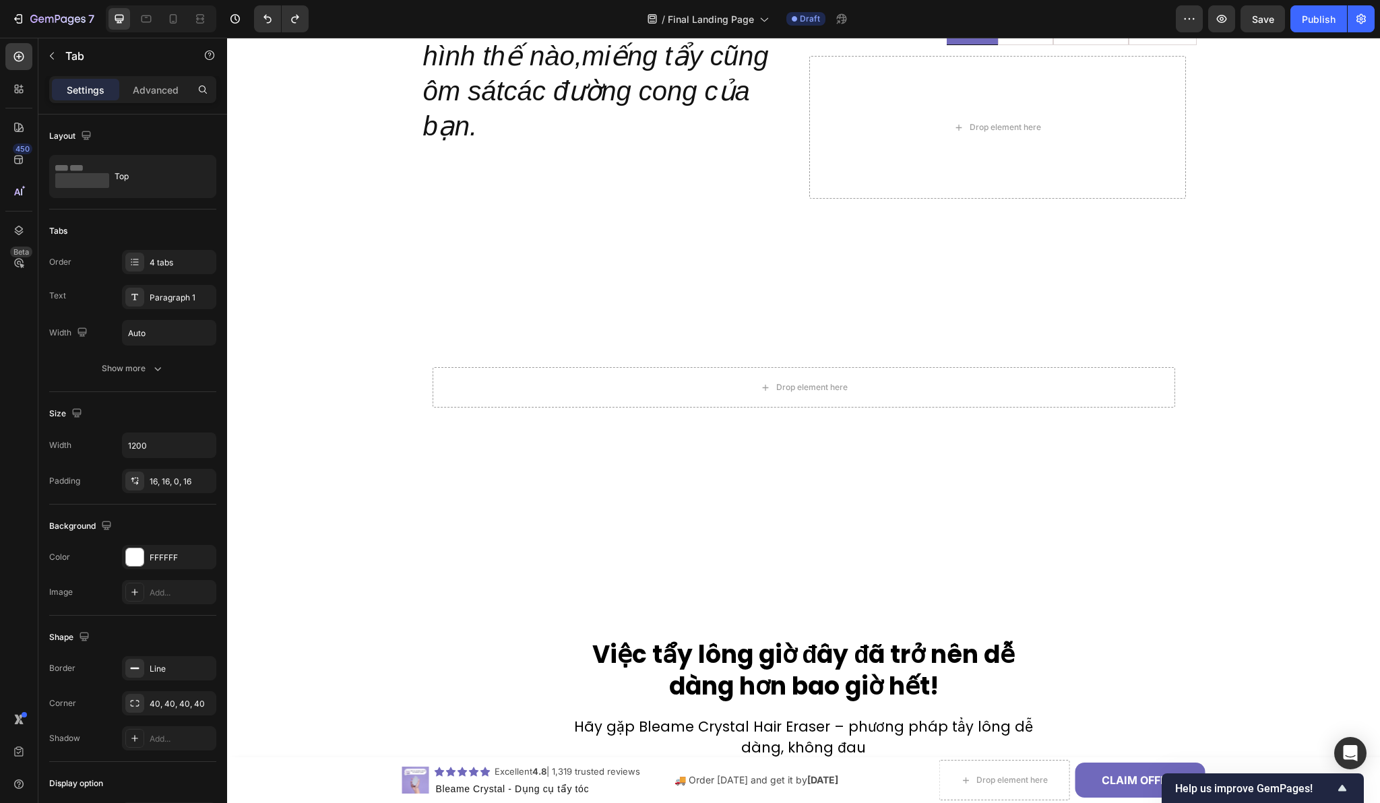
scroll to position [1537, 0]
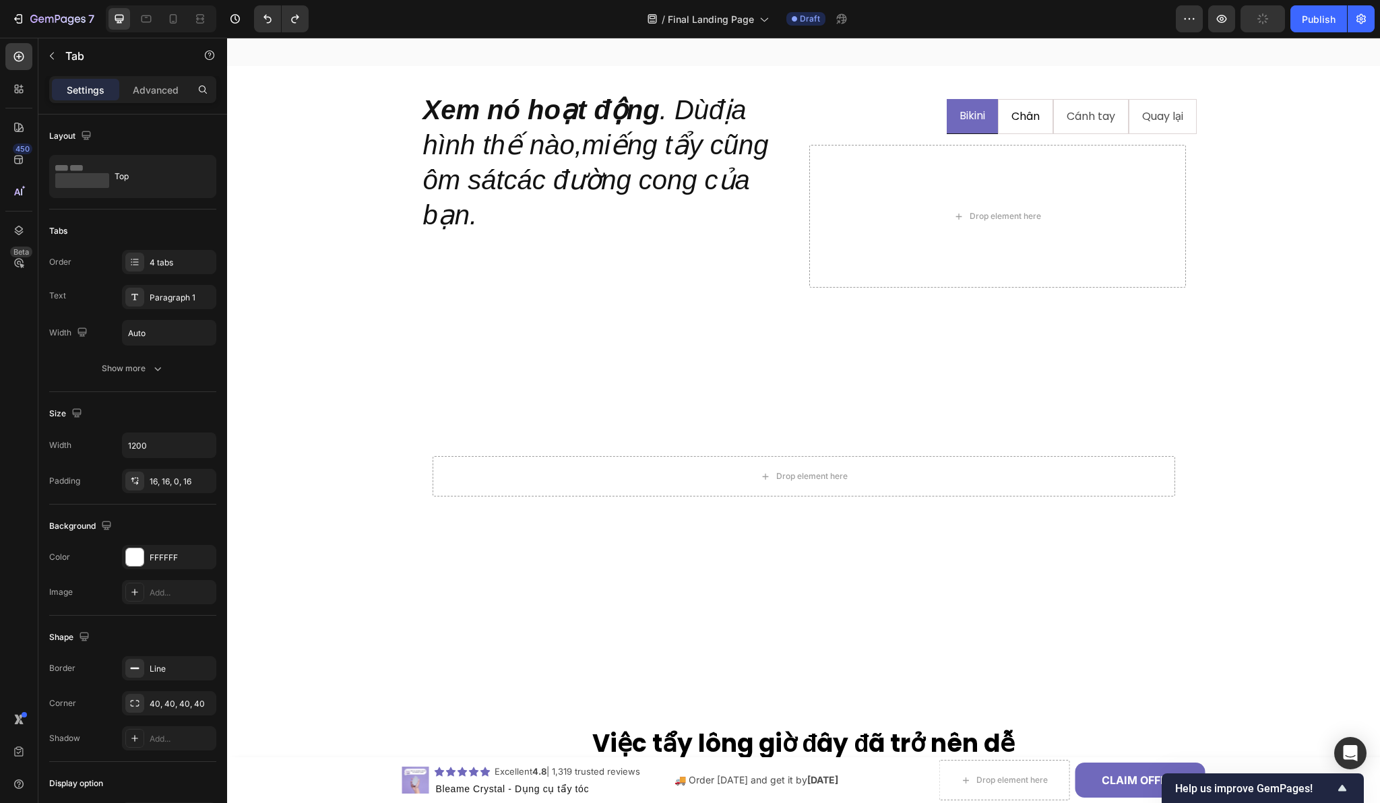
click at [998, 123] on li "Chân" at bounding box center [1025, 117] width 55 height 36
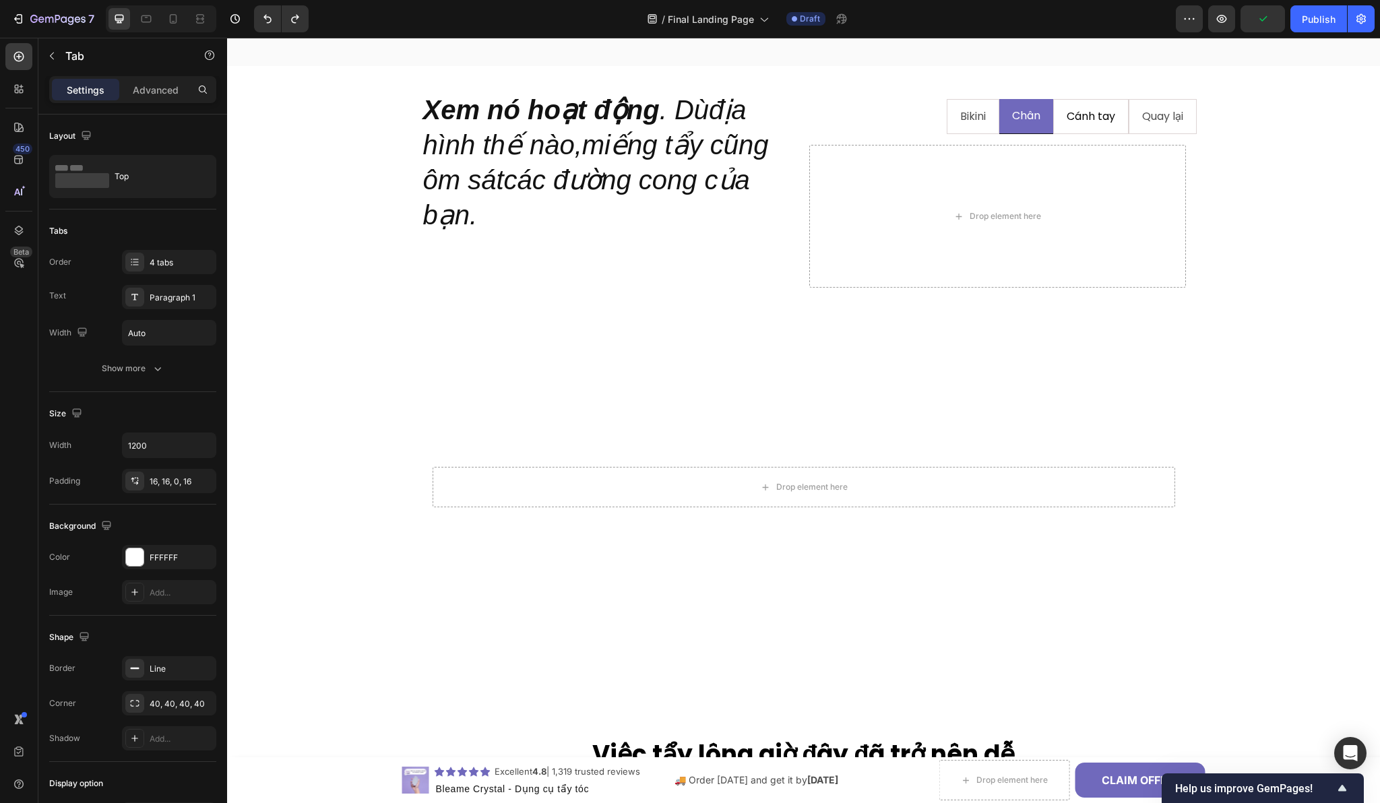
click at [1053, 125] on li "Cánh tay" at bounding box center [1090, 117] width 75 height 36
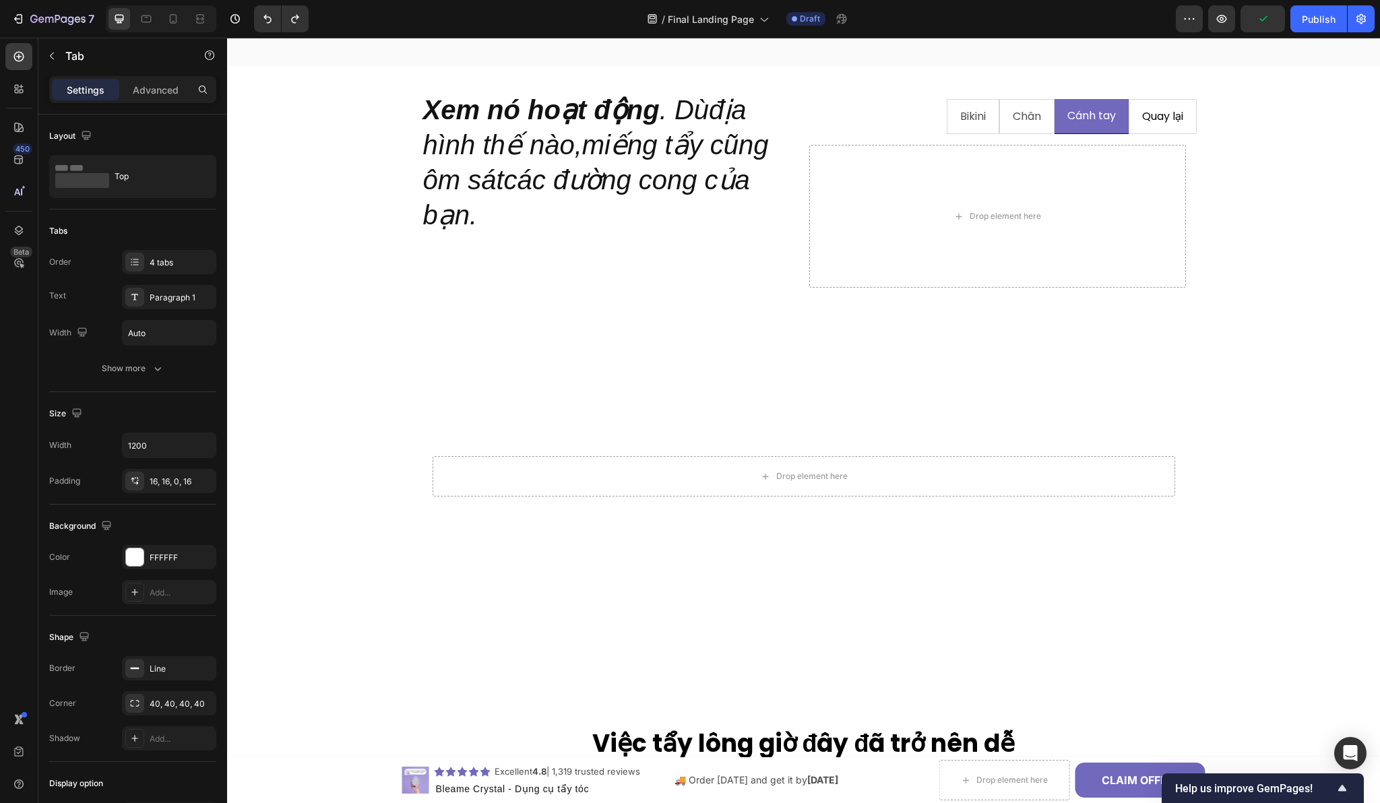
click at [1131, 125] on li "Quay lại" at bounding box center [1162, 117] width 68 height 36
click at [576, 406] on video "Background Image" at bounding box center [804, 476] width 764 height 430
click at [999, 125] on li "Chân" at bounding box center [1026, 117] width 55 height 36
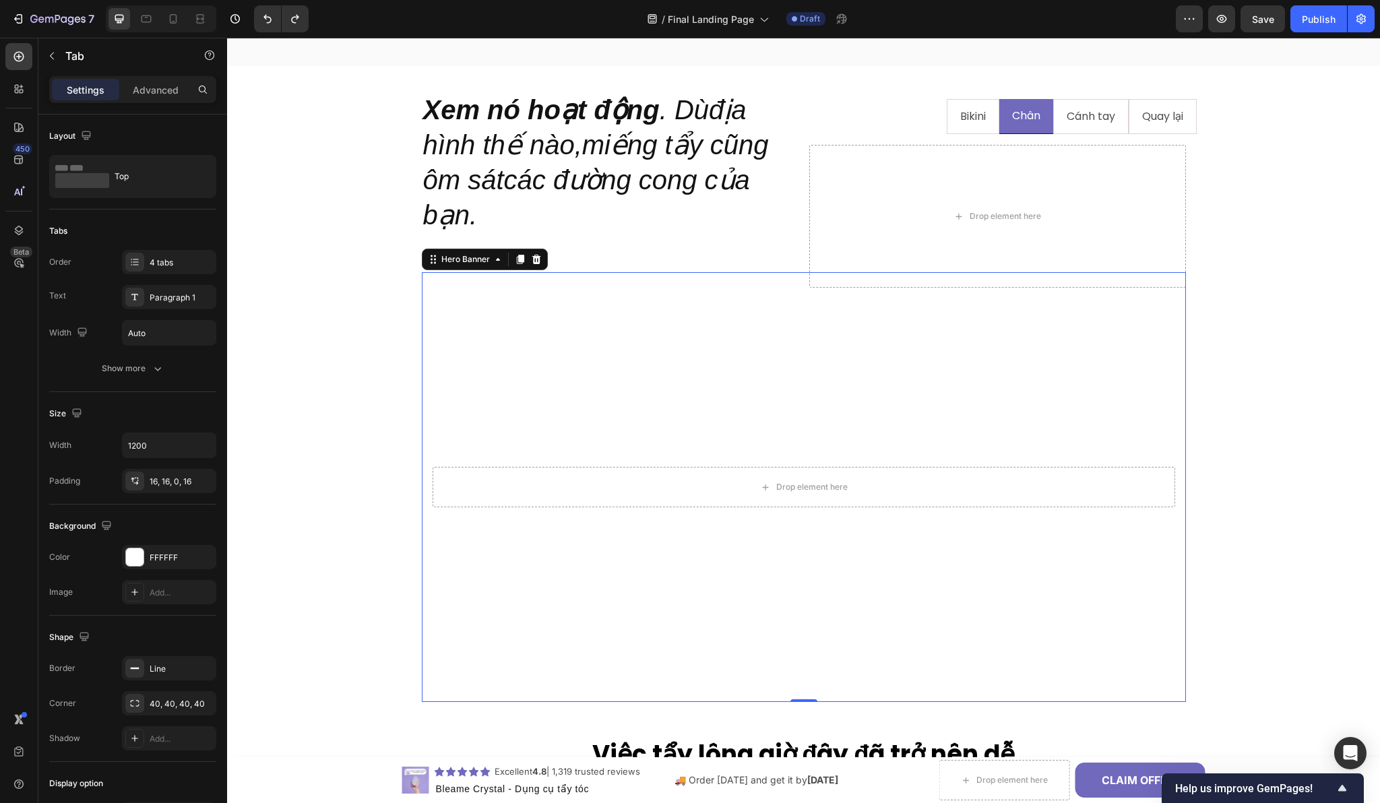
click at [536, 353] on video "Background Image" at bounding box center [804, 487] width 764 height 430
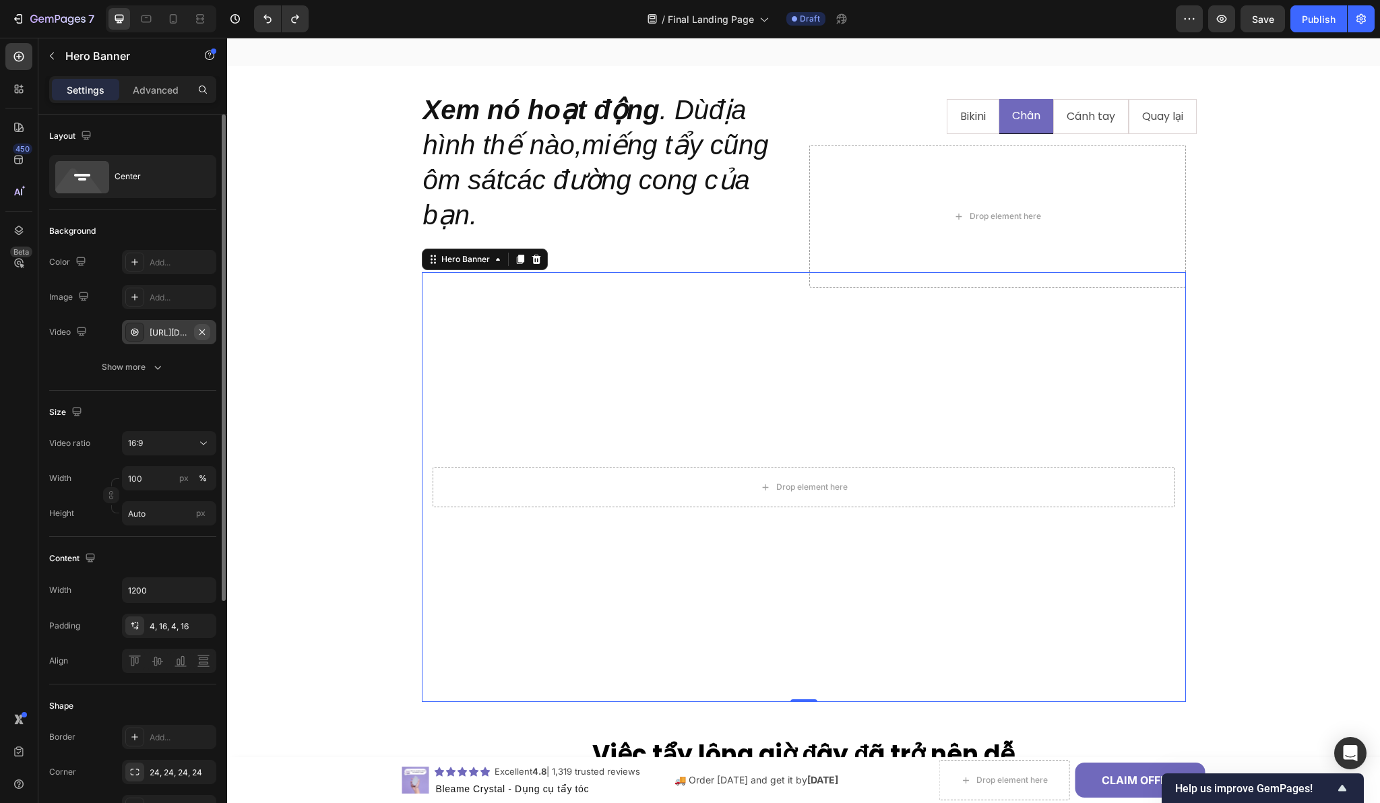
click at [207, 334] on icon "button" at bounding box center [202, 332] width 11 height 11
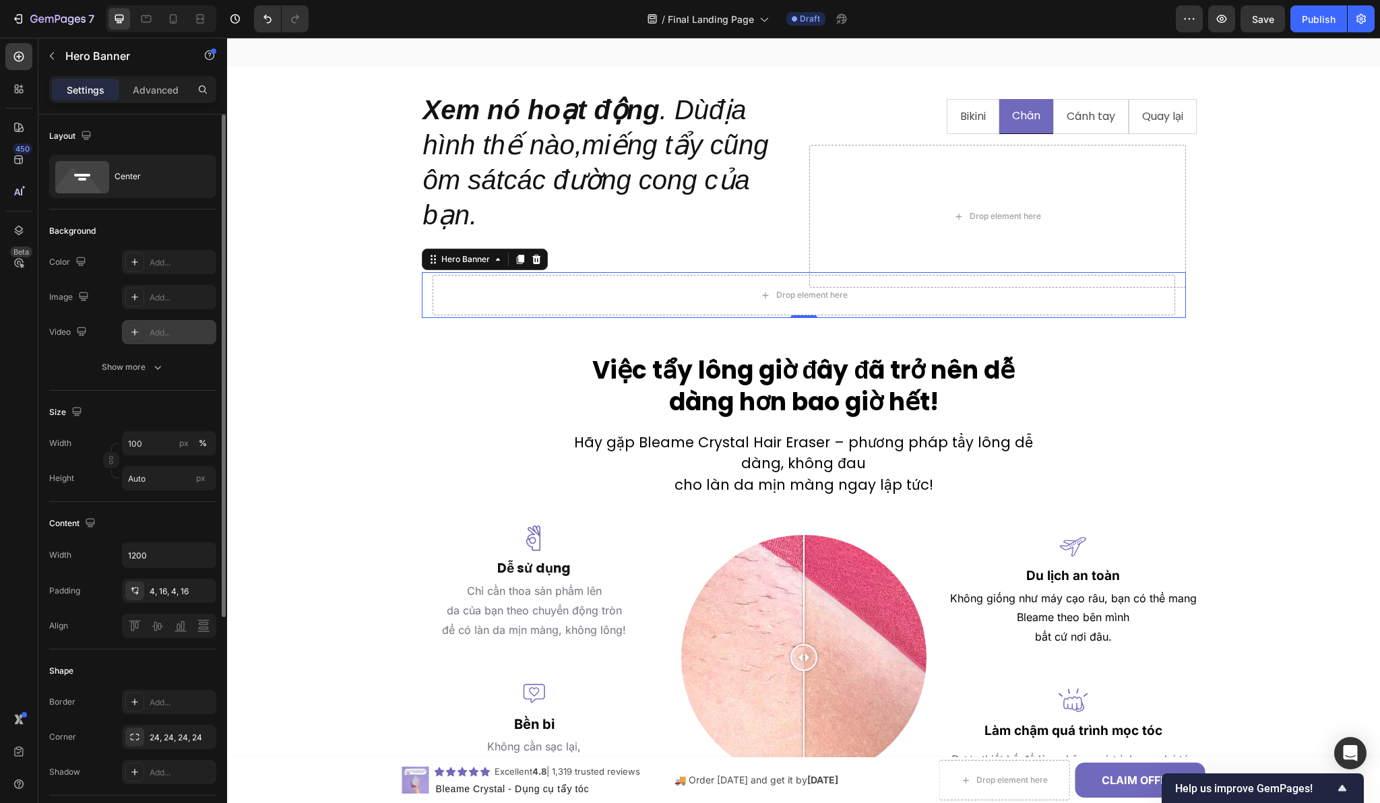
click at [185, 331] on div "Add..." at bounding box center [181, 333] width 63 height 12
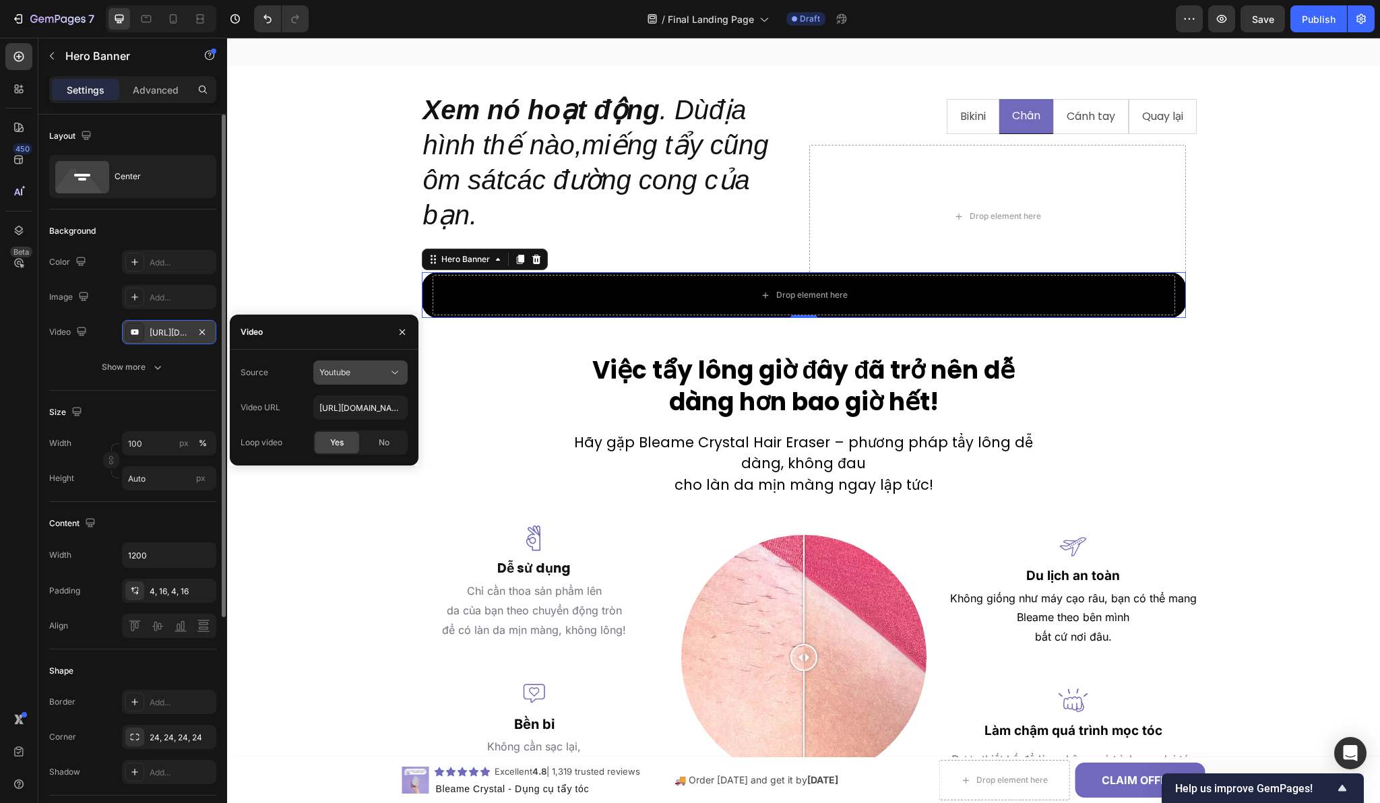
click at [389, 372] on icon at bounding box center [394, 372] width 13 height 13
click at [363, 429] on p "Youtube" at bounding box center [357, 431] width 77 height 12
click at [360, 375] on div "Youtube" at bounding box center [353, 373] width 69 height 12
click at [360, 400] on span "Video hosting" at bounding box center [344, 406] width 51 height 12
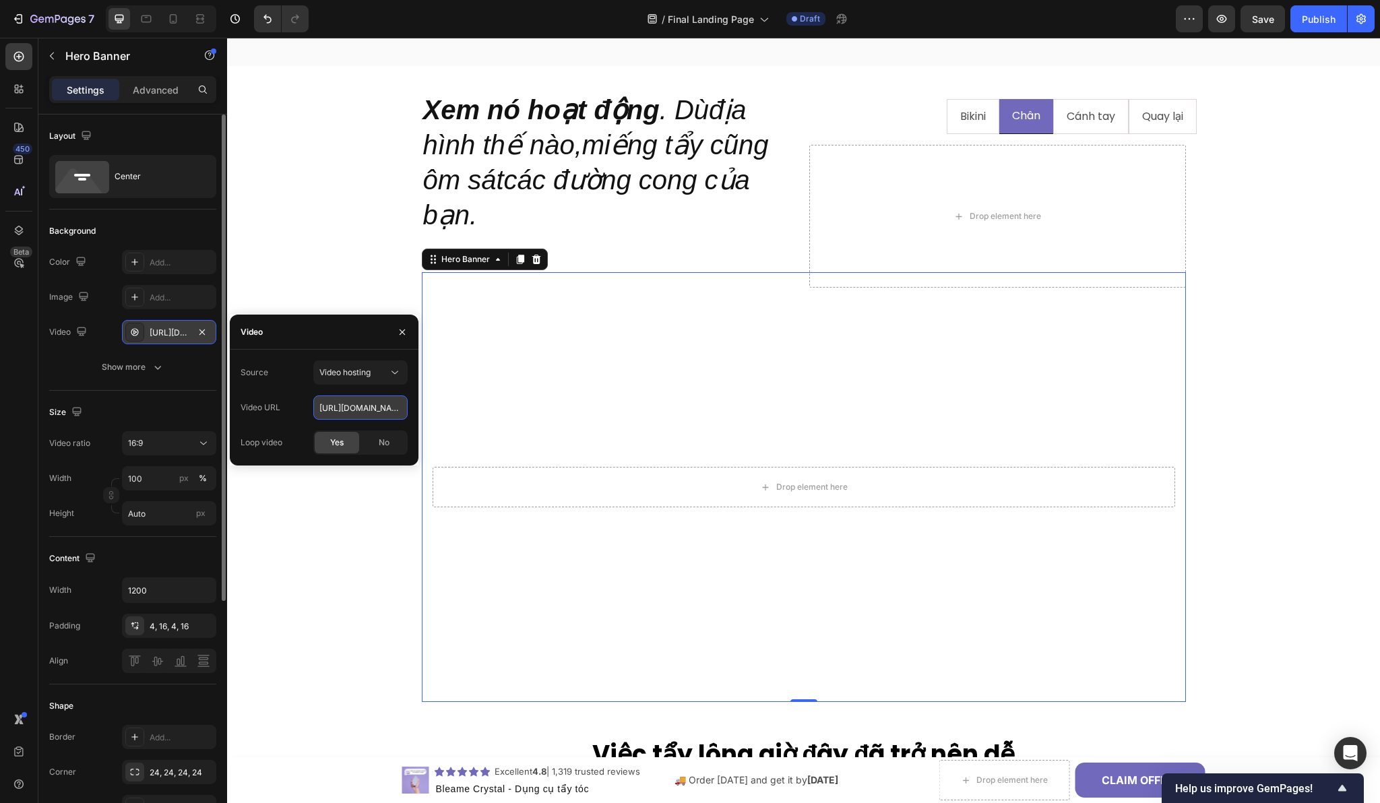
click at [352, 410] on input "[URL][DOMAIN_NAME]" at bounding box center [360, 407] width 94 height 24
paste input "1307412d44404ad086374af34826af77"
type input "[URL][DOMAIN_NAME]"
click at [298, 391] on div "Source Video hosting Video URL [URL][DOMAIN_NAME] Loop video Yes No" at bounding box center [324, 407] width 167 height 94
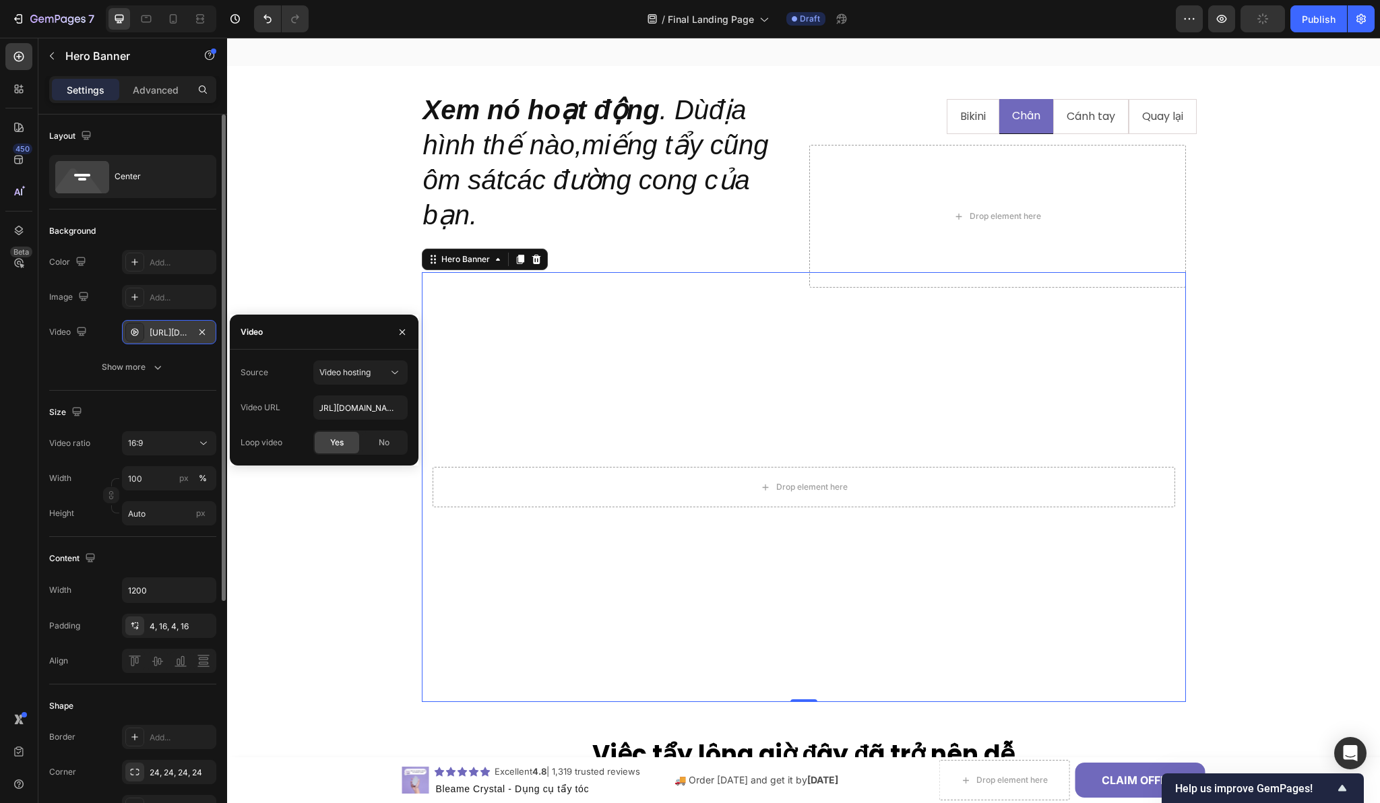
scroll to position [0, 0]
click at [403, 329] on icon "button" at bounding box center [402, 332] width 11 height 11
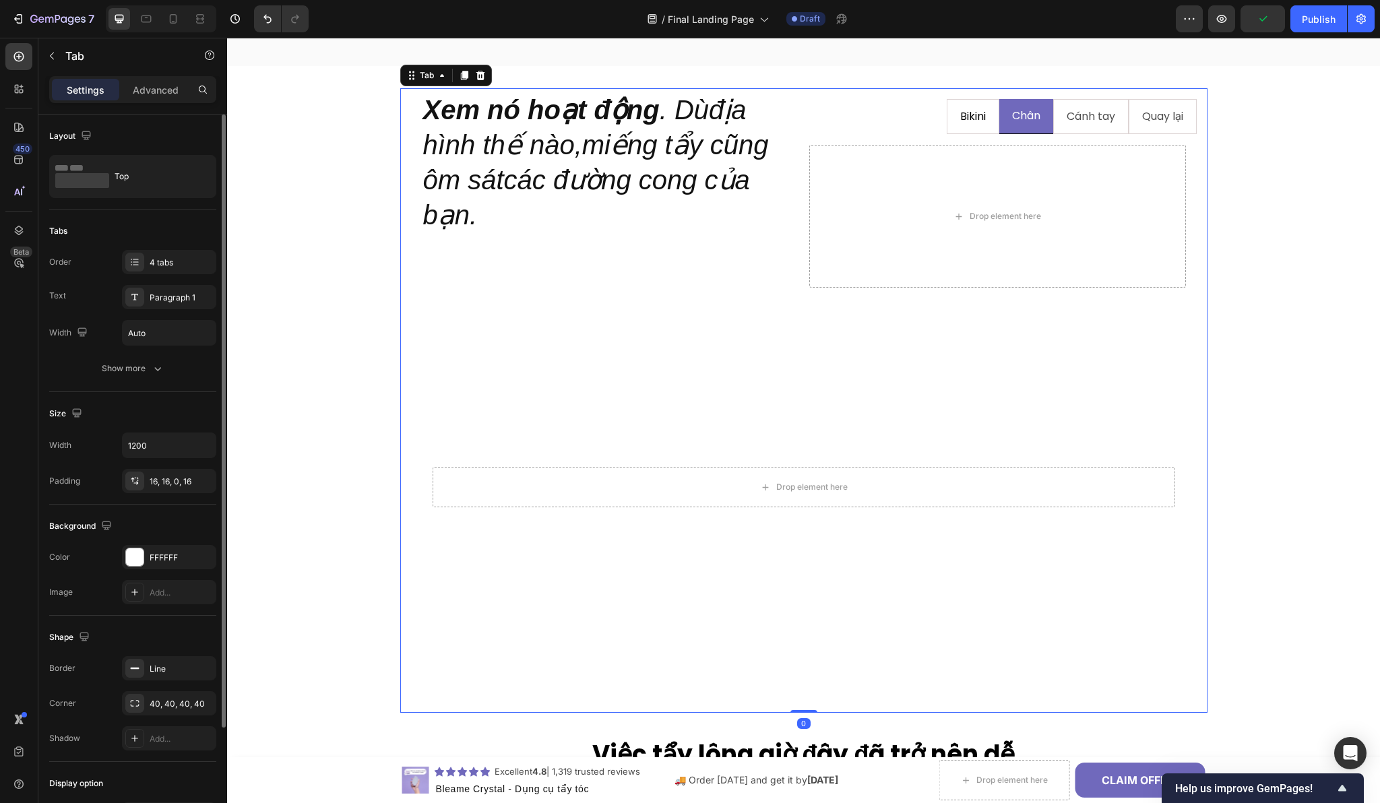
click at [947, 126] on li "Bikini" at bounding box center [973, 117] width 53 height 36
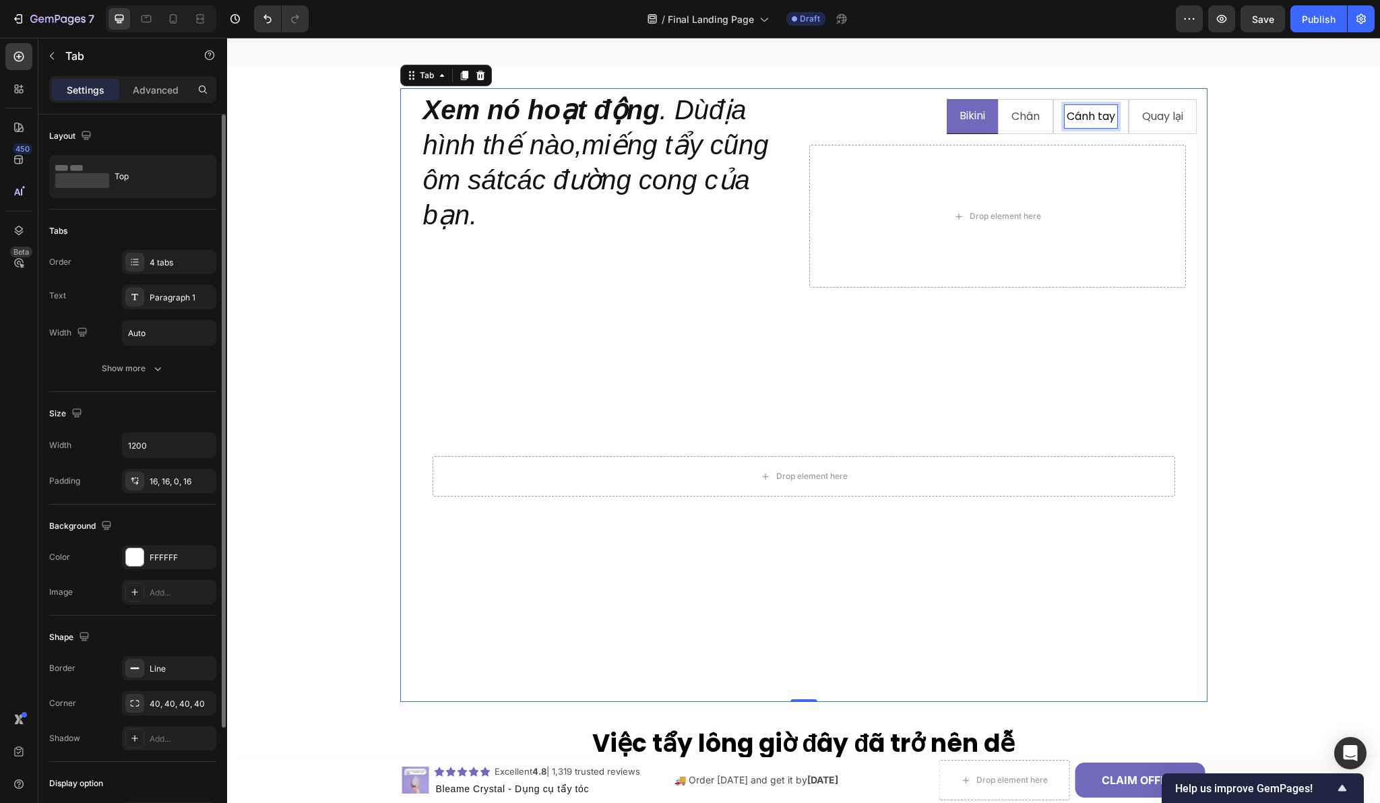
click at [1064, 121] on div "Cánh tay" at bounding box center [1090, 117] width 53 height 24
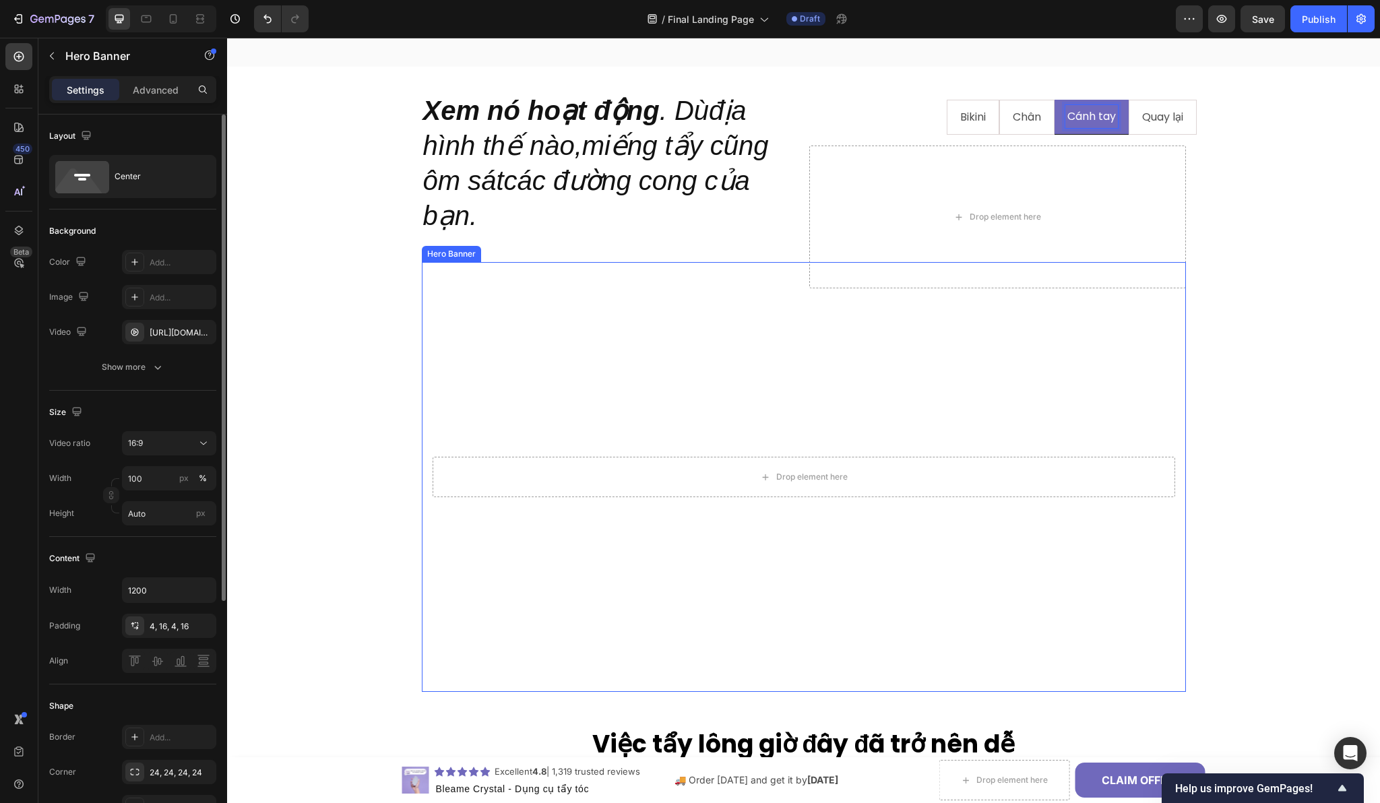
click at [756, 328] on video "Background Image" at bounding box center [804, 477] width 764 height 430
click at [439, 427] on video "Background Image" at bounding box center [804, 477] width 764 height 430
click at [183, 331] on div "[URL][DOMAIN_NAME]" at bounding box center [169, 333] width 39 height 12
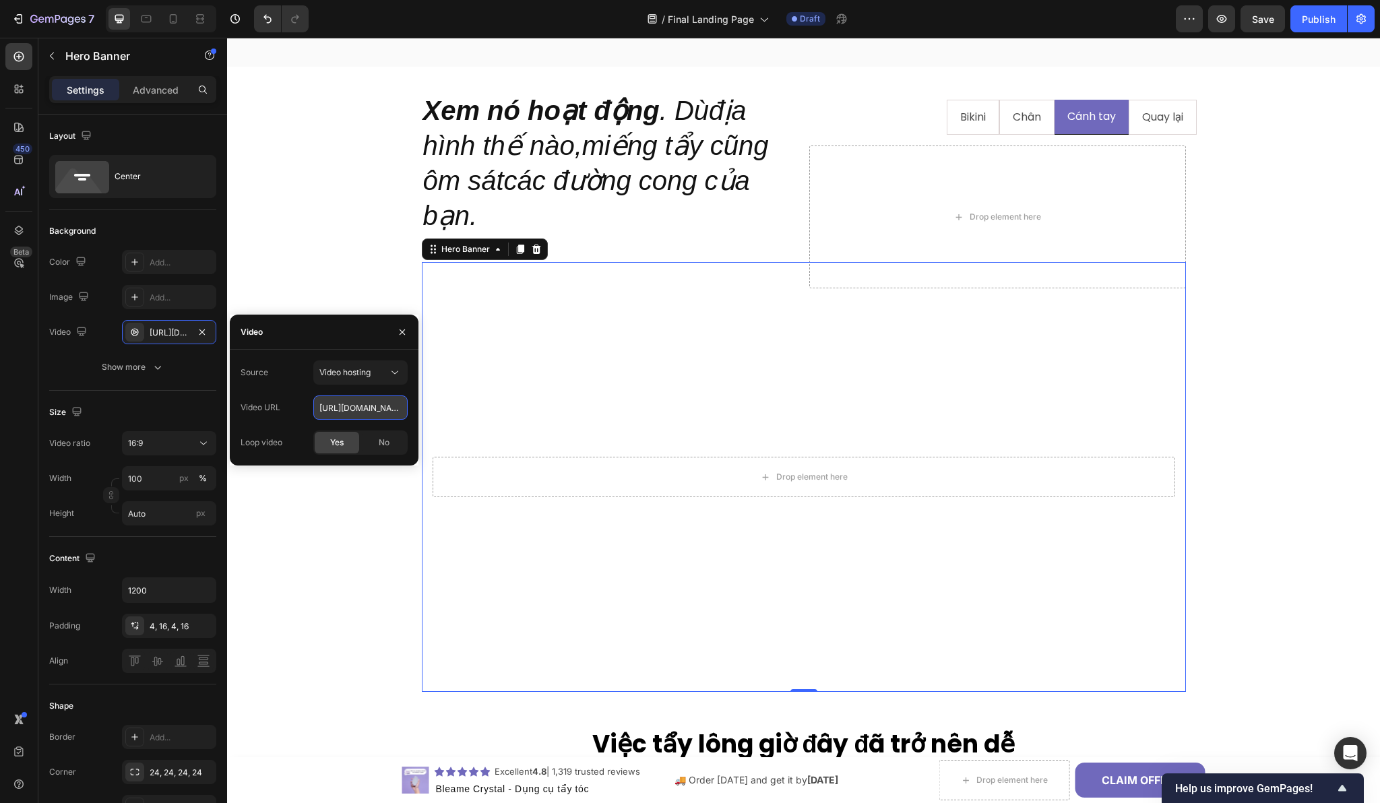
click at [367, 413] on input "[URL][DOMAIN_NAME]" at bounding box center [360, 407] width 94 height 24
paste input "77ac61d99a8e47638d76373d38330356"
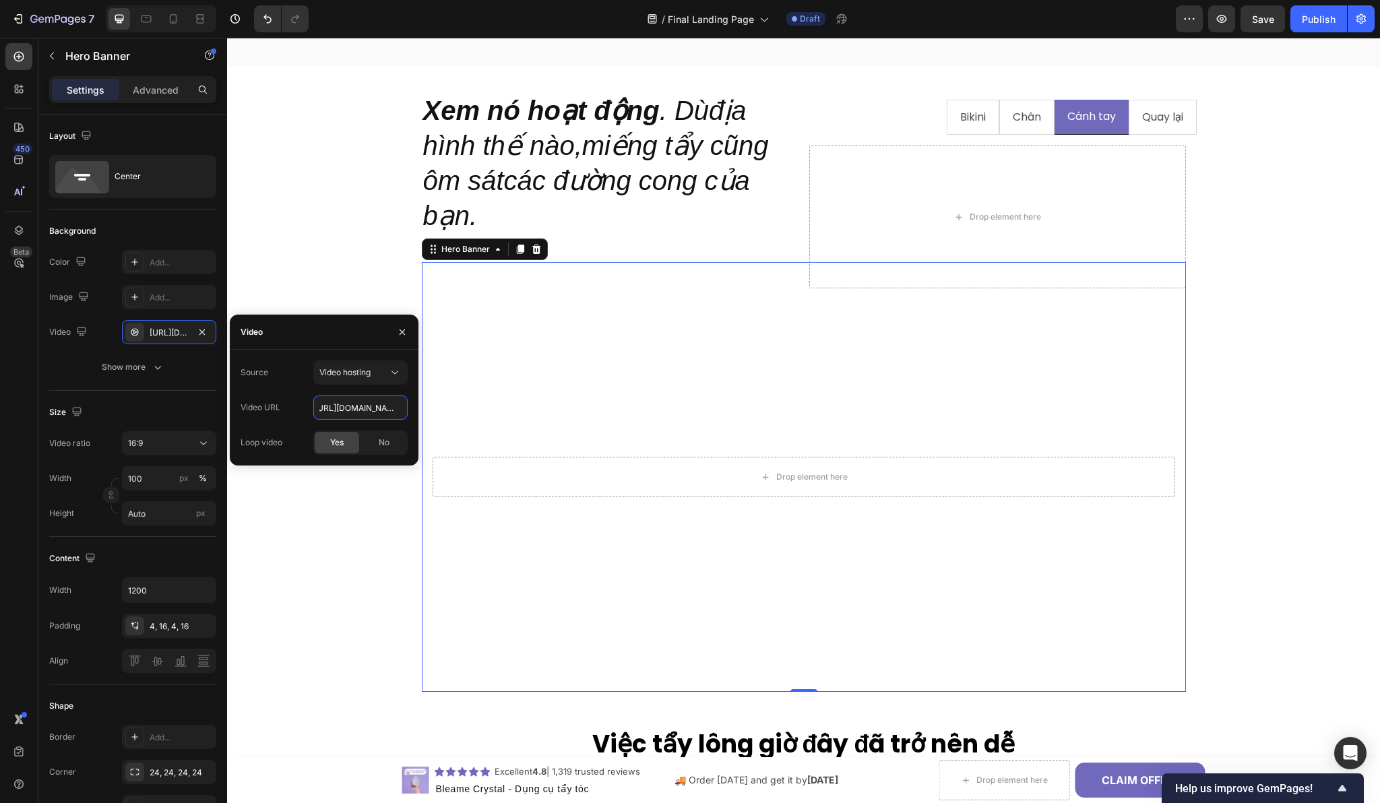
type input "[URL][DOMAIN_NAME]"
click at [310, 366] on div "Source Video hosting" at bounding box center [324, 372] width 167 height 24
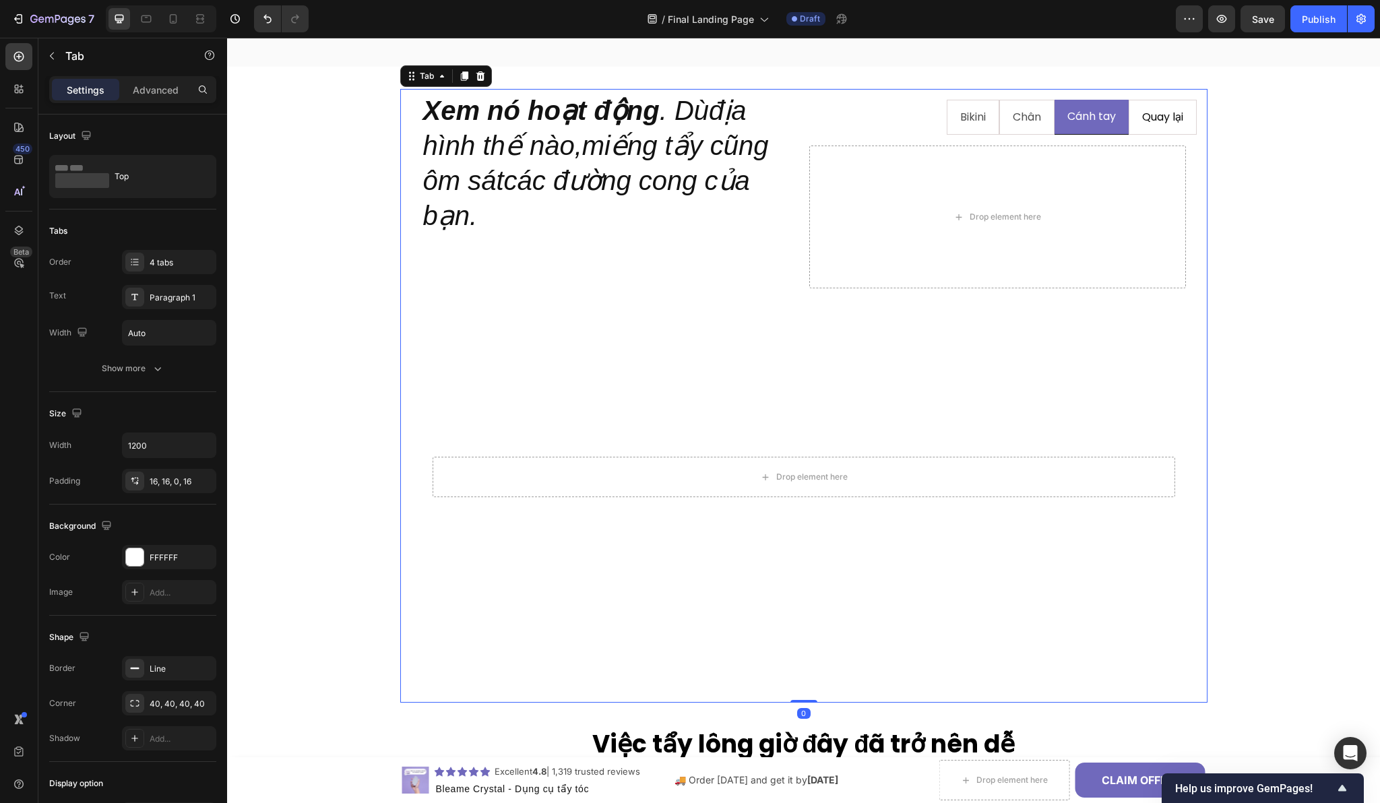
click at [1128, 125] on li "Quay lại" at bounding box center [1162, 118] width 68 height 36
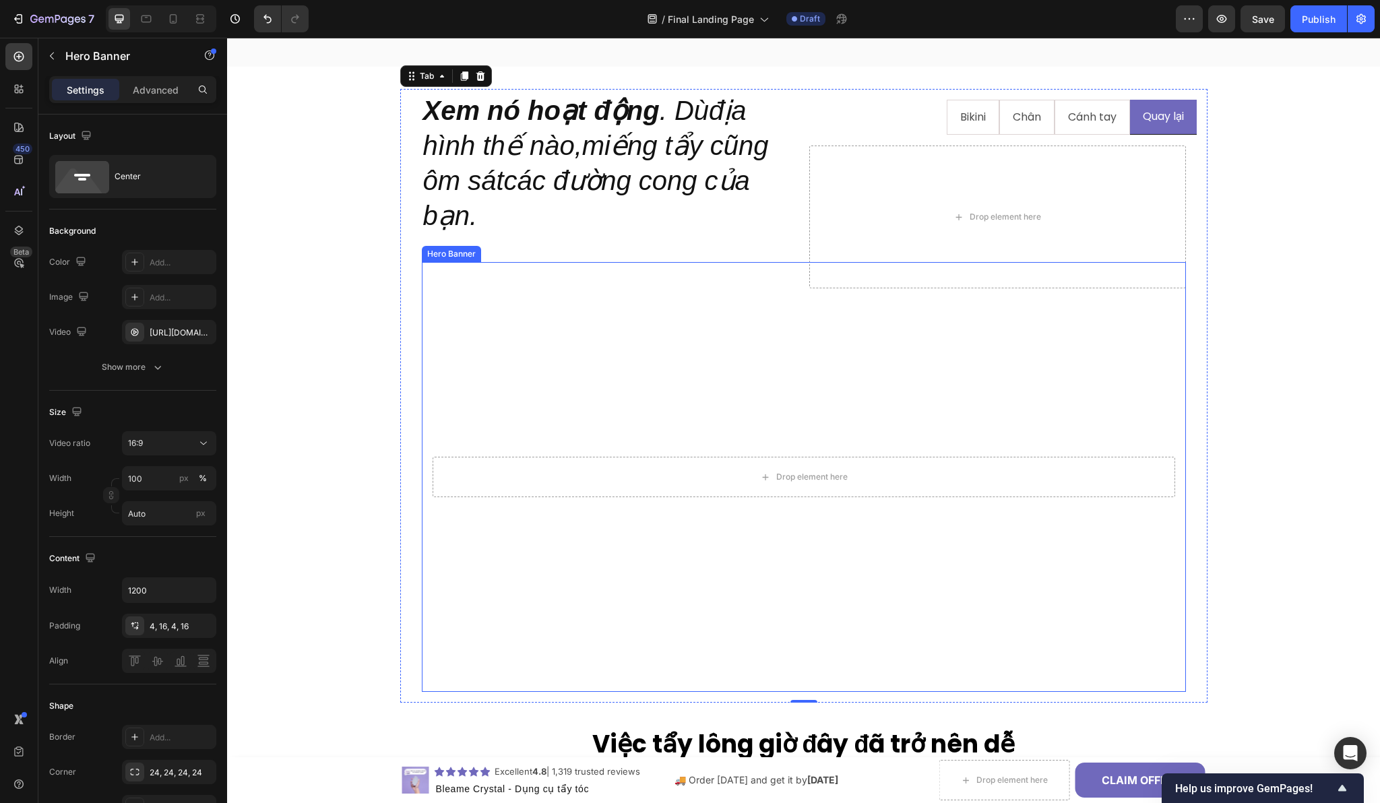
click at [711, 363] on video "Background Image" at bounding box center [804, 477] width 764 height 430
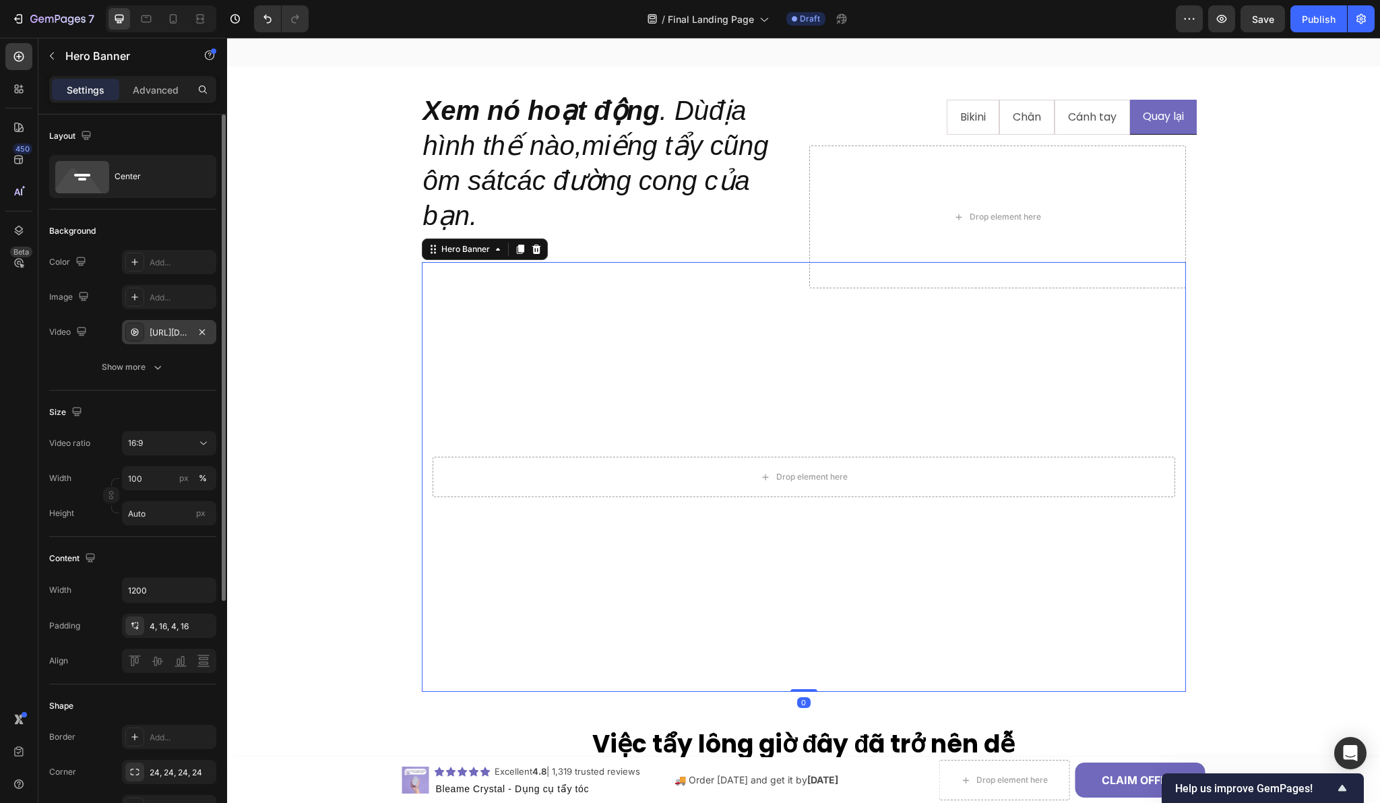
click at [195, 338] on div at bounding box center [202, 332] width 16 height 16
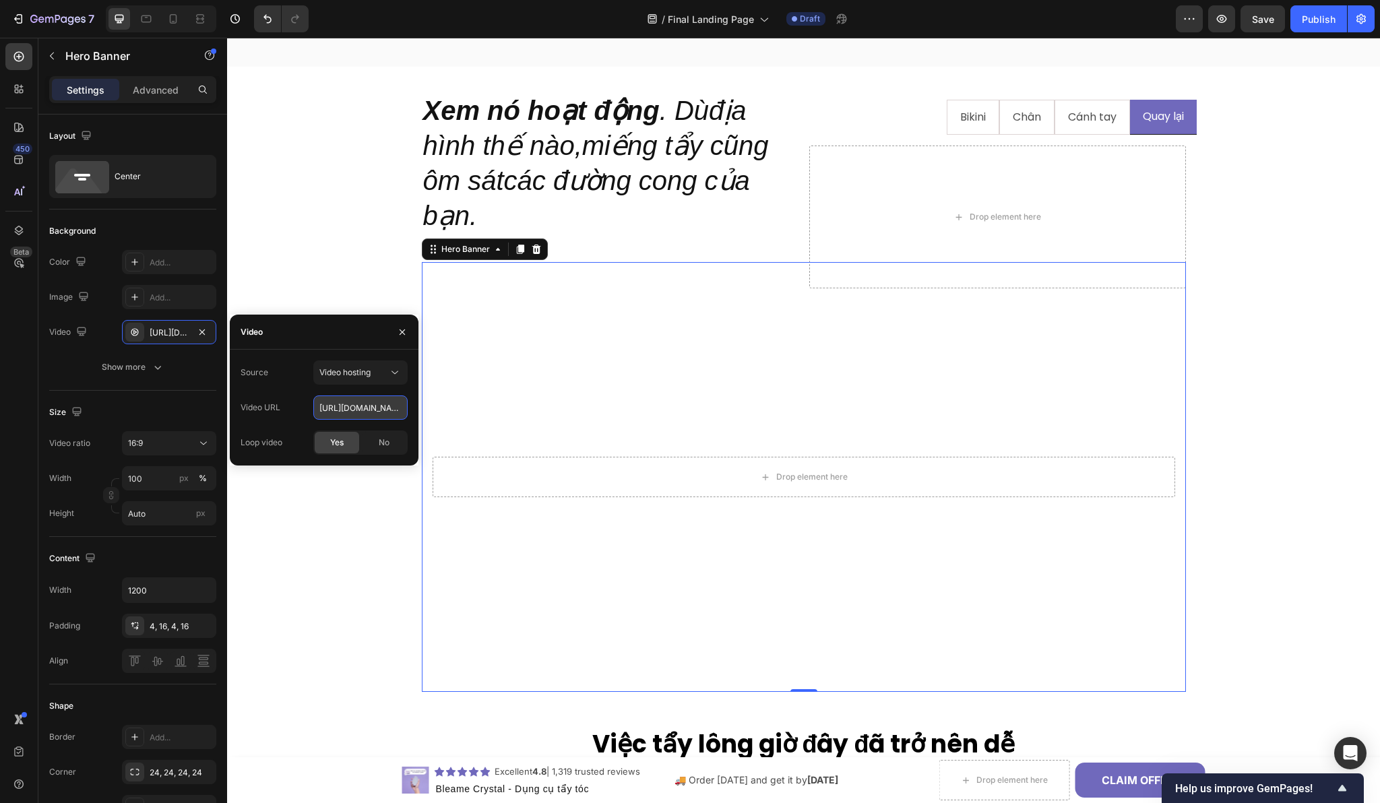
click at [342, 411] on input "[URL][DOMAIN_NAME]" at bounding box center [360, 407] width 94 height 24
paste input "a1cf30c2ca6d4f7e85240aecb90e3bac"
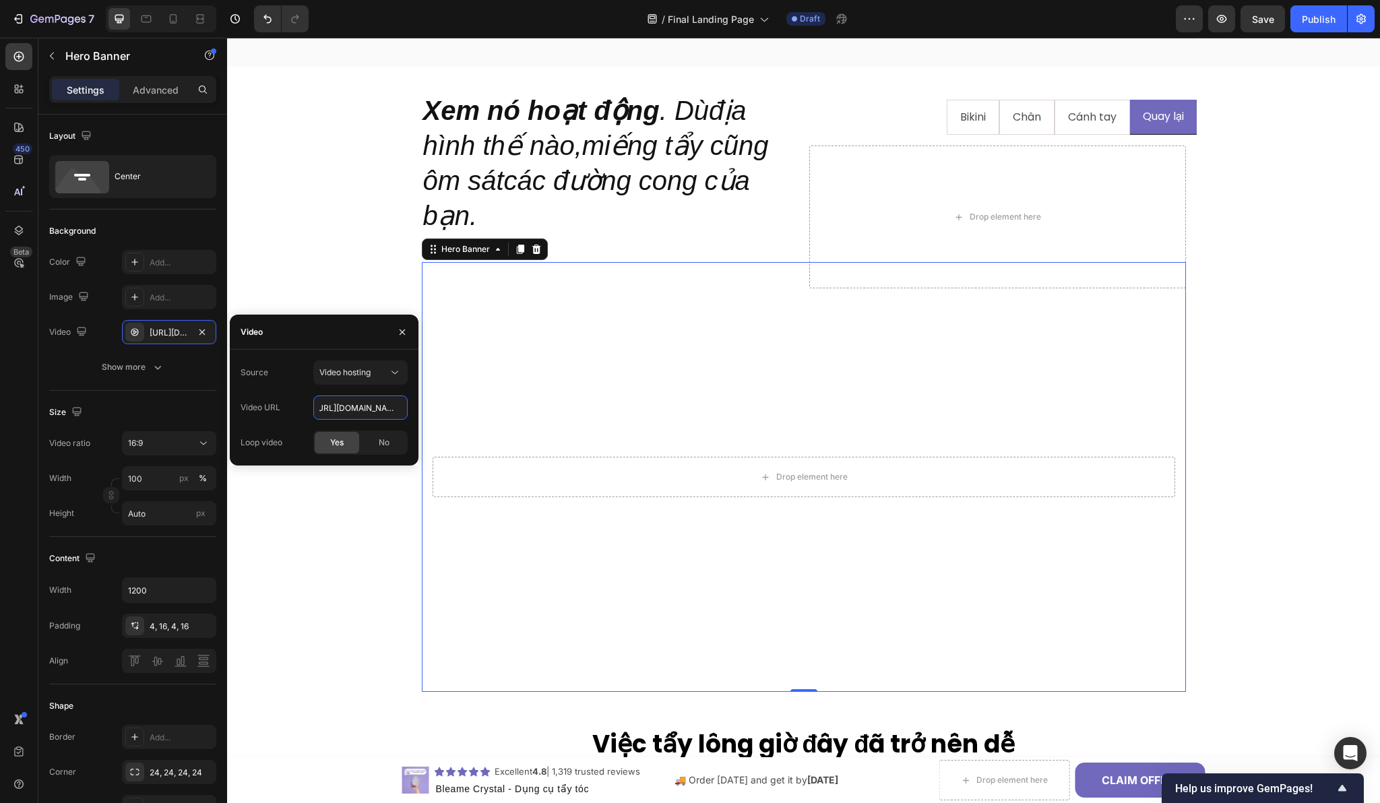
type input "[URL][DOMAIN_NAME]"
click at [291, 370] on div "Source Video hosting" at bounding box center [324, 372] width 167 height 24
click at [404, 333] on icon "button" at bounding box center [402, 332] width 11 height 11
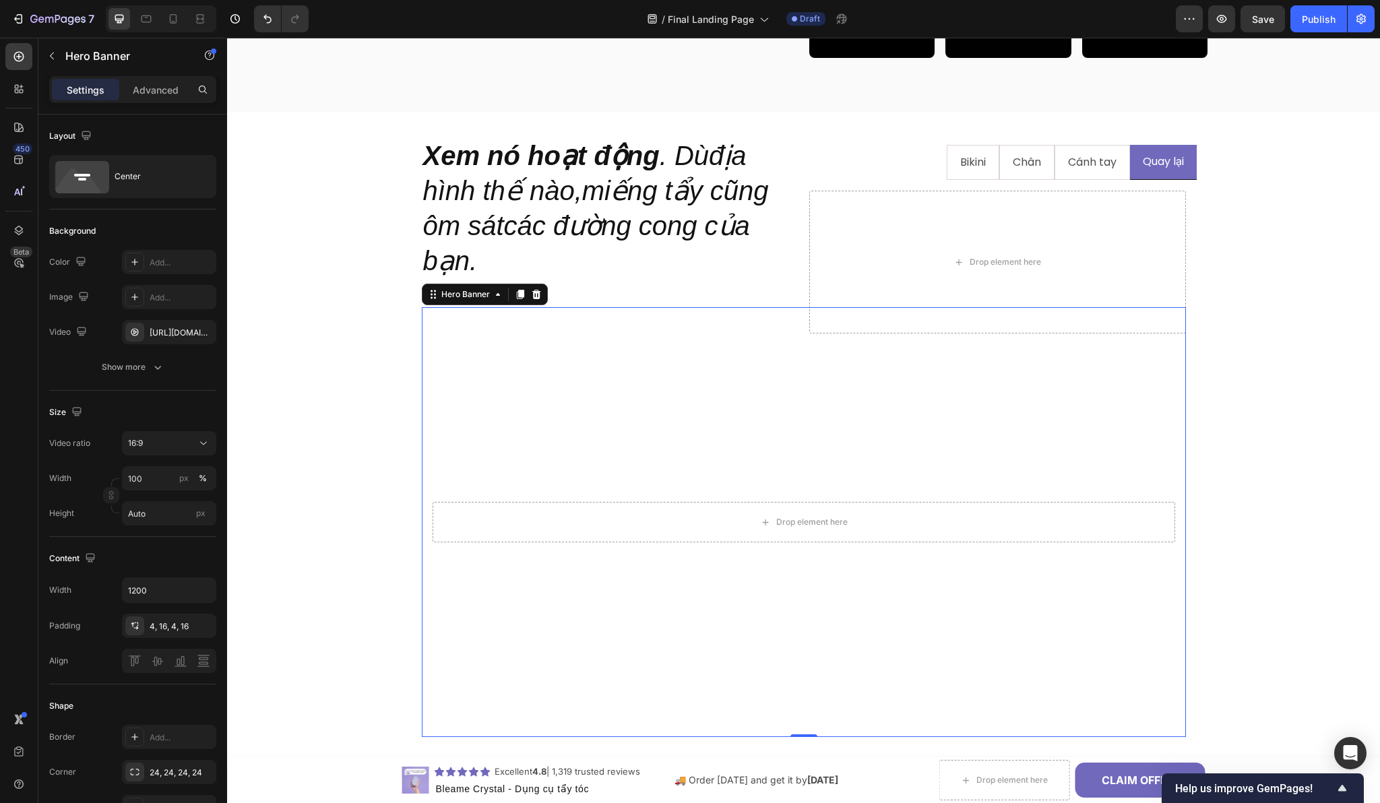
scroll to position [1451, 0]
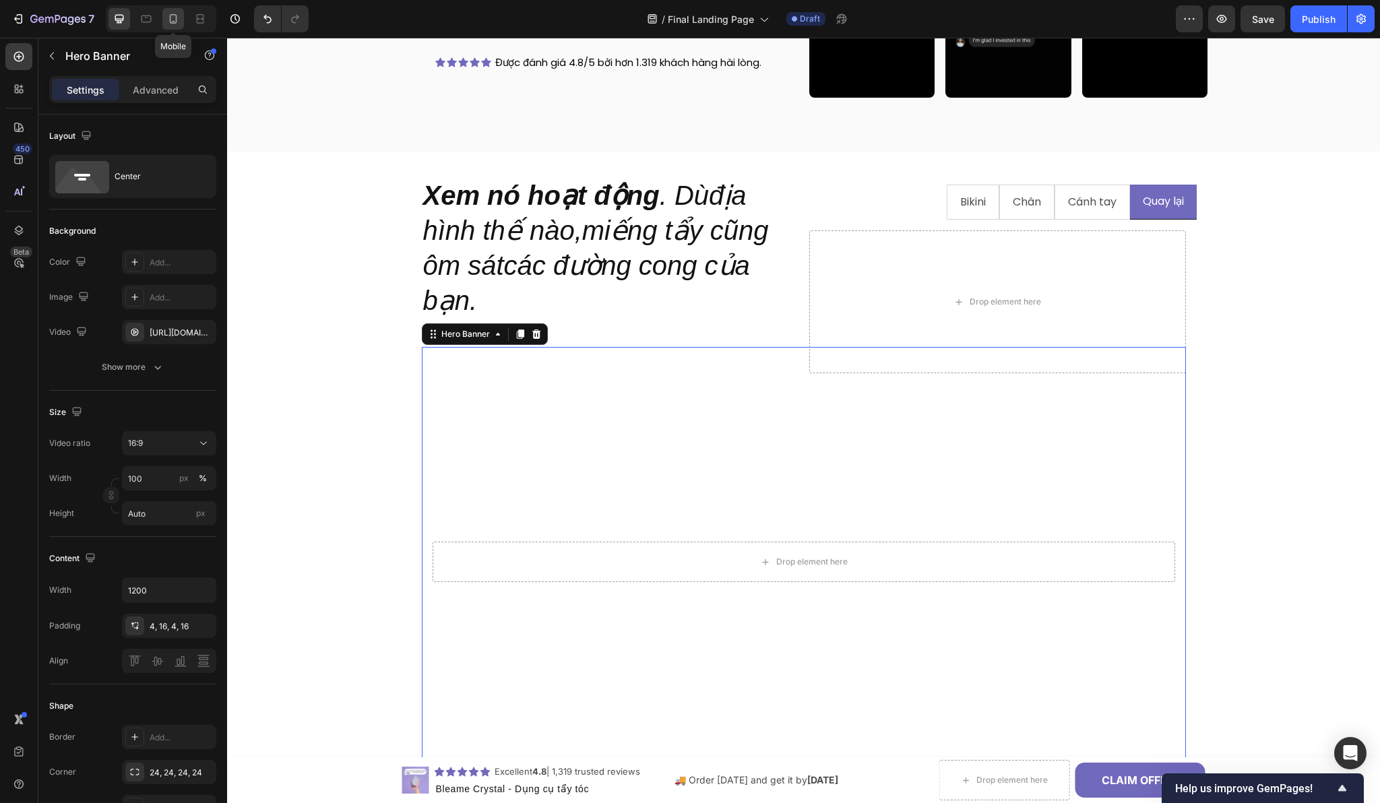
click at [175, 20] on icon at bounding box center [172, 18] width 13 height 13
type input "100%"
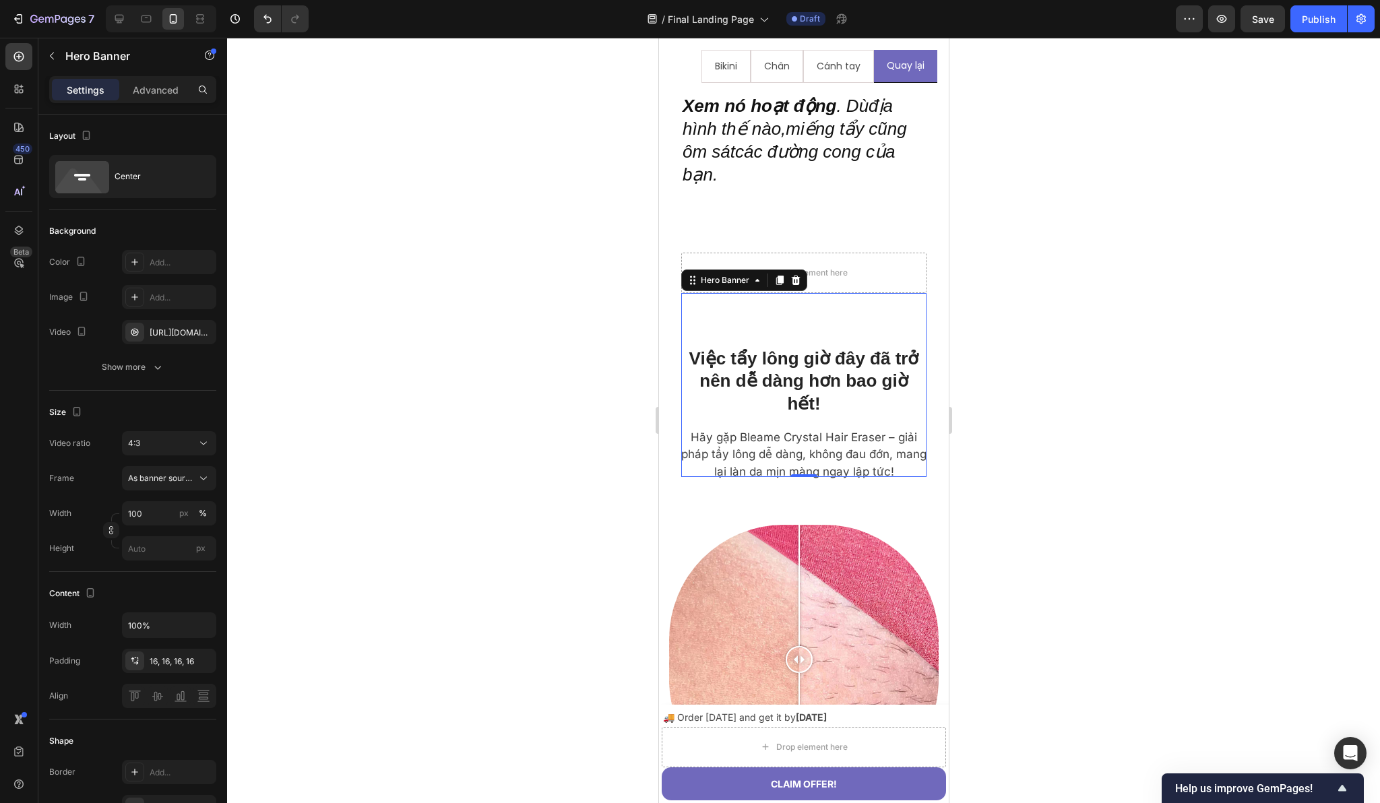
scroll to position [1814, 0]
click at [688, 352] on div "Drop element here" at bounding box center [802, 383] width 245 height 62
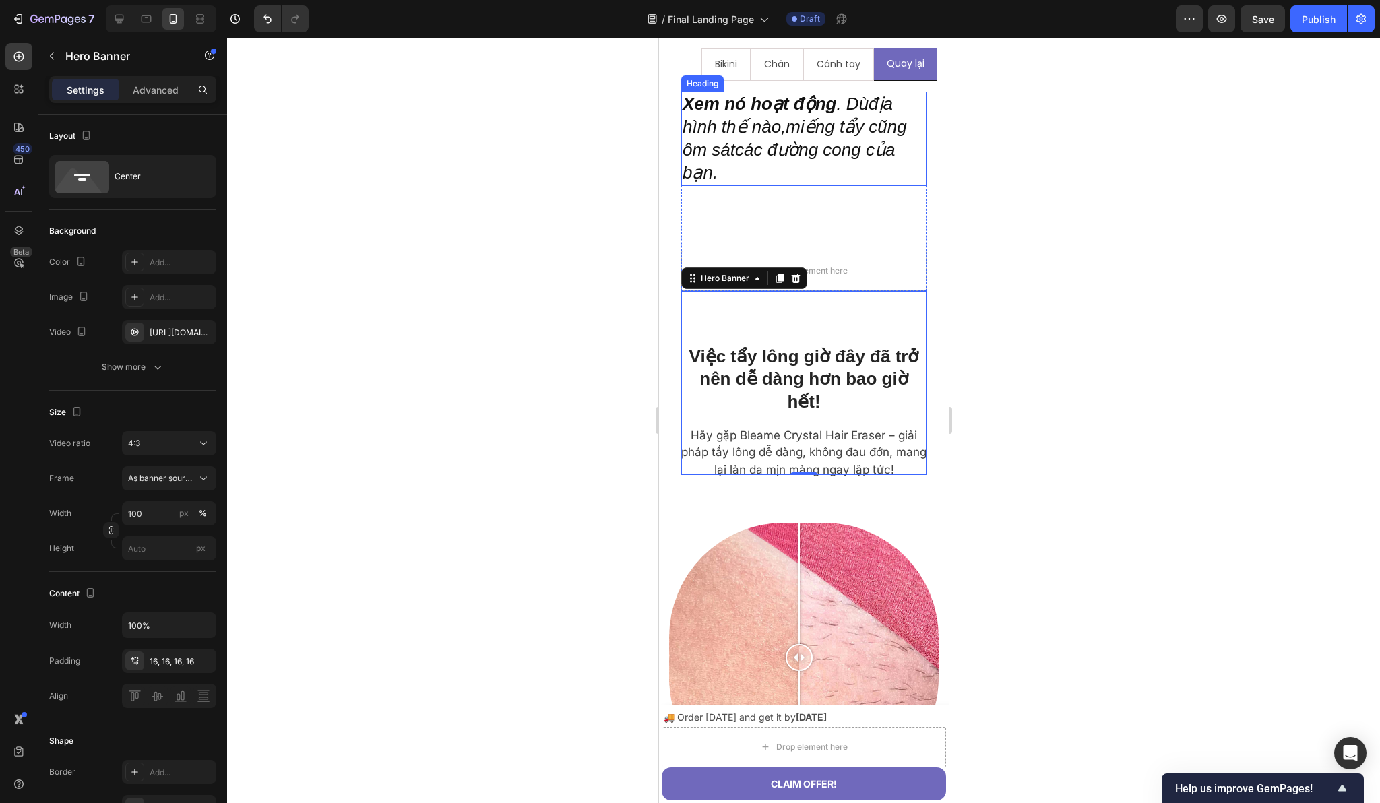
click at [874, 156] on h2 "Xem nó hoạt động . Dùđịa hình thế nào,miếng tẩy cũng ôm sátcác đường cong của b…" at bounding box center [802, 139] width 245 height 94
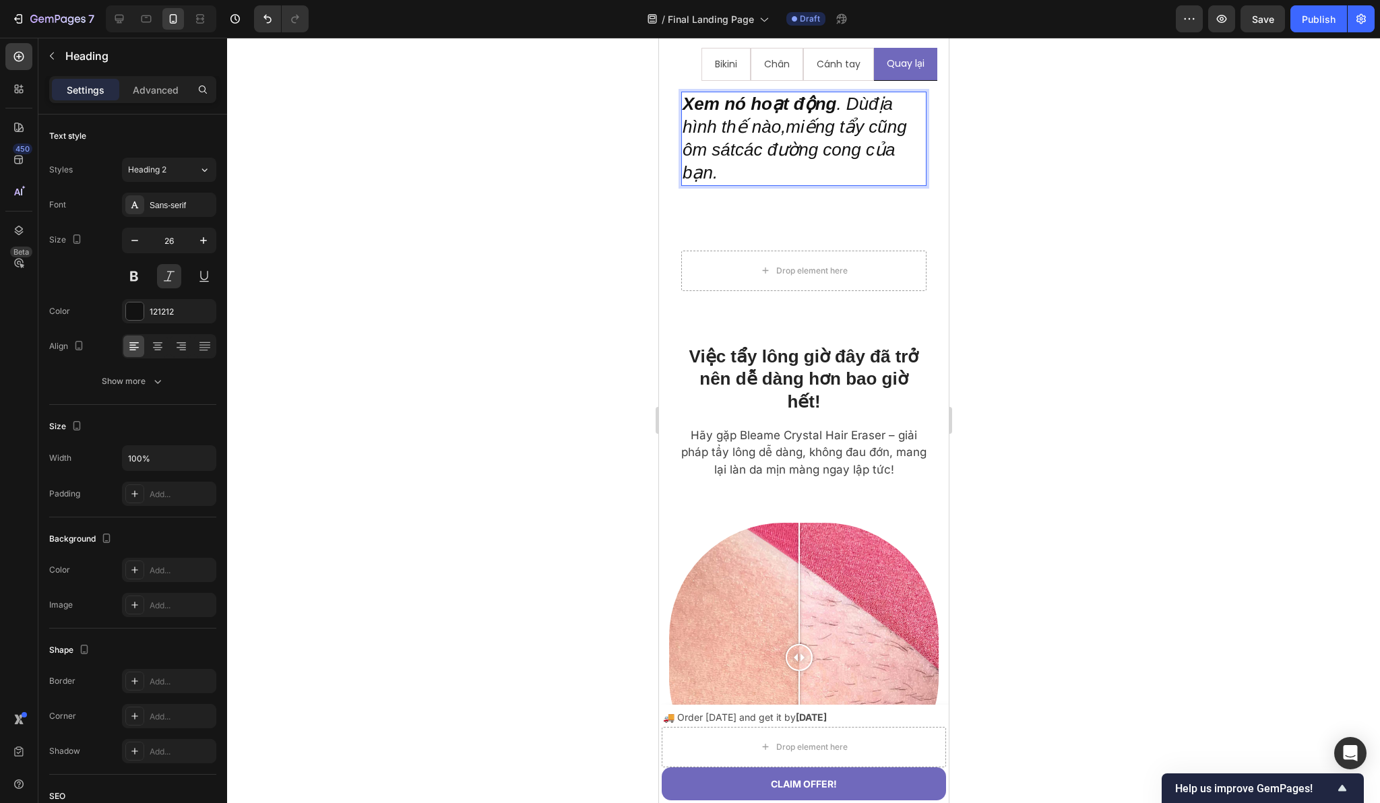
click at [874, 156] on h2 "Xem nó hoạt động . Dùđịa hình thế nào,miếng tẩy cũng ôm sátcác đường cong của b…" at bounding box center [802, 139] width 245 height 94
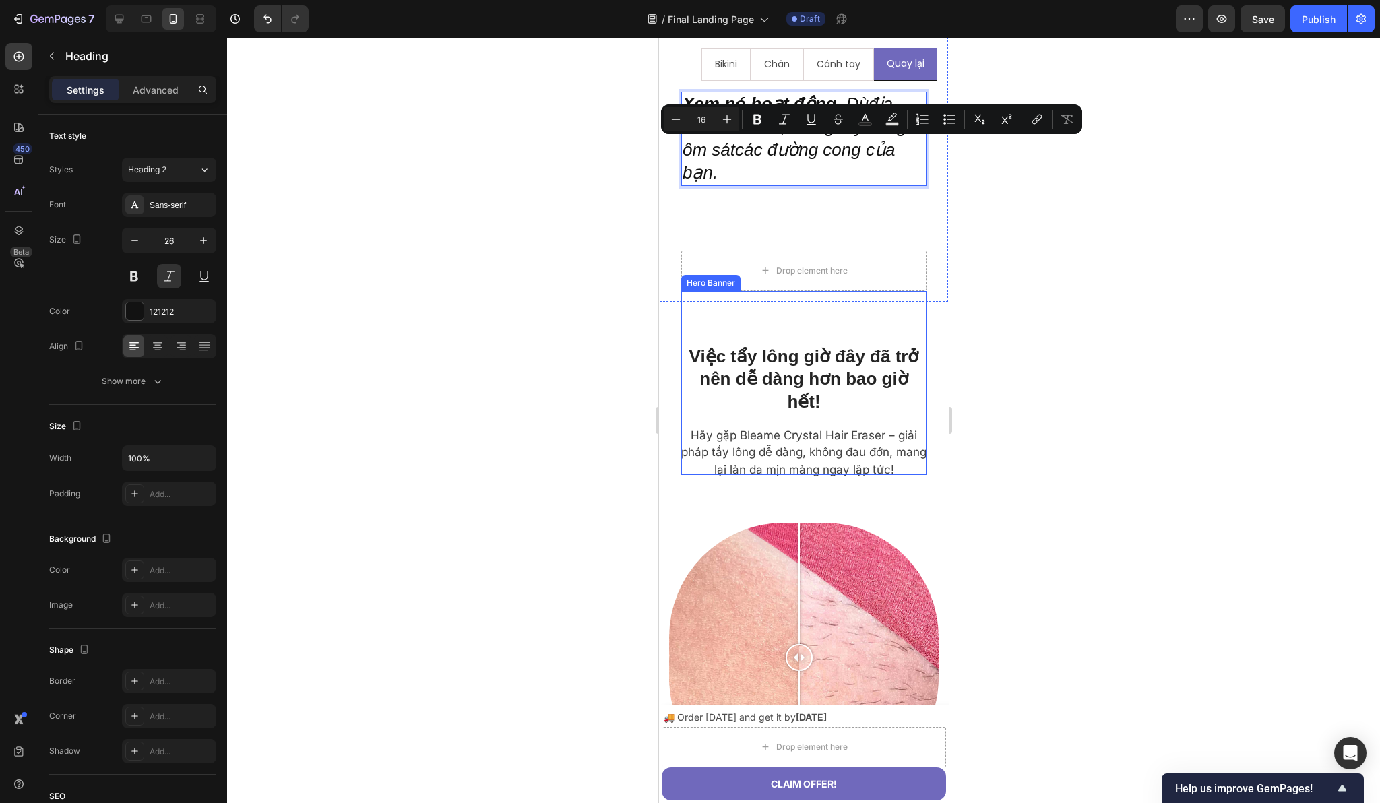
click at [798, 291] on video "Background Image" at bounding box center [802, 383] width 245 height 184
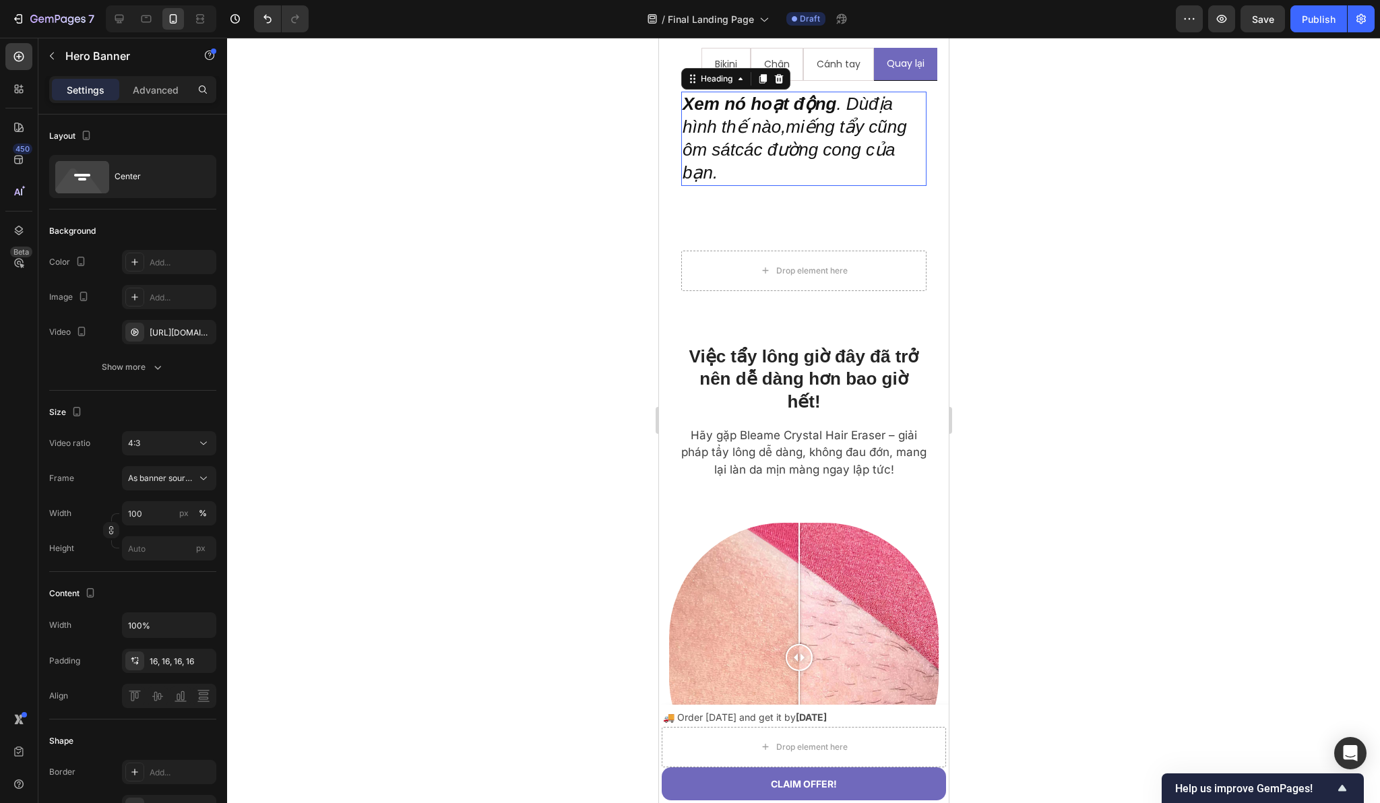
click at [841, 161] on p "⁠⁠⁠⁠⁠⁠⁠ Xem nó hoạt động . Dùđịa hình thế nào,miếng tẩy cũng ôm sátcác đường co…" at bounding box center [803, 138] width 243 height 91
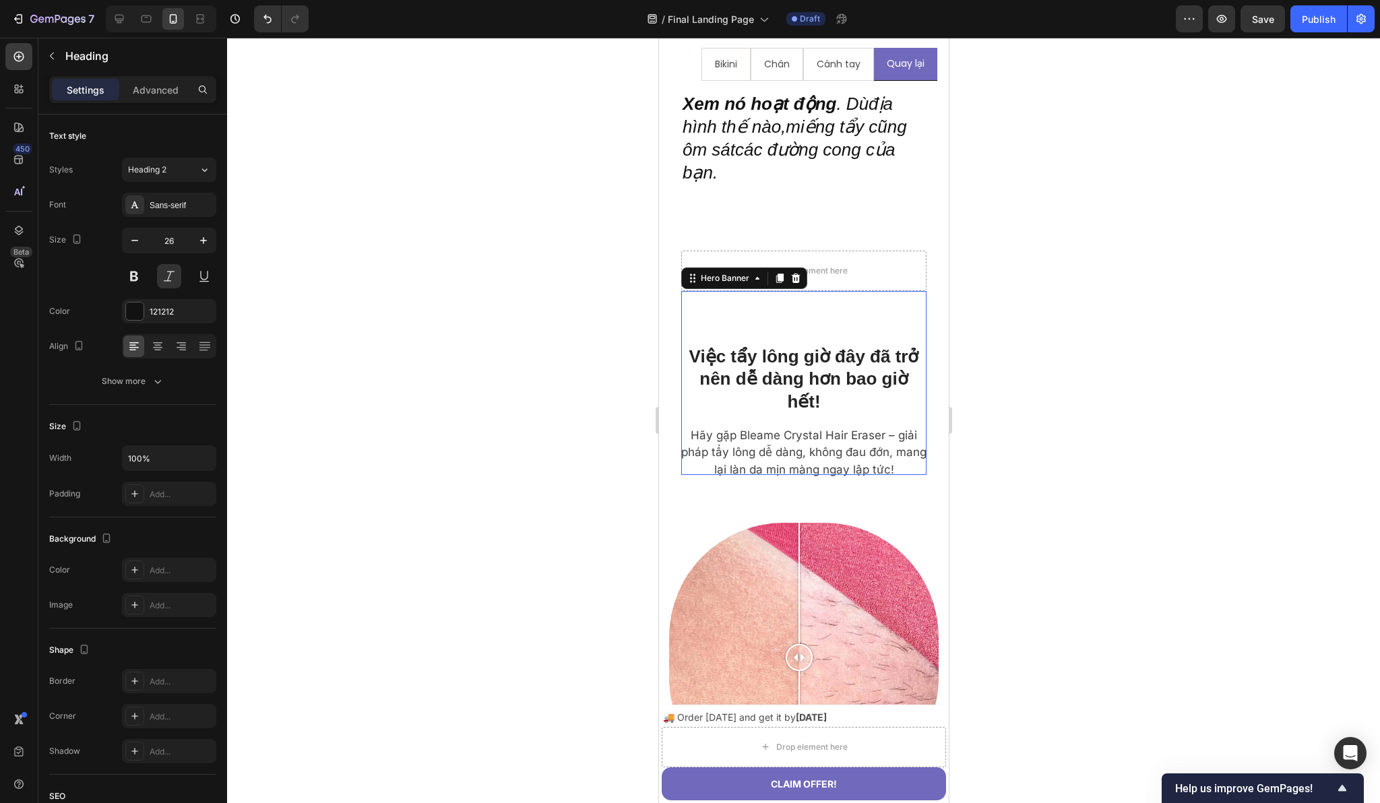
click at [689, 352] on div "Drop element here" at bounding box center [802, 383] width 245 height 62
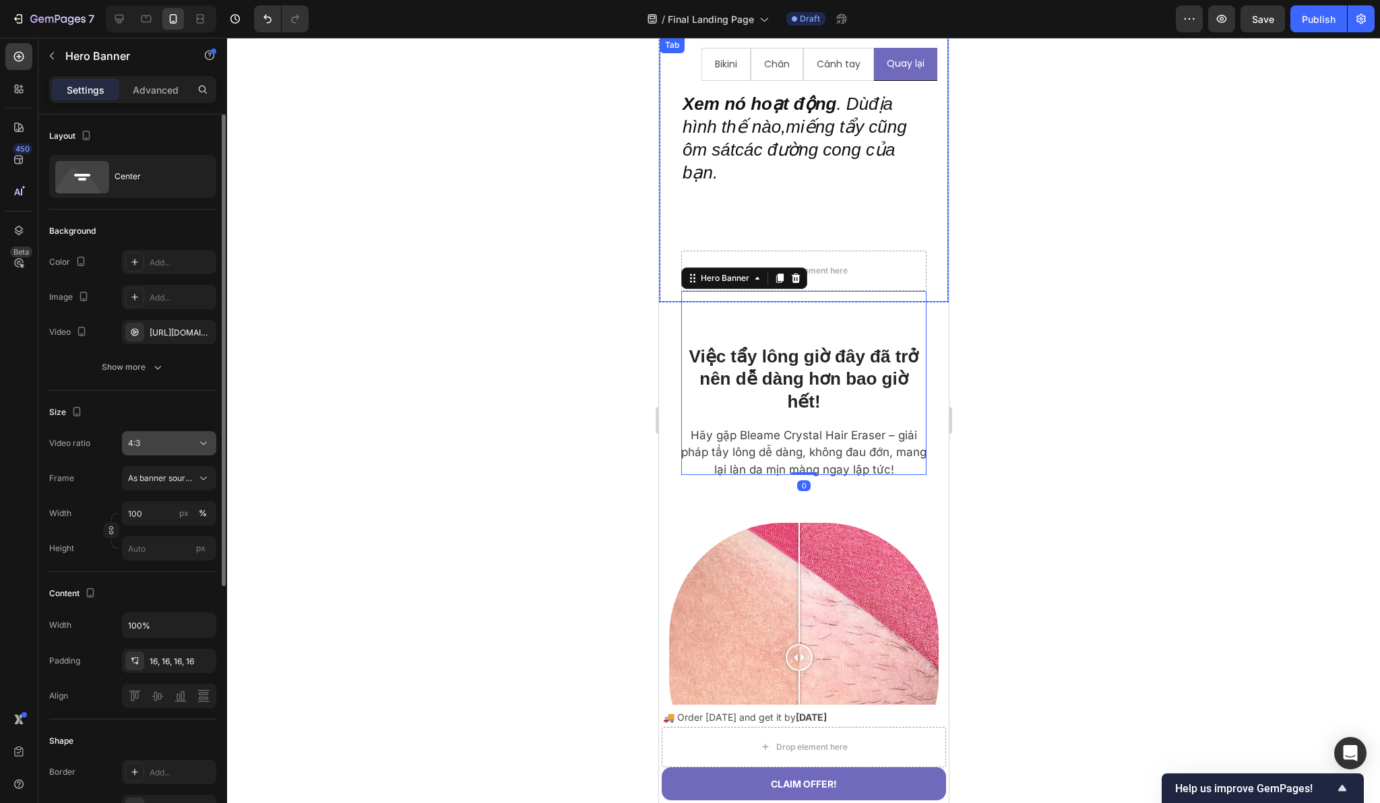
click at [179, 446] on div "4:3" at bounding box center [162, 443] width 69 height 12
click at [106, 435] on div "Video ratio 4:3" at bounding box center [132, 443] width 167 height 24
click at [191, 476] on span "As banner source" at bounding box center [161, 478] width 66 height 12
click at [162, 524] on div "Custom" at bounding box center [157, 535] width 108 height 24
click at [183, 478] on div "Custom" at bounding box center [161, 478] width 66 height 12
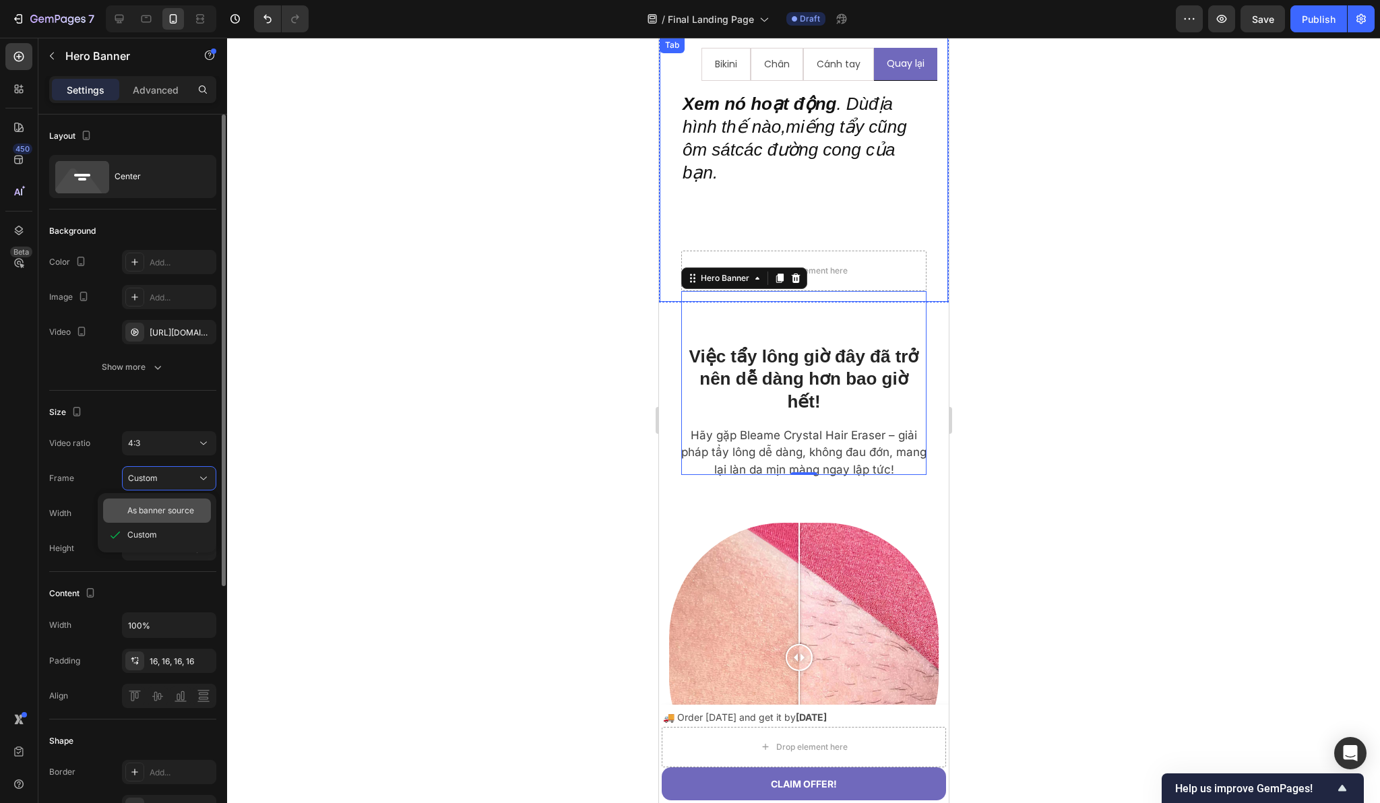
click at [168, 511] on span "As banner source" at bounding box center [160, 511] width 67 height 12
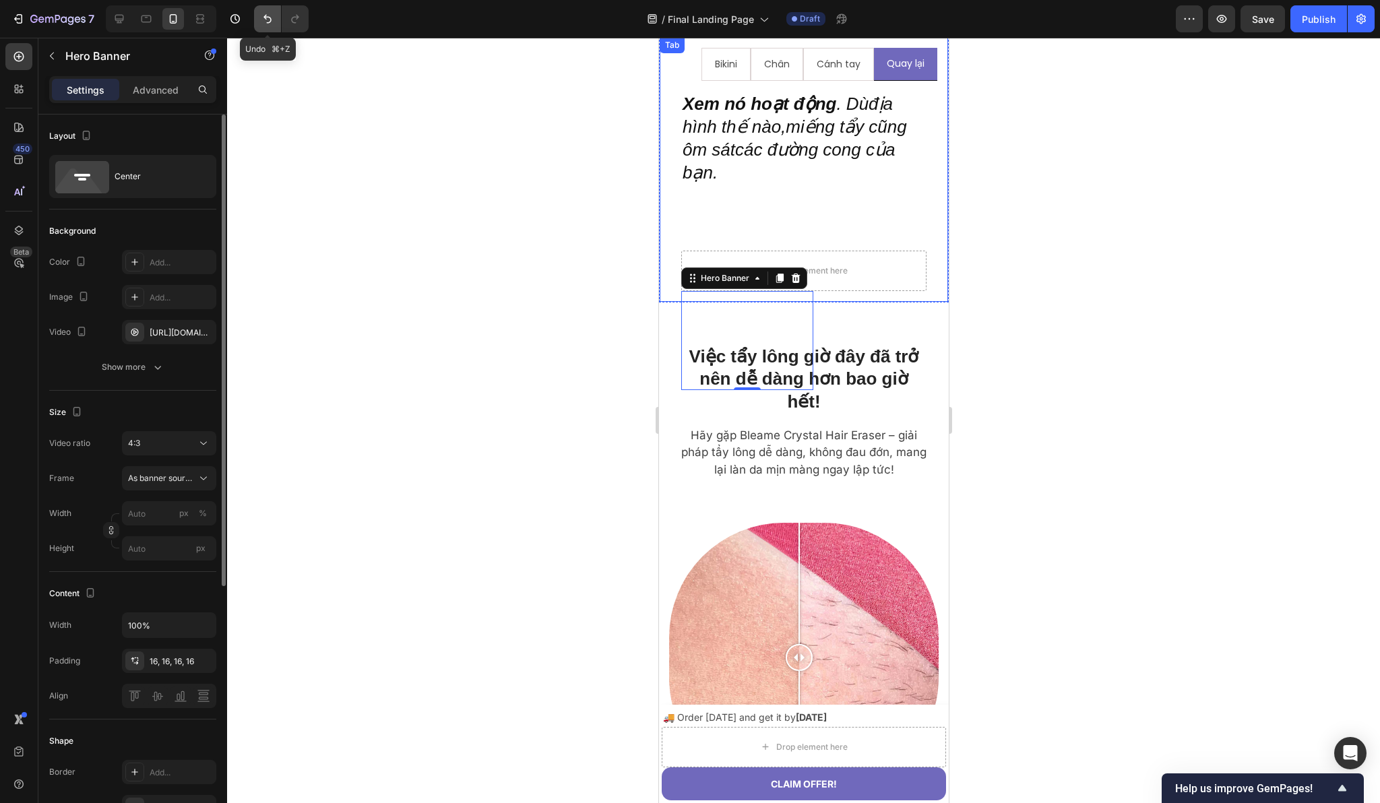
click at [267, 22] on icon "Undo/Redo" at bounding box center [267, 18] width 13 height 13
type input "100"
click at [267, 22] on icon "Undo/Redo" at bounding box center [267, 18] width 13 height 13
click at [169, 413] on div "Size" at bounding box center [132, 413] width 167 height 22
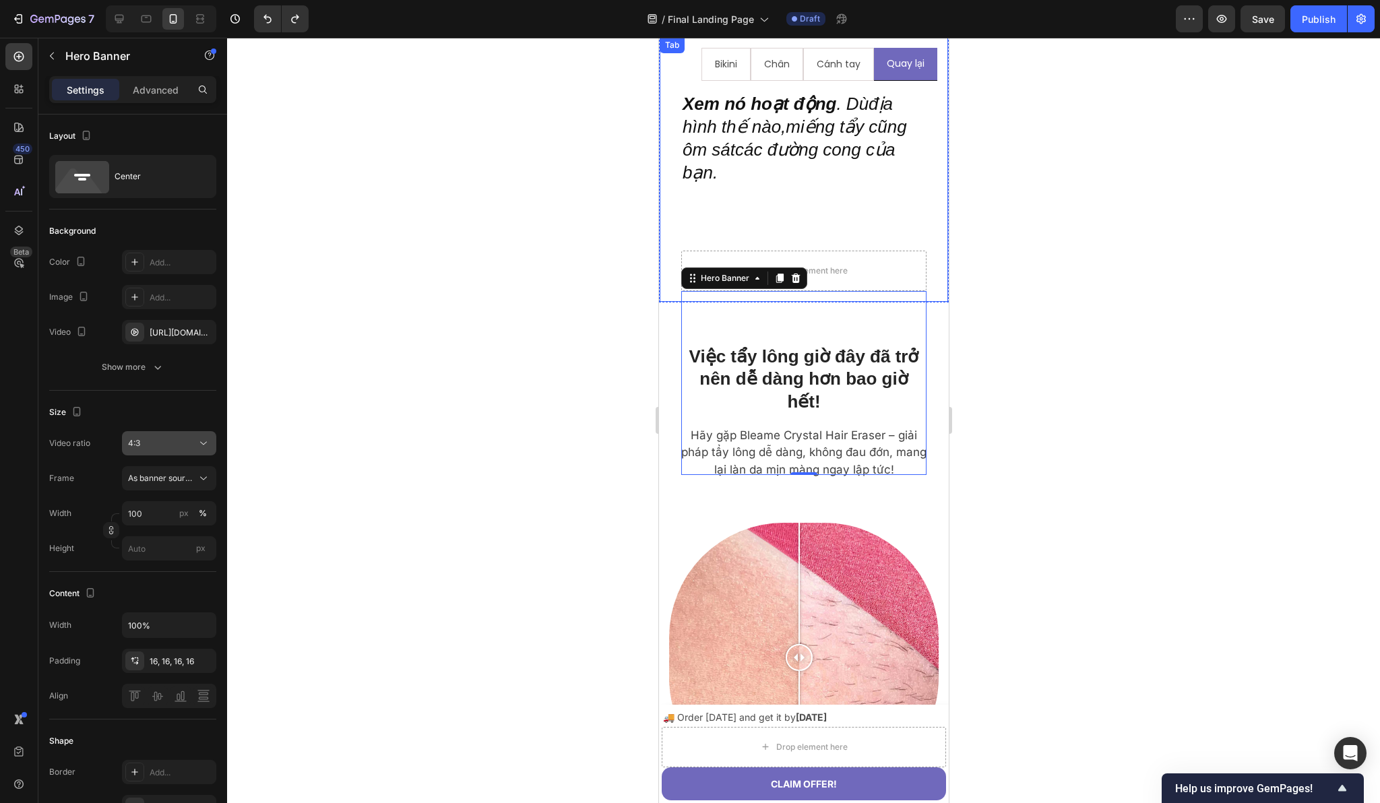
click at [179, 443] on div "4:3" at bounding box center [162, 443] width 69 height 12
click at [172, 499] on p "Square" at bounding box center [163, 502] width 71 height 12
click at [195, 450] on button "Square" at bounding box center [169, 443] width 94 height 24
click at [171, 575] on p "16:9" at bounding box center [163, 579] width 71 height 12
click at [191, 439] on div "16:9" at bounding box center [162, 443] width 69 height 12
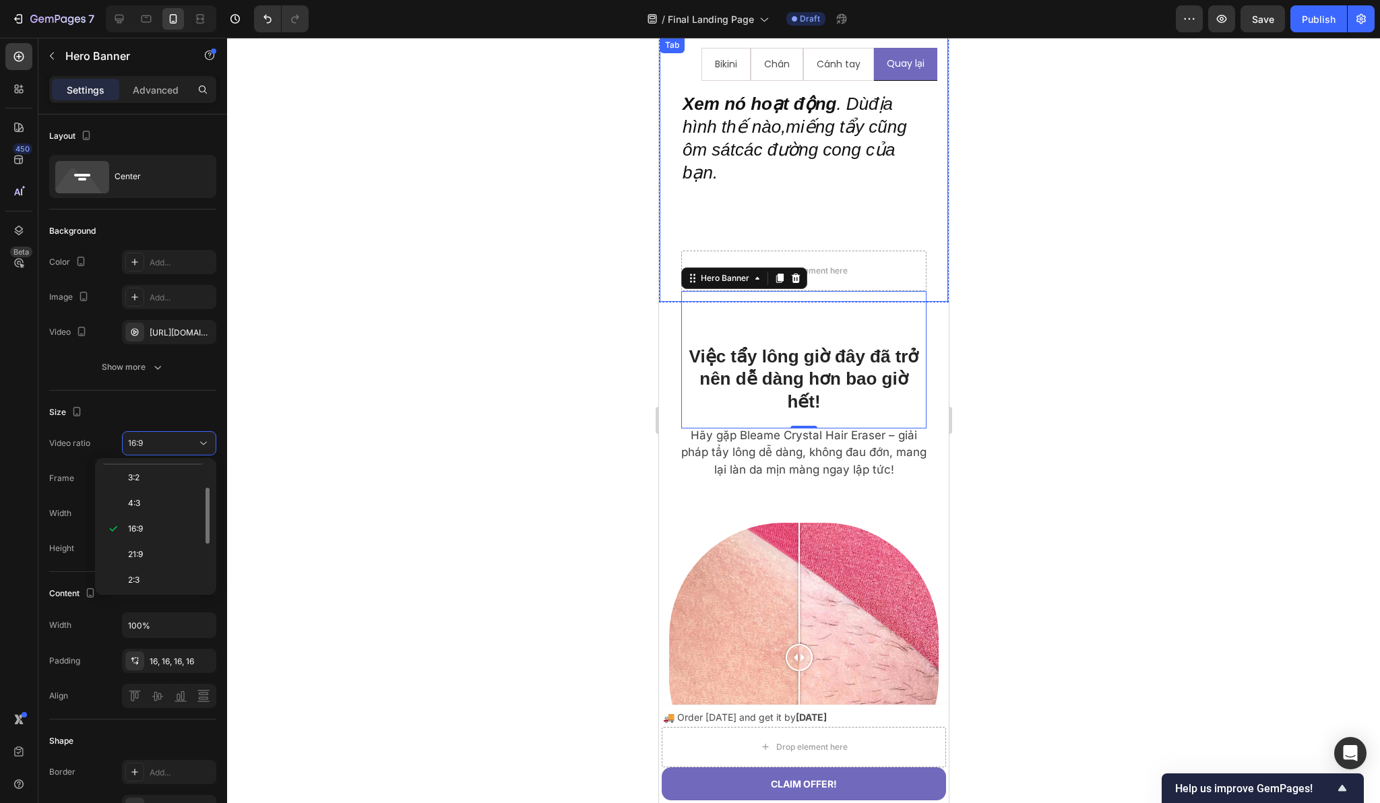
scroll to position [51, 0]
click at [185, 554] on p "21:9" at bounding box center [163, 553] width 71 height 12
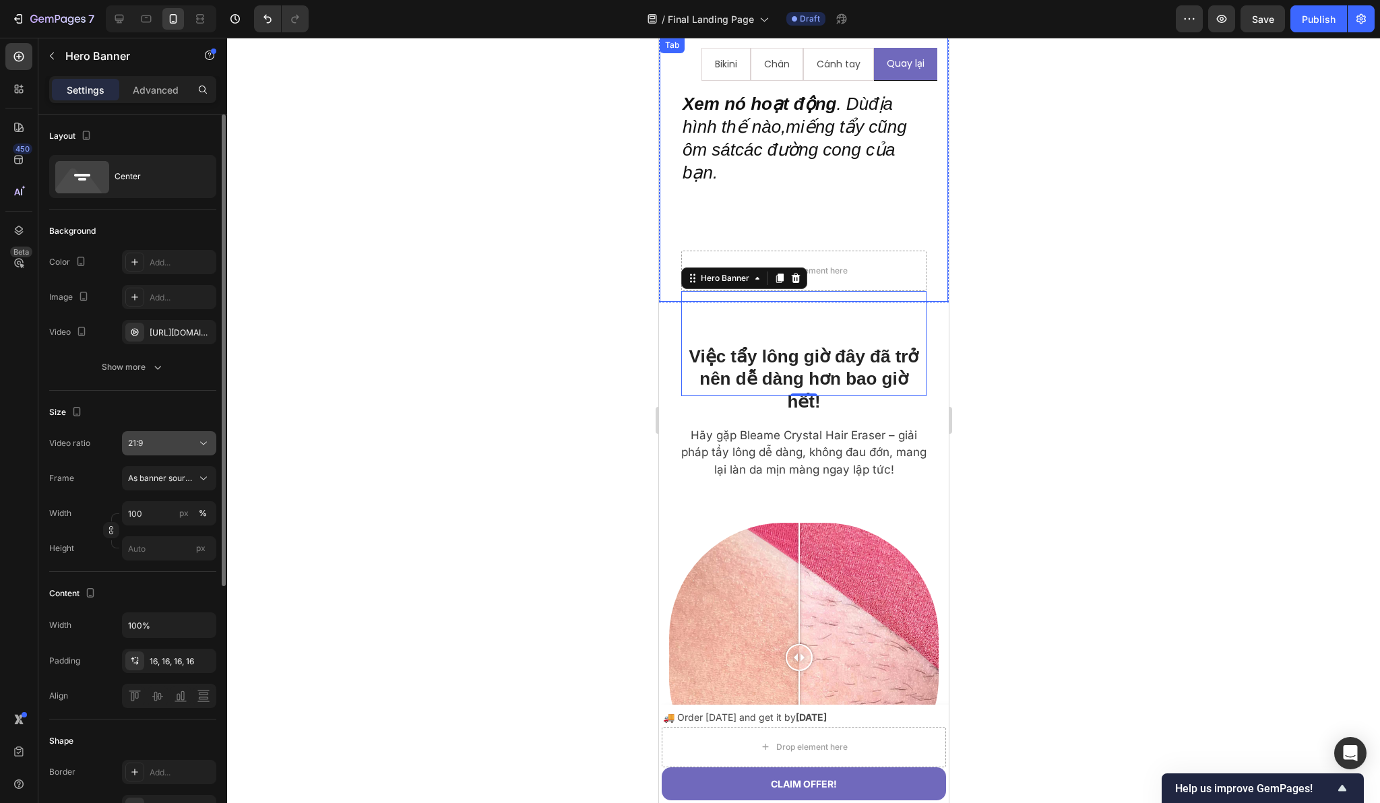
click at [183, 450] on button "21:9" at bounding box center [169, 443] width 94 height 24
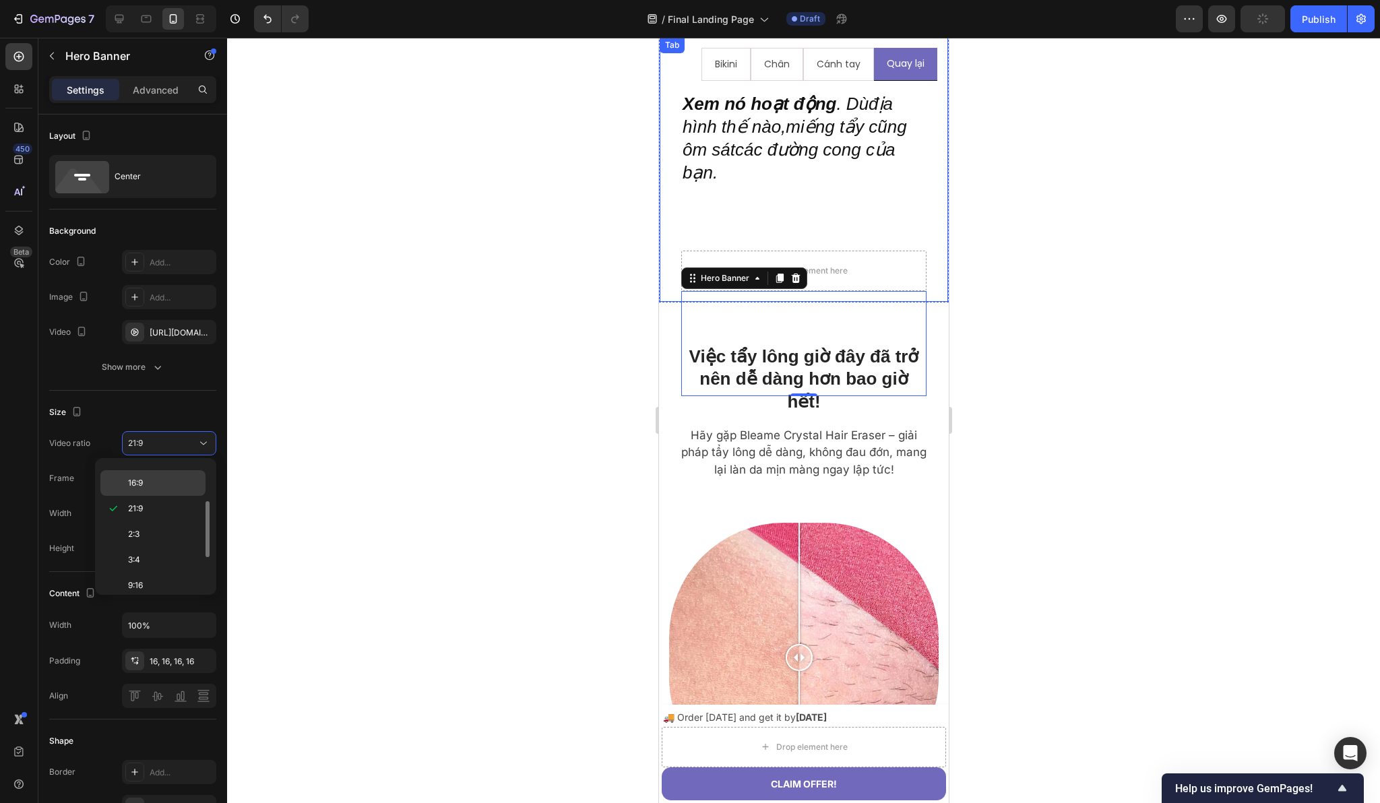
scroll to position [134, 0]
click at [174, 517] on p "3:4" at bounding box center [163, 521] width 71 height 12
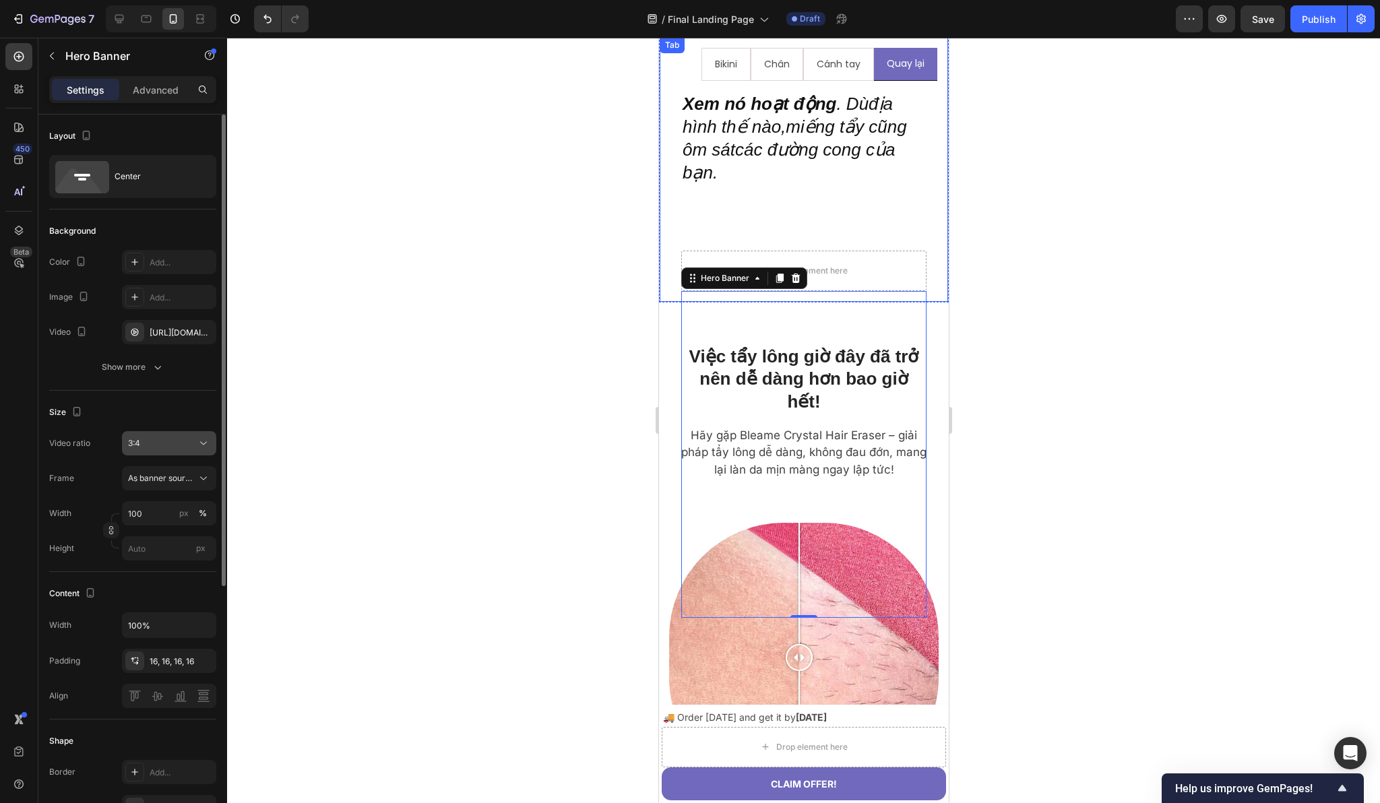
click at [196, 441] on div "3:4" at bounding box center [162, 443] width 69 height 12
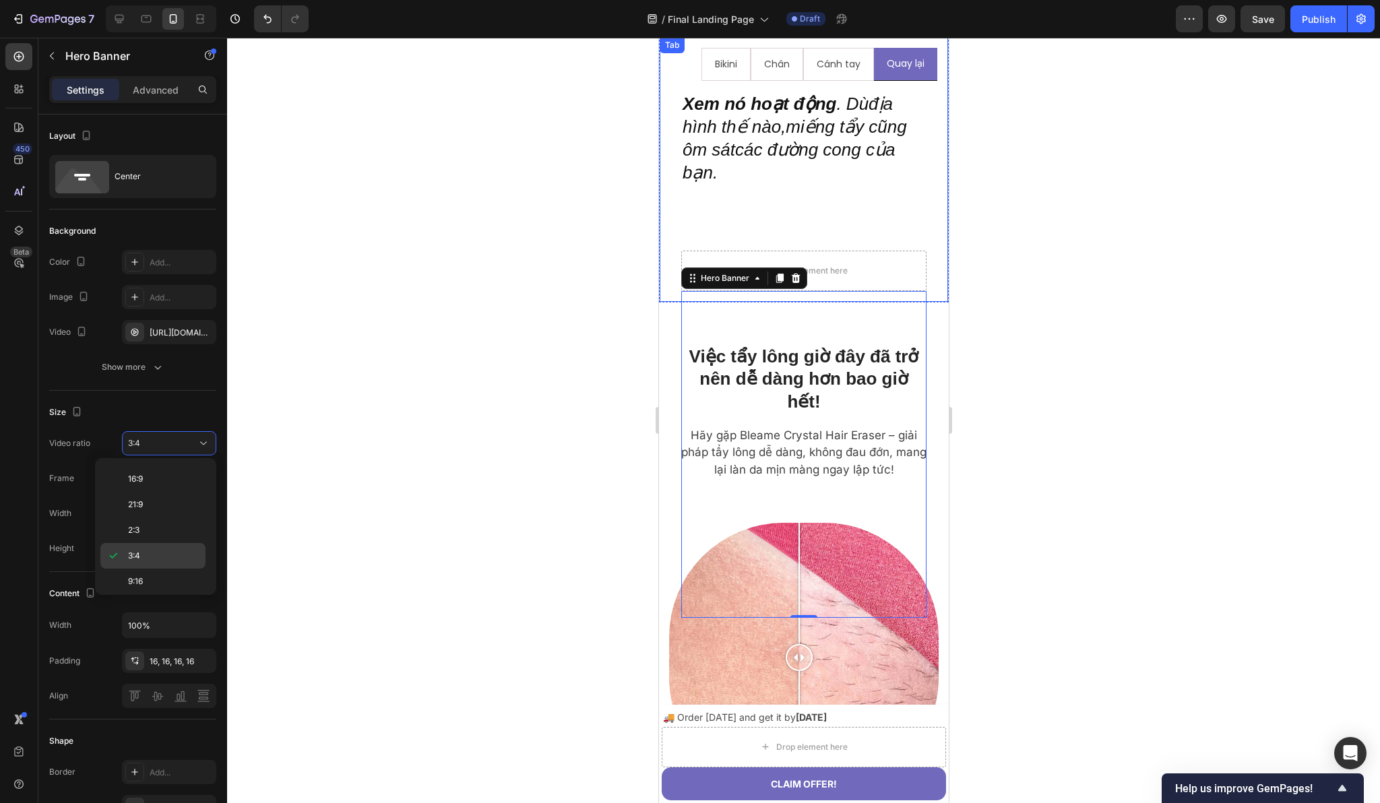
scroll to position [0, 0]
click at [166, 553] on p "4:3" at bounding box center [163, 553] width 71 height 12
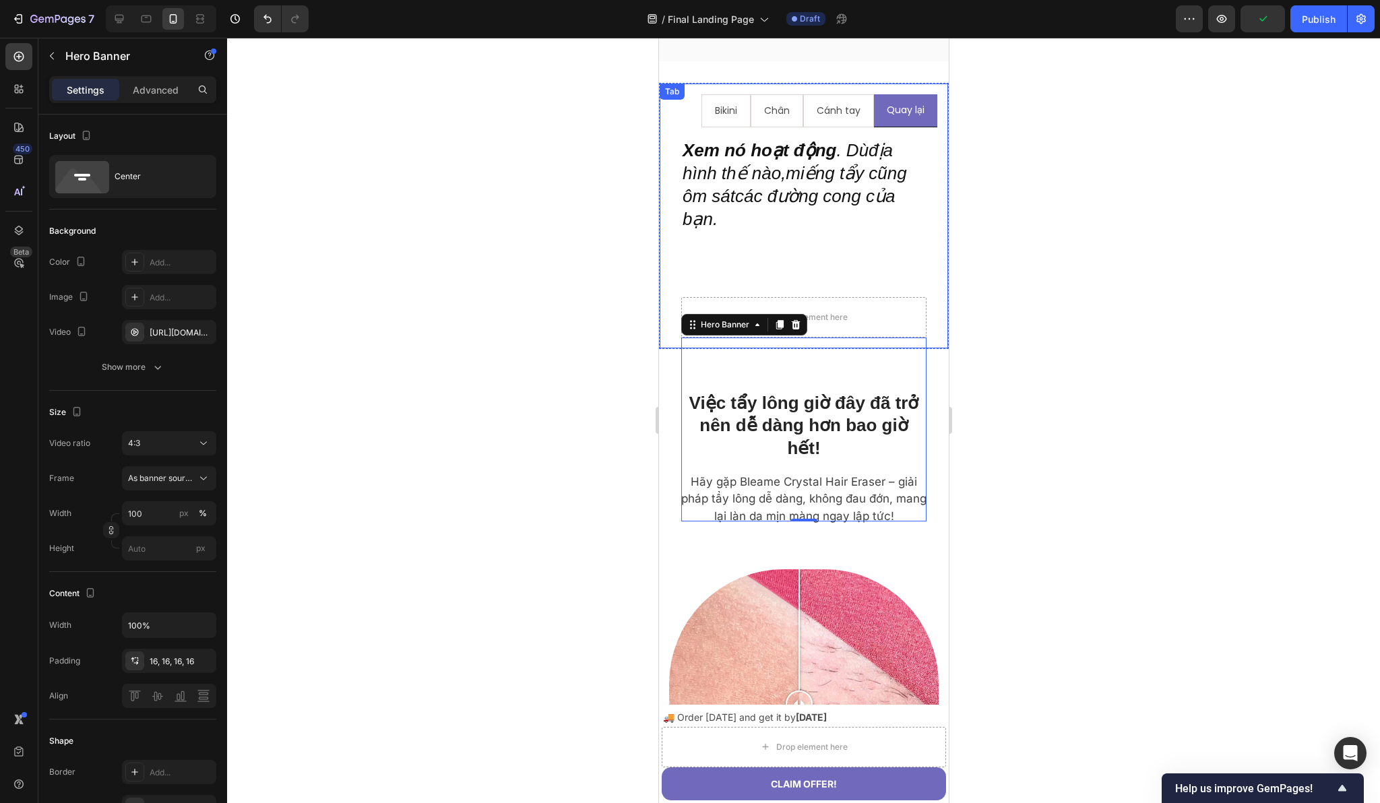
scroll to position [1767, 0]
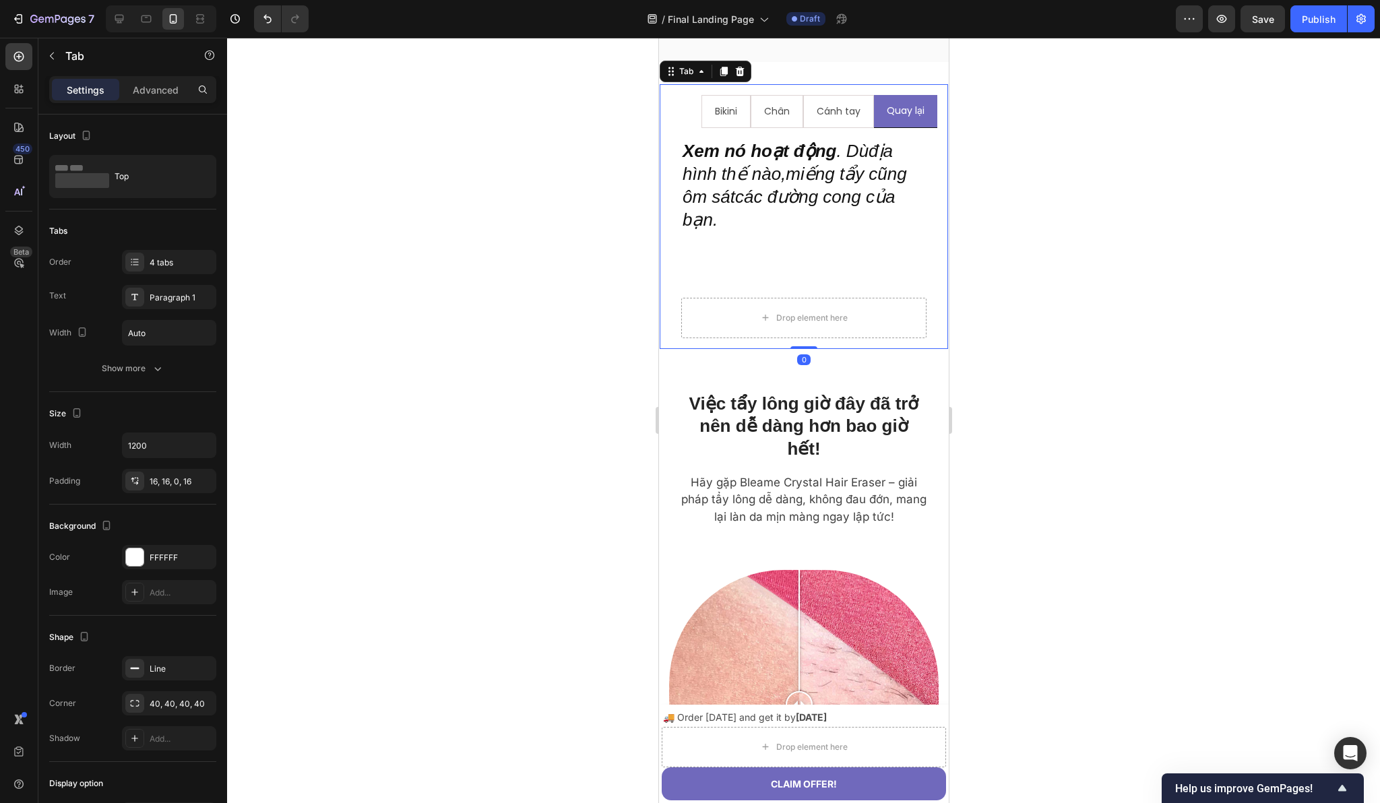
click at [673, 245] on div "Xem nó hoạt động . Dùđịa hình thế nào,miếng tẩy cũng ôm sátcác đường cong của b…" at bounding box center [803, 238] width 267 height 220
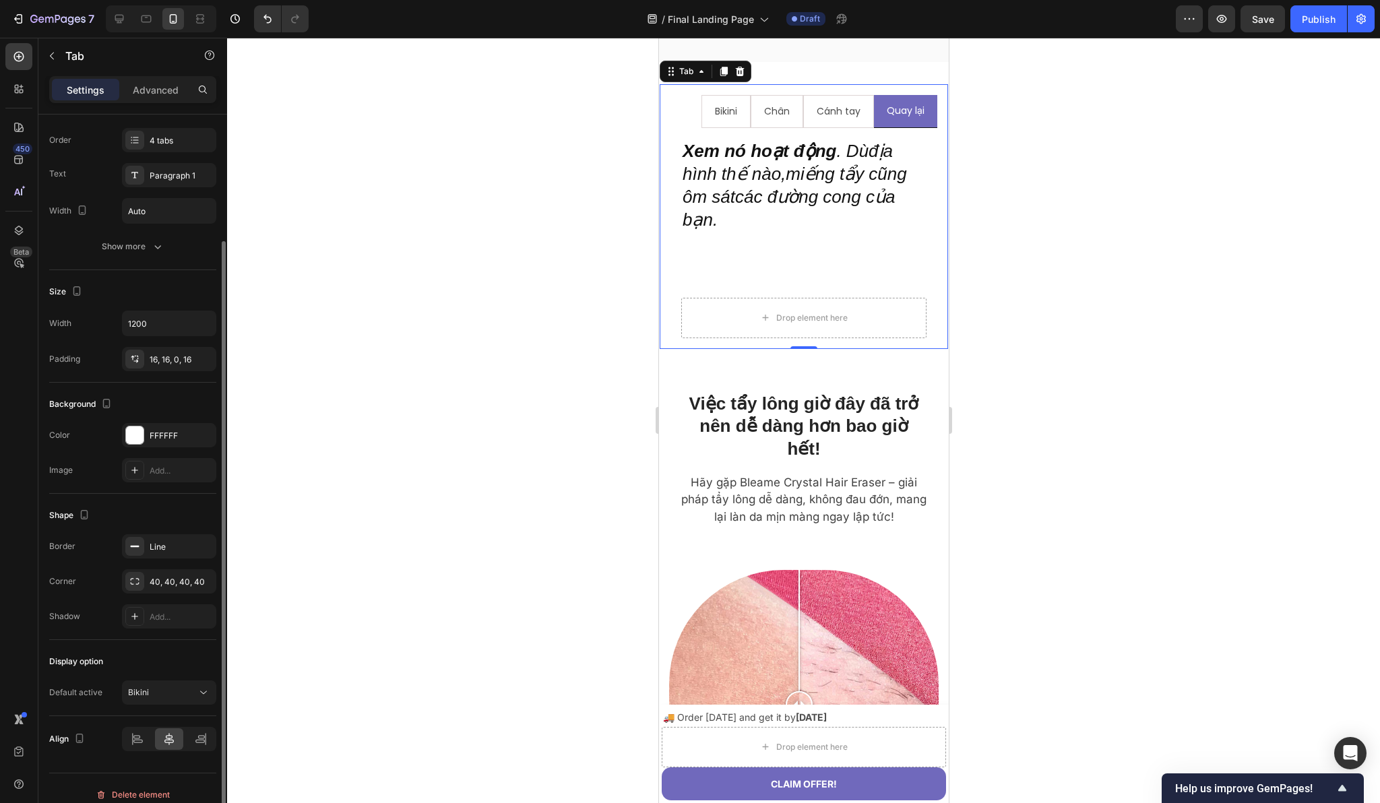
scroll to position [135, 0]
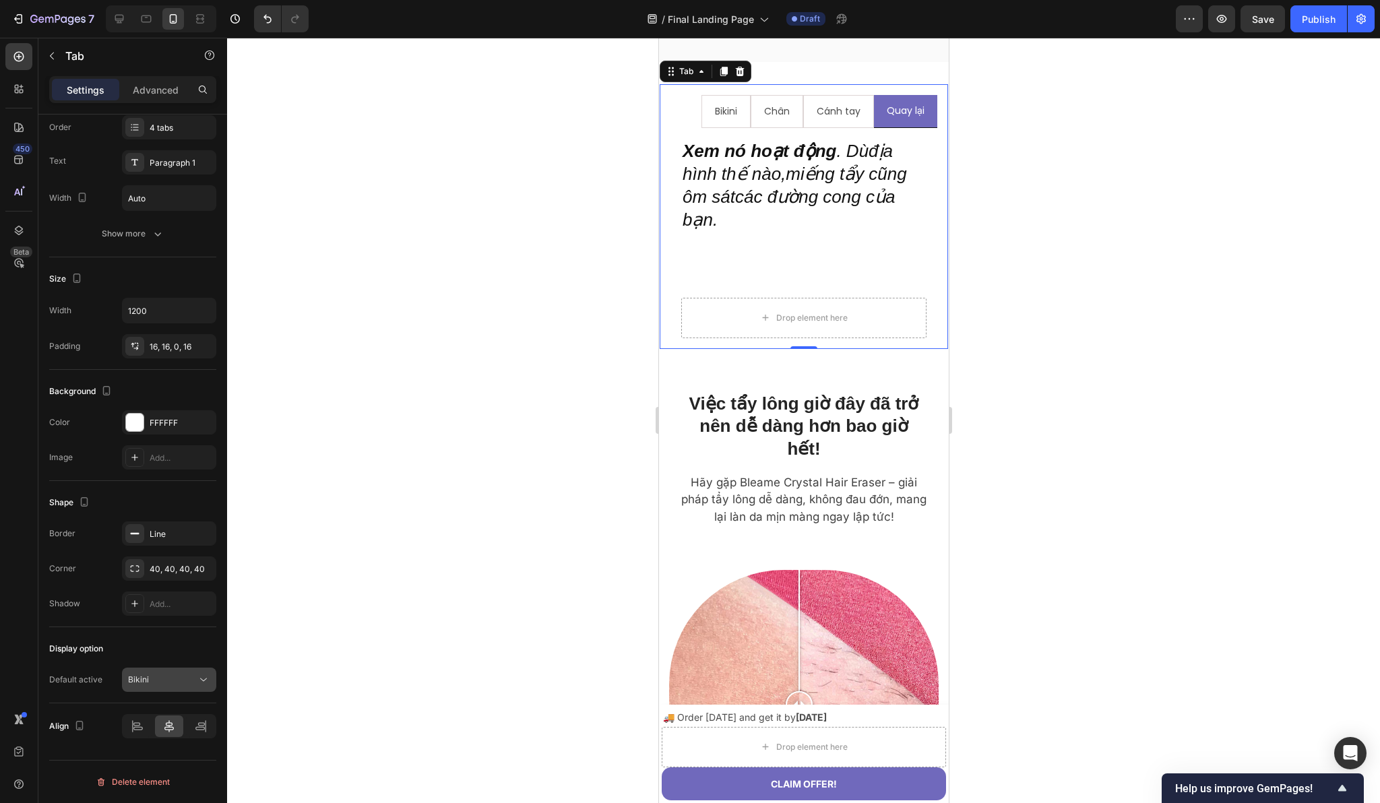
click at [175, 683] on div "Bikini" at bounding box center [162, 680] width 69 height 12
click at [107, 507] on div "Shape" at bounding box center [132, 503] width 167 height 22
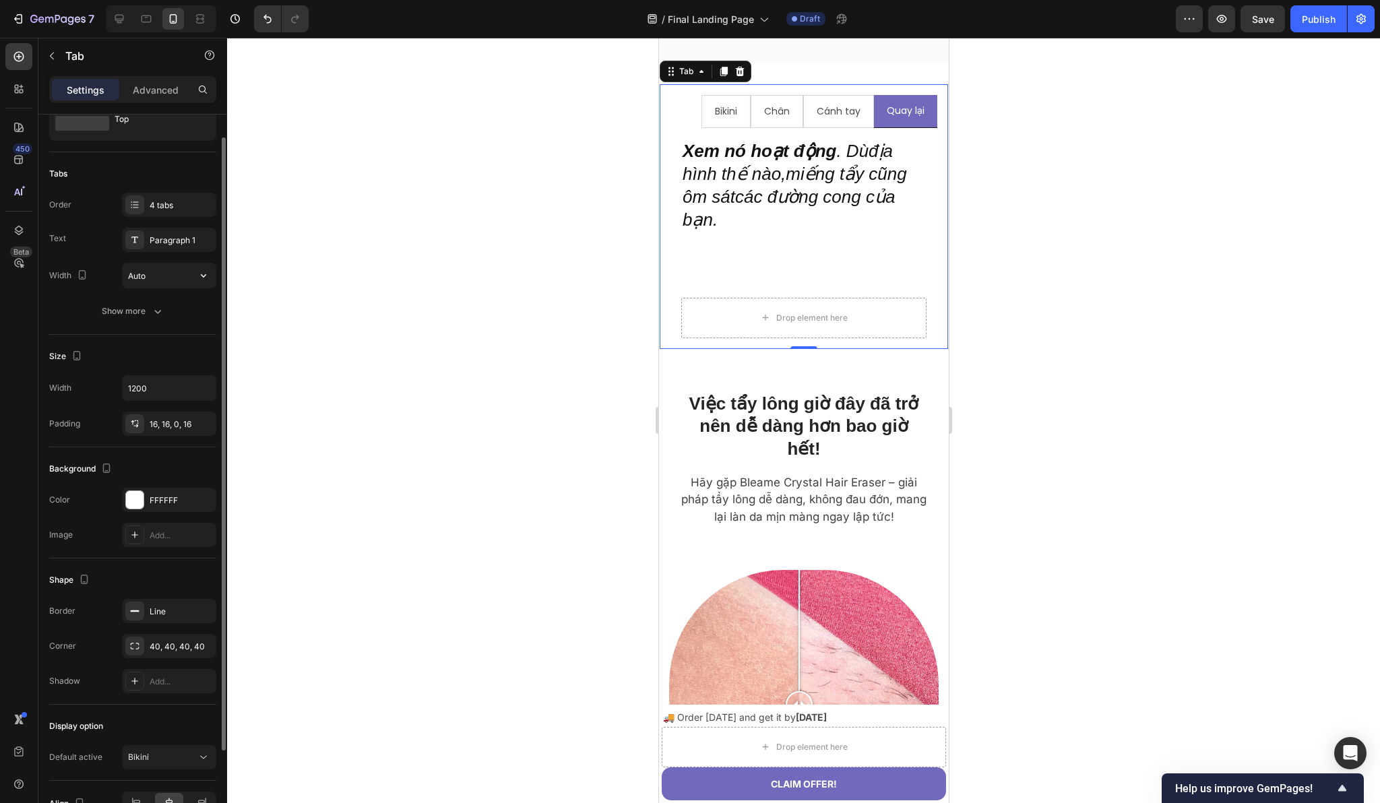
scroll to position [44, 0]
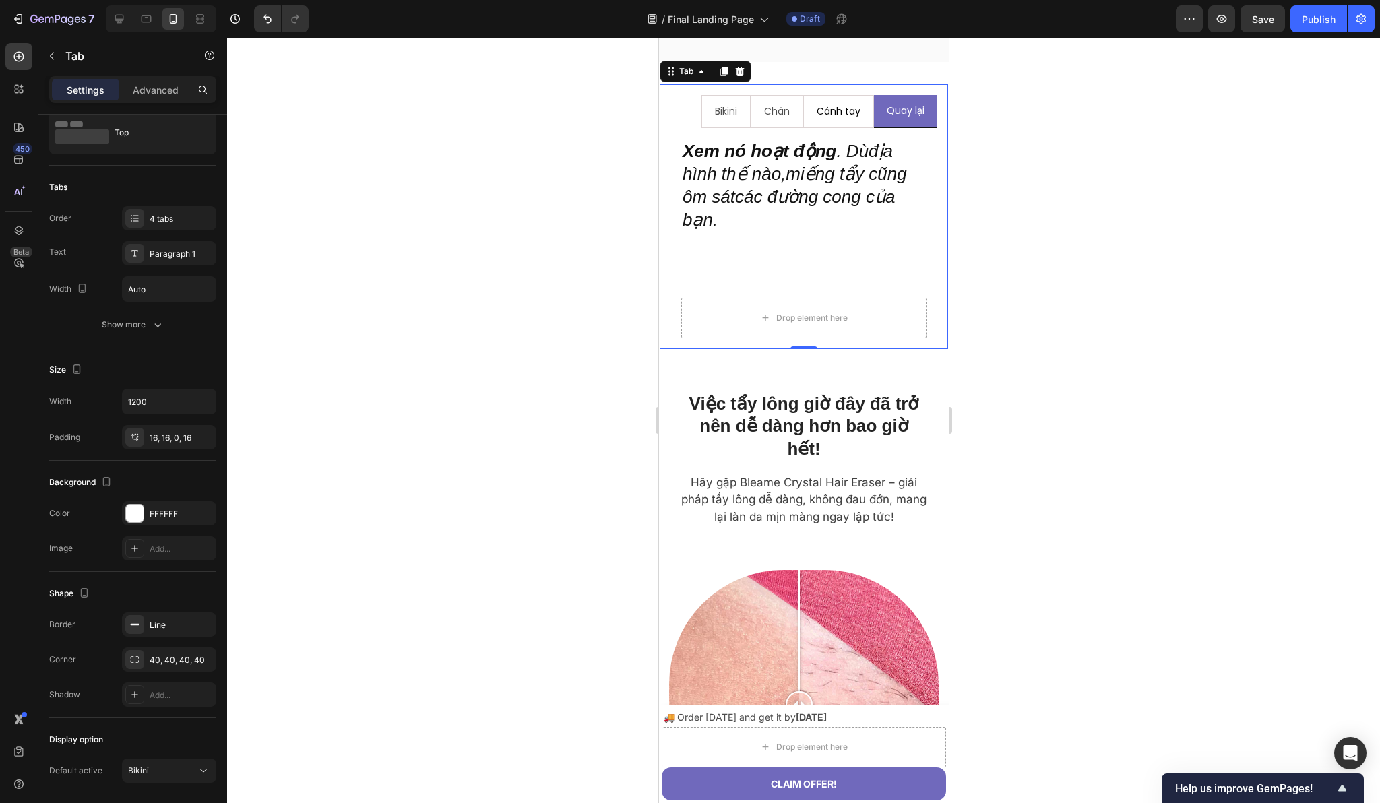
click at [802, 115] on li "Cánh tay" at bounding box center [837, 111] width 71 height 33
click at [739, 220] on h2 "Xem nó hoạt động . Dùđịa hình thế nào,miếng tẩy cũng ôm sátcác đường cong của b…" at bounding box center [802, 186] width 245 height 94
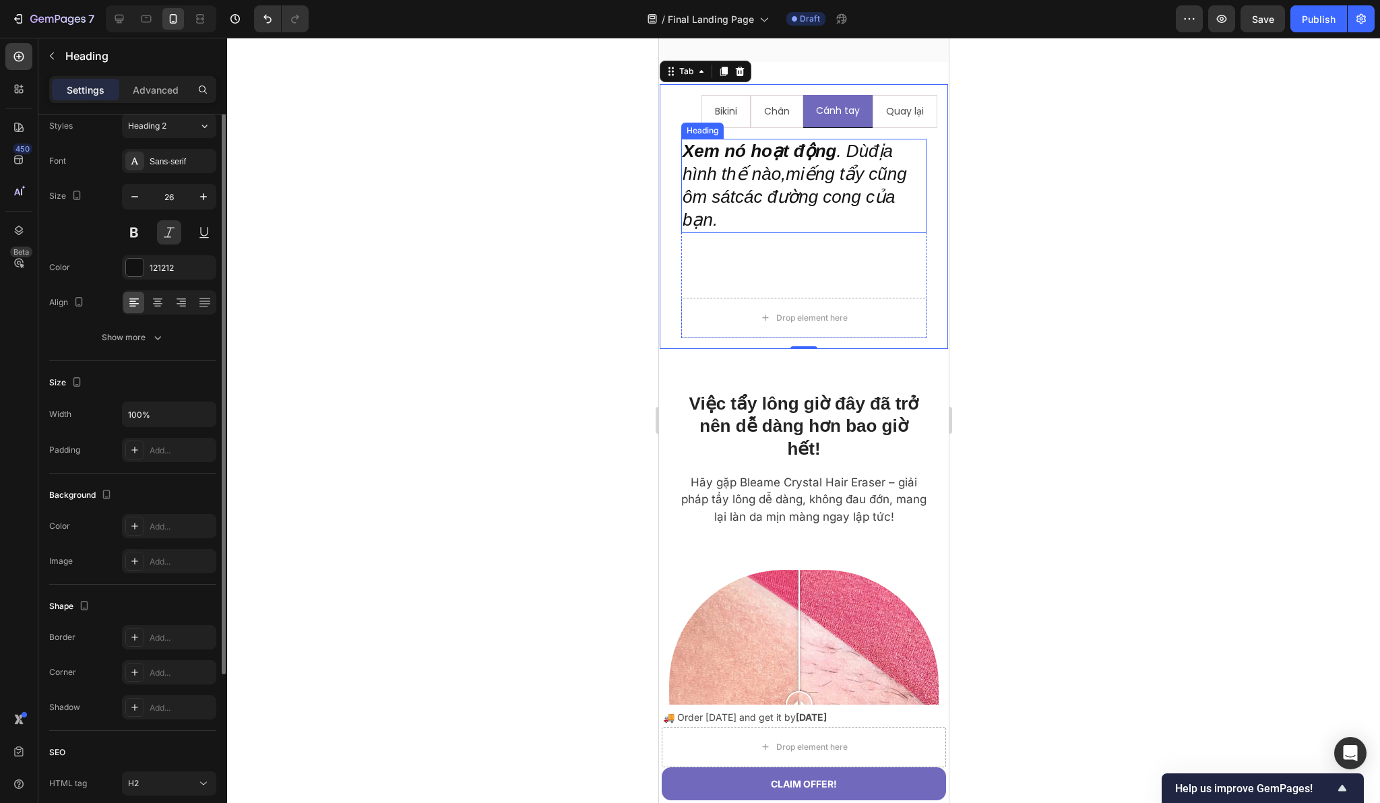
scroll to position [0, 0]
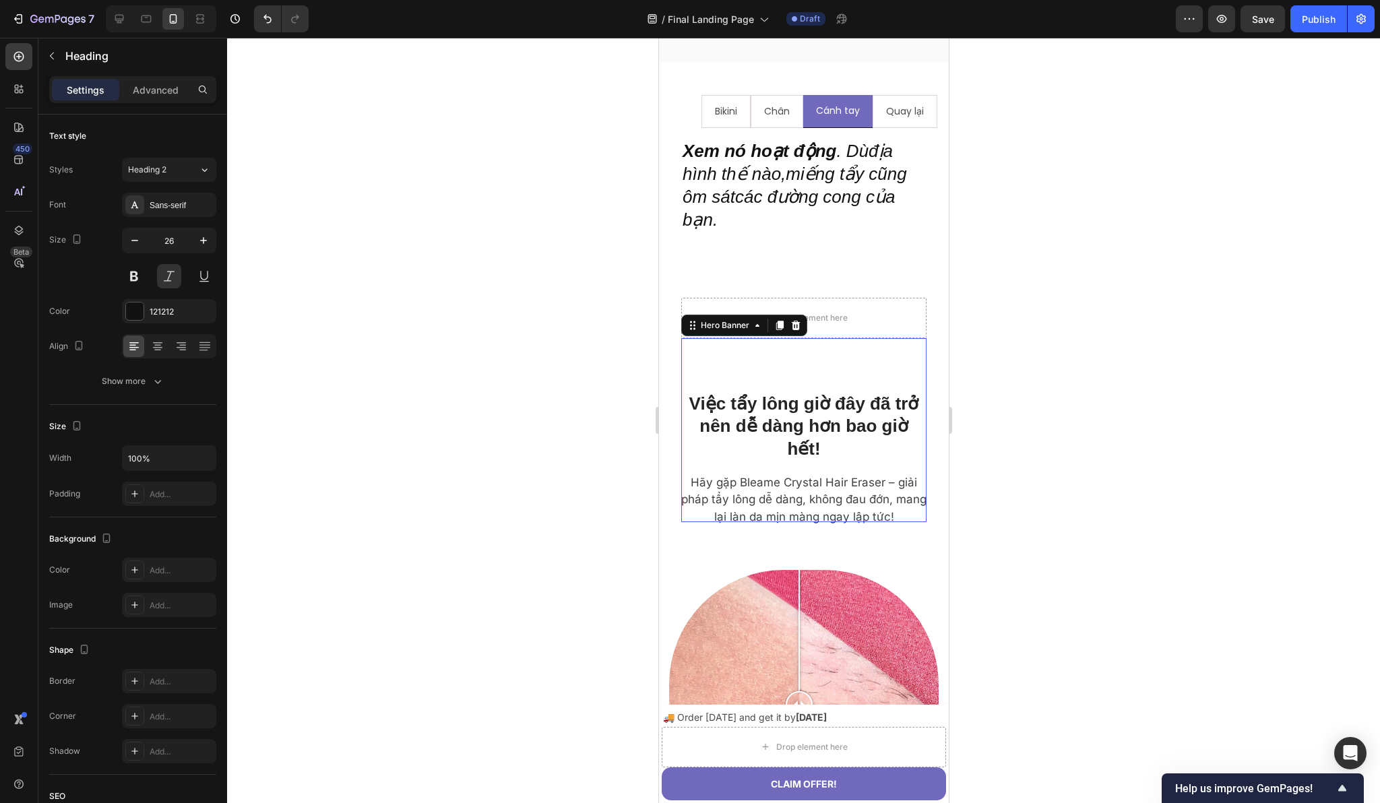
click at [713, 338] on video "Background Image" at bounding box center [802, 430] width 245 height 184
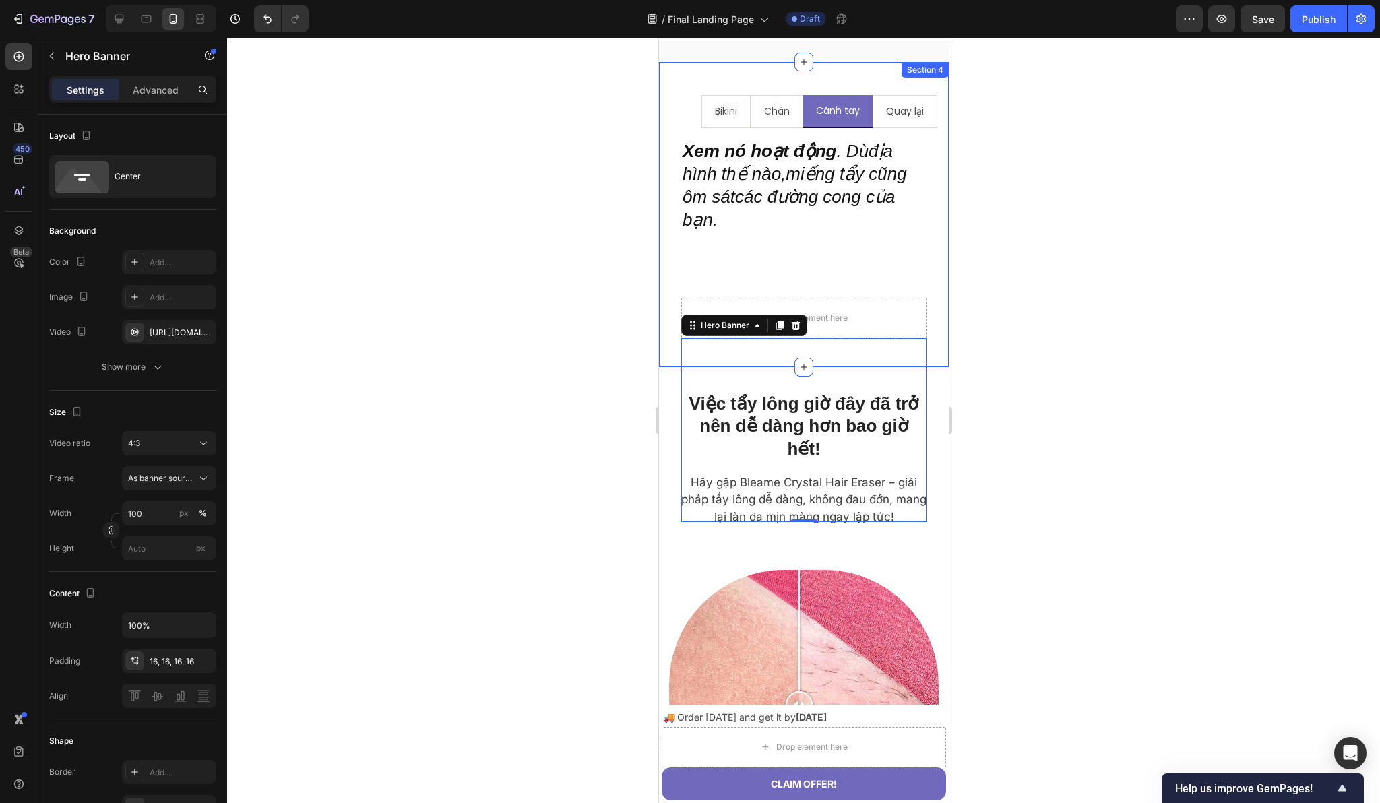
click at [672, 356] on div "Bikini Chân Cánh tay Quay lại Xem nó hoạt động . Dùđịa hình thế nào,miếng tẩy c…" at bounding box center [803, 222] width 290 height 276
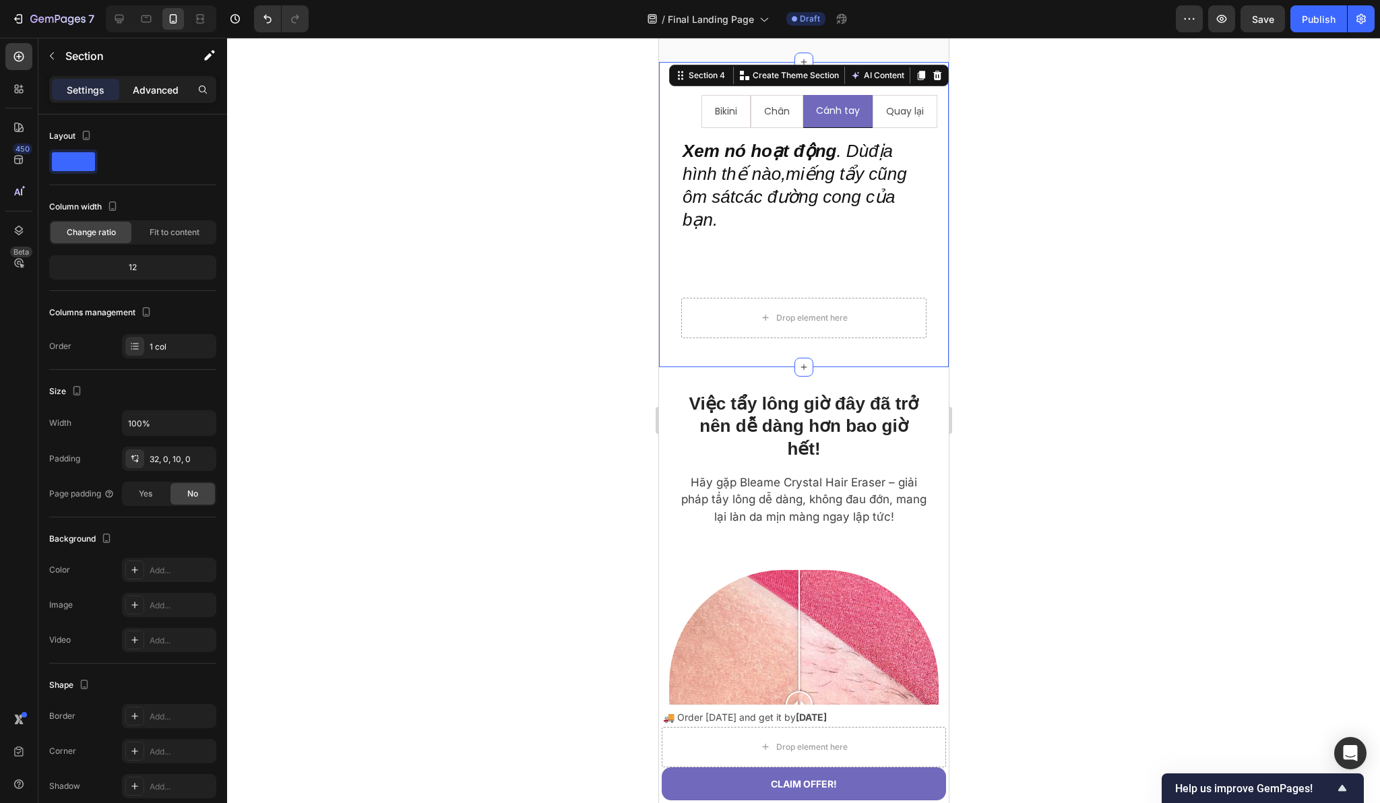
click at [165, 94] on p "Advanced" at bounding box center [156, 90] width 46 height 14
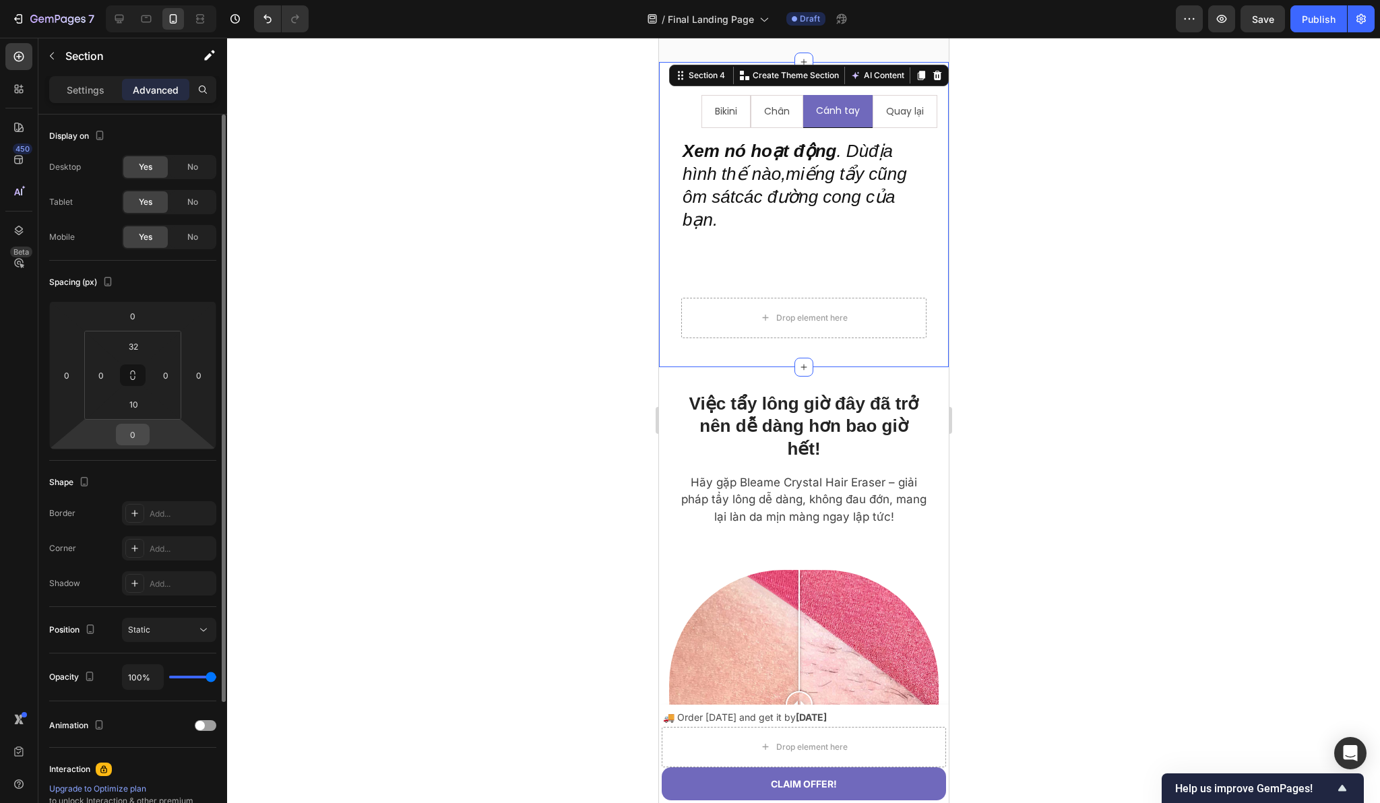
click at [133, 431] on input "0" at bounding box center [132, 434] width 27 height 20
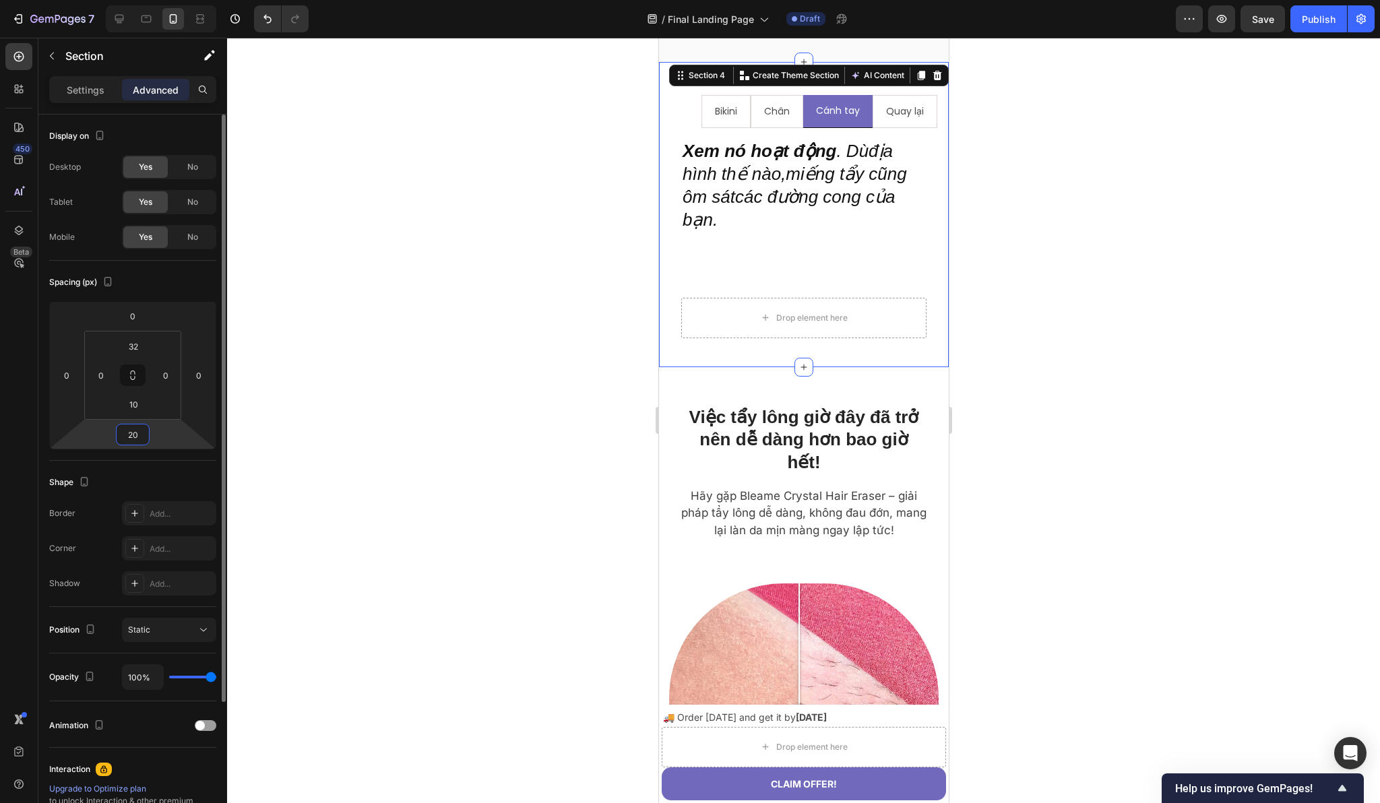
type input "2"
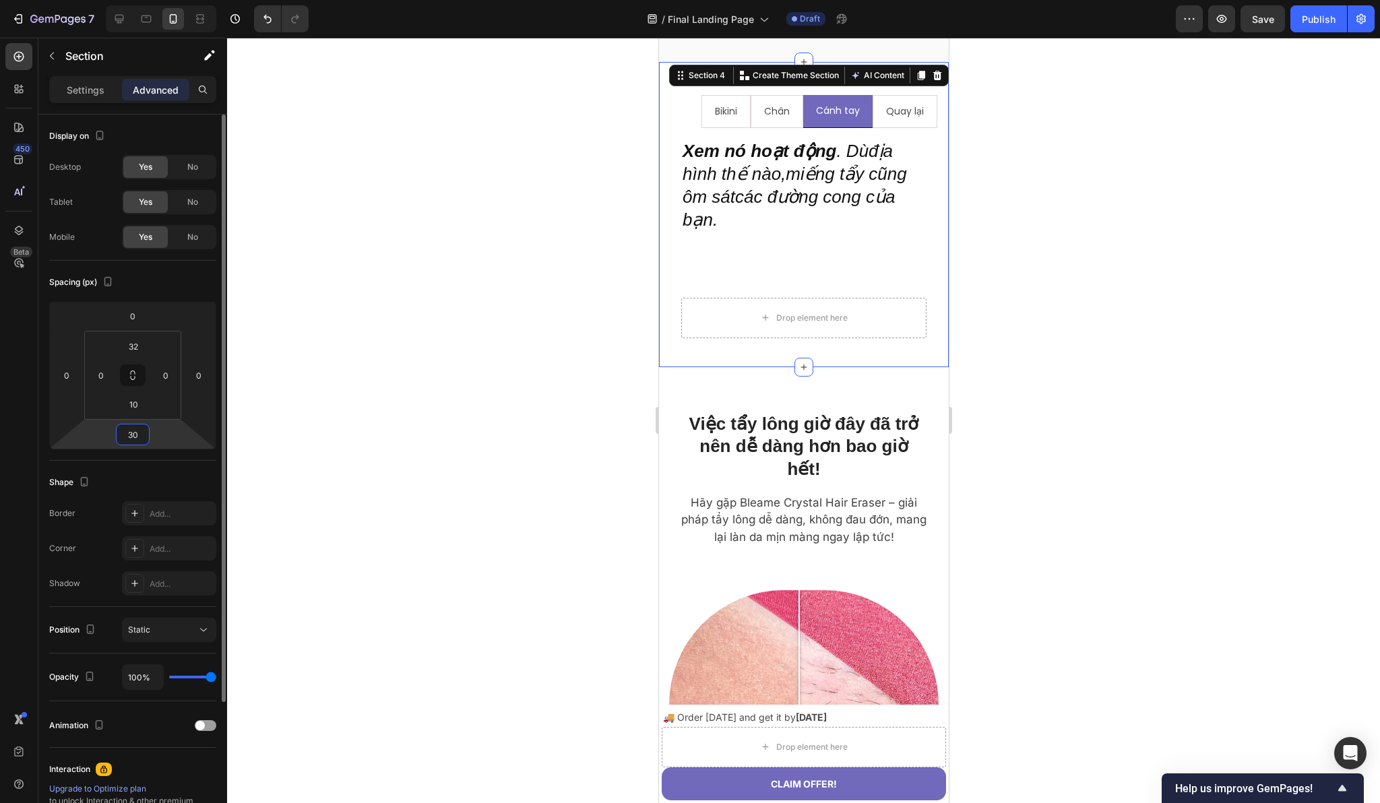
type input "3"
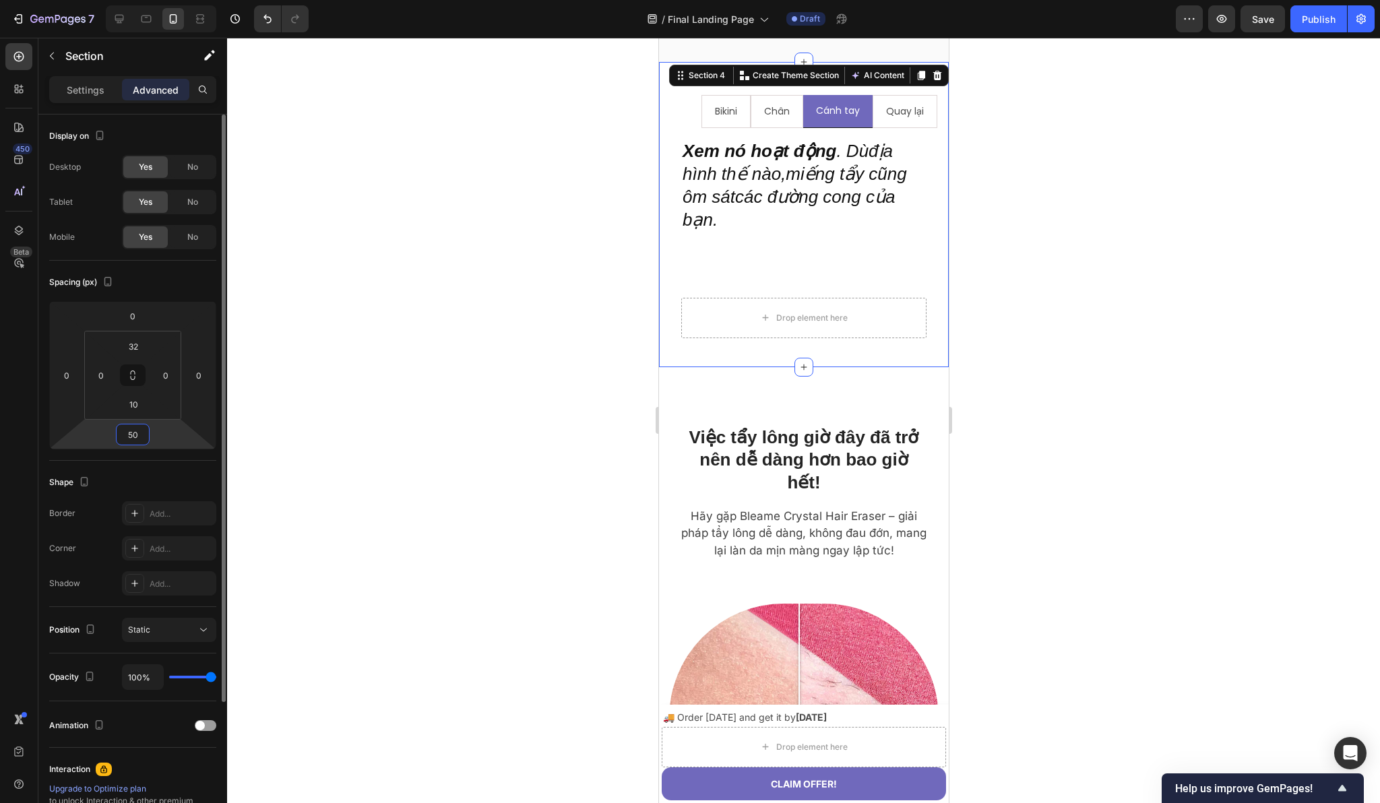
type input "5"
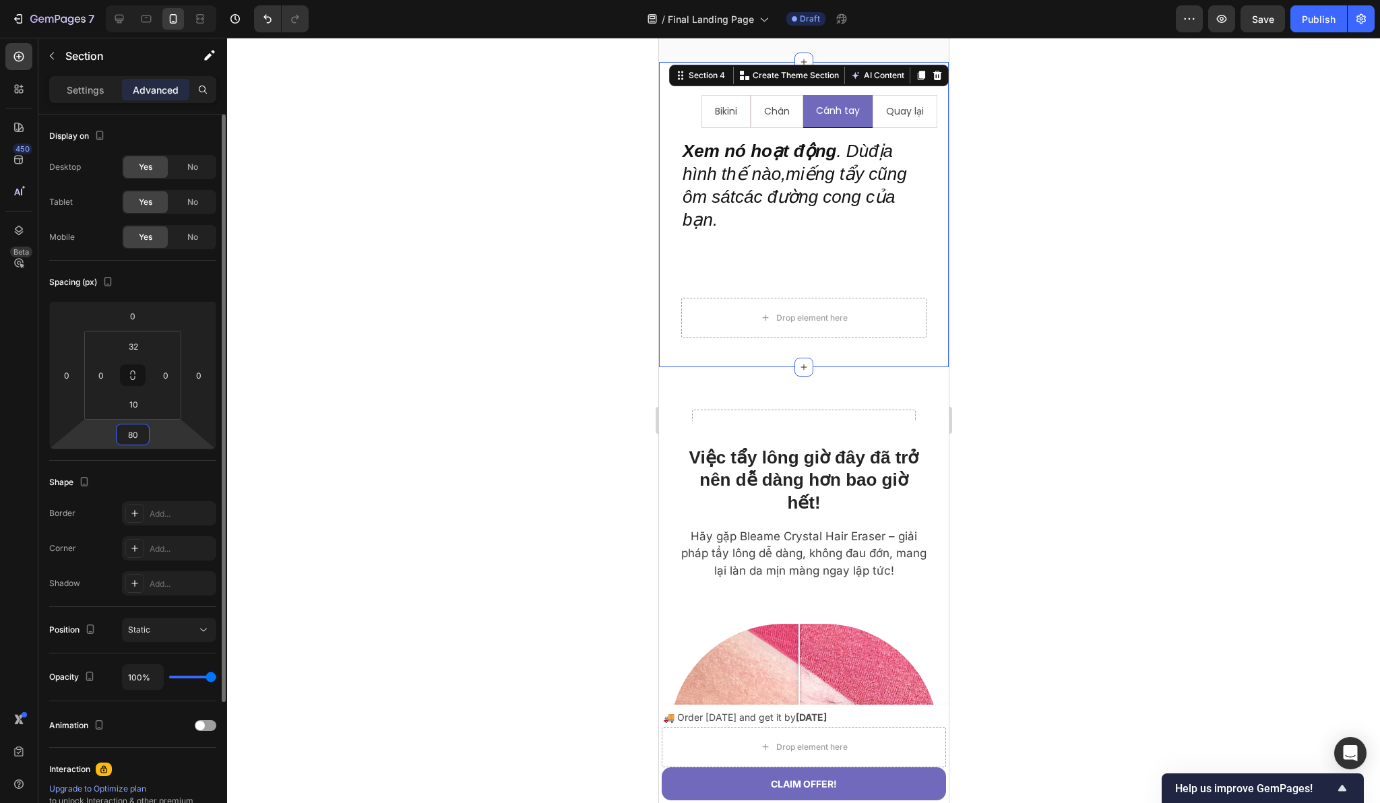
type input "8"
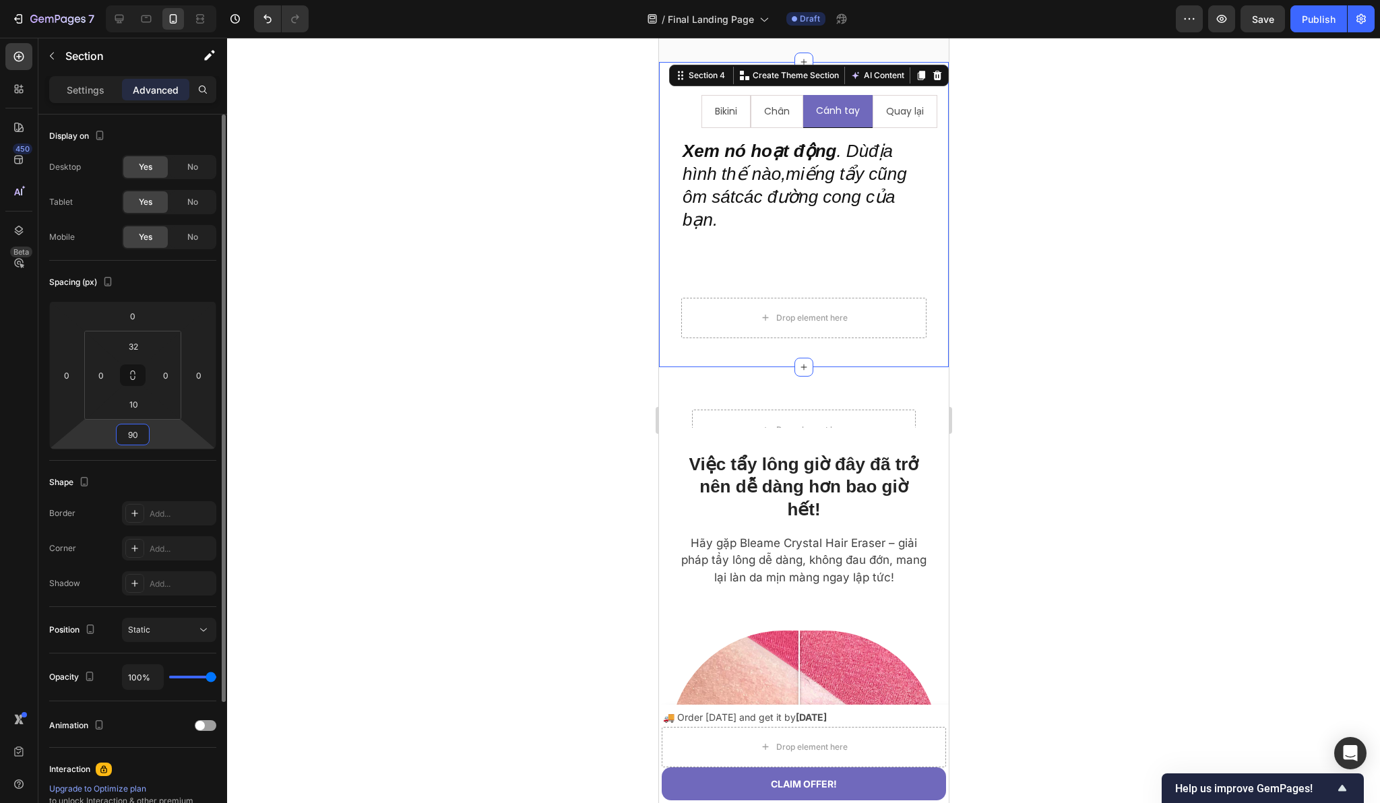
type input "9"
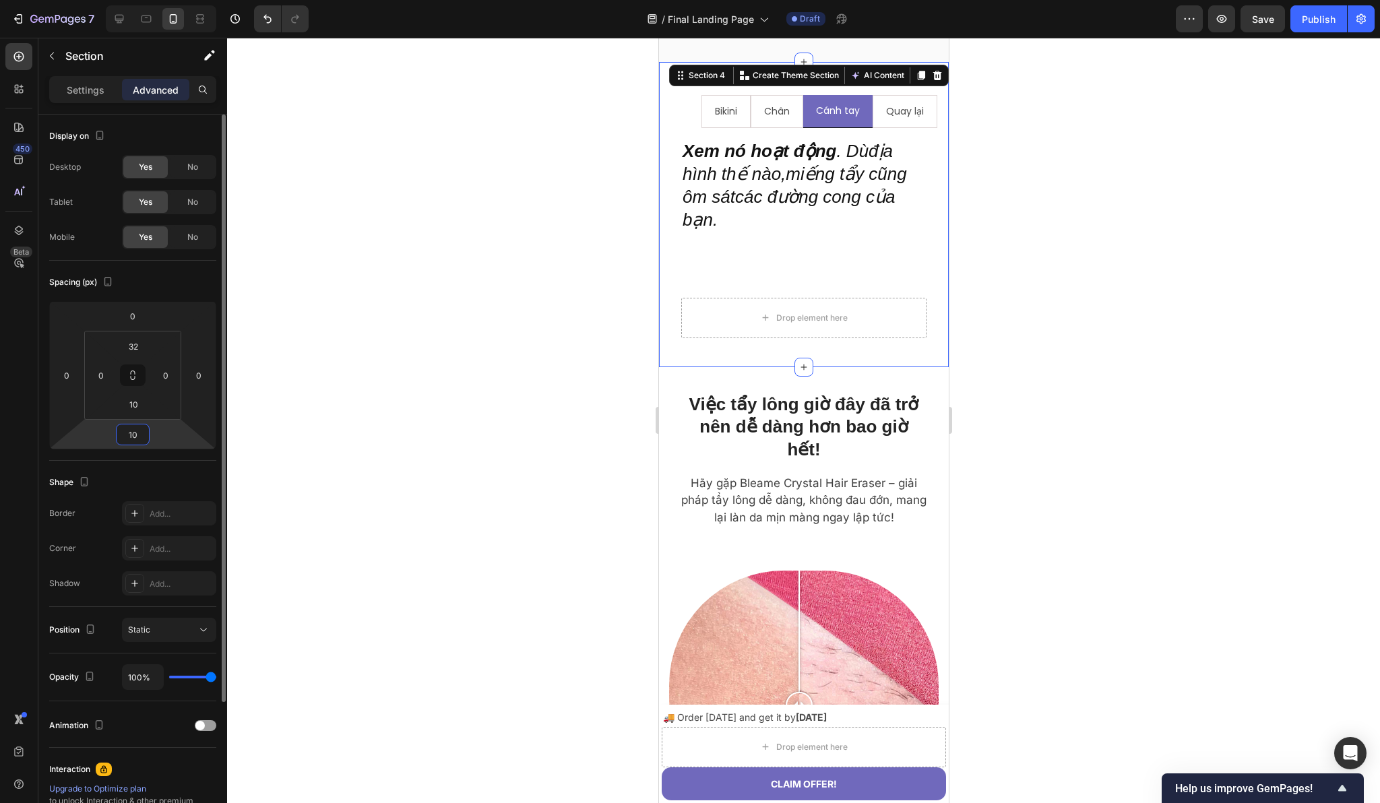
type input "100"
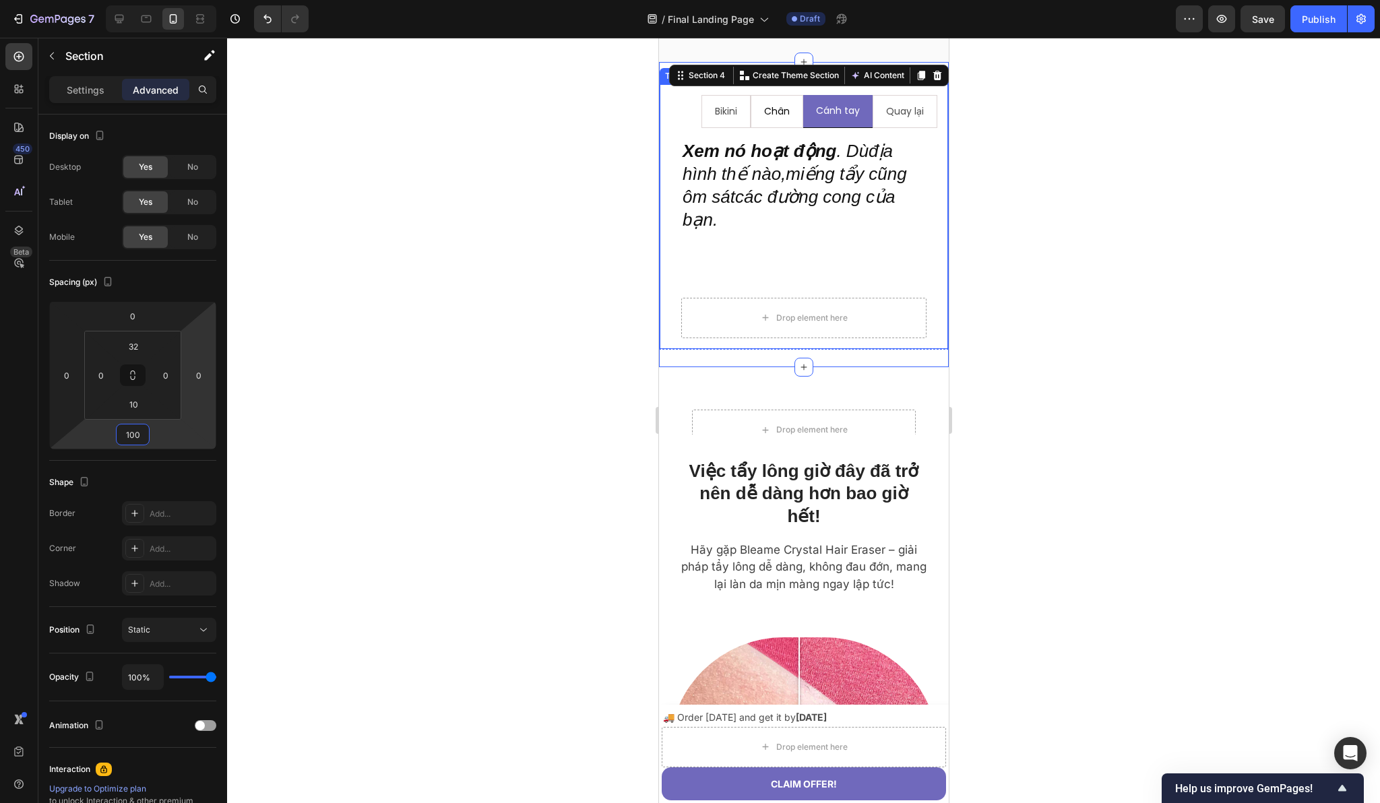
click at [750, 115] on li "Chân" at bounding box center [776, 111] width 53 height 33
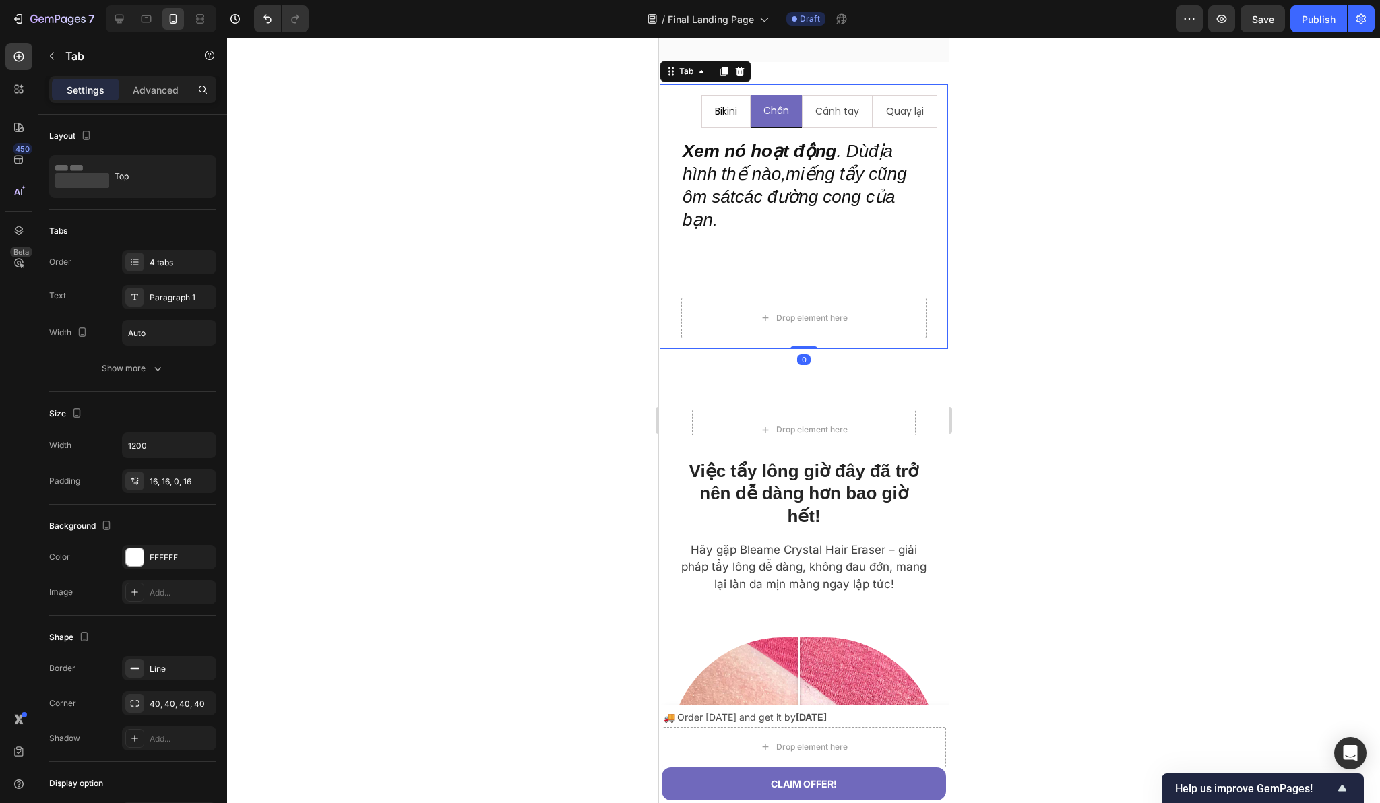
click at [738, 117] on li "Bikini" at bounding box center [725, 111] width 49 height 33
click at [201, 16] on icon at bounding box center [199, 18] width 13 height 13
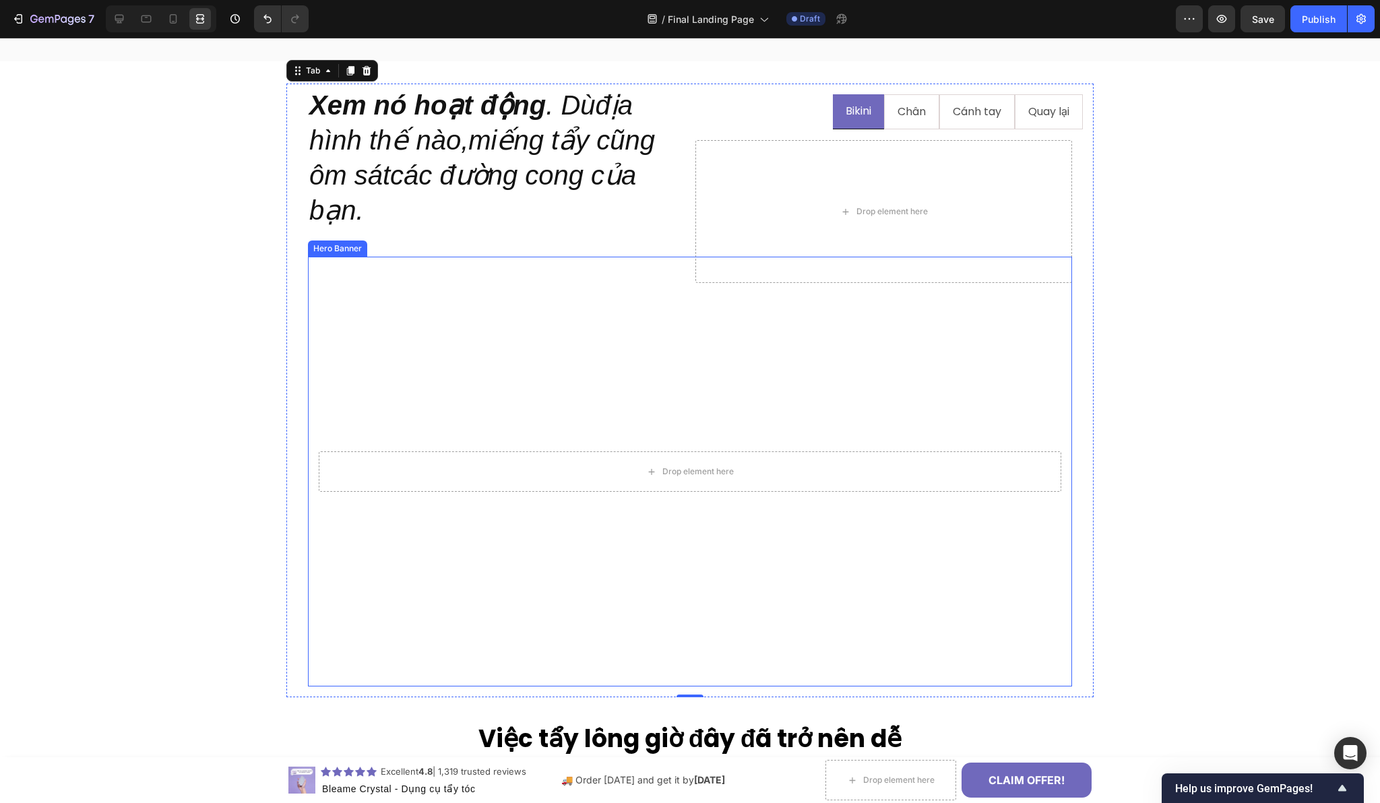
scroll to position [1507, 0]
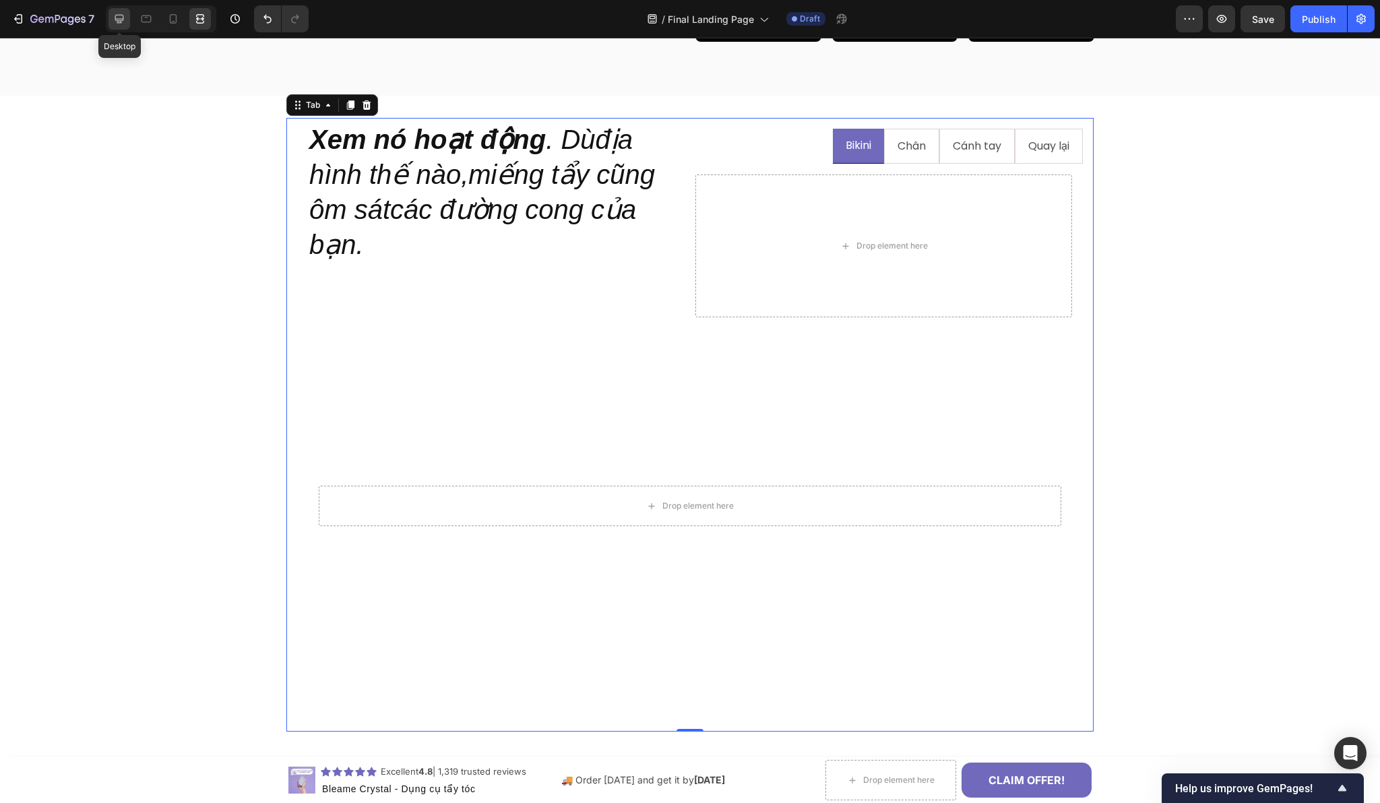
click at [117, 17] on icon at bounding box center [119, 18] width 13 height 13
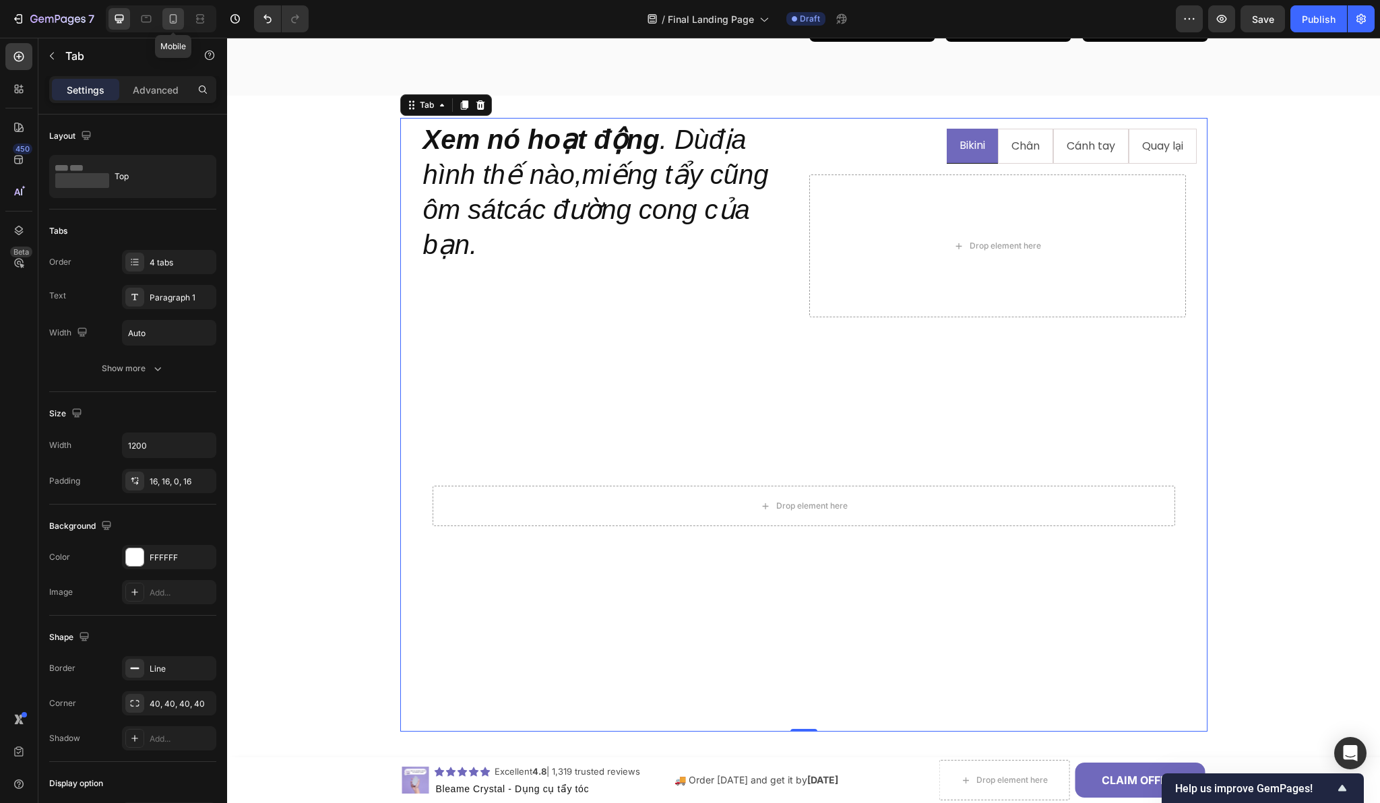
click at [174, 26] on div at bounding box center [173, 19] width 22 height 22
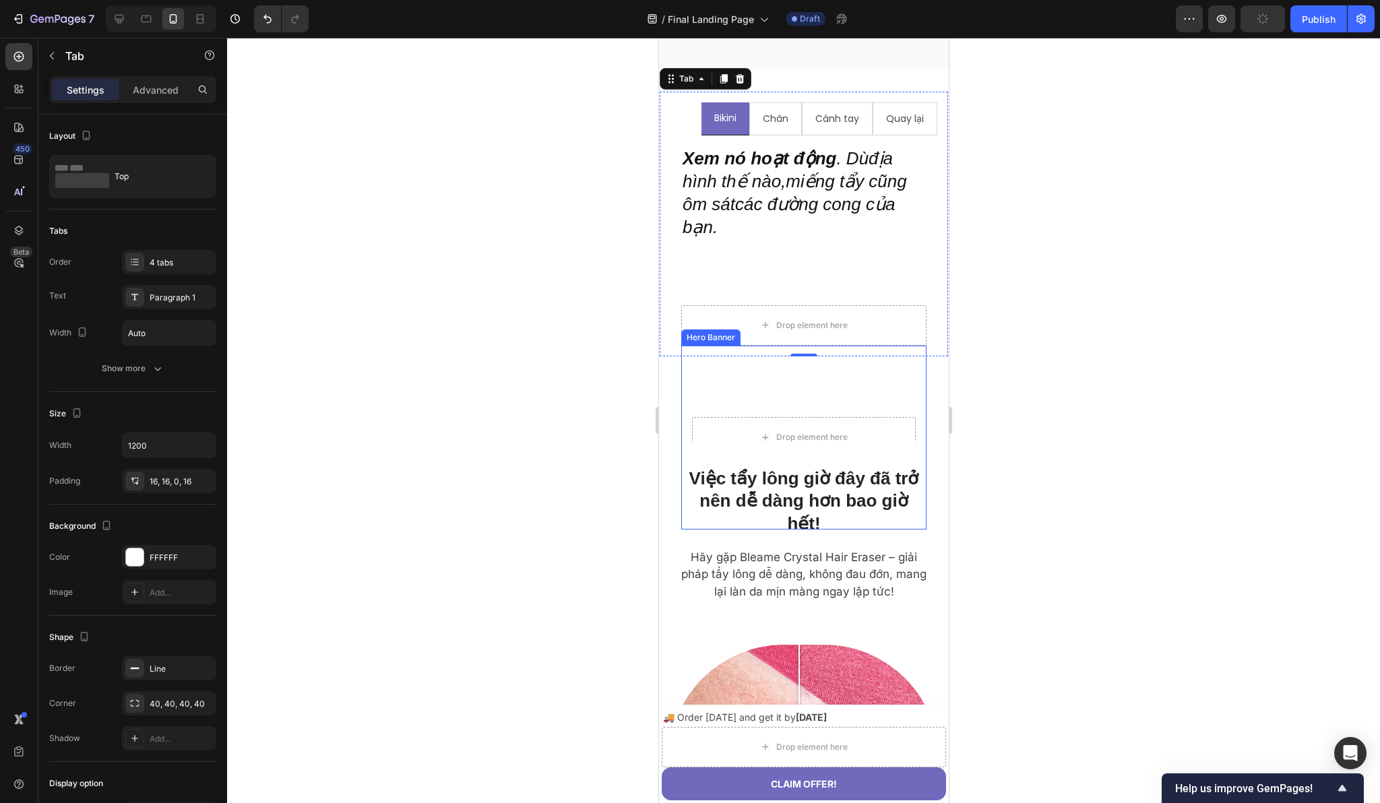
scroll to position [1766, 0]
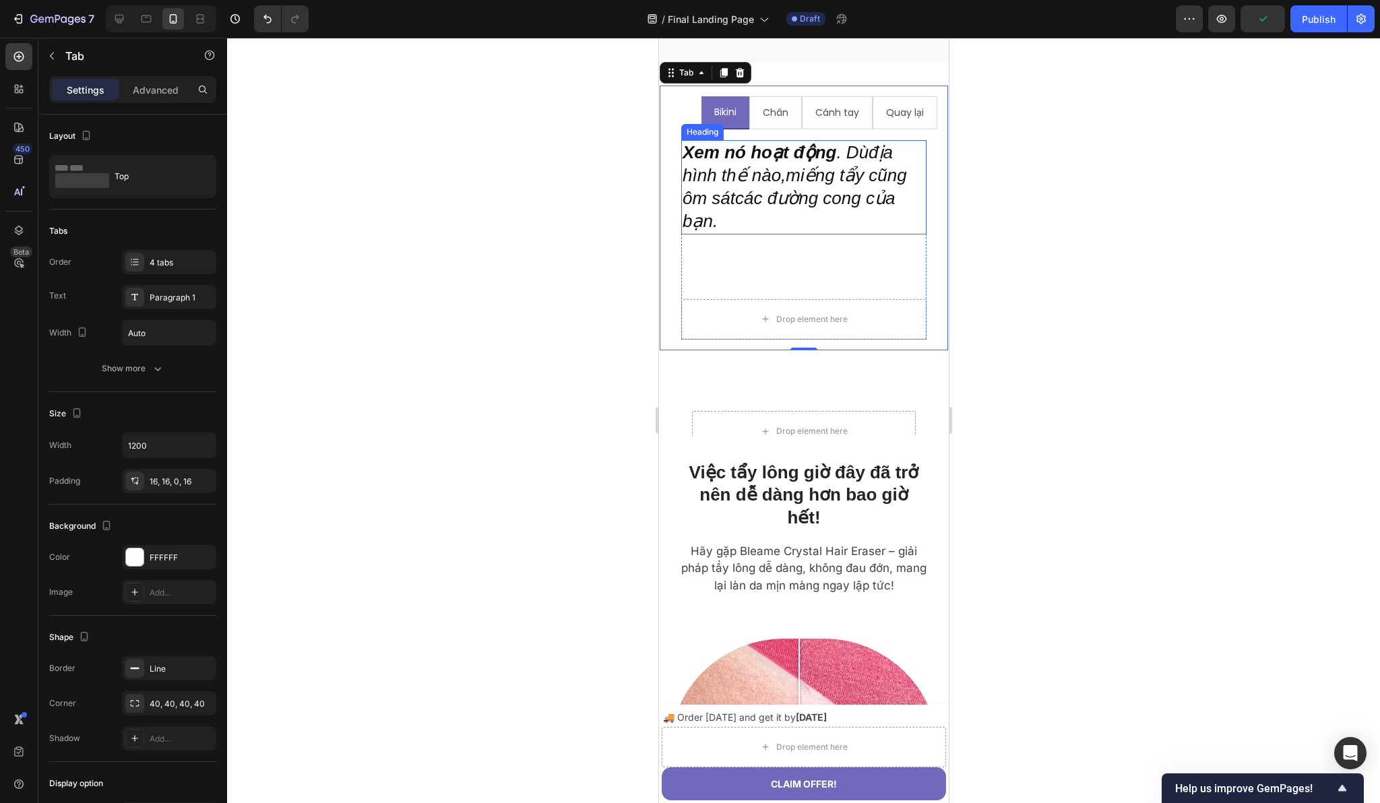
click at [747, 183] on h2 "Xem nó hoạt động . Dùđịa hình thế nào,miếng tẩy cũng ôm sátcác đường cong của b…" at bounding box center [802, 187] width 245 height 94
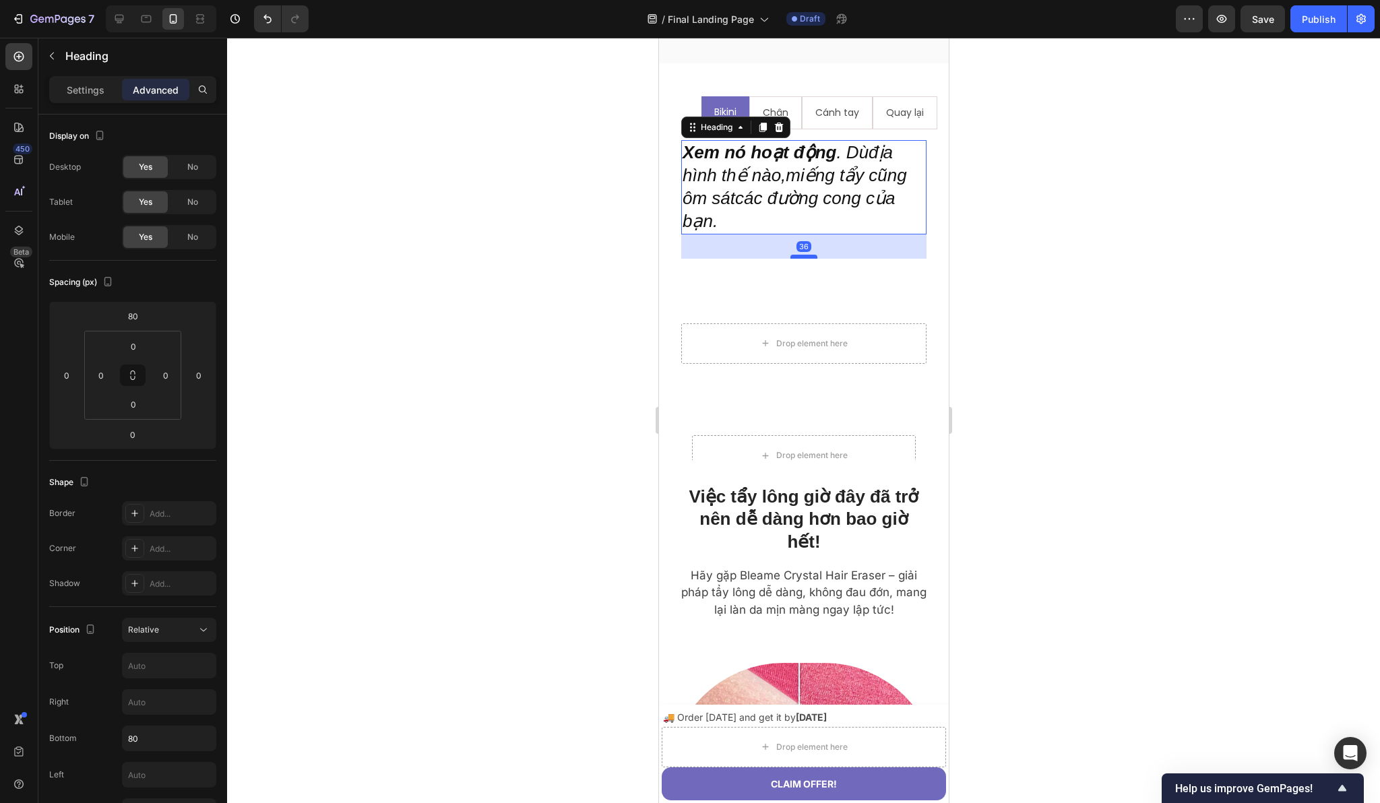
drag, startPoint x: 796, startPoint y: 232, endPoint x: 801, endPoint y: 257, distance: 24.8
click at [801, 257] on div at bounding box center [803, 257] width 27 height 4
type input "36"
click at [1261, 20] on span "Save" at bounding box center [1263, 18] width 22 height 11
click at [1218, 24] on icon "button" at bounding box center [1221, 18] width 13 height 13
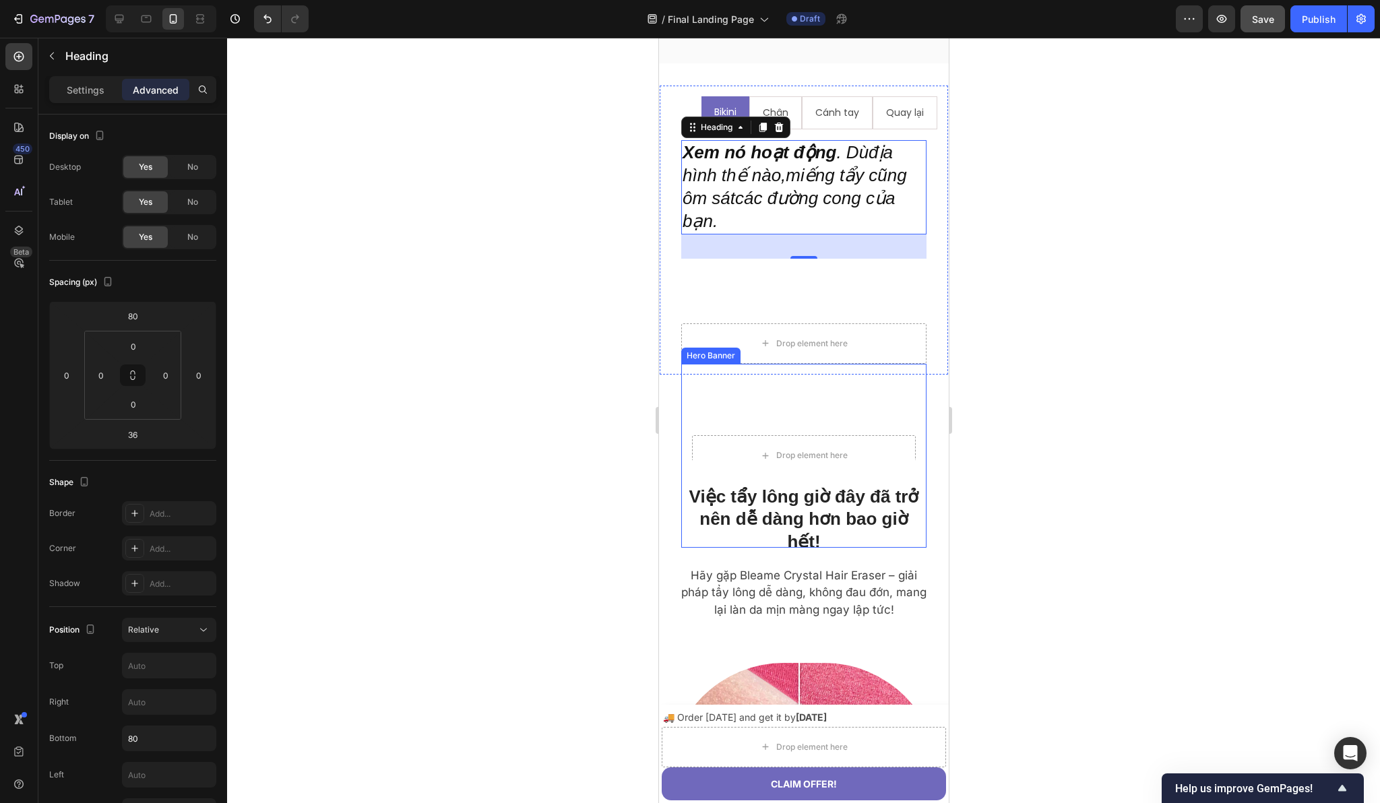
click at [695, 364] on video "Background Image" at bounding box center [802, 456] width 245 height 184
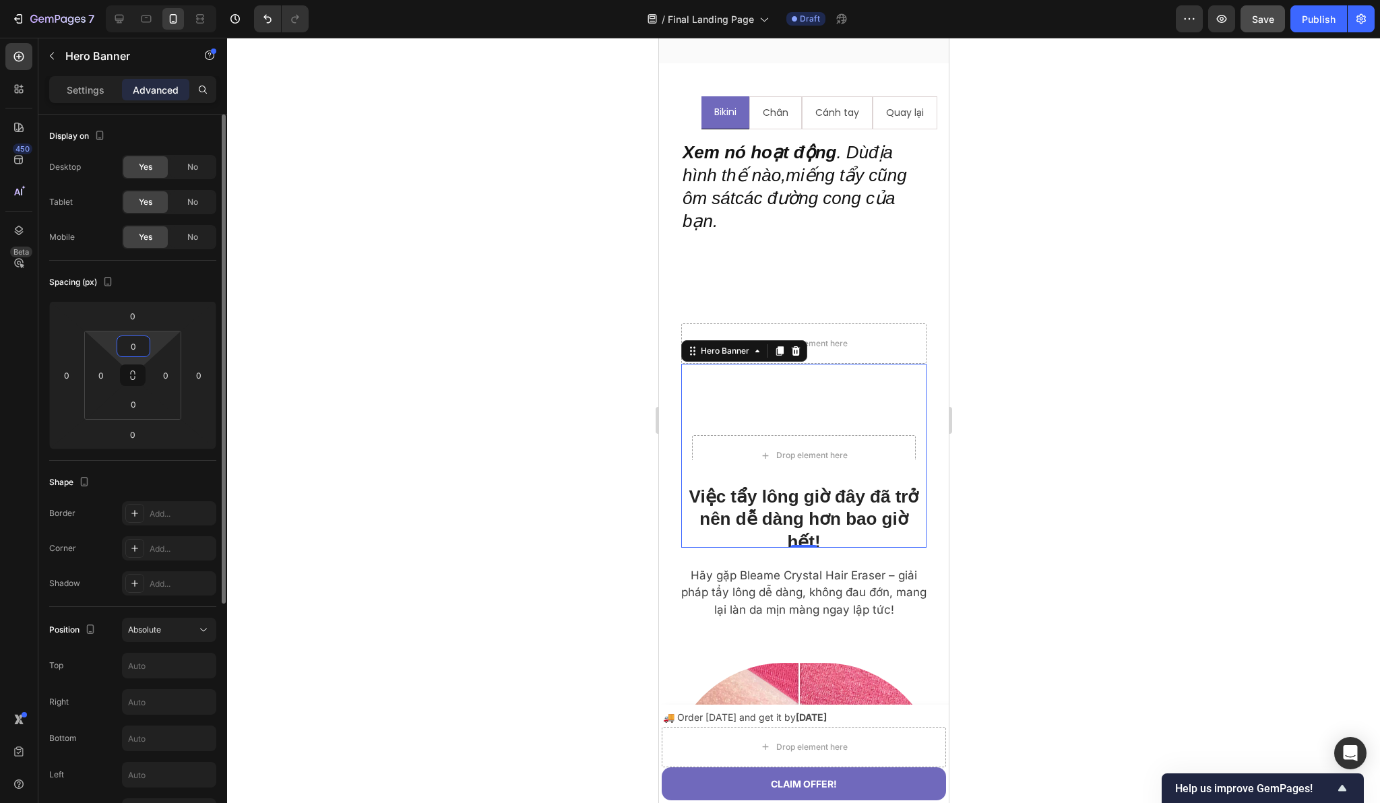
click at [137, 343] on input "0" at bounding box center [133, 346] width 27 height 20
type input "30"
click at [134, 318] on input "0" at bounding box center [132, 316] width 27 height 20
click at [128, 317] on input "020" at bounding box center [132, 316] width 27 height 20
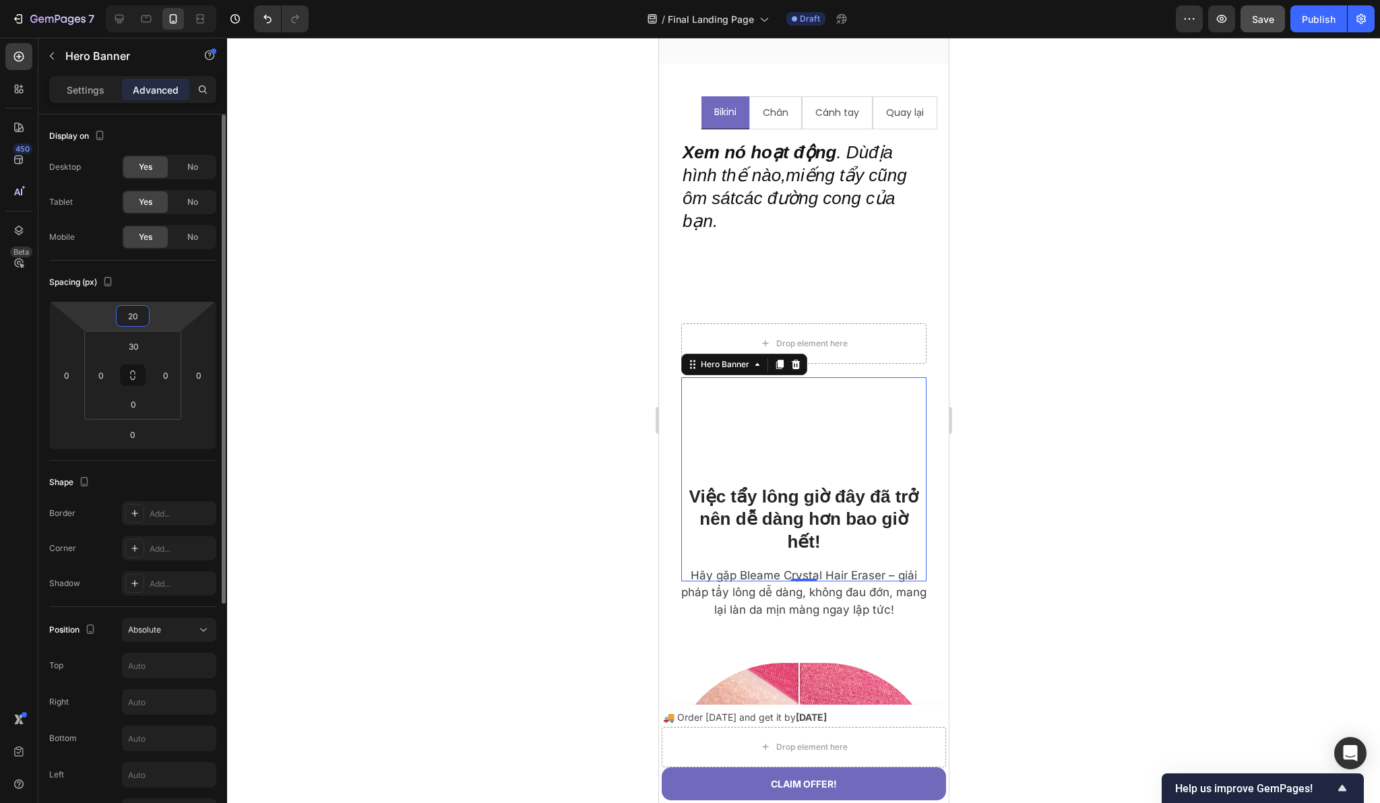
type input "0"
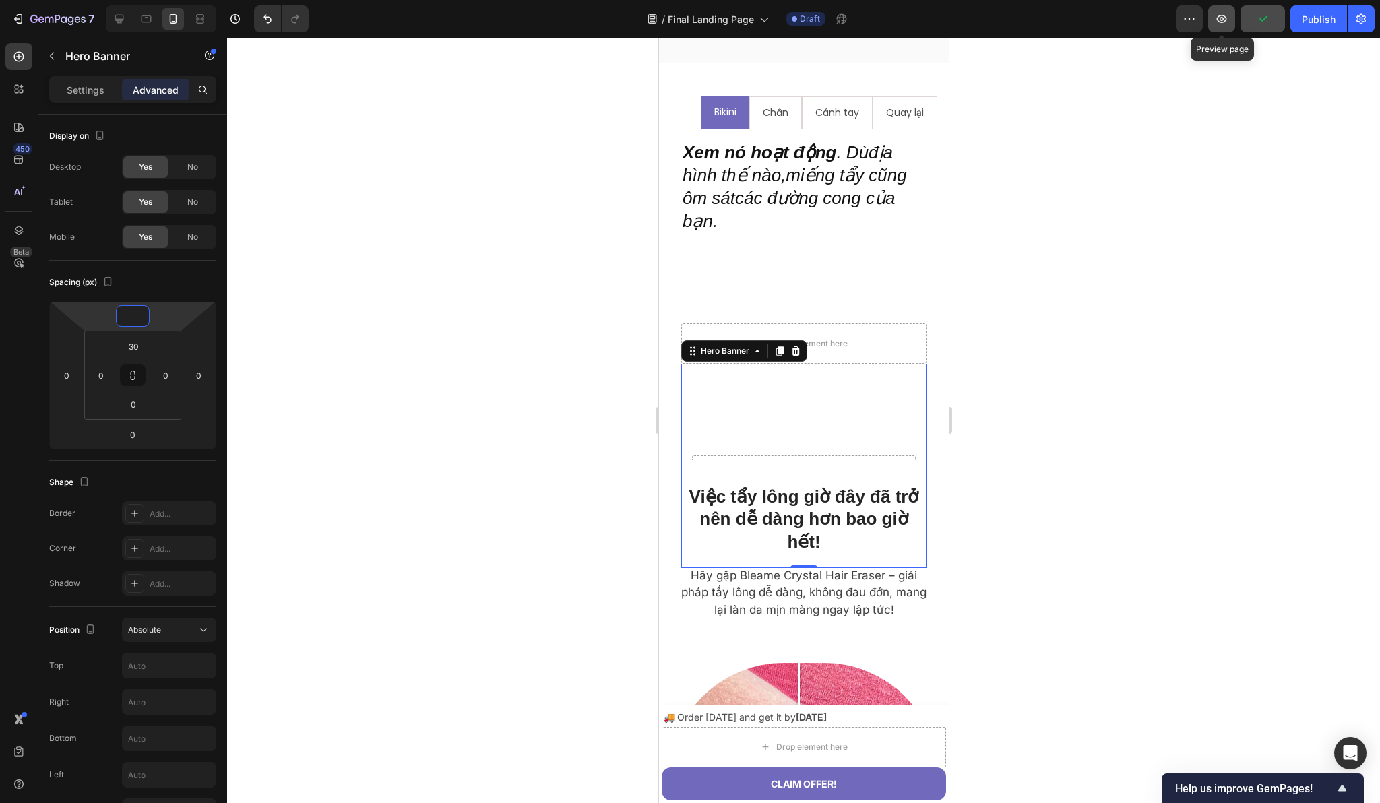
click at [1224, 22] on icon "button" at bounding box center [1221, 18] width 13 height 13
type input "0"
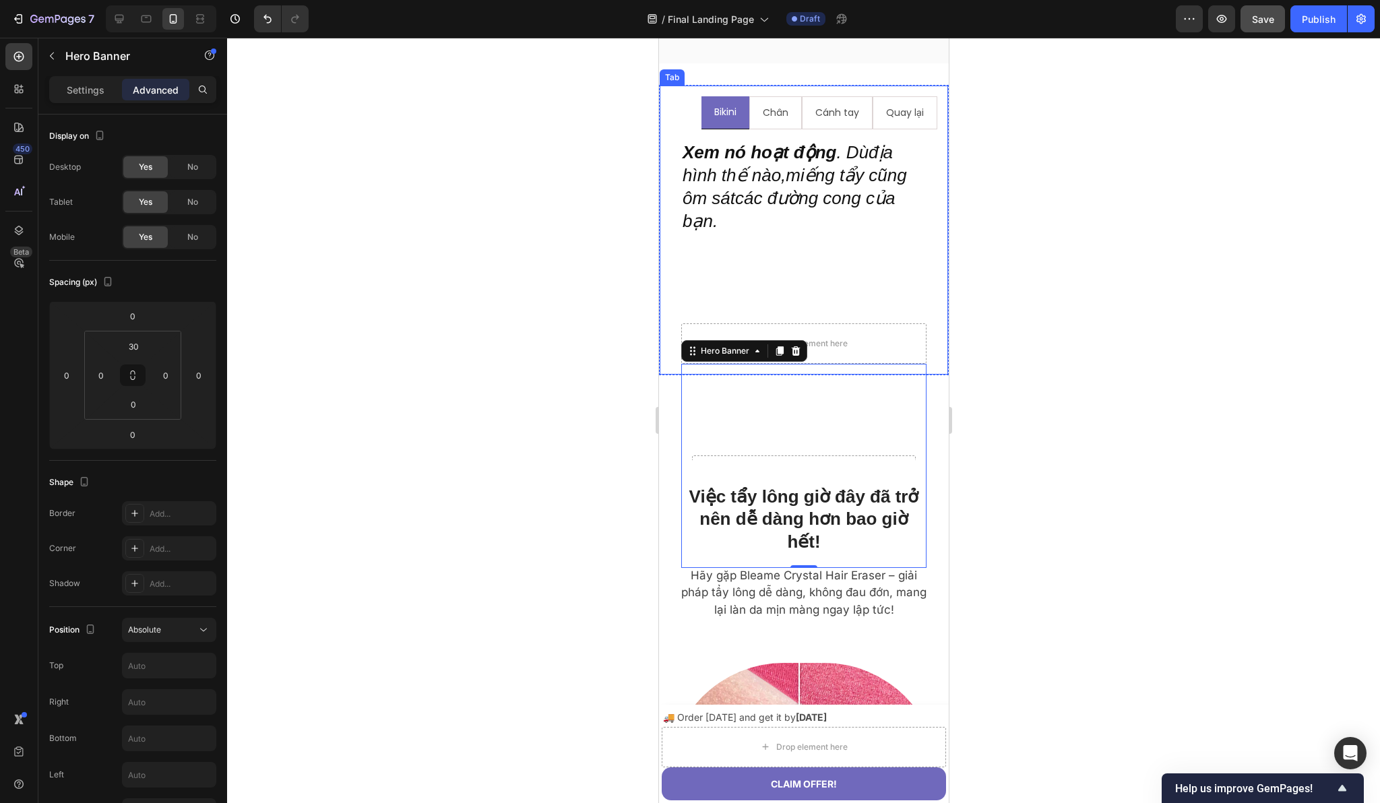
click at [683, 117] on ul "Bikini Chân Cánh tay Quay lại" at bounding box center [803, 112] width 267 height 33
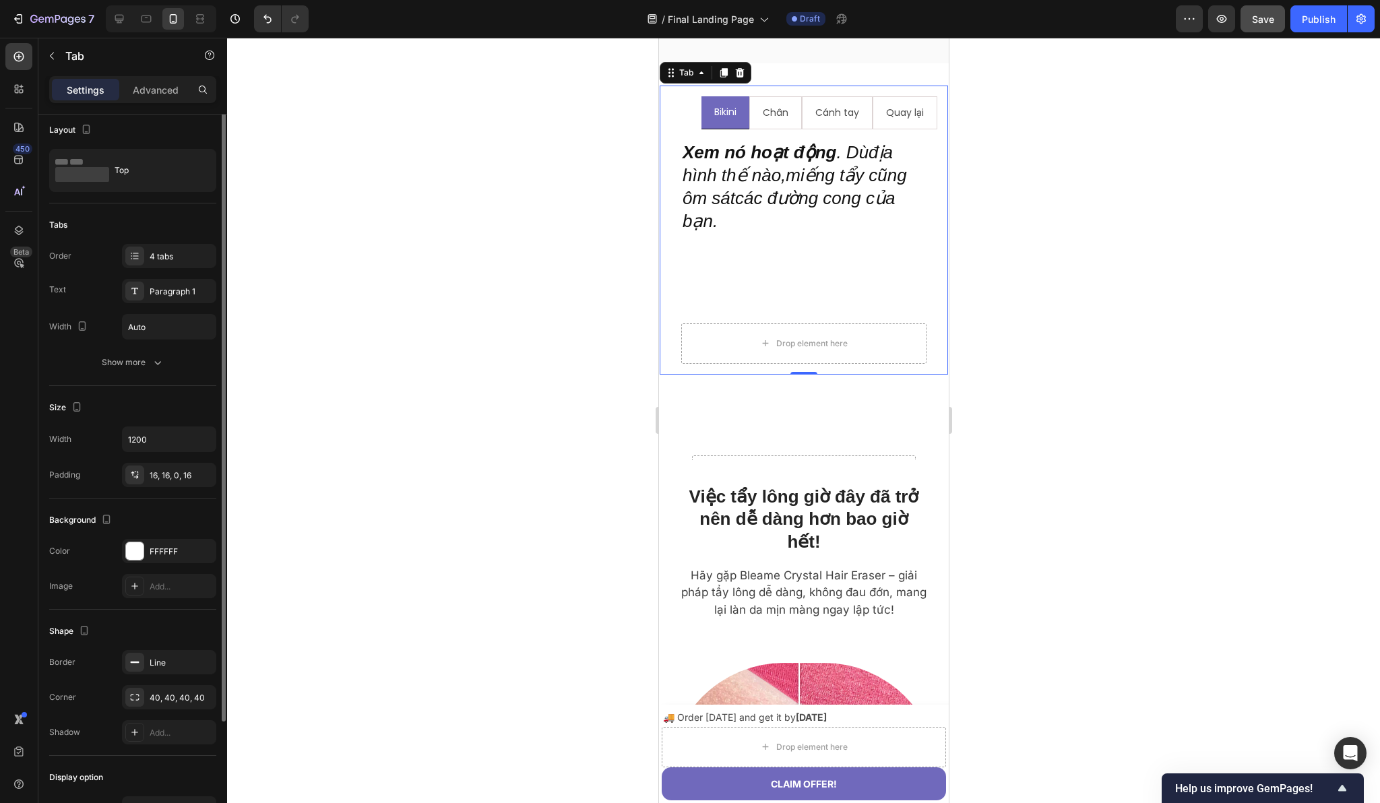
scroll to position [0, 0]
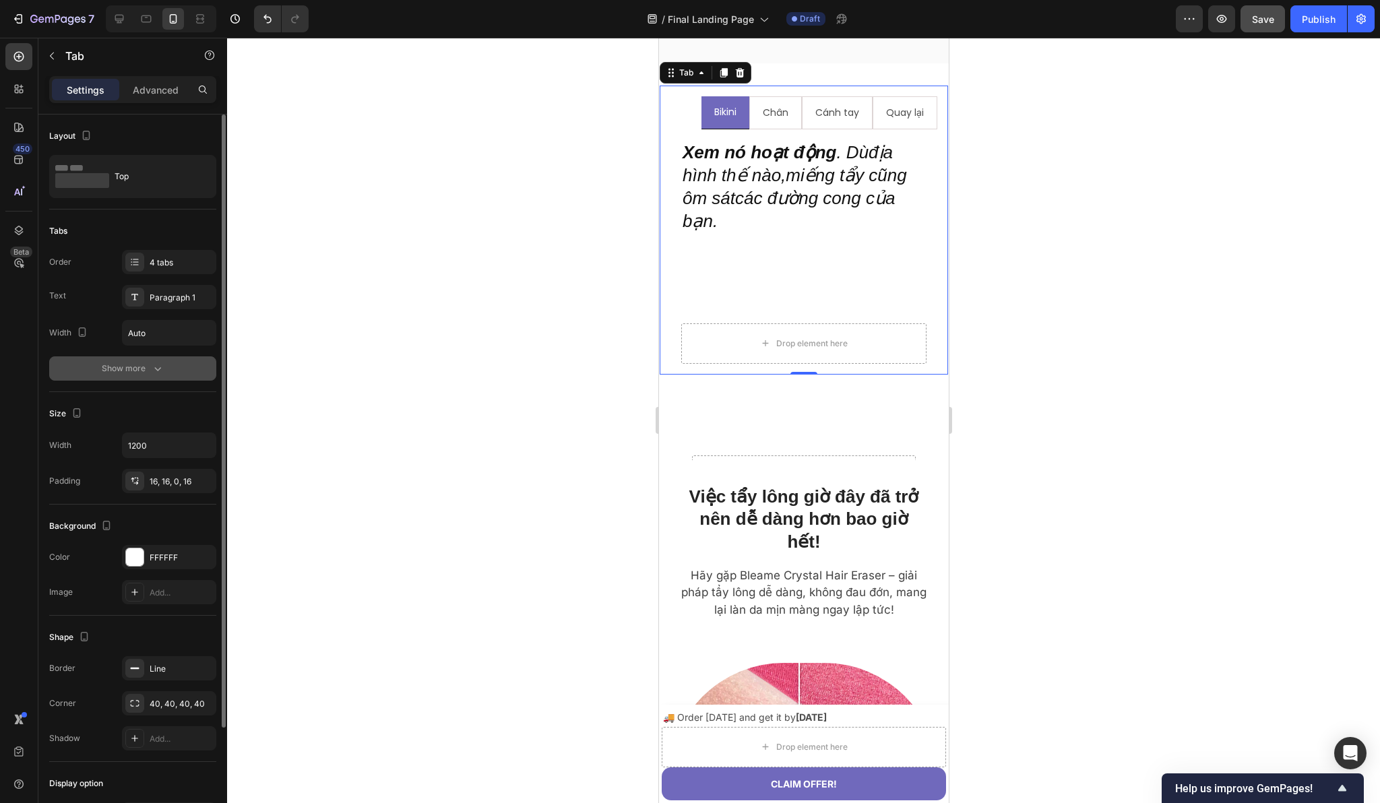
click at [141, 369] on div "Show more" at bounding box center [133, 368] width 63 height 13
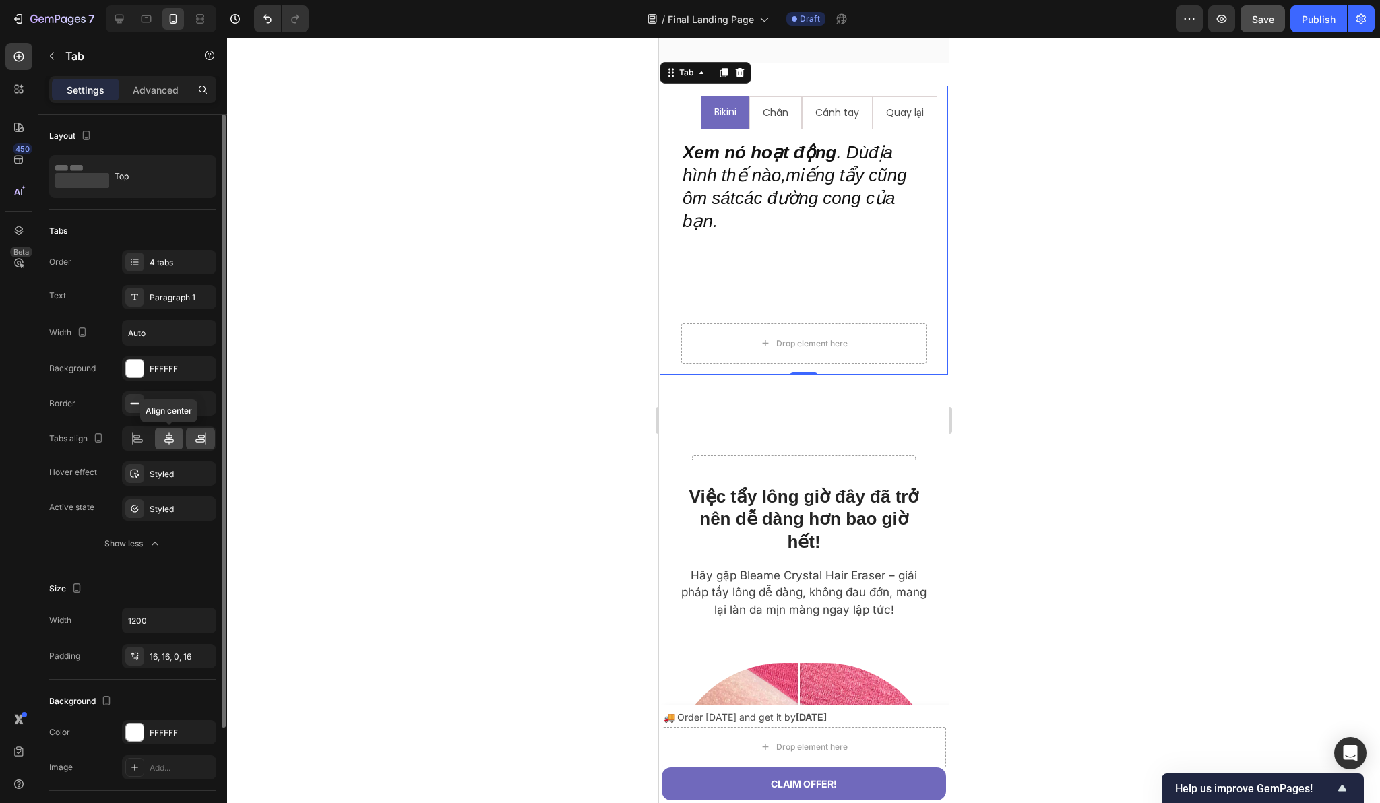
click at [164, 435] on icon at bounding box center [168, 438] width 13 height 13
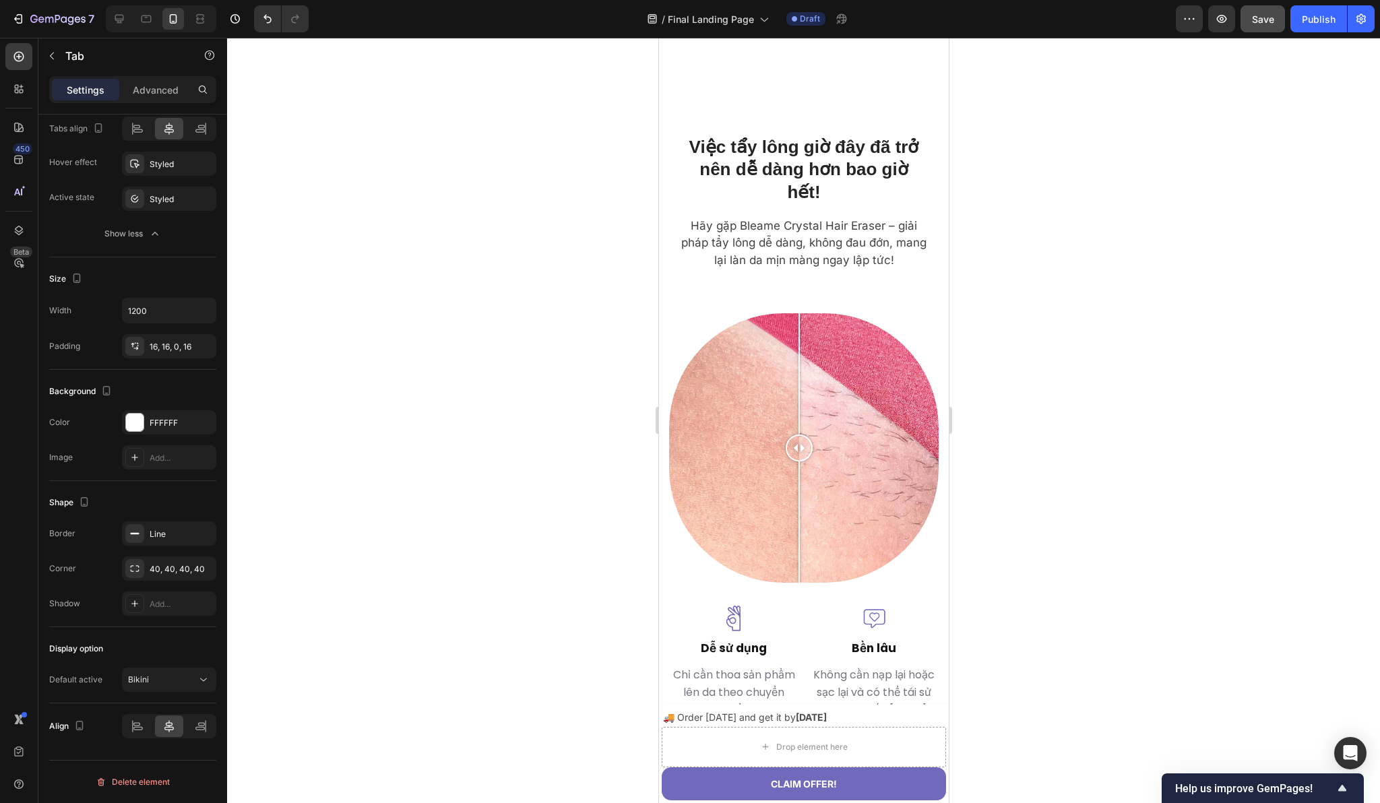
scroll to position [2165, 0]
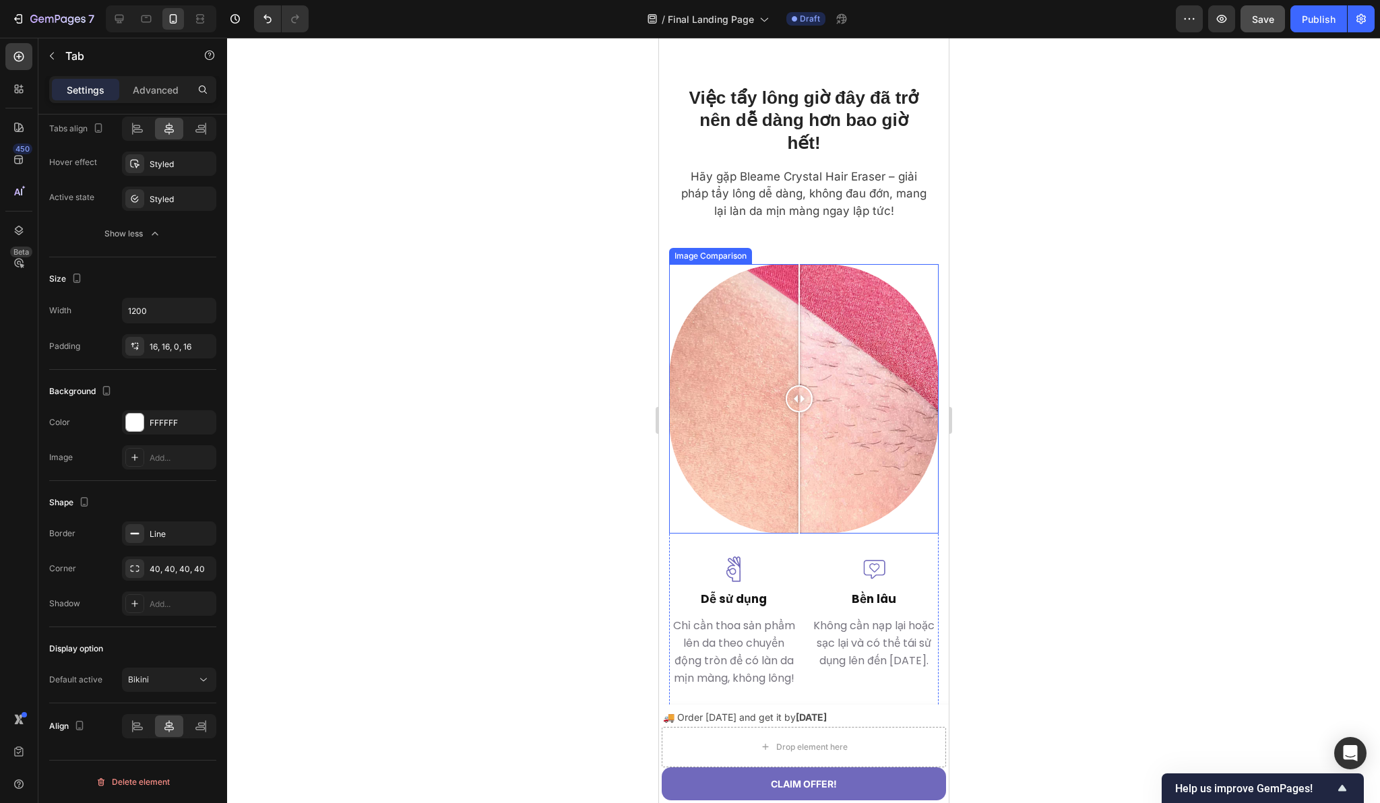
click at [681, 316] on div at bounding box center [802, 398] width 269 height 269
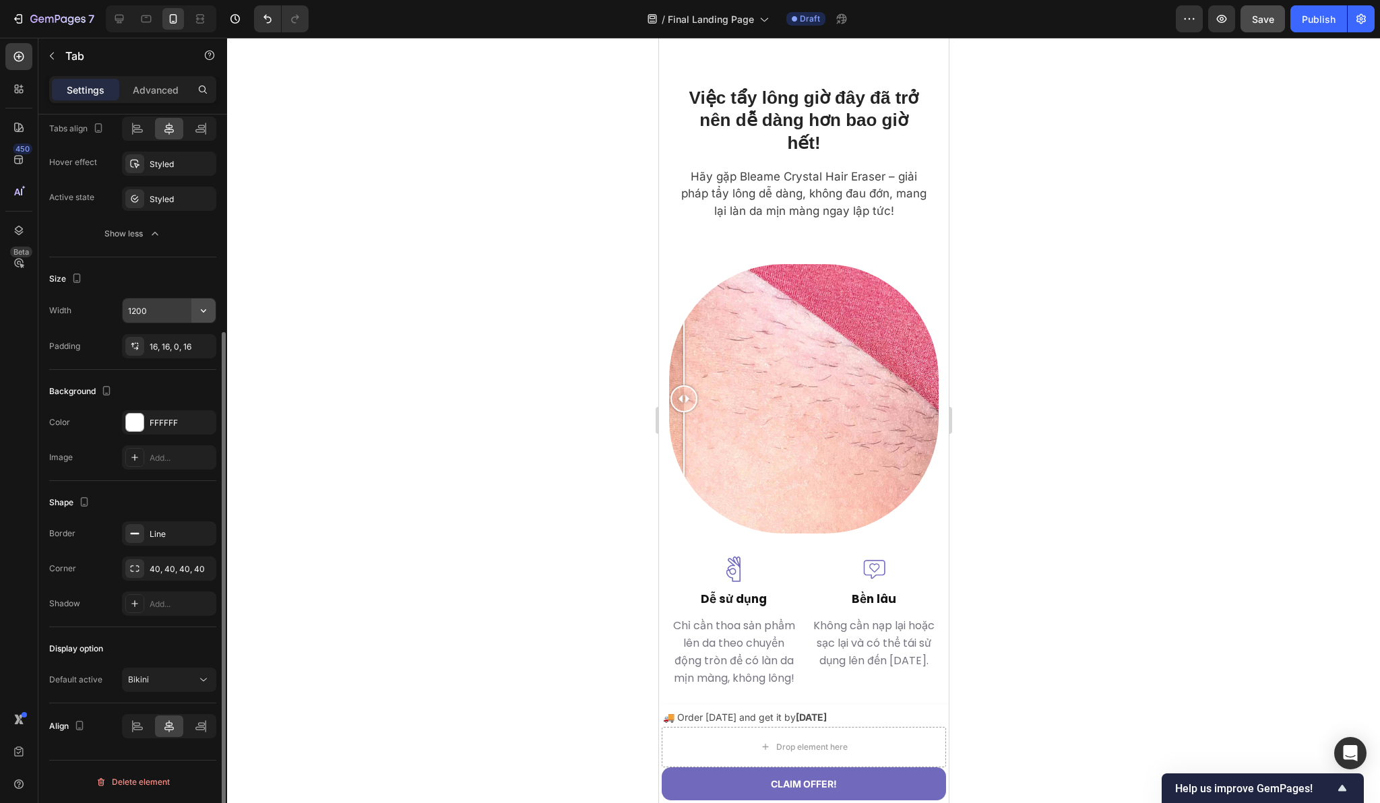
click at [202, 310] on icon "button" at bounding box center [203, 310] width 5 height 3
click at [112, 290] on div "Size Width 1200 Padding 16, 16, 0, 16" at bounding box center [132, 313] width 167 height 113
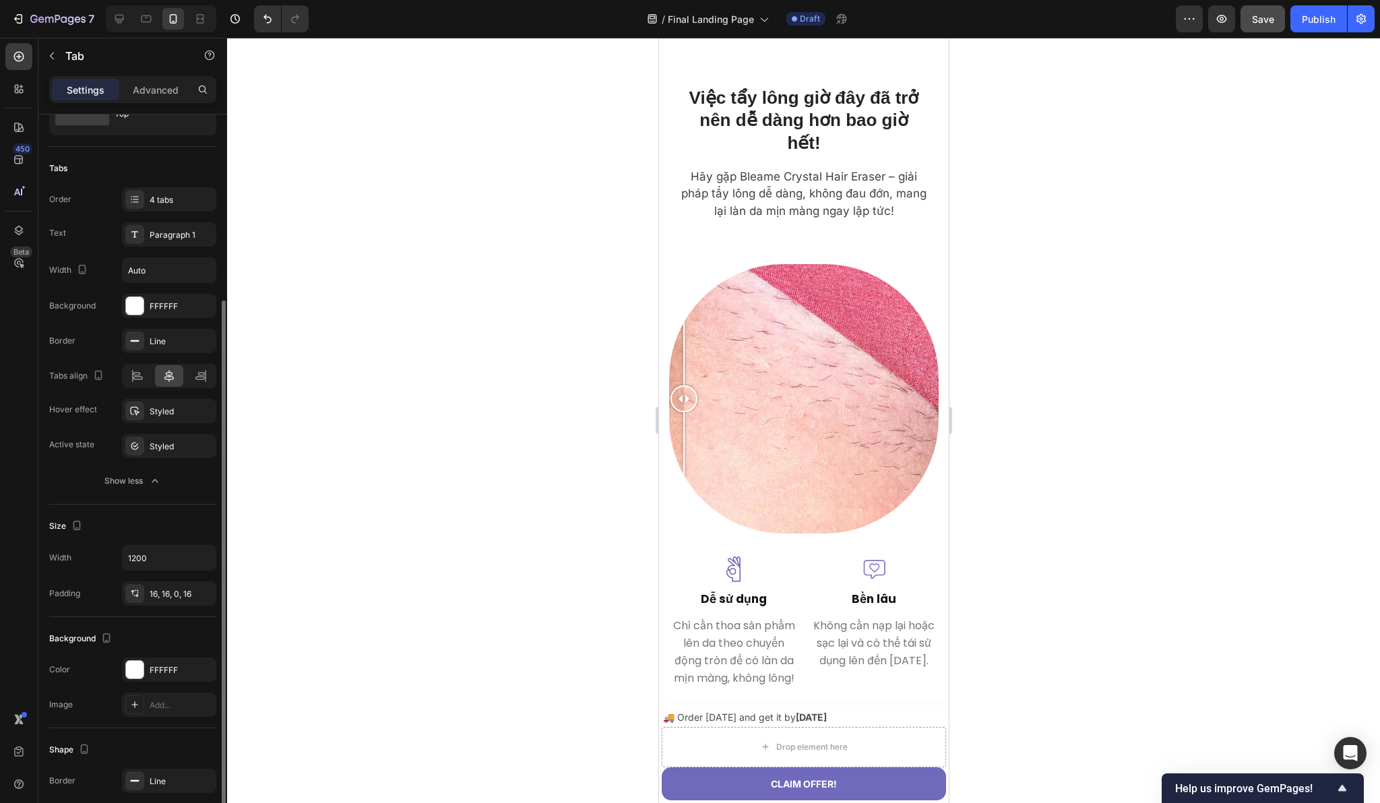
scroll to position [0, 0]
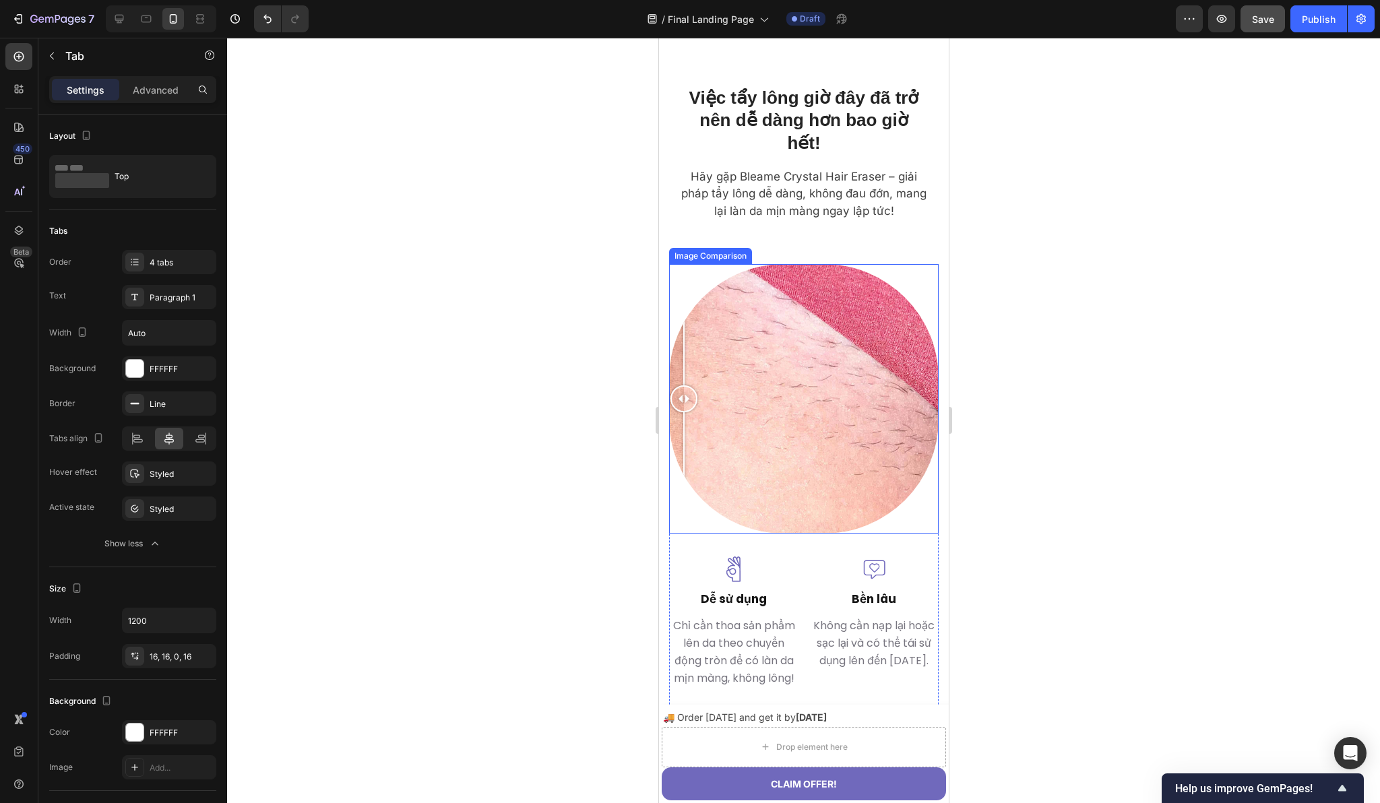
click at [687, 304] on div at bounding box center [683, 398] width 27 height 269
click at [910, 274] on div at bounding box center [802, 398] width 269 height 269
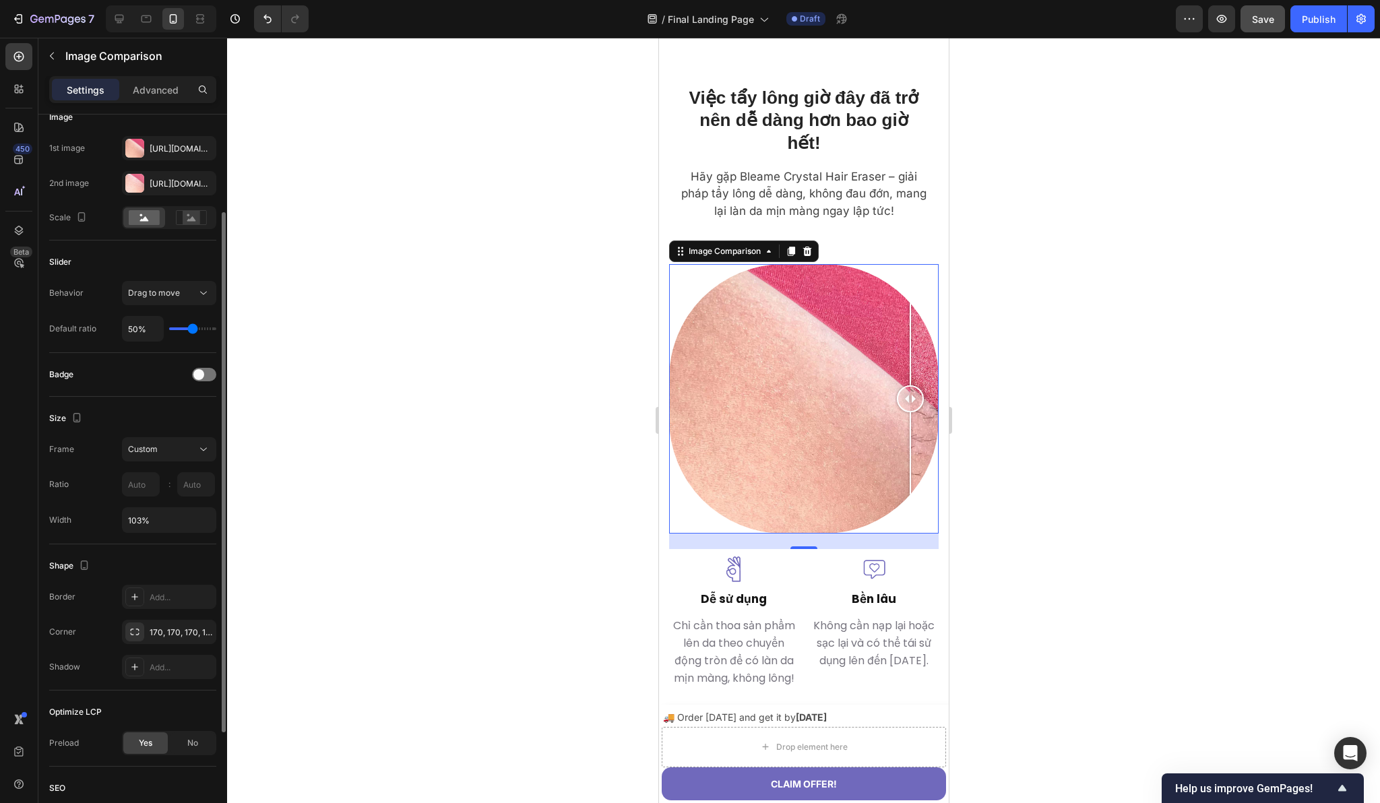
scroll to position [164, 0]
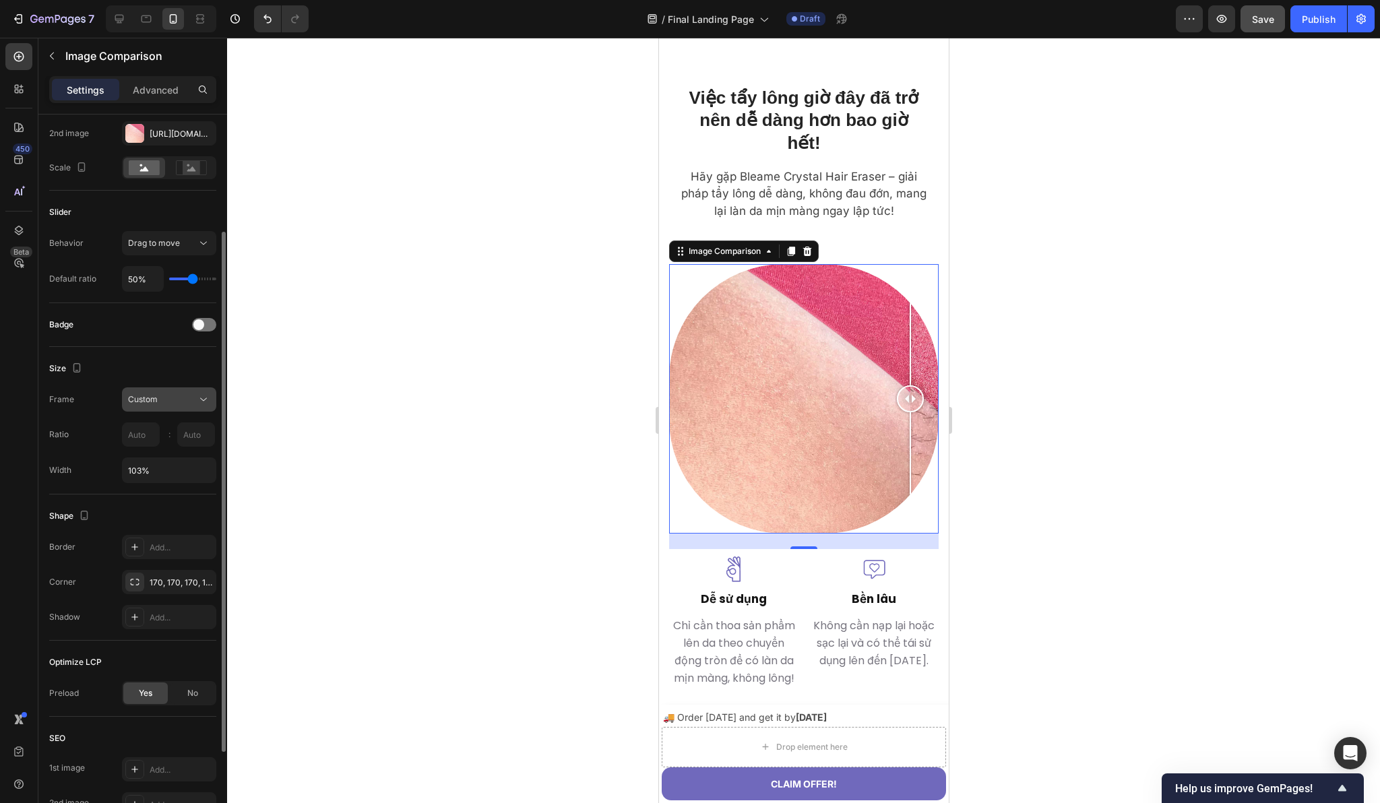
click at [187, 397] on div "Custom" at bounding box center [162, 399] width 69 height 12
click at [146, 370] on div "Size" at bounding box center [132, 369] width 167 height 22
click at [143, 466] on input "103%" at bounding box center [169, 470] width 93 height 24
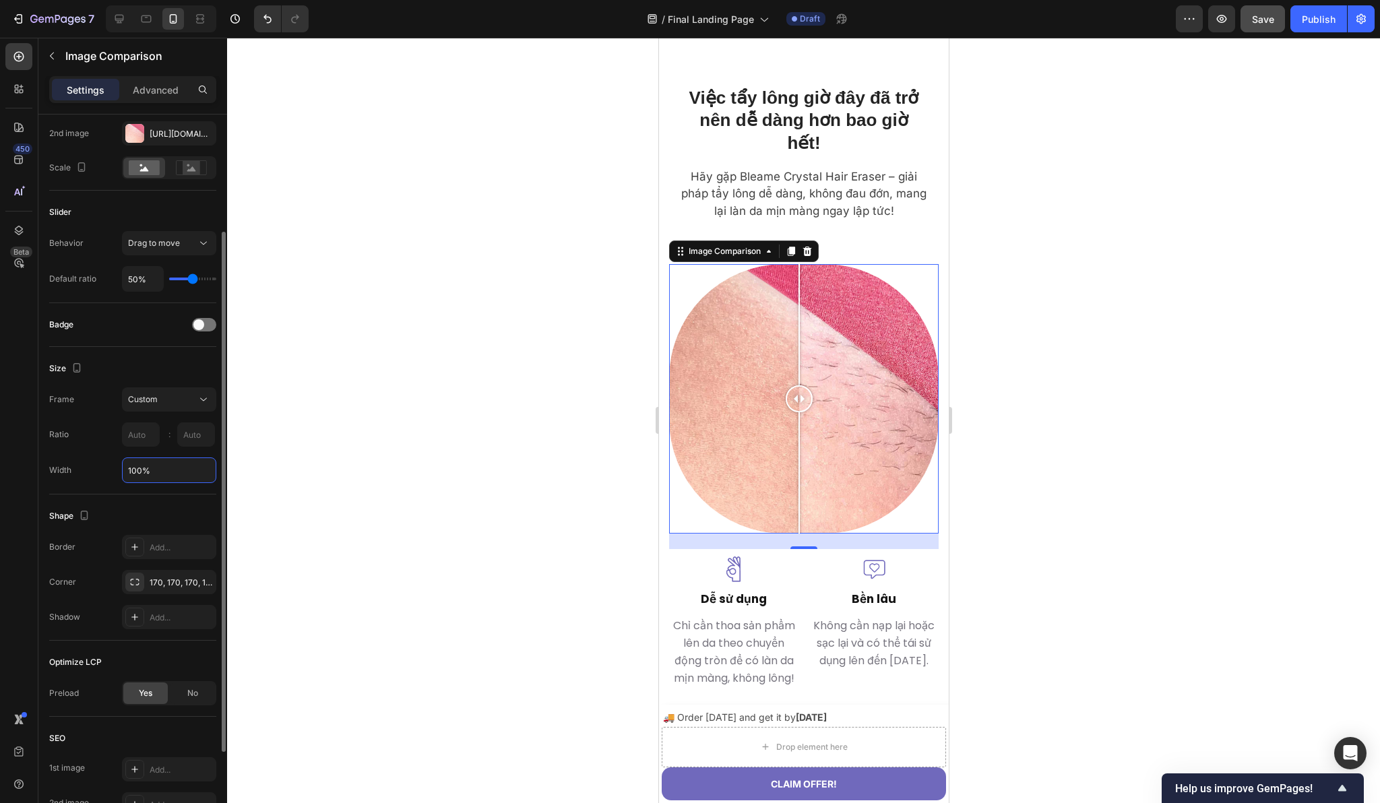
type input "103%"
click at [100, 486] on div "Size Frame Custom Ratio : Width 103%" at bounding box center [132, 421] width 167 height 148
click at [164, 406] on div "Custom" at bounding box center [169, 399] width 82 height 13
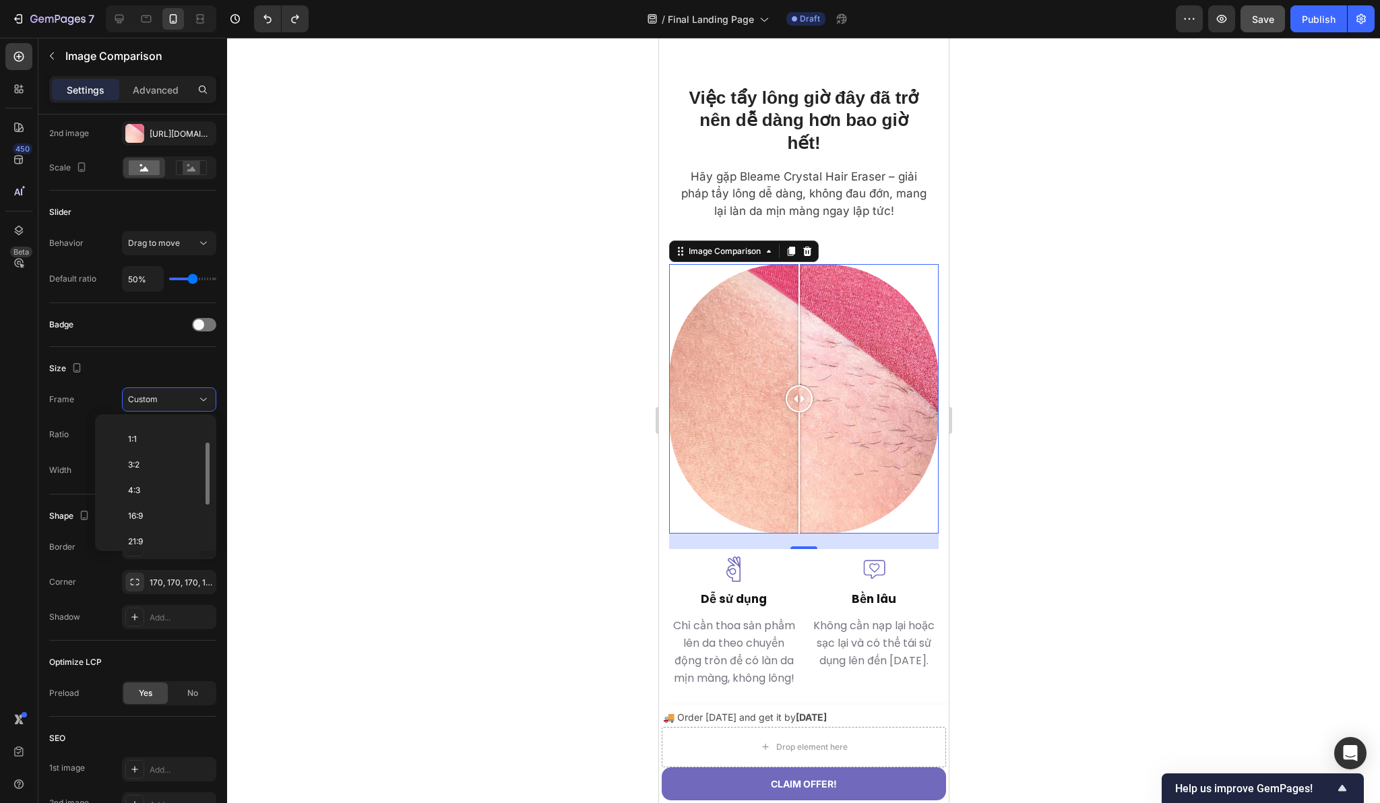
scroll to position [0, 0]
click at [157, 461] on p "1:1" at bounding box center [163, 458] width 71 height 12
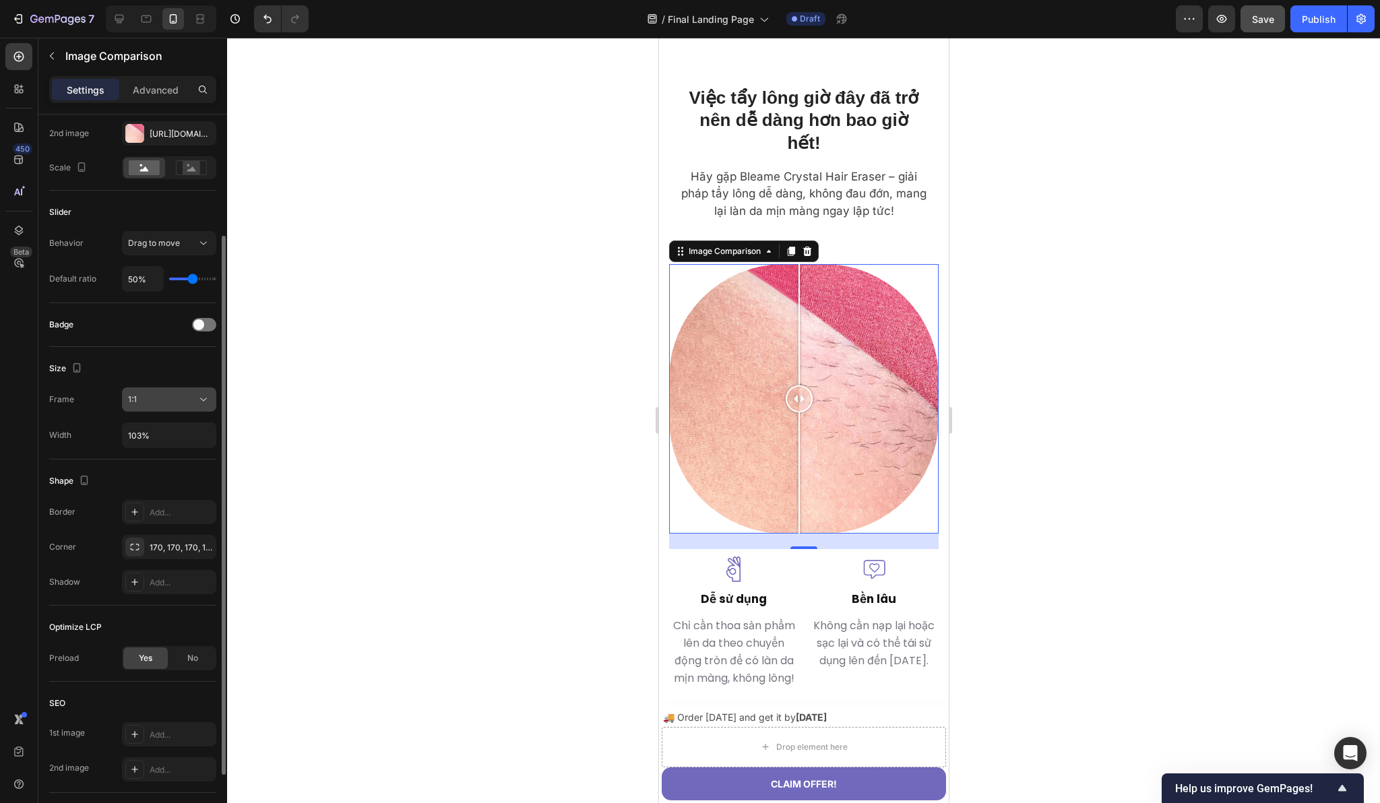
click at [170, 402] on div "1:1" at bounding box center [162, 399] width 69 height 12
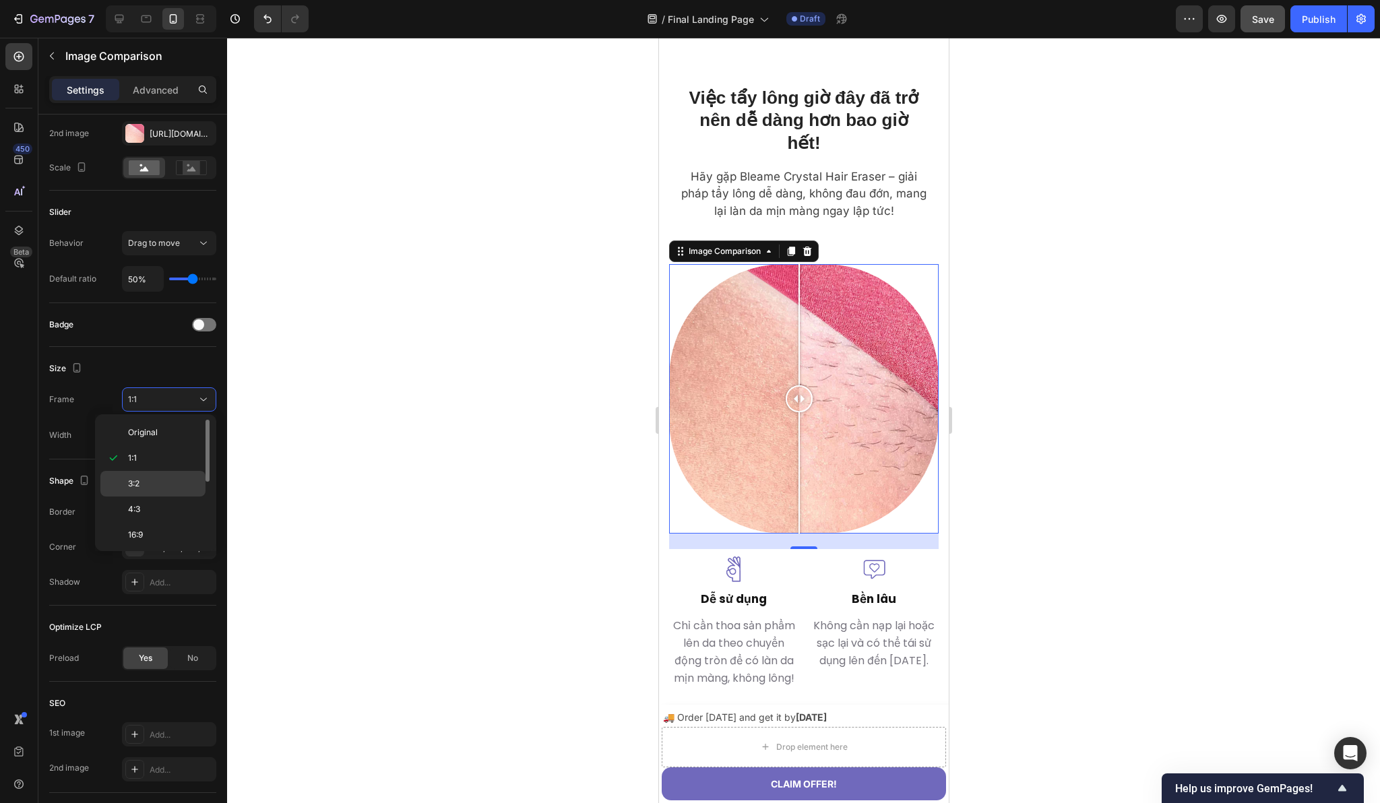
click at [160, 476] on div "3:2" at bounding box center [152, 484] width 105 height 26
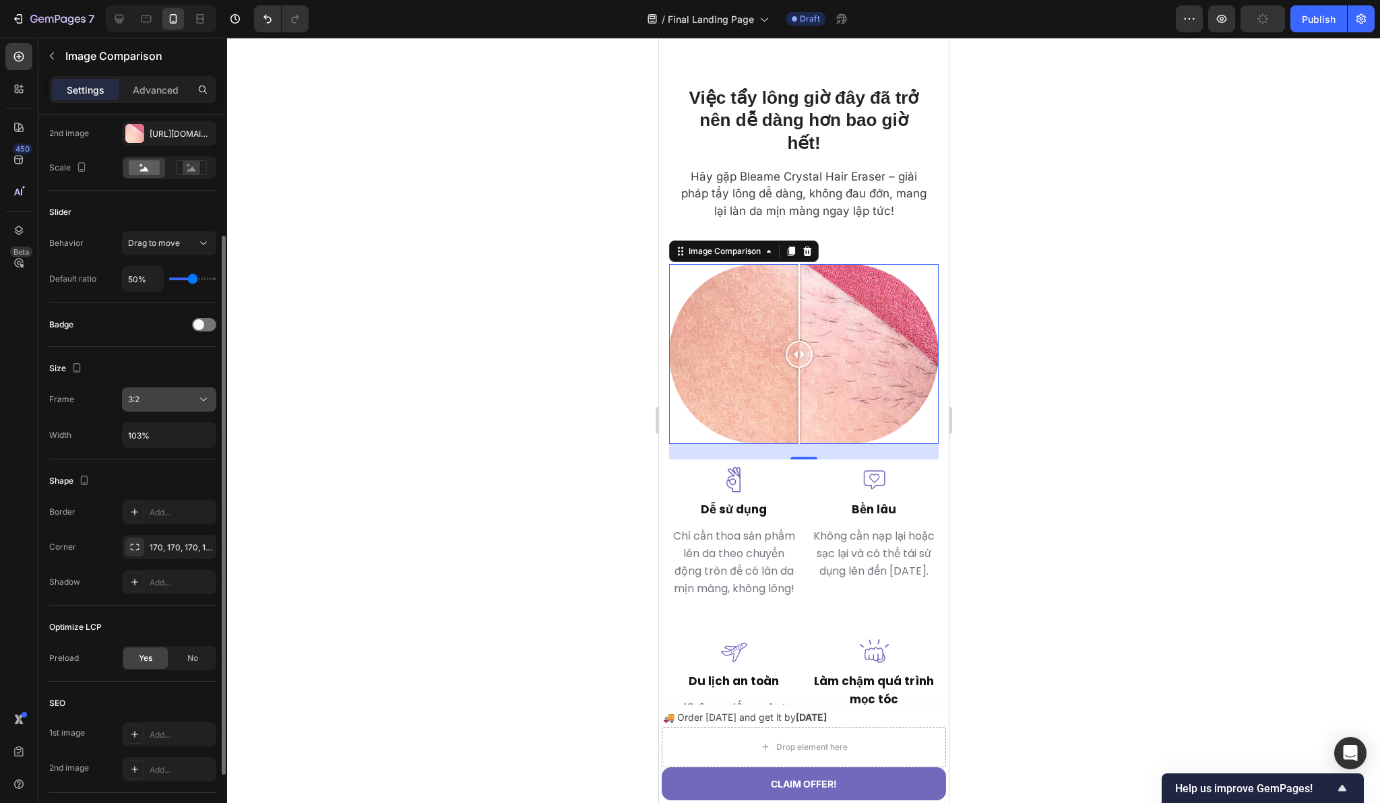
click at [181, 400] on div "3:2" at bounding box center [162, 399] width 69 height 12
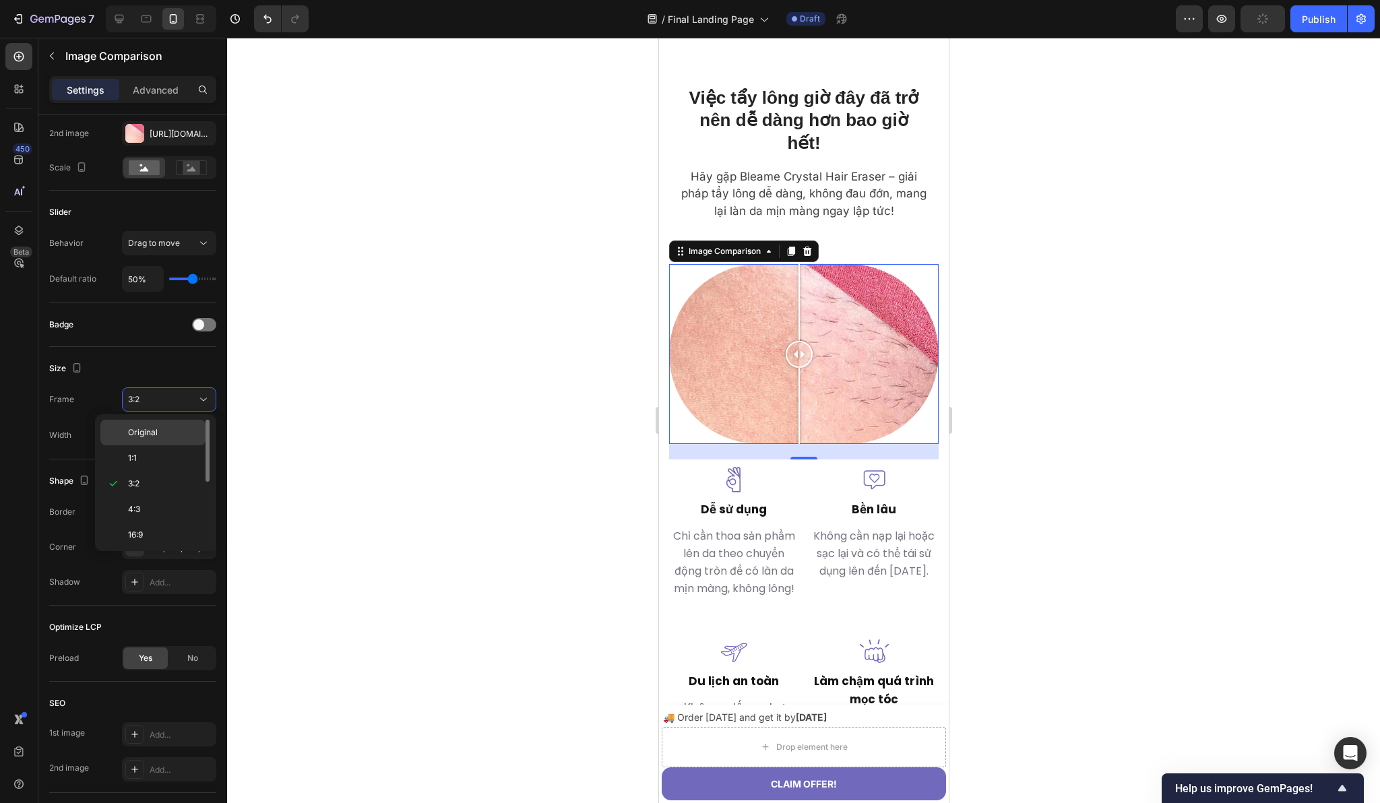
click at [165, 433] on p "Original" at bounding box center [163, 432] width 71 height 12
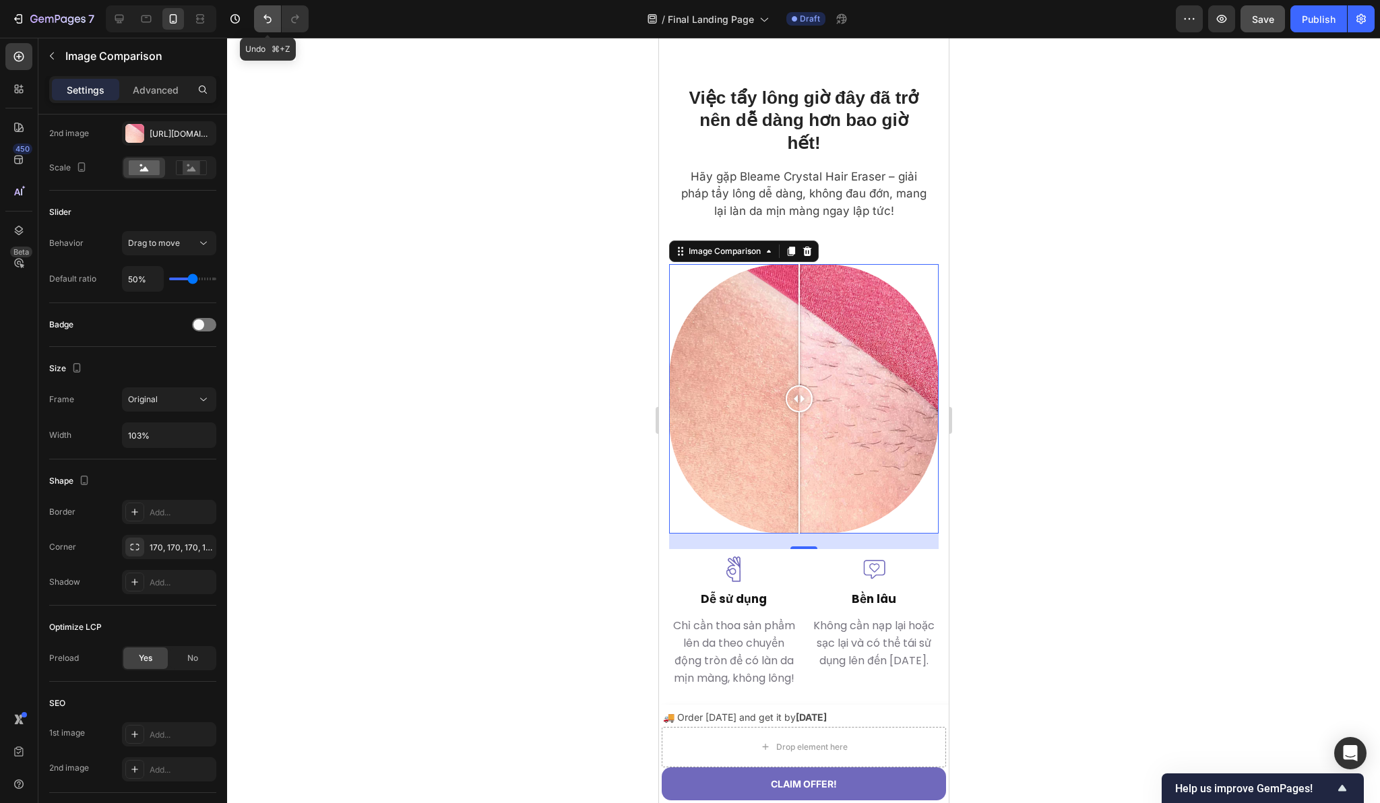
click at [269, 23] on icon "Undo/Redo" at bounding box center [267, 18] width 13 height 13
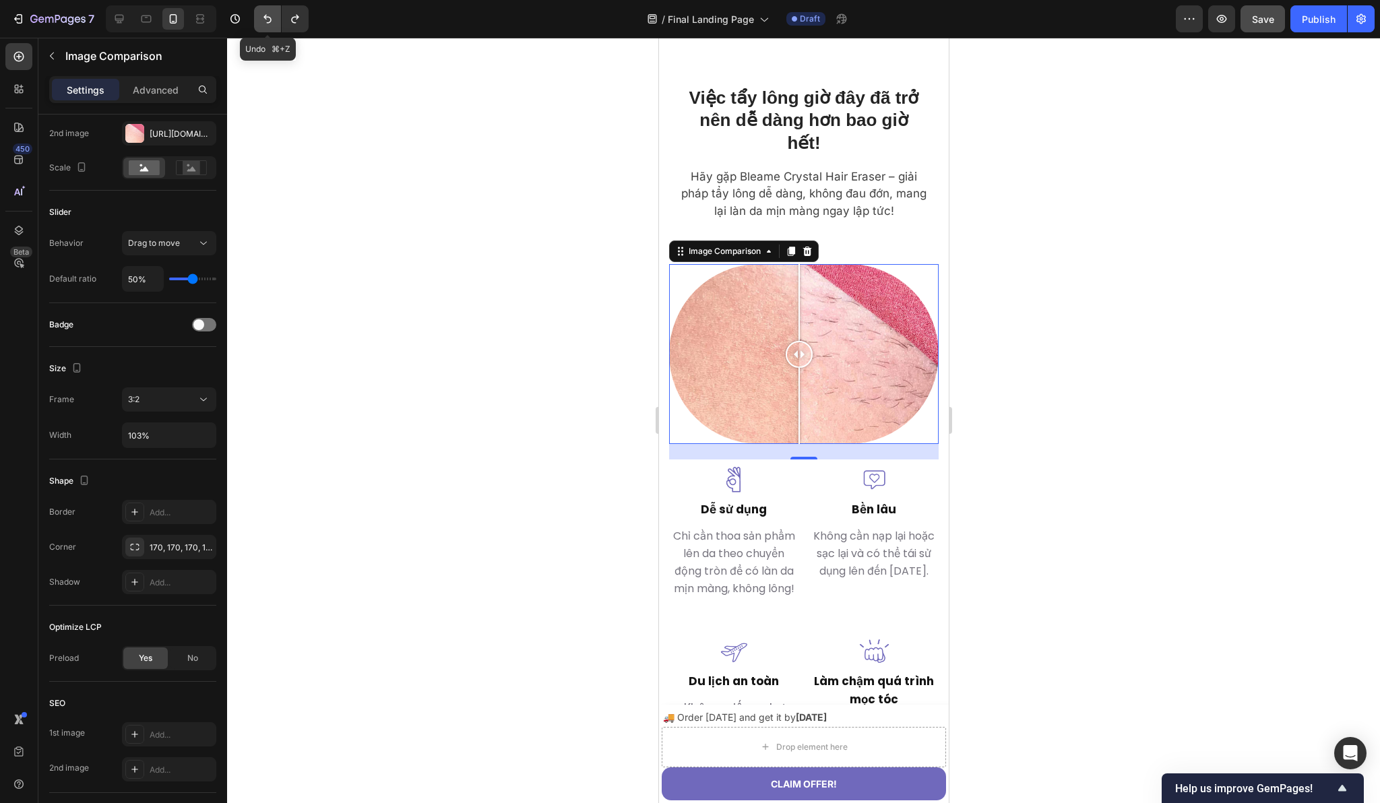
click at [269, 23] on icon "Undo/Redo" at bounding box center [267, 18] width 13 height 13
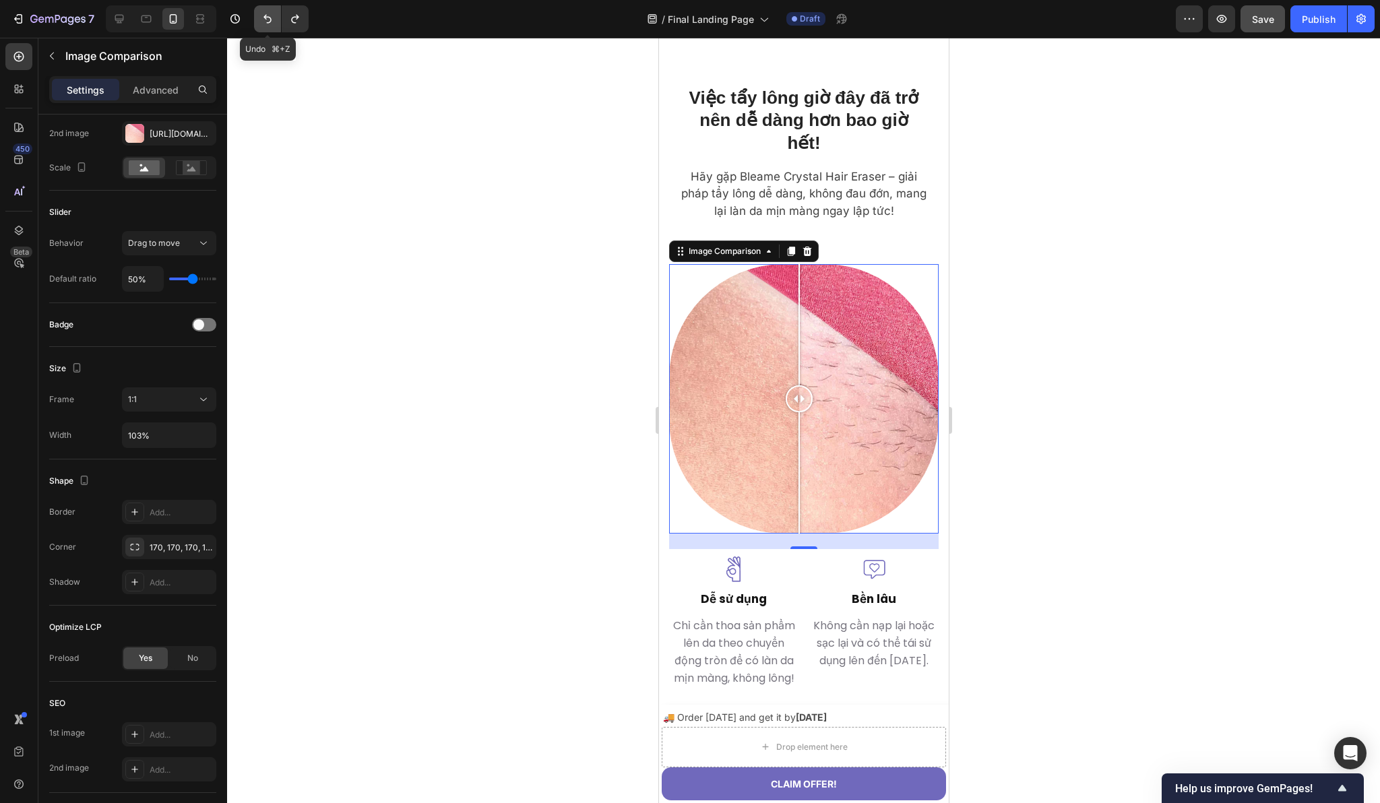
click at [269, 23] on icon "Undo/Redo" at bounding box center [267, 19] width 8 height 9
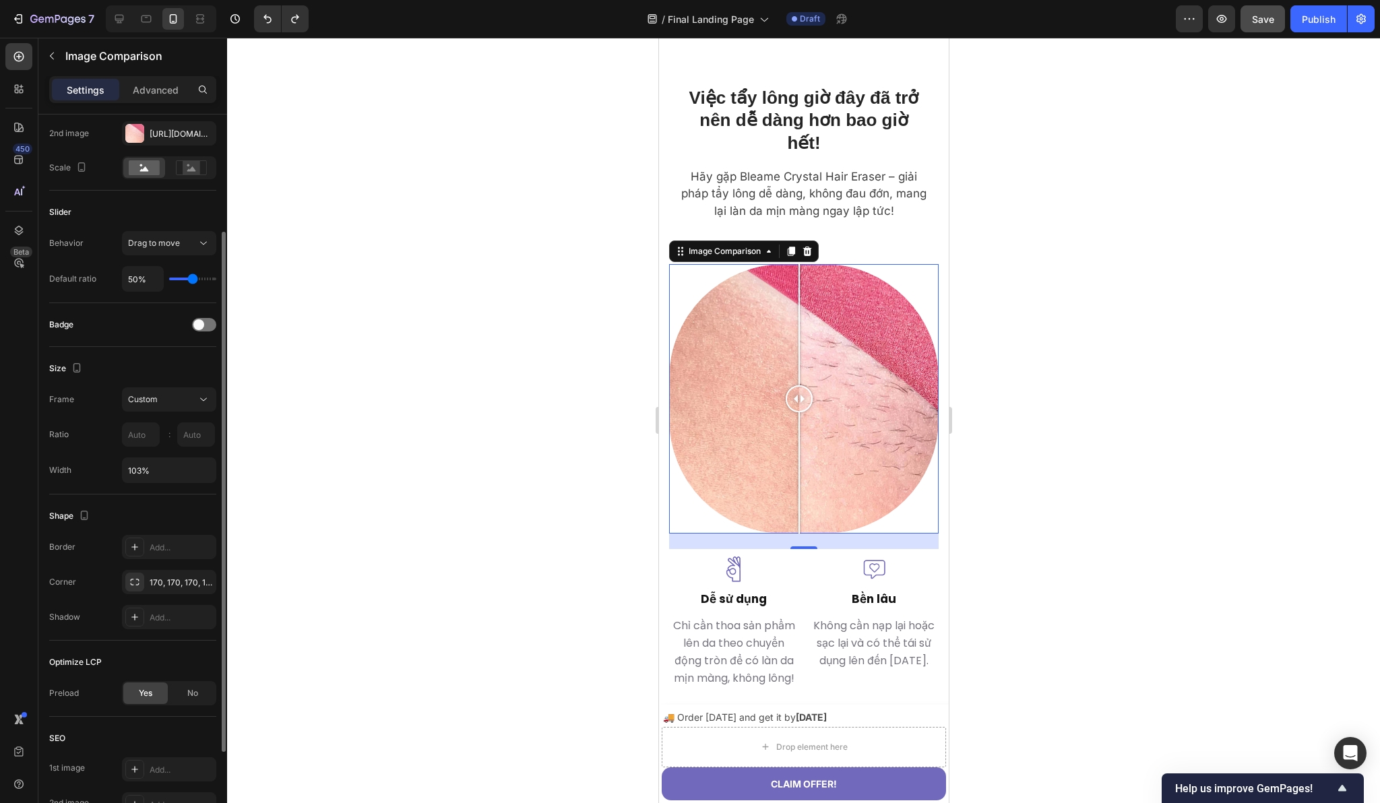
click at [96, 514] on div "Shape" at bounding box center [132, 516] width 167 height 22
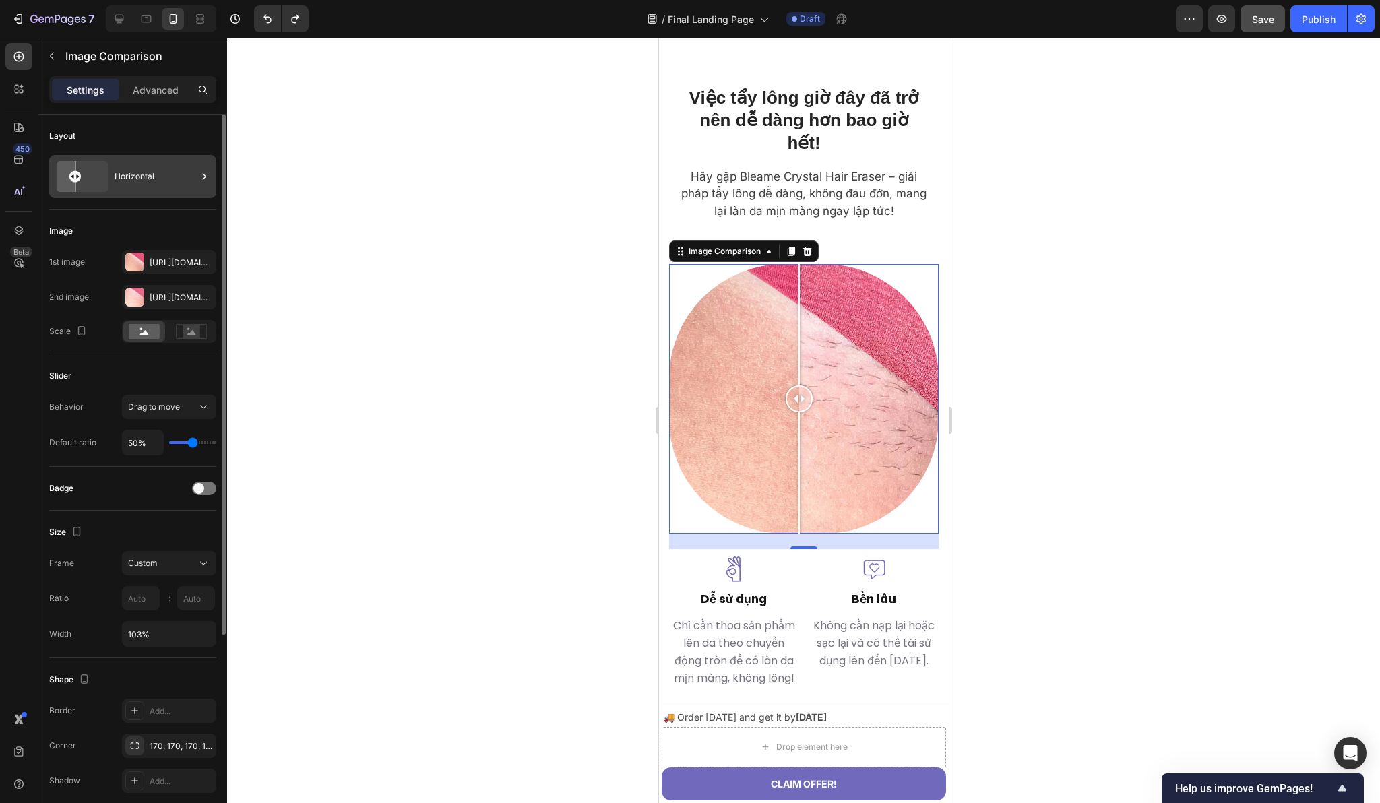
click at [173, 169] on div "Horizontal" at bounding box center [156, 176] width 82 height 31
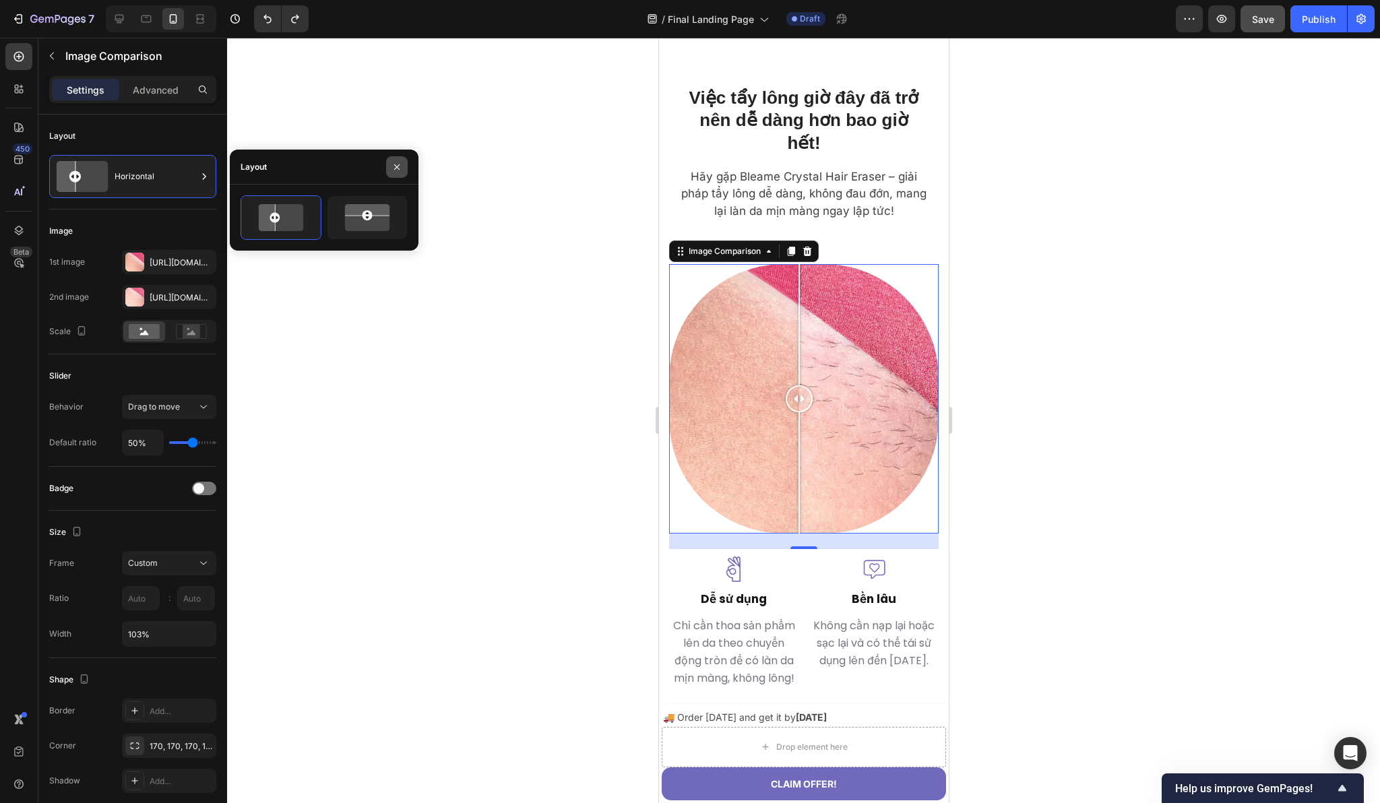
click at [393, 169] on icon "button" at bounding box center [396, 167] width 11 height 11
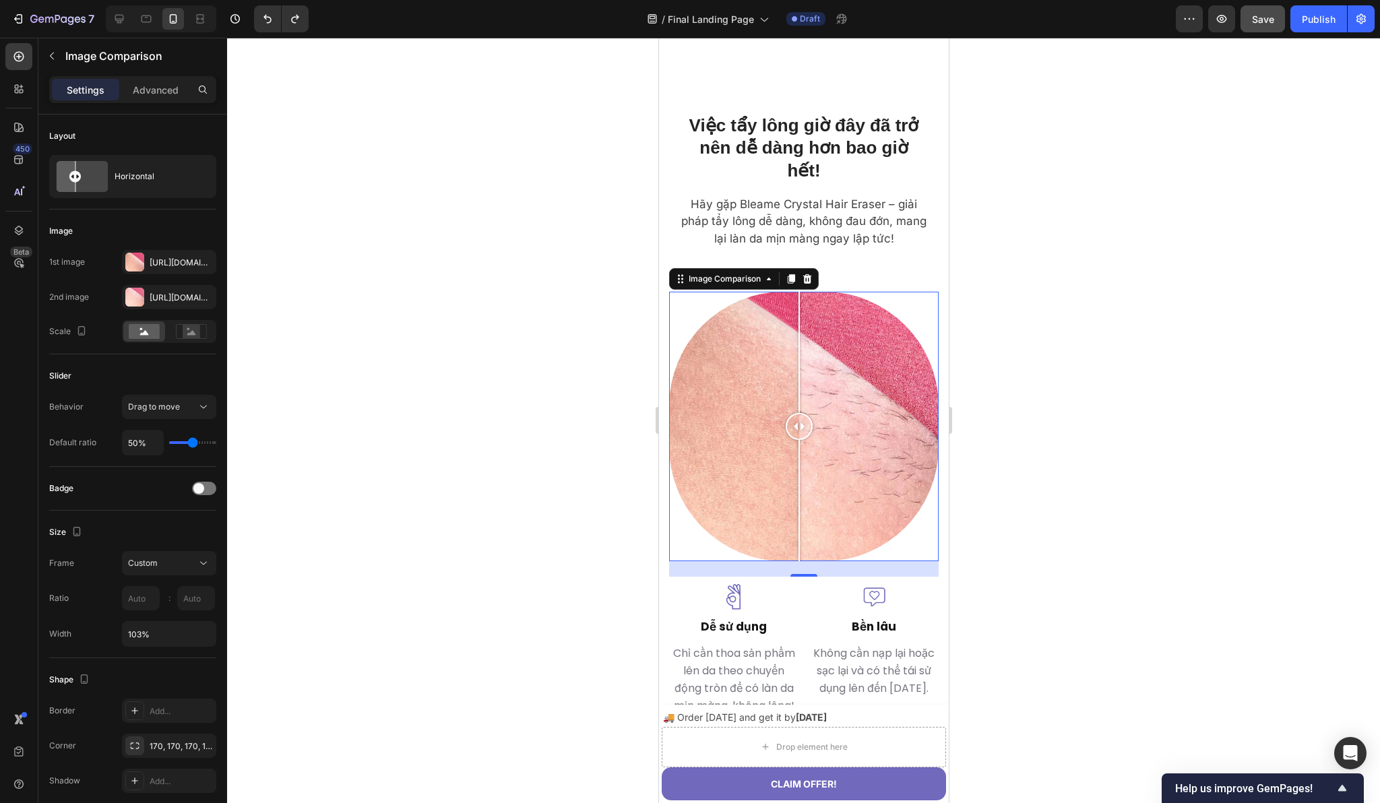
scroll to position [2133, 0]
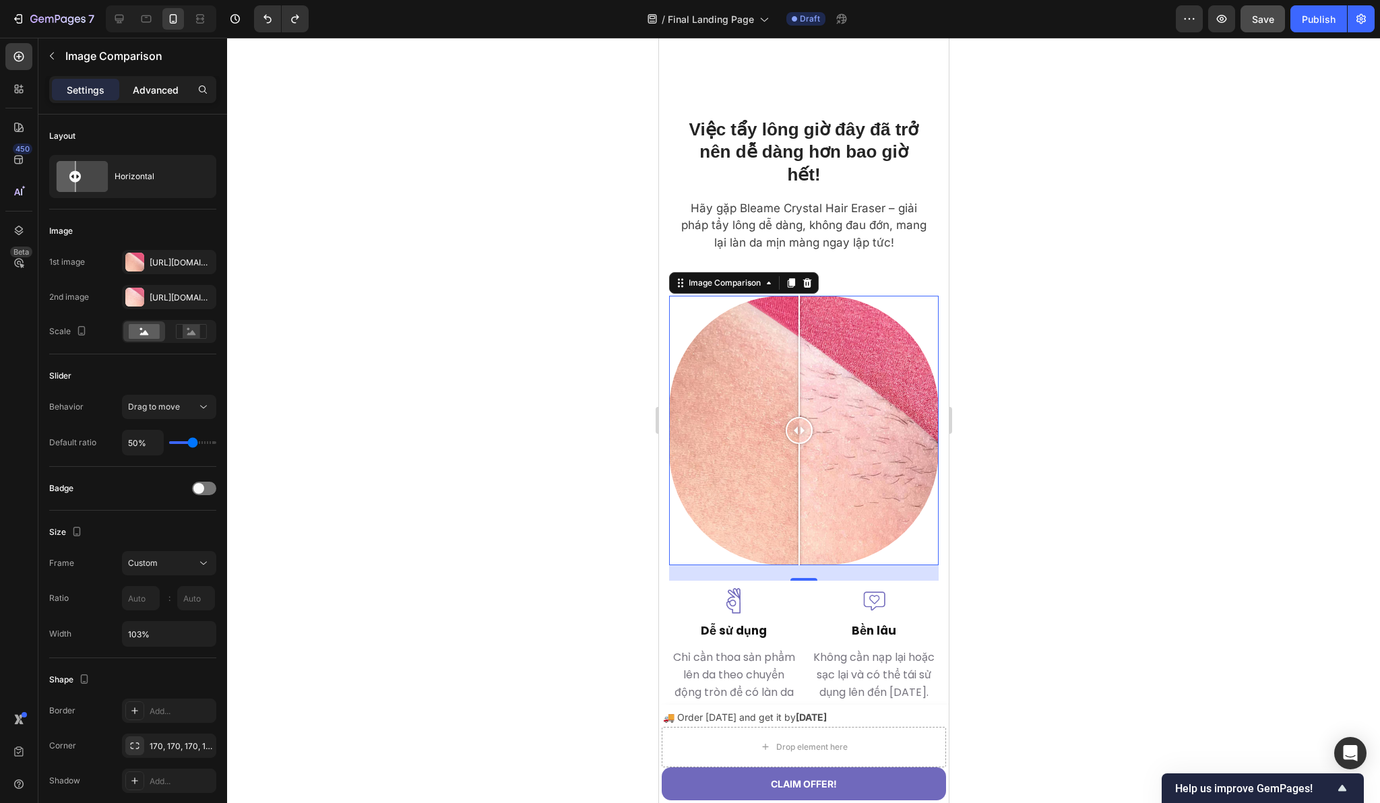
click at [160, 95] on p "Advanced" at bounding box center [156, 90] width 46 height 14
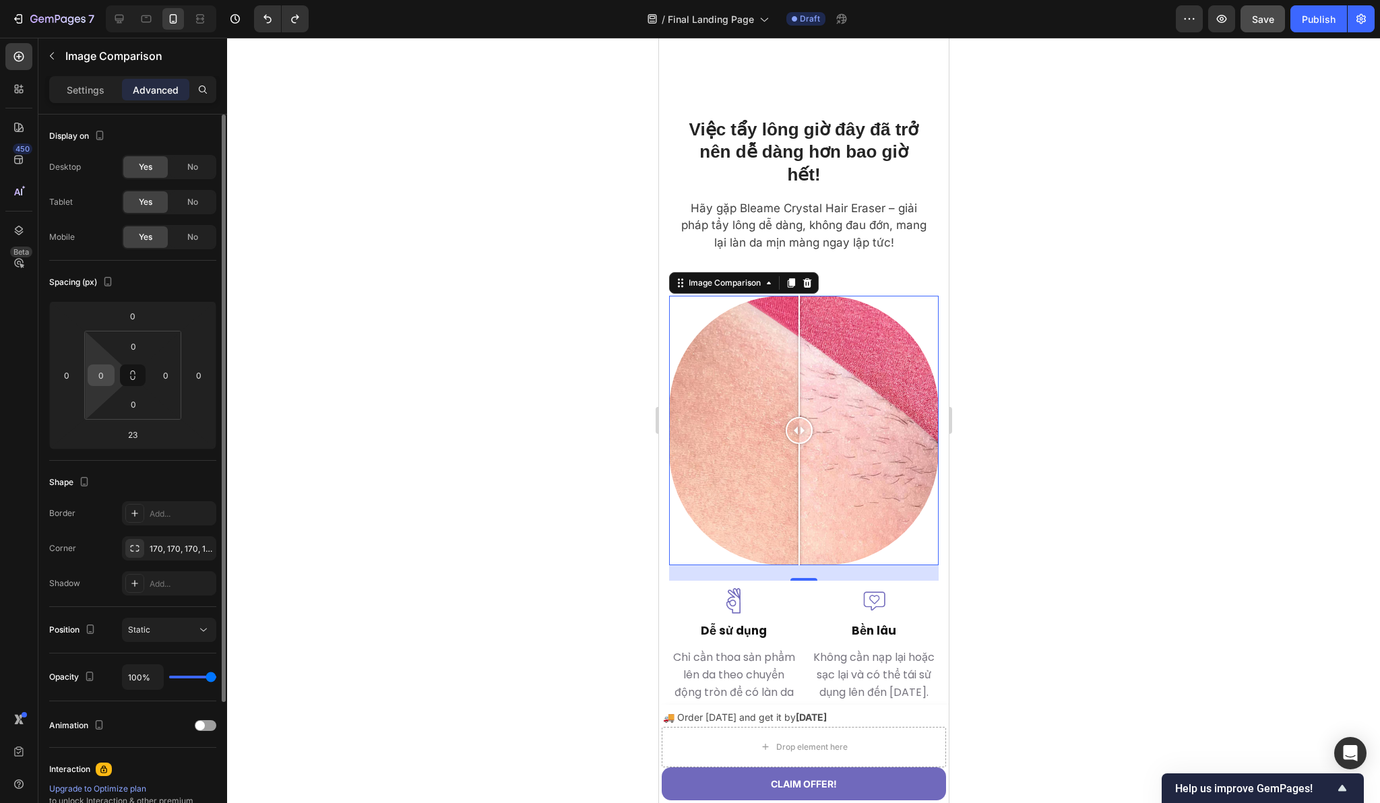
click at [102, 385] on div "0" at bounding box center [101, 375] width 27 height 22
click at [103, 376] on input "0" at bounding box center [101, 375] width 20 height 20
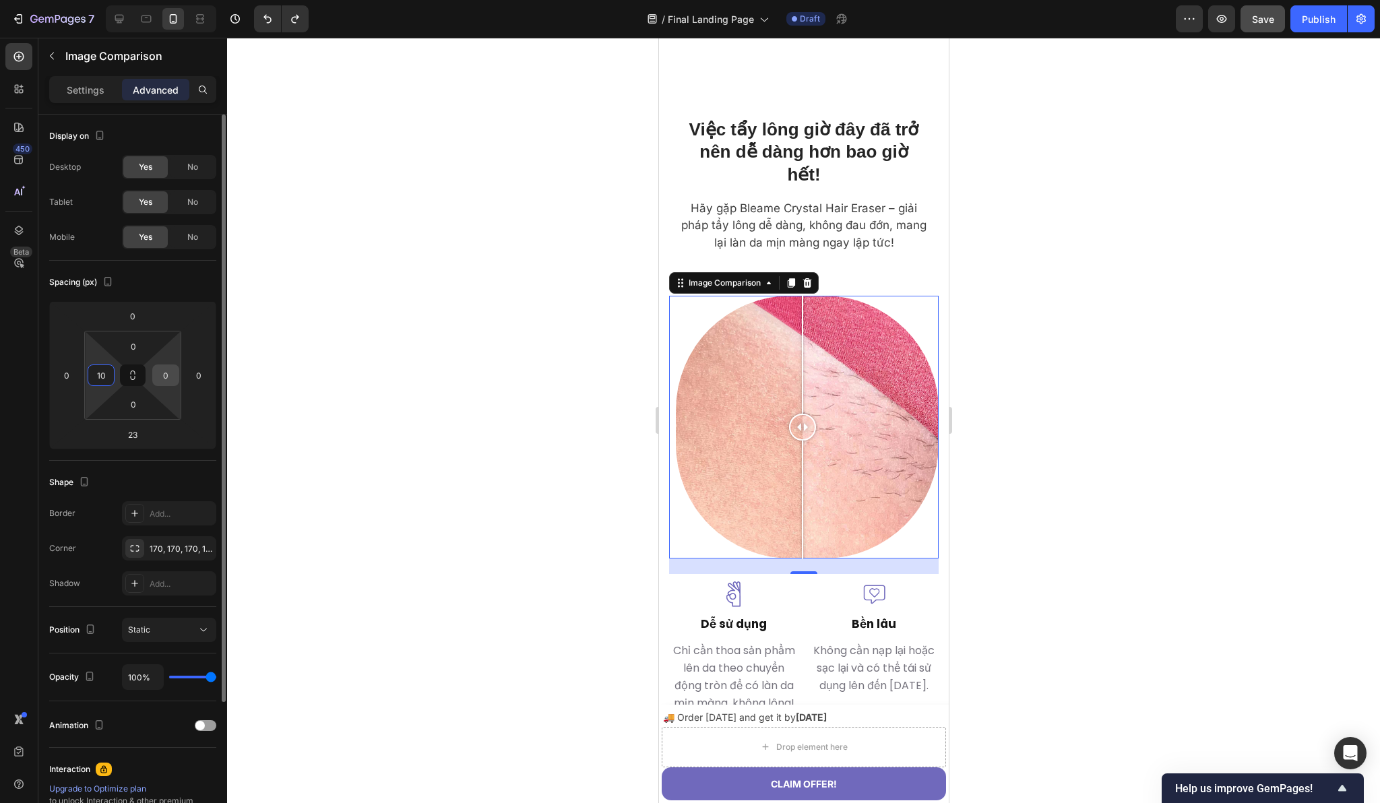
type input "10"
click at [165, 373] on input "0" at bounding box center [166, 375] width 20 height 20
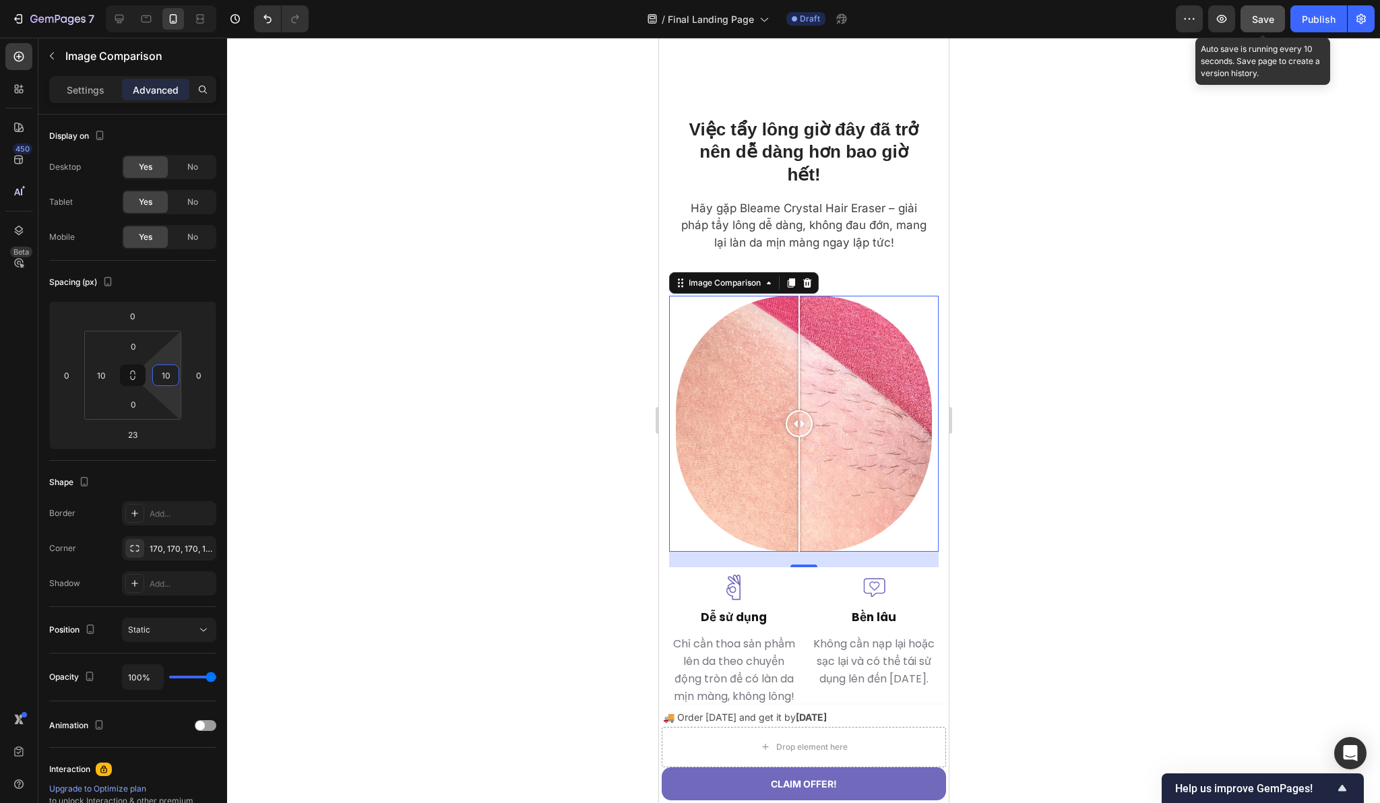
type input "10"
click at [1248, 16] on button "Save" at bounding box center [1262, 18] width 44 height 27
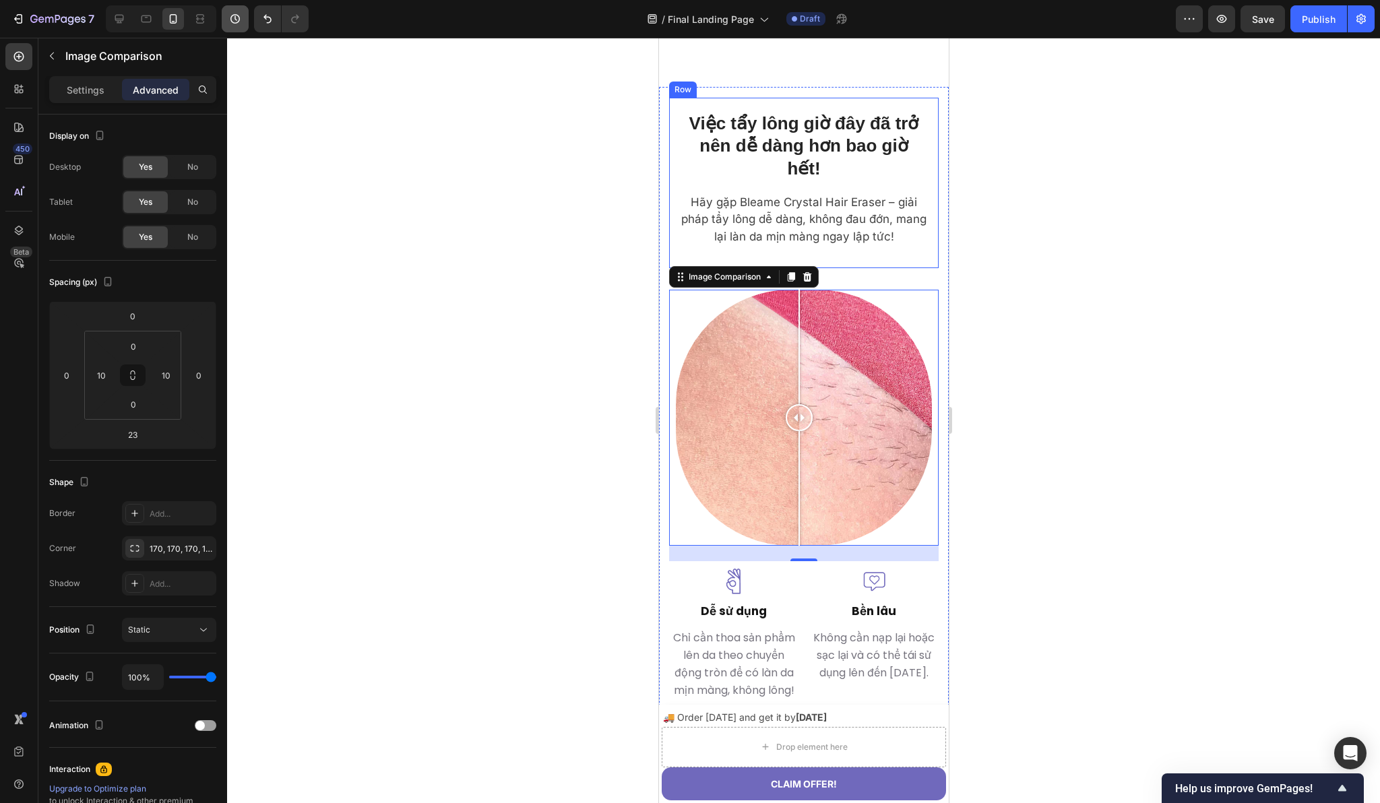
scroll to position [2090, 0]
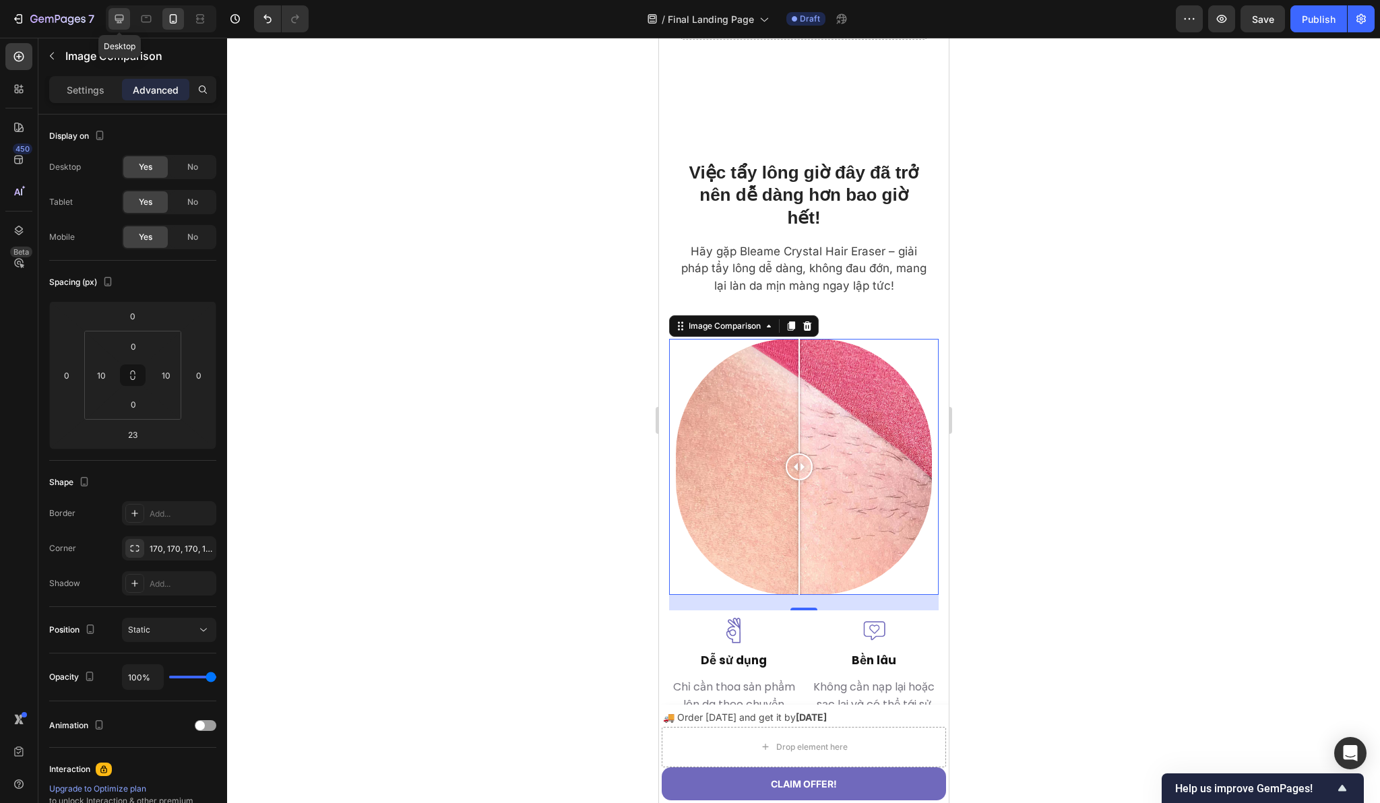
click at [127, 21] on div at bounding box center [119, 19] width 22 height 22
type input "0"
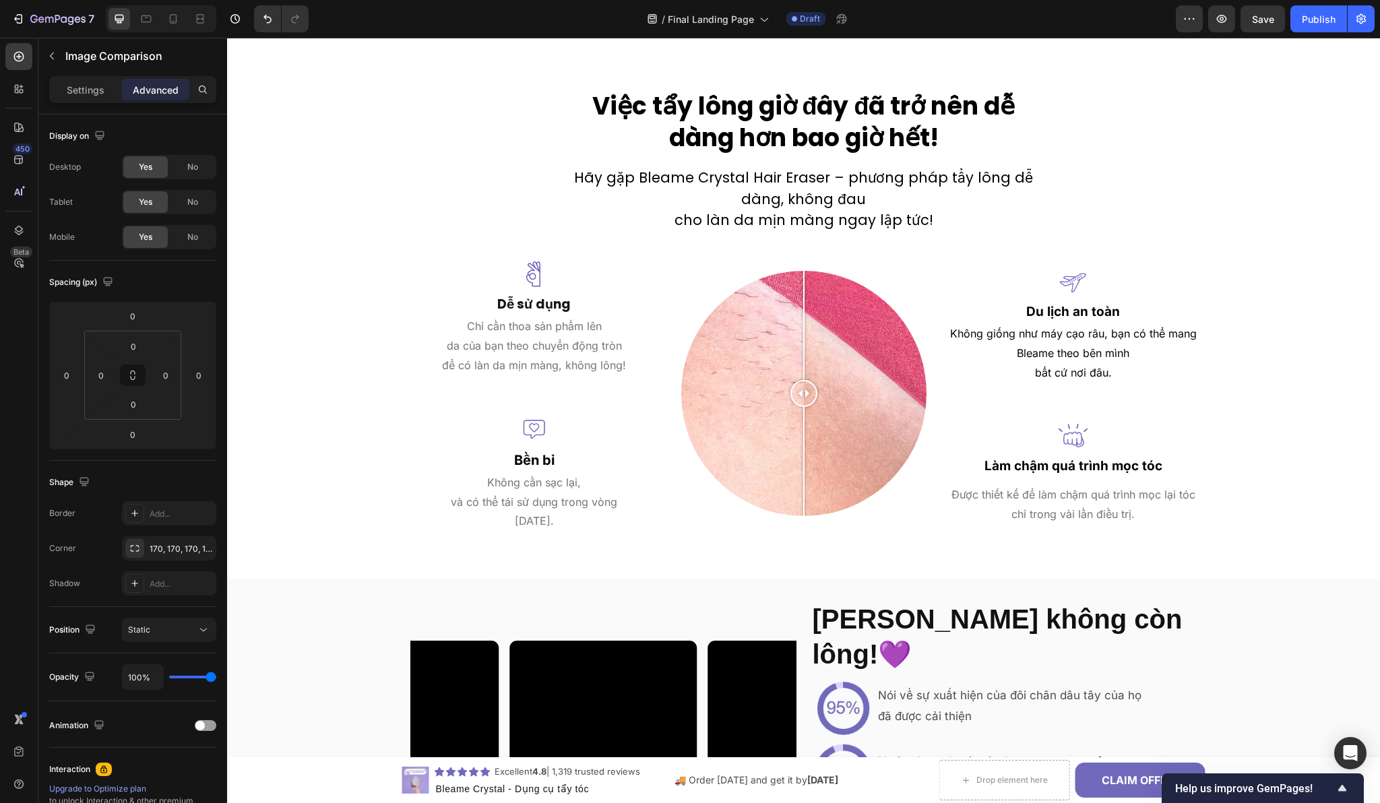
scroll to position [2405, 0]
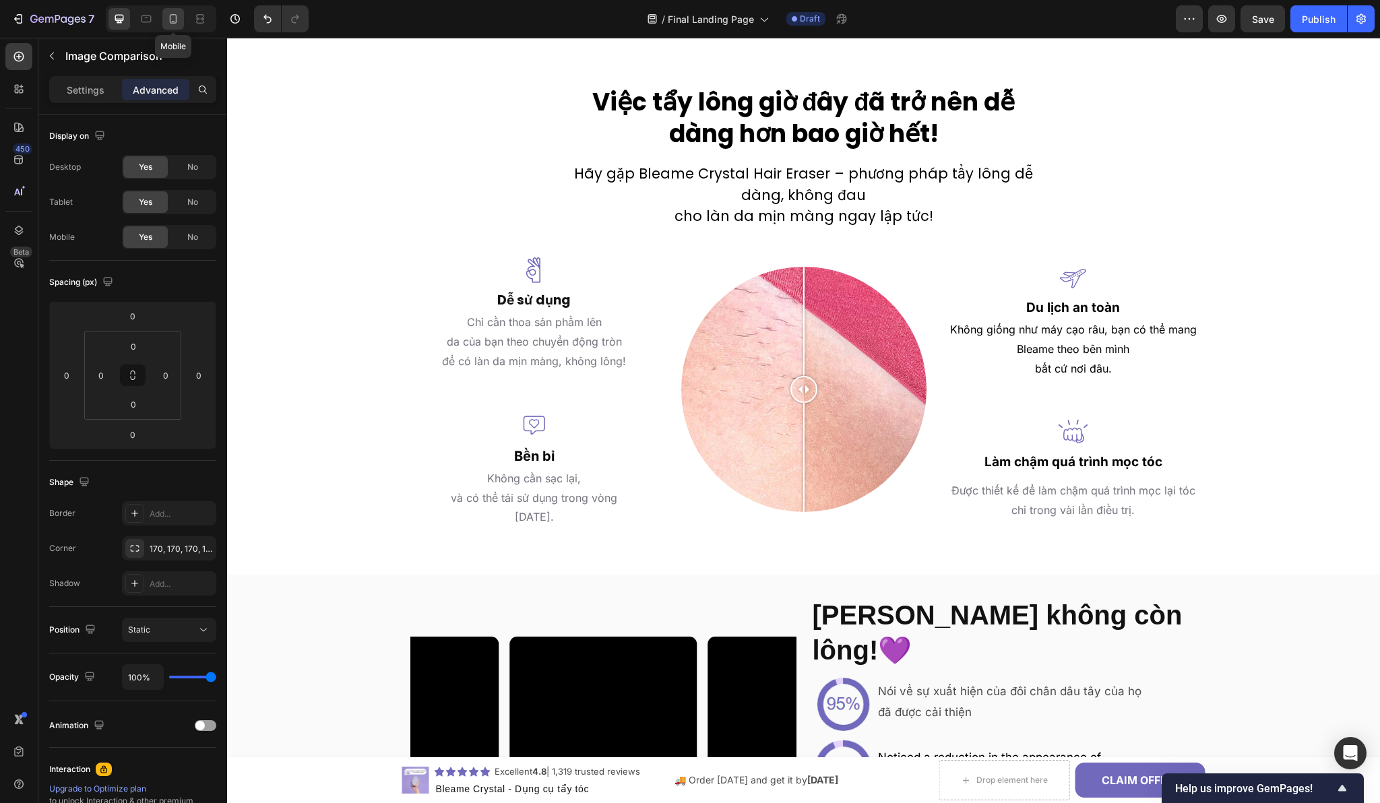
click at [179, 21] on icon at bounding box center [172, 18] width 13 height 13
type input "23"
type input "10"
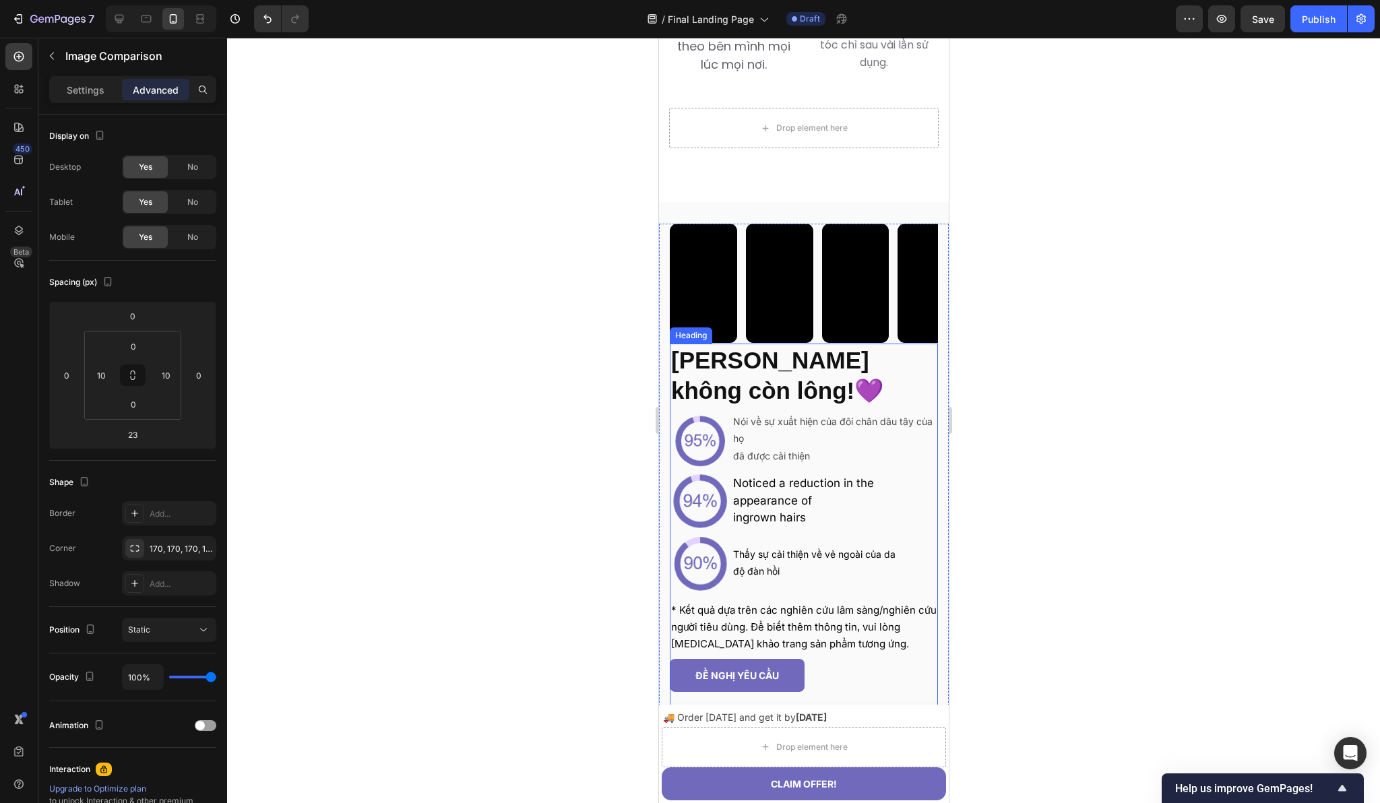
scroll to position [2976, 0]
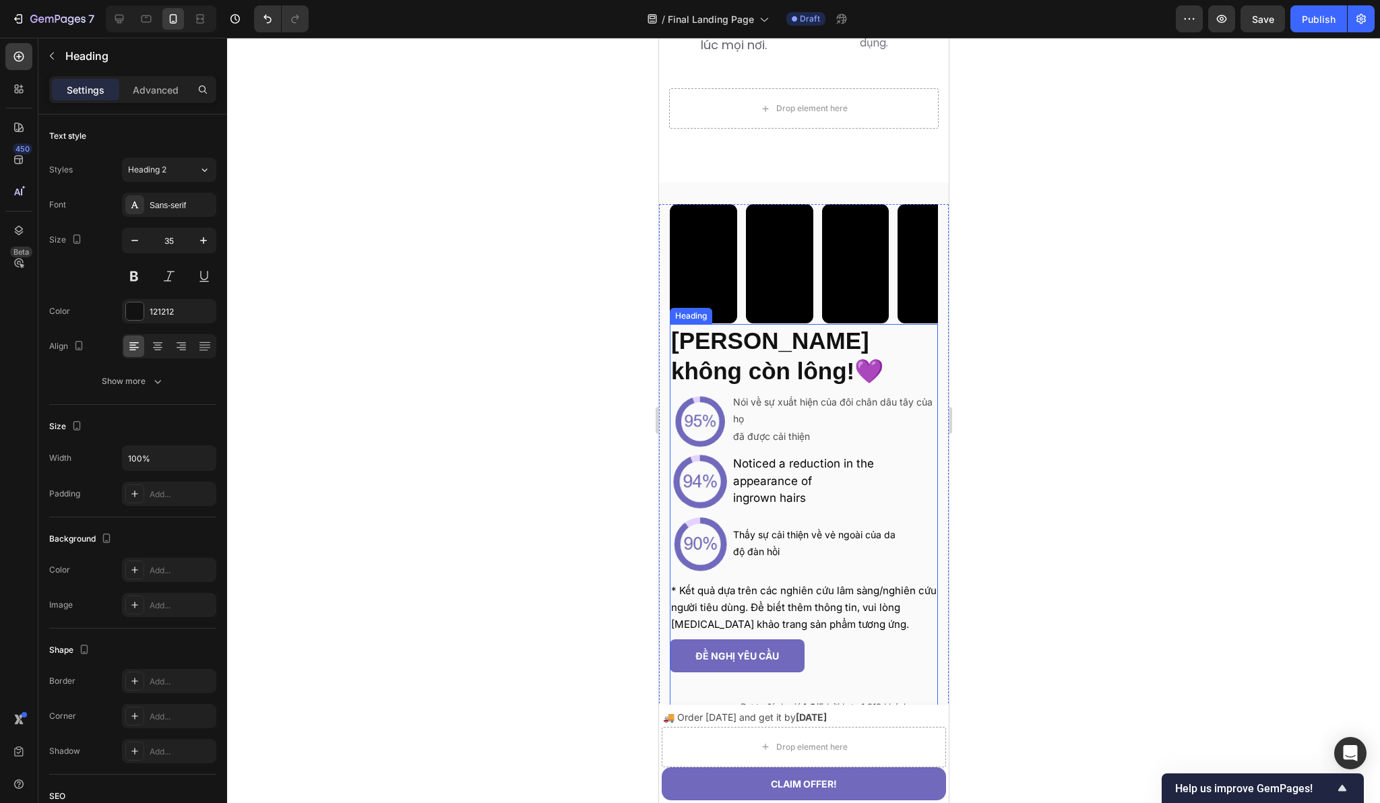
click at [715, 383] on strong "[PERSON_NAME] không còn lông!" at bounding box center [769, 355] width 198 height 57
click at [707, 380] on h2 "[PERSON_NAME] không còn lông! 💜" at bounding box center [803, 356] width 268 height 64
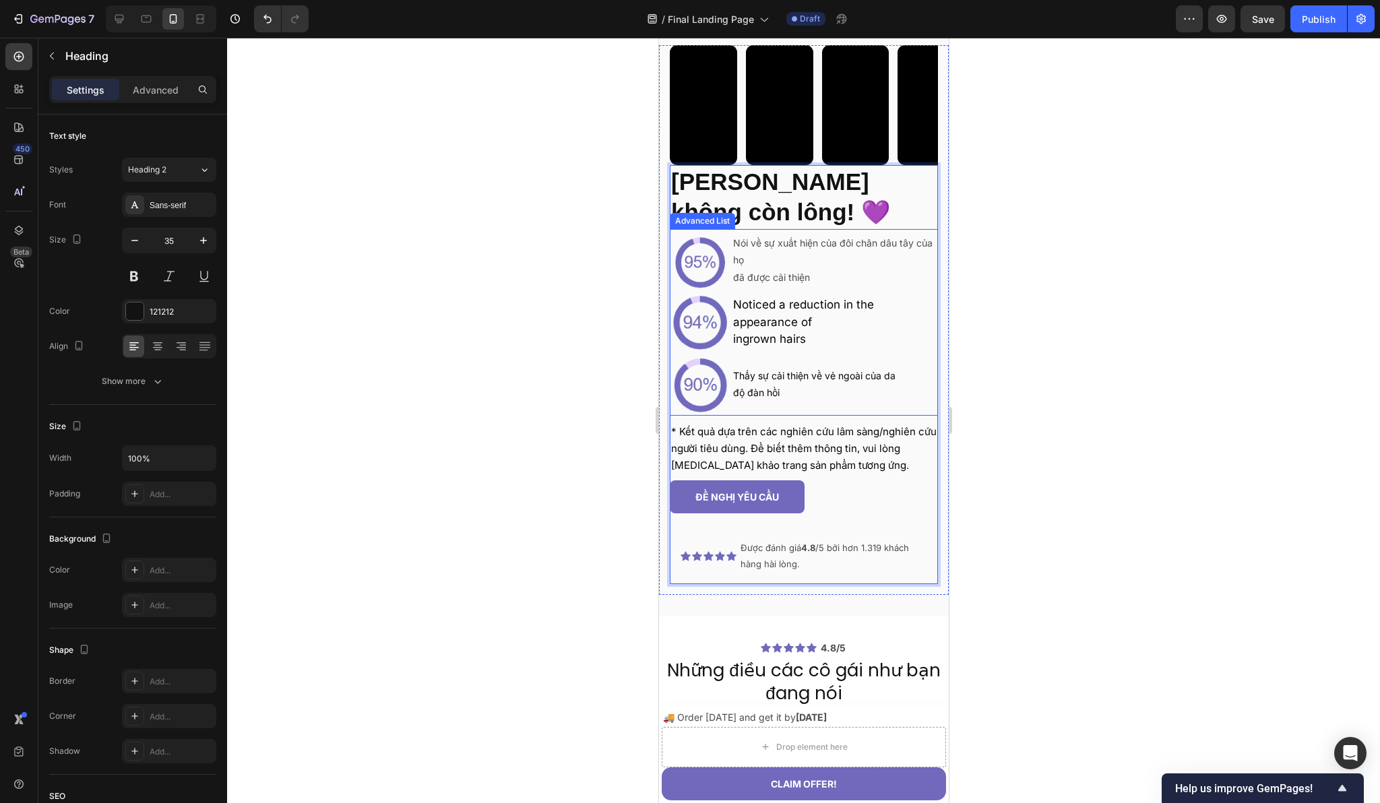
scroll to position [3206, 0]
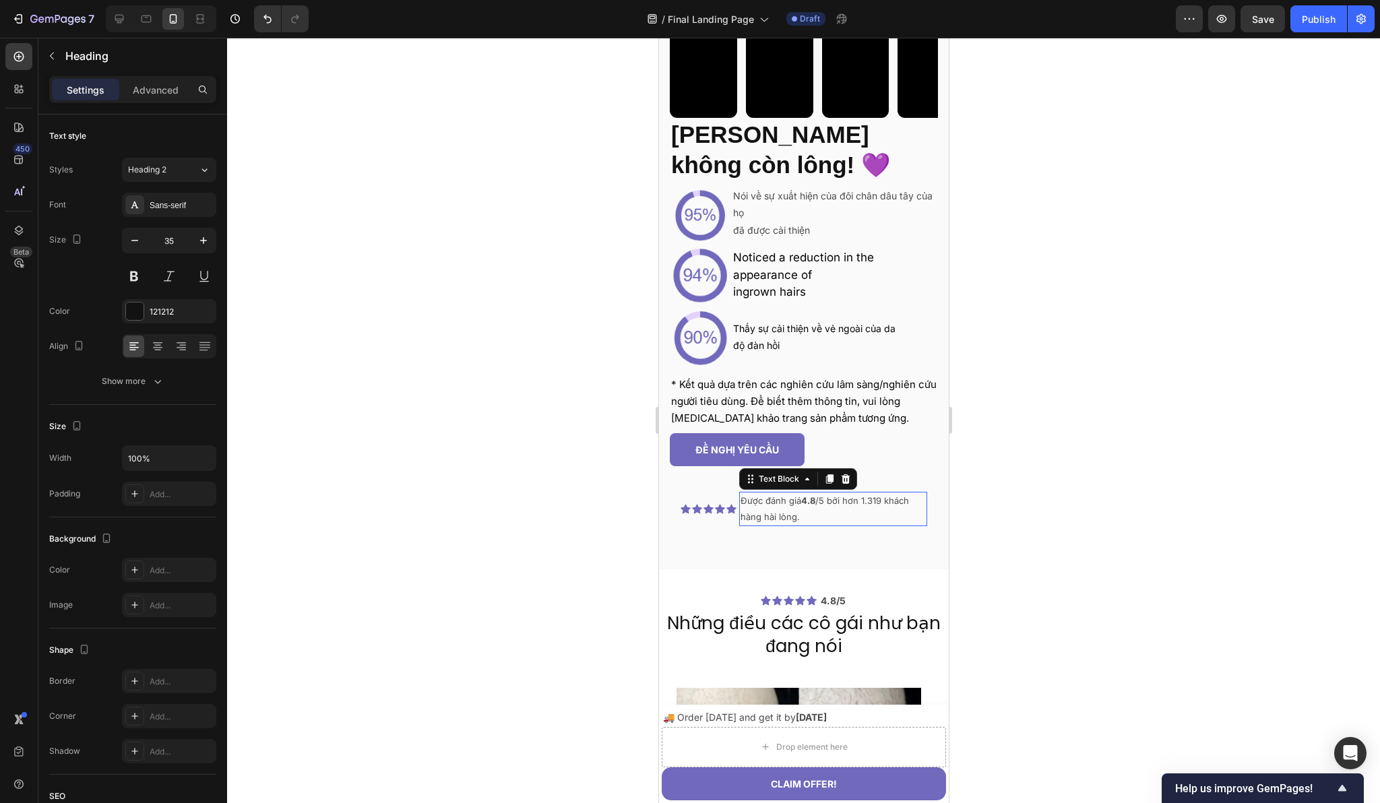
click at [804, 507] on p "Được đánh giá 4.8 /5 bởi hơn 1.319 khách hàng hài lòng." at bounding box center [832, 509] width 185 height 32
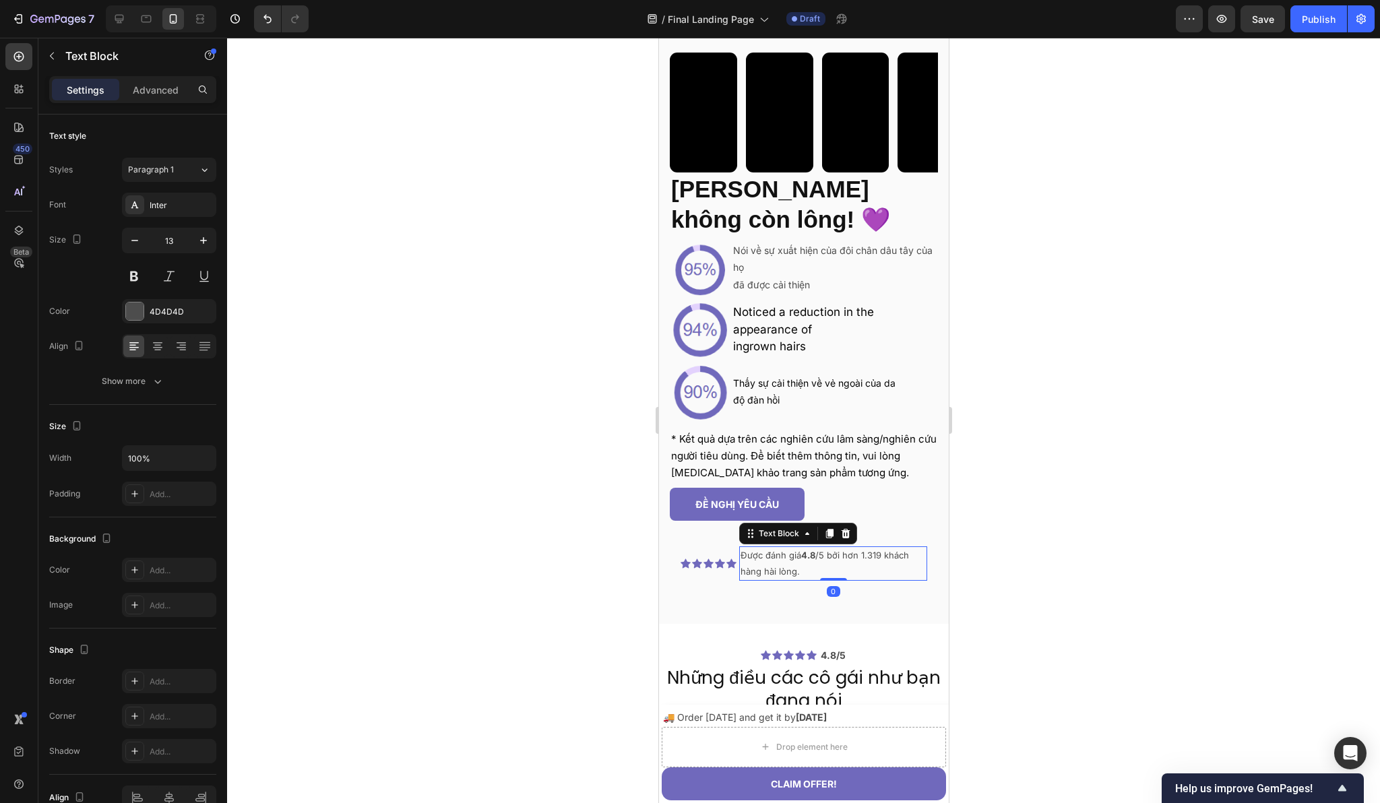
scroll to position [3024, 0]
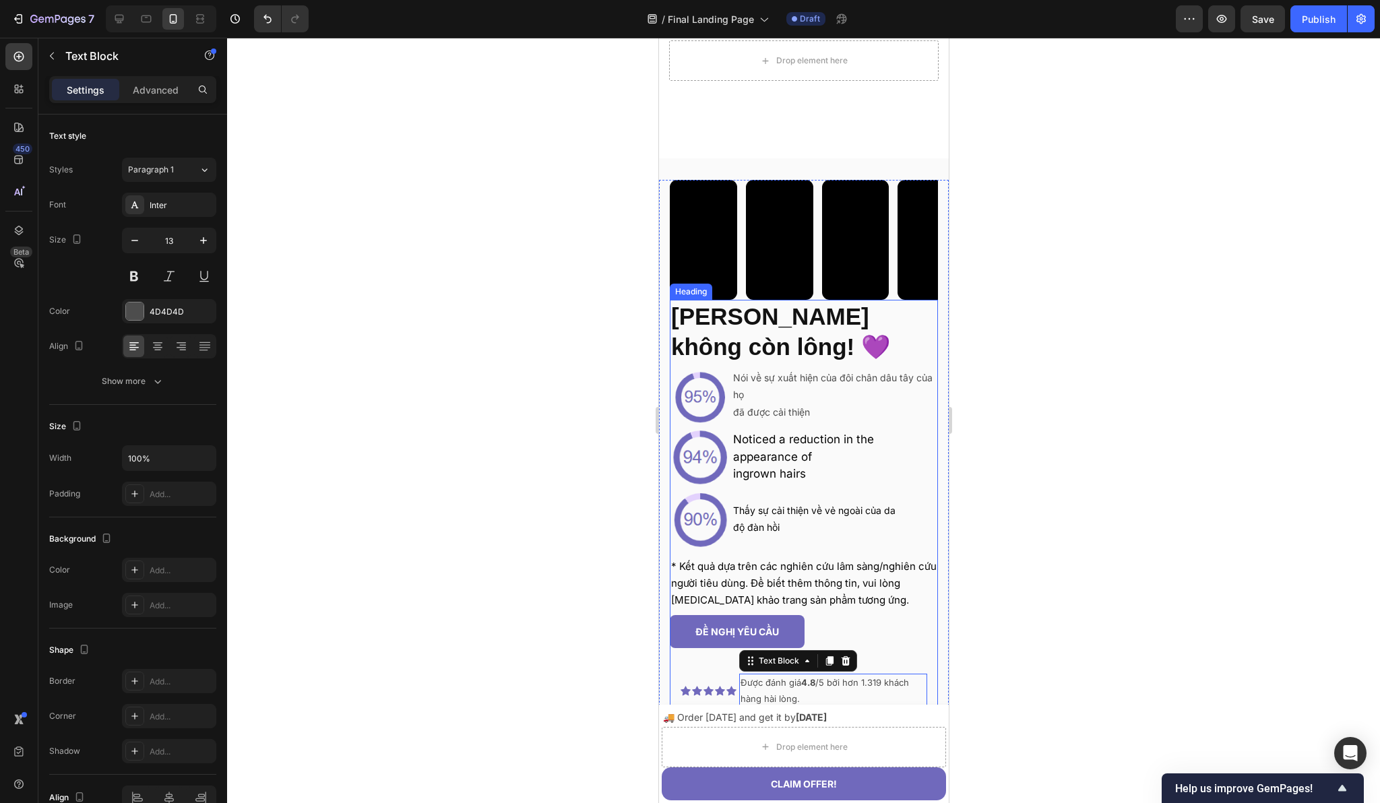
click at [777, 324] on strong "[PERSON_NAME] không còn lông! 💜" at bounding box center [780, 331] width 220 height 57
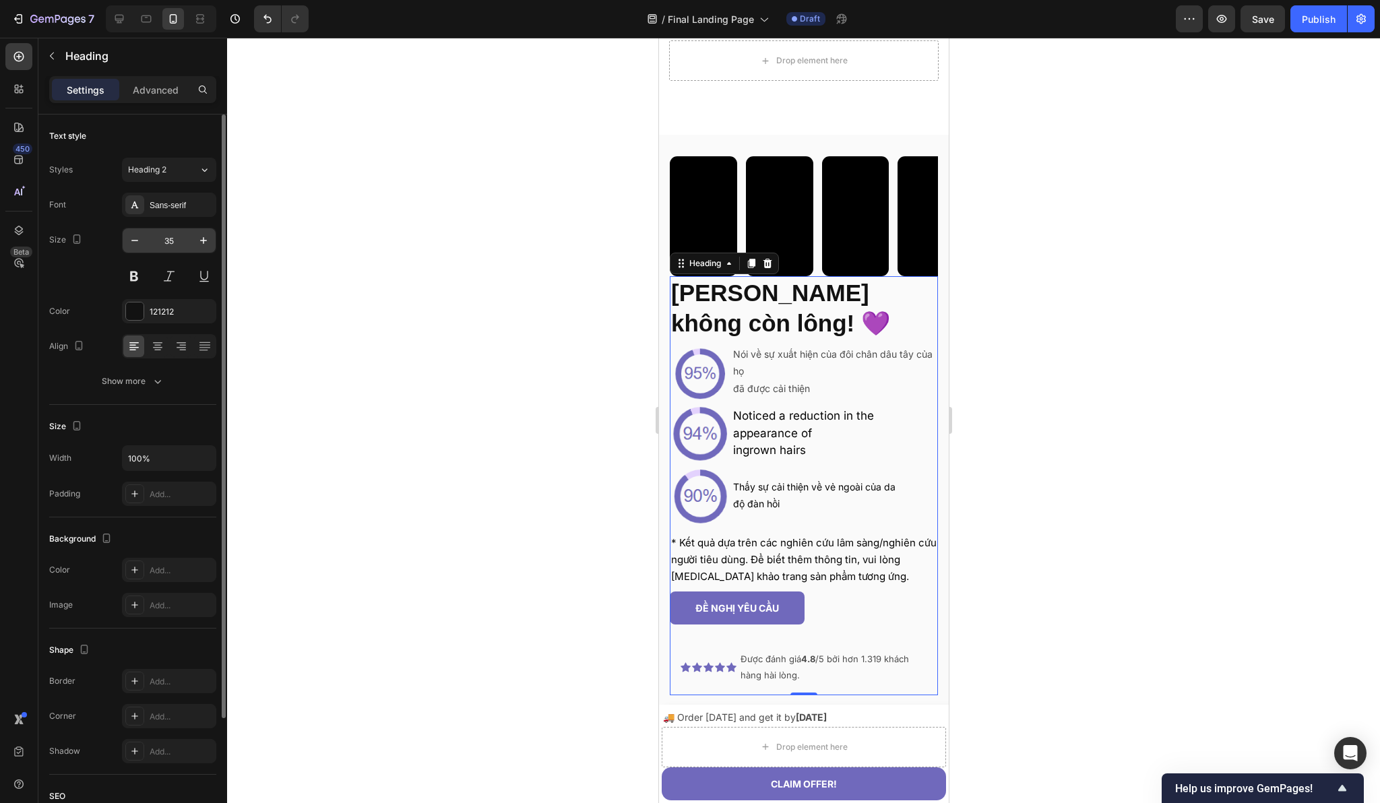
click at [170, 241] on input "35" at bounding box center [169, 240] width 44 height 24
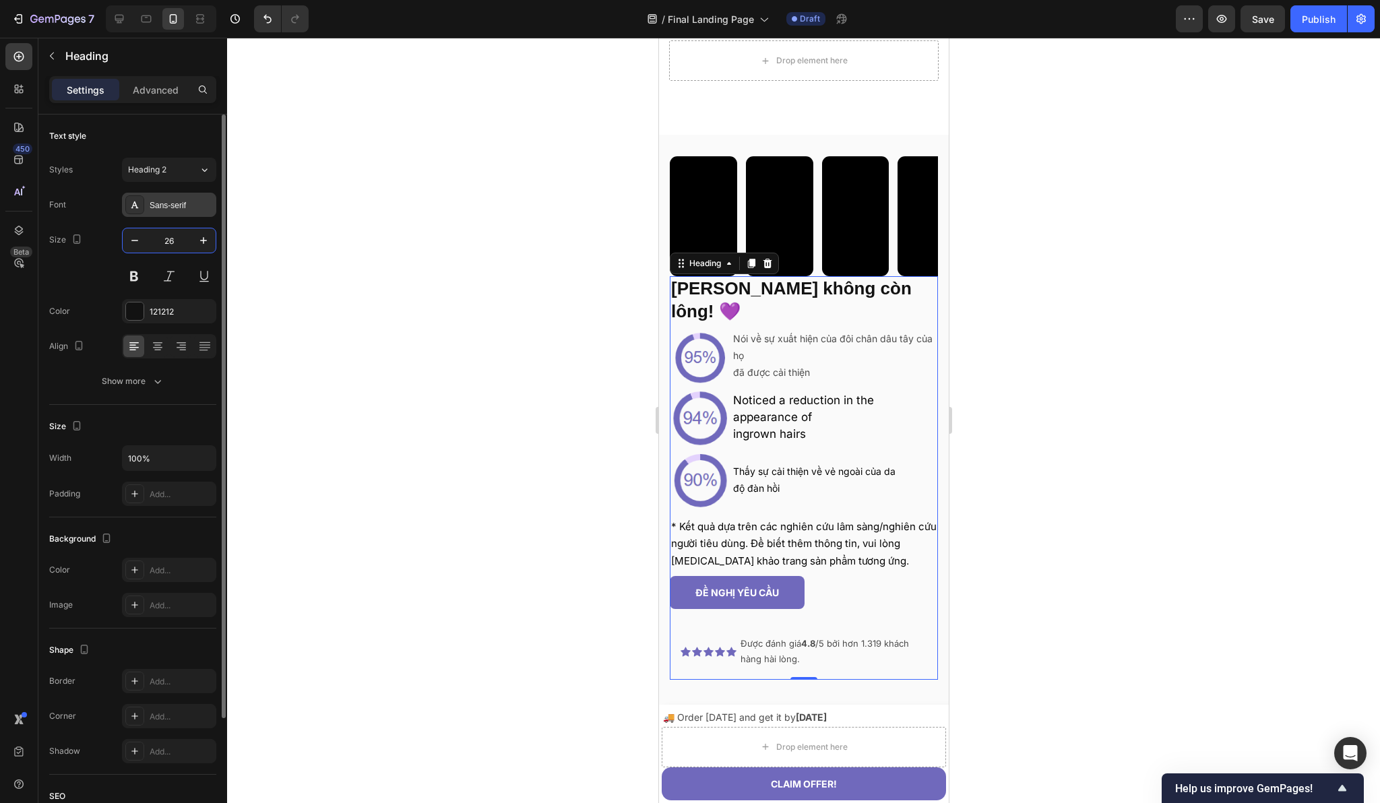
type input "26"
click at [181, 207] on div "Sans-serif" at bounding box center [181, 205] width 63 height 12
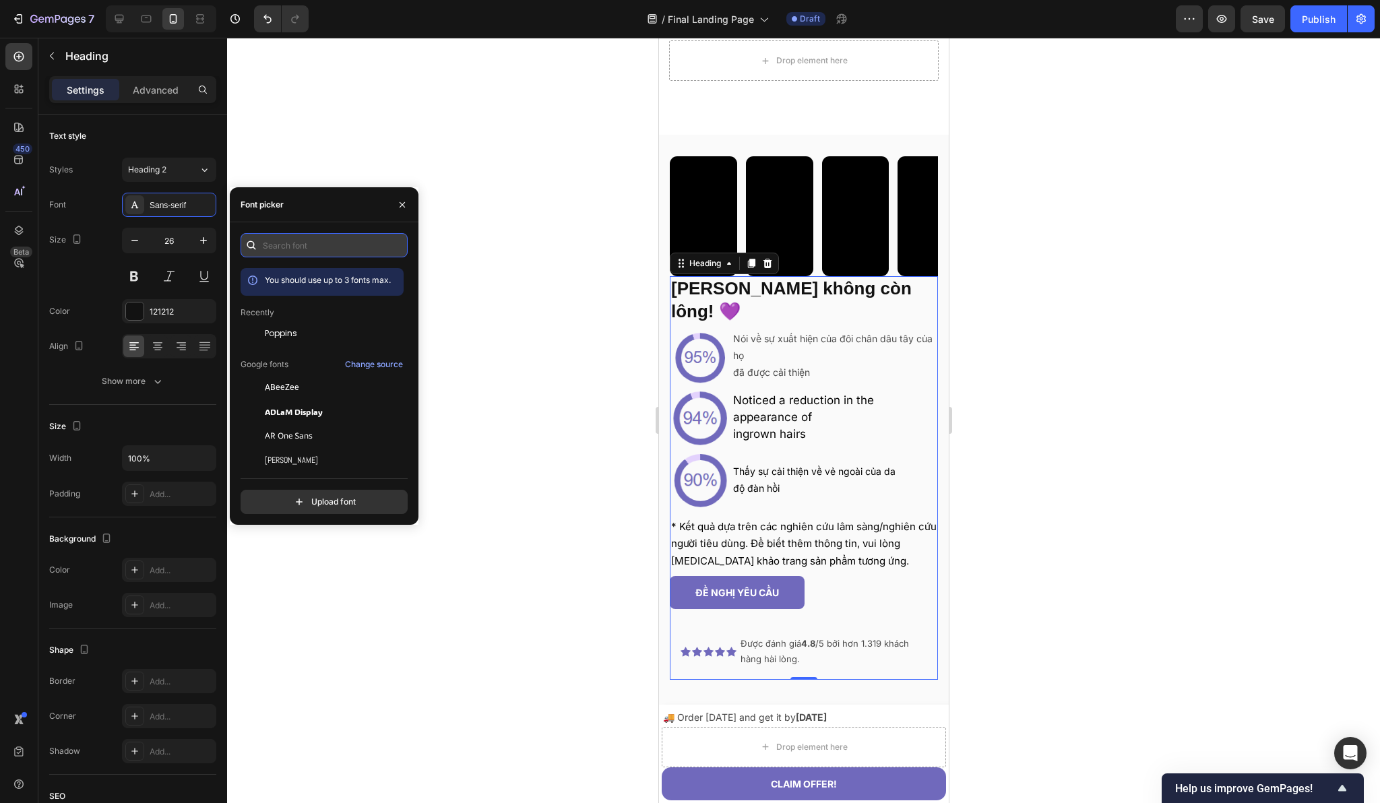
click at [322, 253] on input "text" at bounding box center [324, 245] width 167 height 24
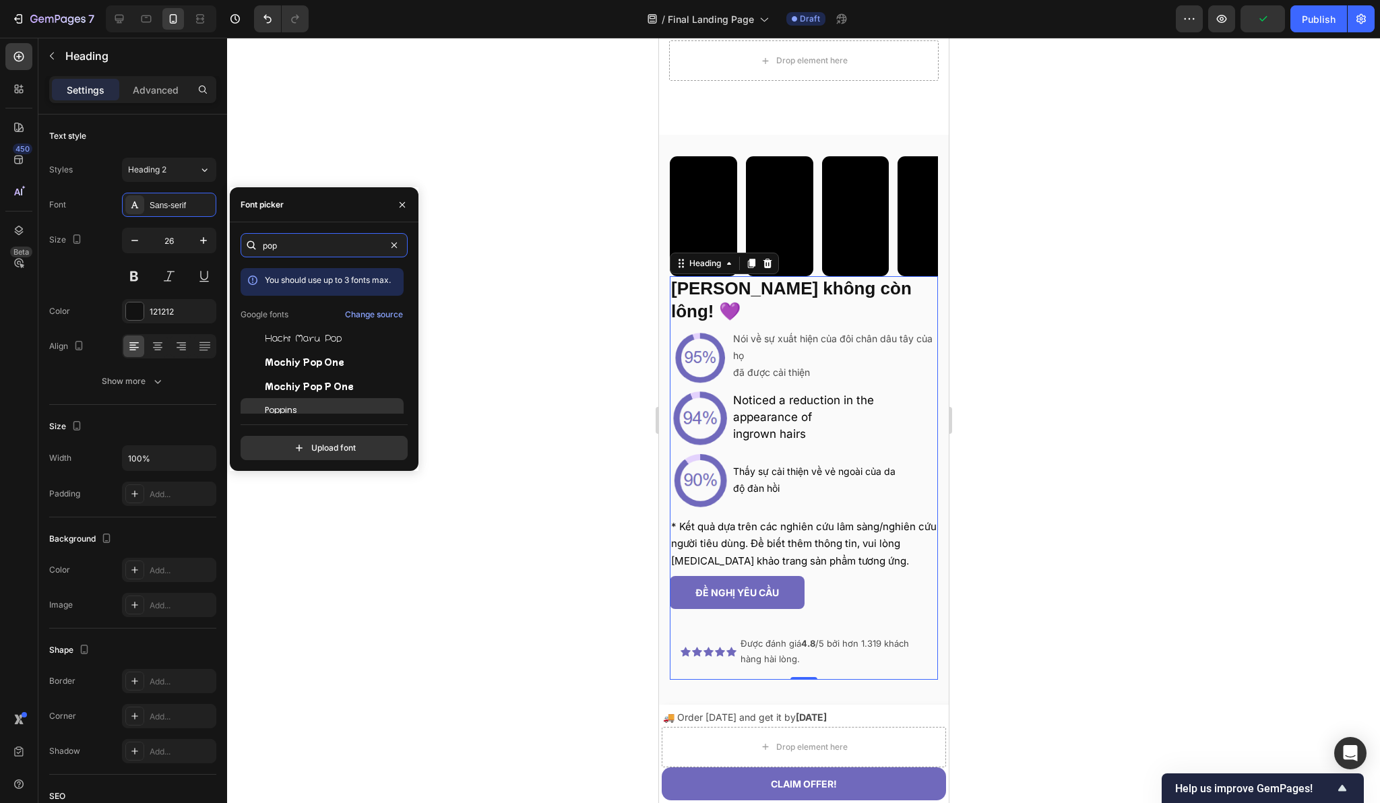
type input "pop"
click at [344, 410] on div "Poppins" at bounding box center [333, 410] width 136 height 12
